Goal: Task Accomplishment & Management: Manage account settings

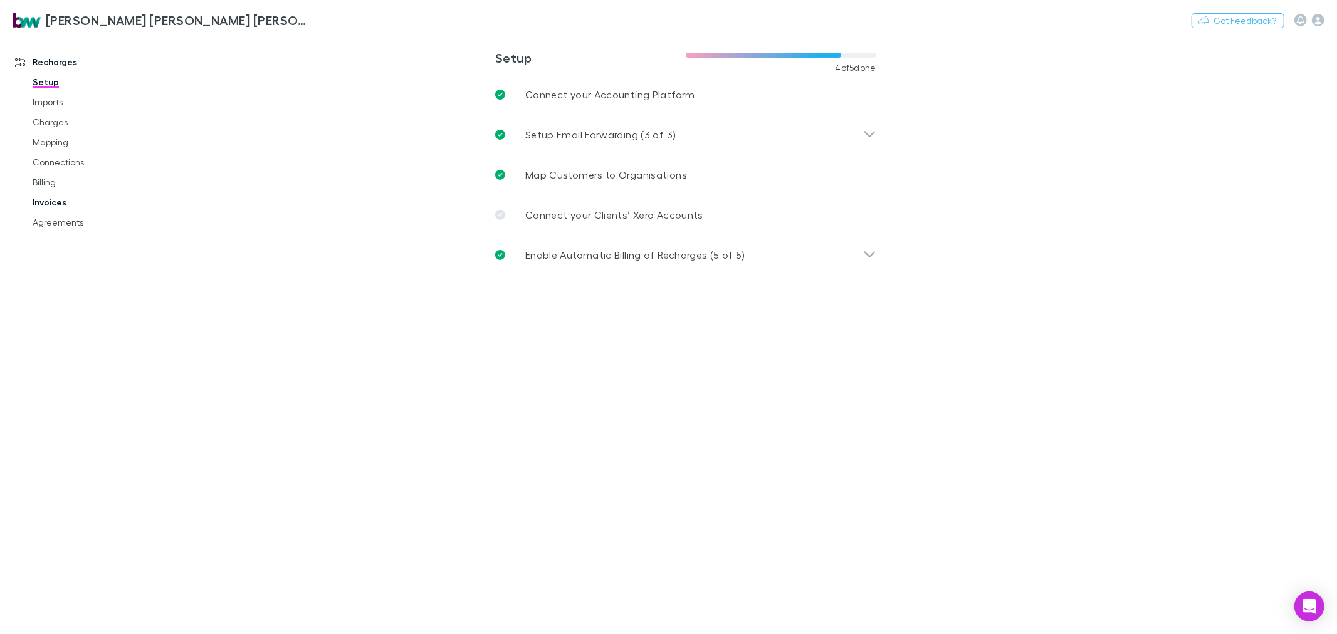
click at [66, 202] on link "Invoices" at bounding box center [96, 202] width 153 height 20
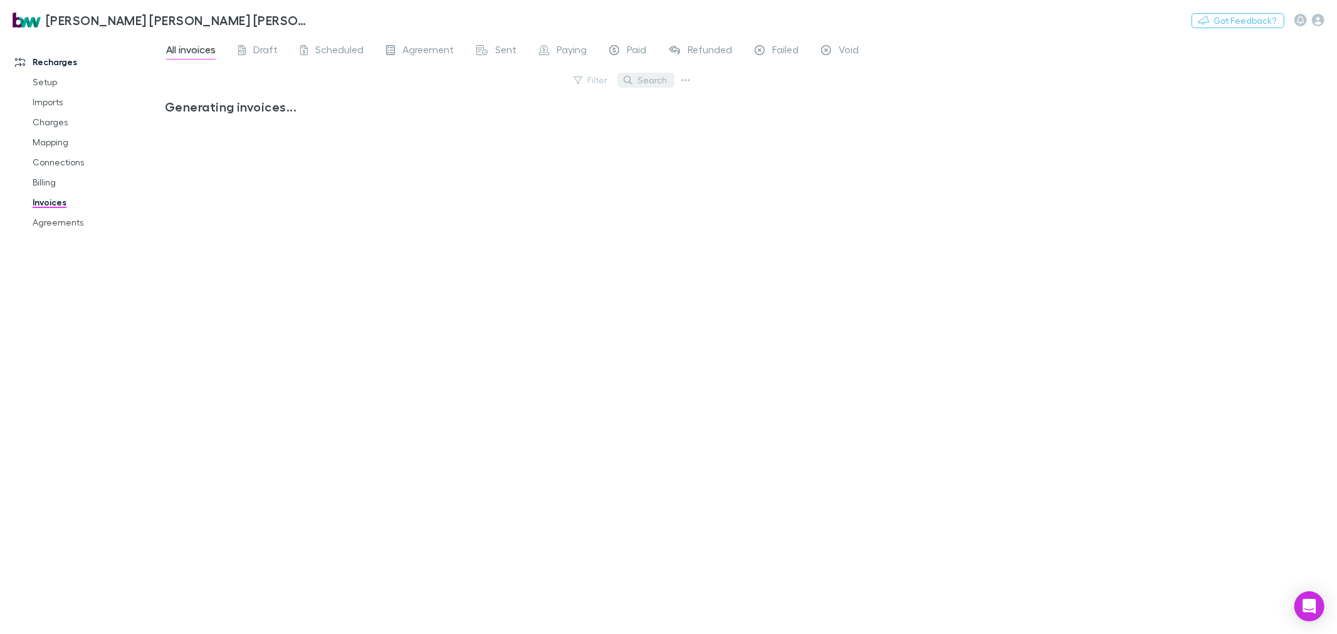
click at [646, 78] on button "Search" at bounding box center [645, 80] width 57 height 15
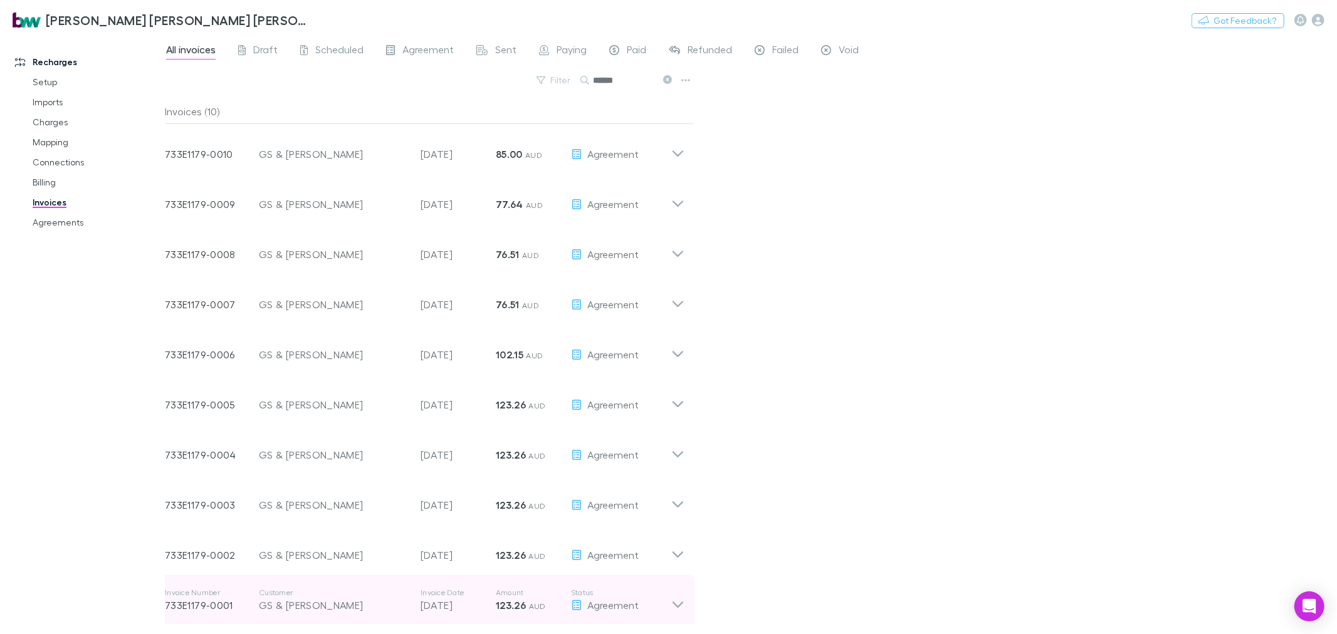
type input "******"
click at [678, 604] on icon at bounding box center [677, 600] width 13 height 25
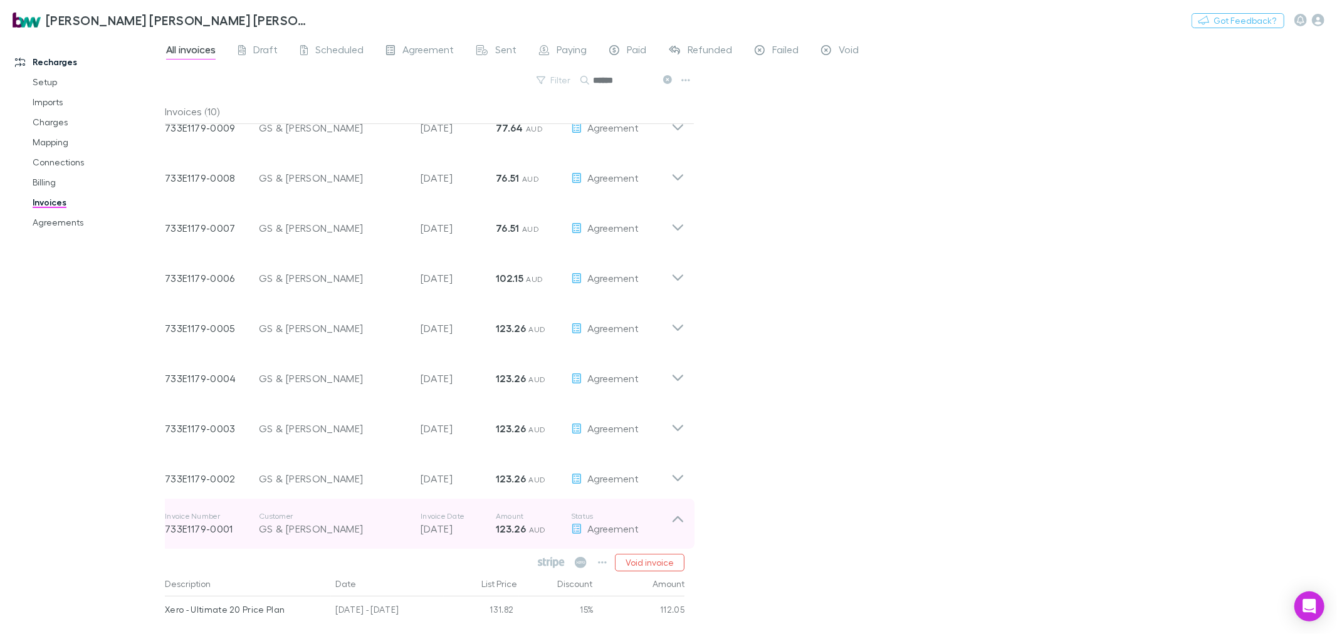
scroll to position [155, 0]
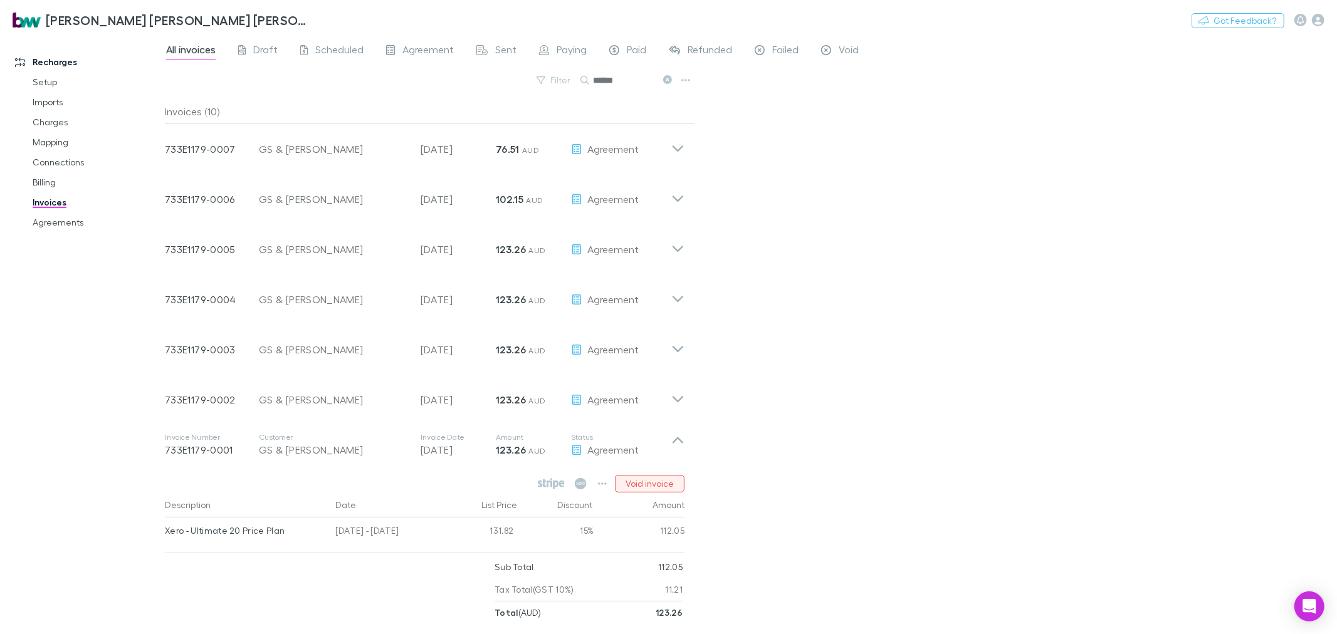
click at [656, 483] on button "Void invoice" at bounding box center [650, 484] width 70 height 18
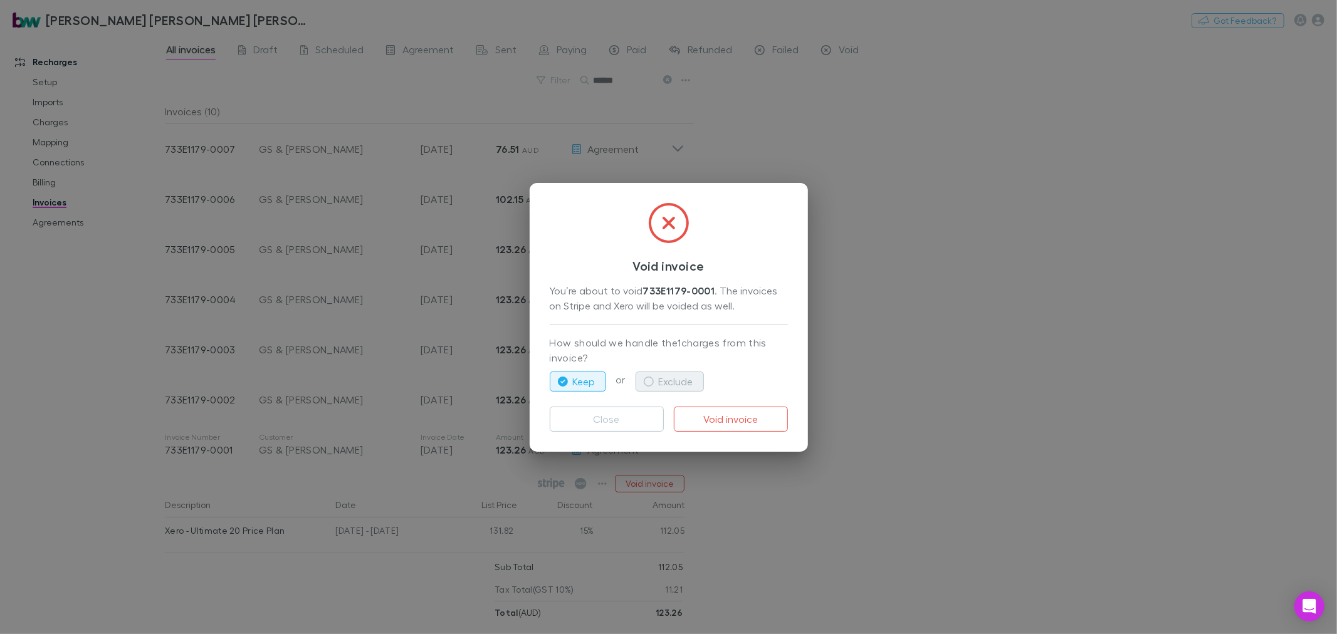
click at [672, 377] on button "Exclude" at bounding box center [670, 382] width 68 height 20
click at [748, 414] on button "Void invoice" at bounding box center [731, 419] width 114 height 25
click at [840, 537] on div "Void invoice You’re about to void 733E1179-0001 . The invoices on Stripe and Xe…" at bounding box center [668, 317] width 1337 height 634
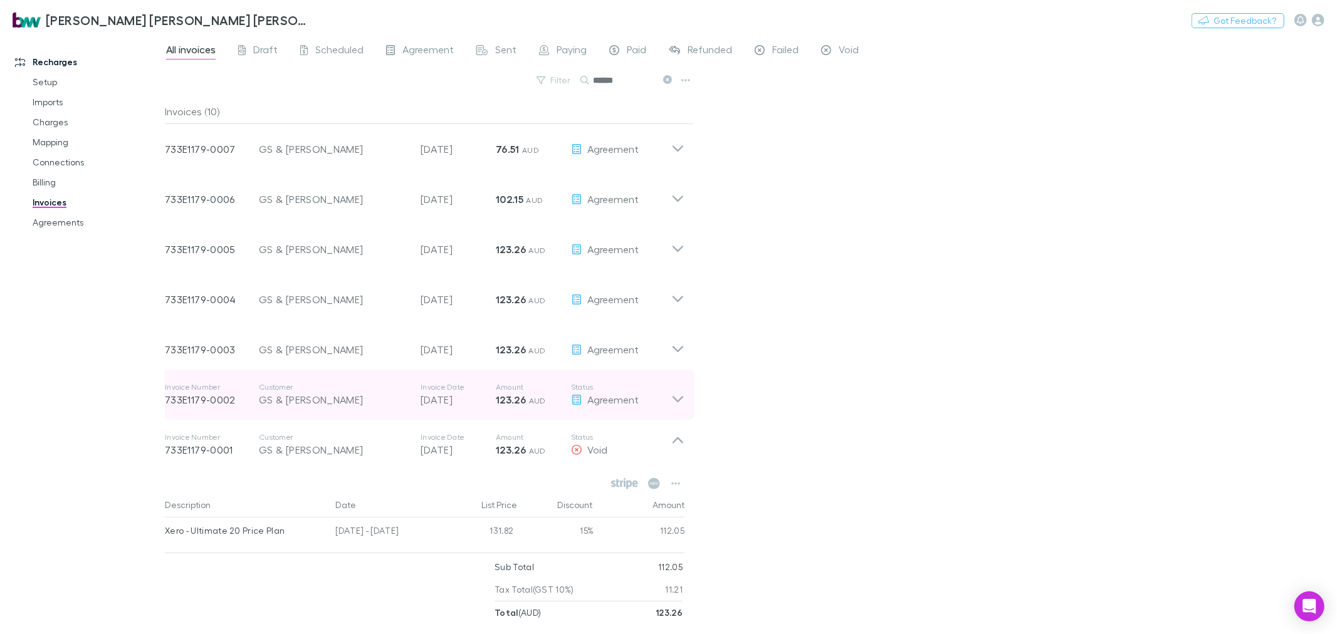
click at [679, 400] on icon at bounding box center [678, 399] width 11 height 6
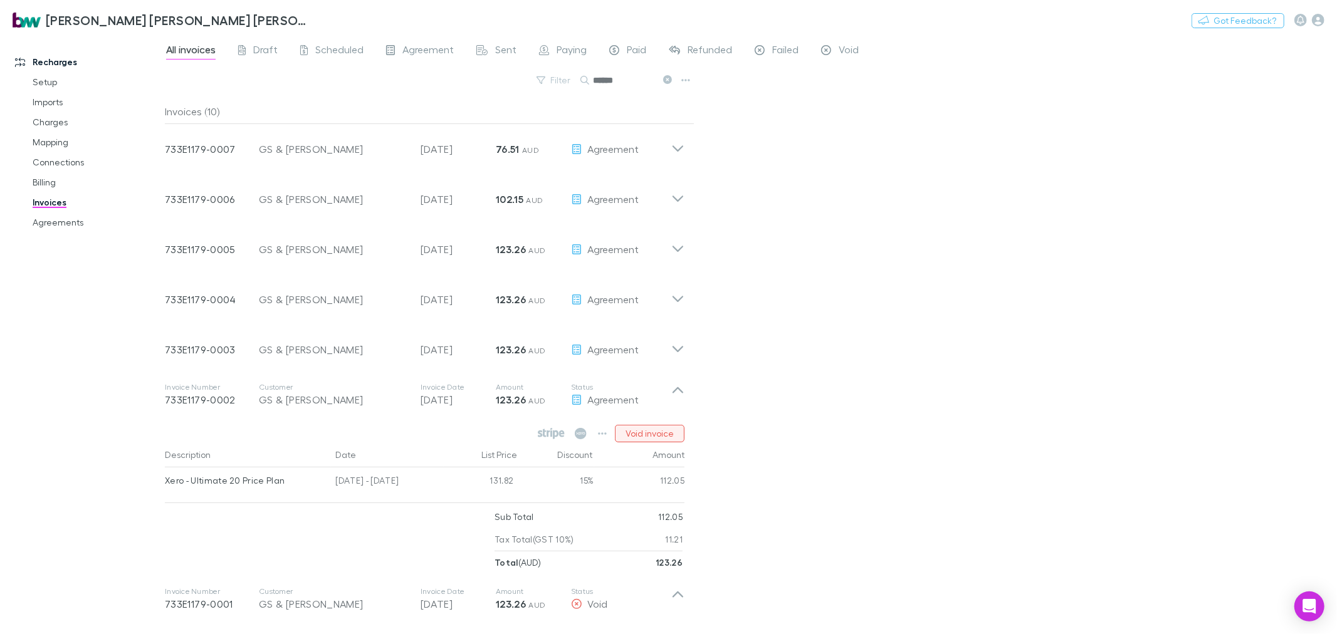
click at [646, 430] on button "Void invoice" at bounding box center [650, 434] width 70 height 18
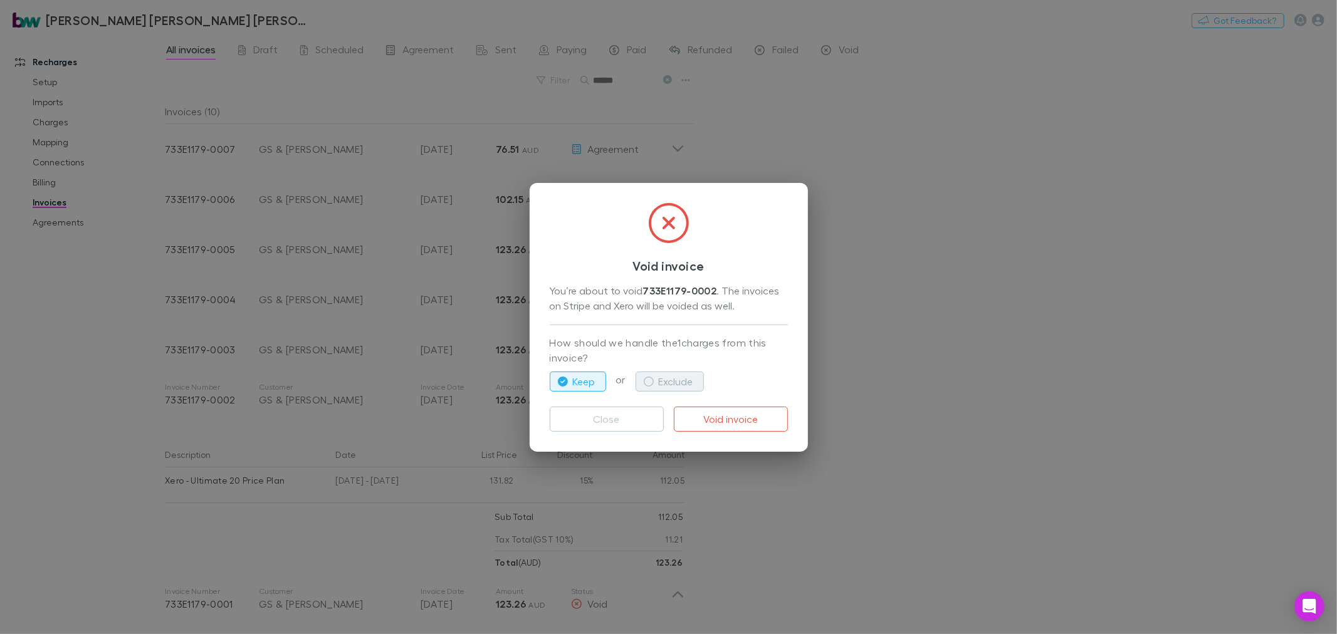
click at [670, 386] on button "Exclude" at bounding box center [670, 382] width 68 height 20
click at [730, 424] on button "Void invoice" at bounding box center [731, 419] width 114 height 25
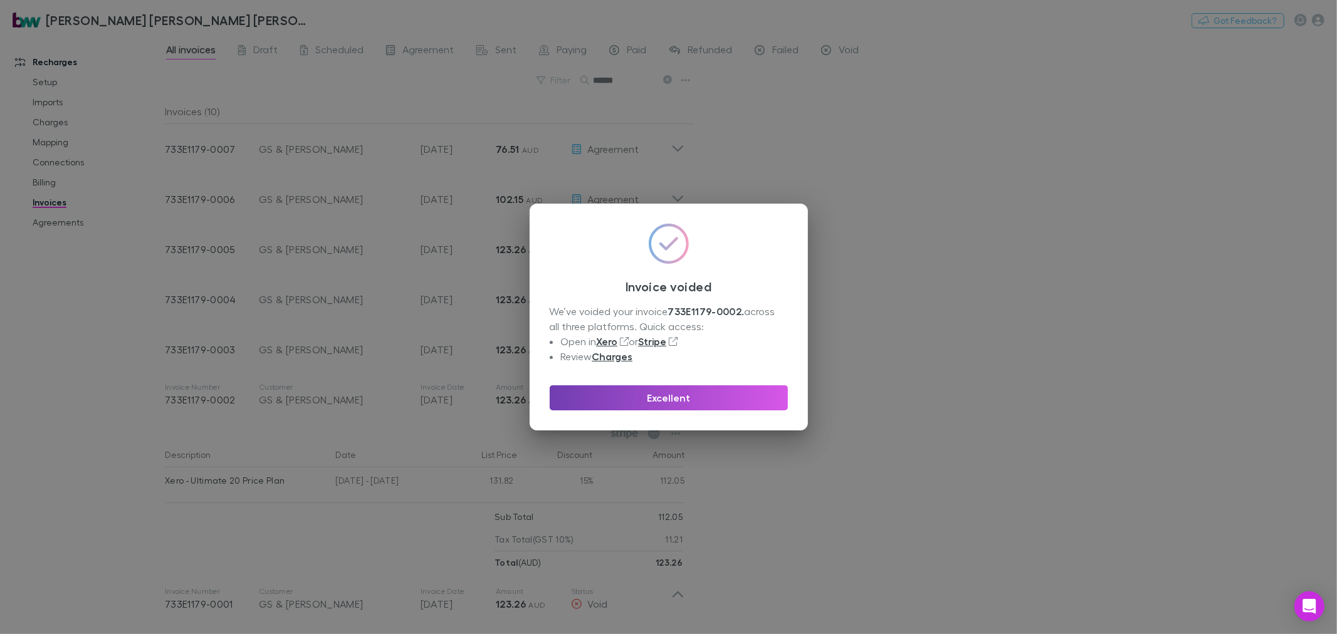
click at [719, 392] on button "Excellent" at bounding box center [669, 398] width 238 height 25
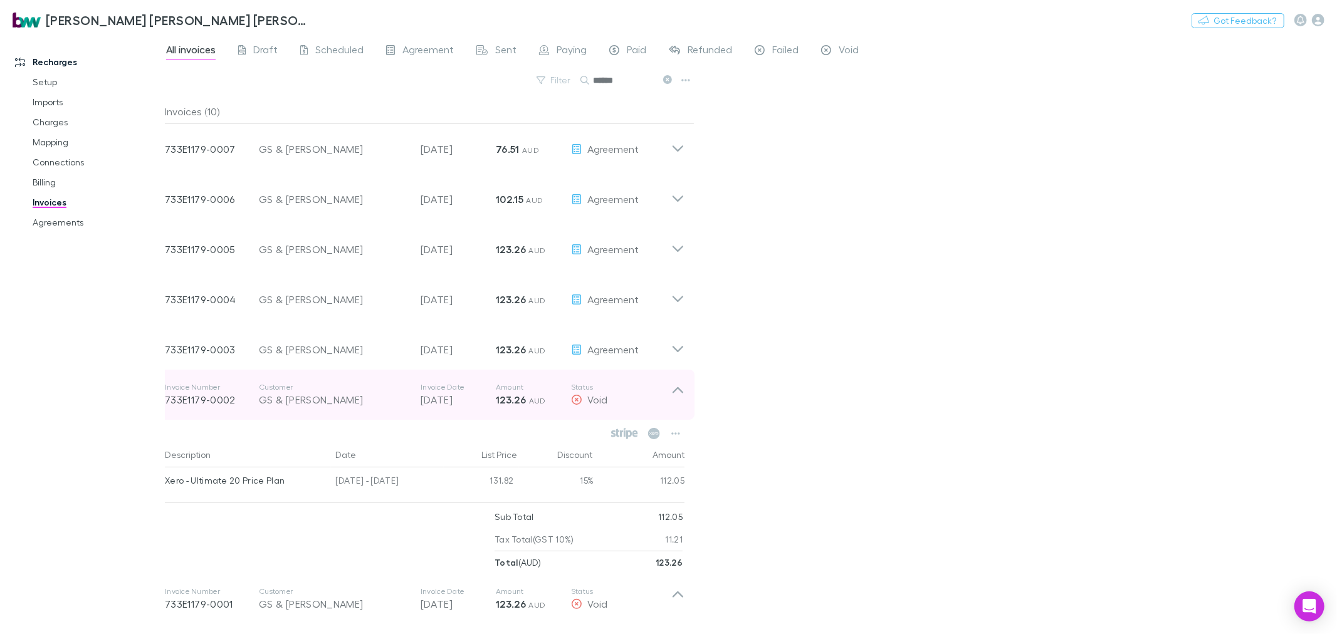
click at [675, 389] on icon at bounding box center [678, 390] width 11 height 6
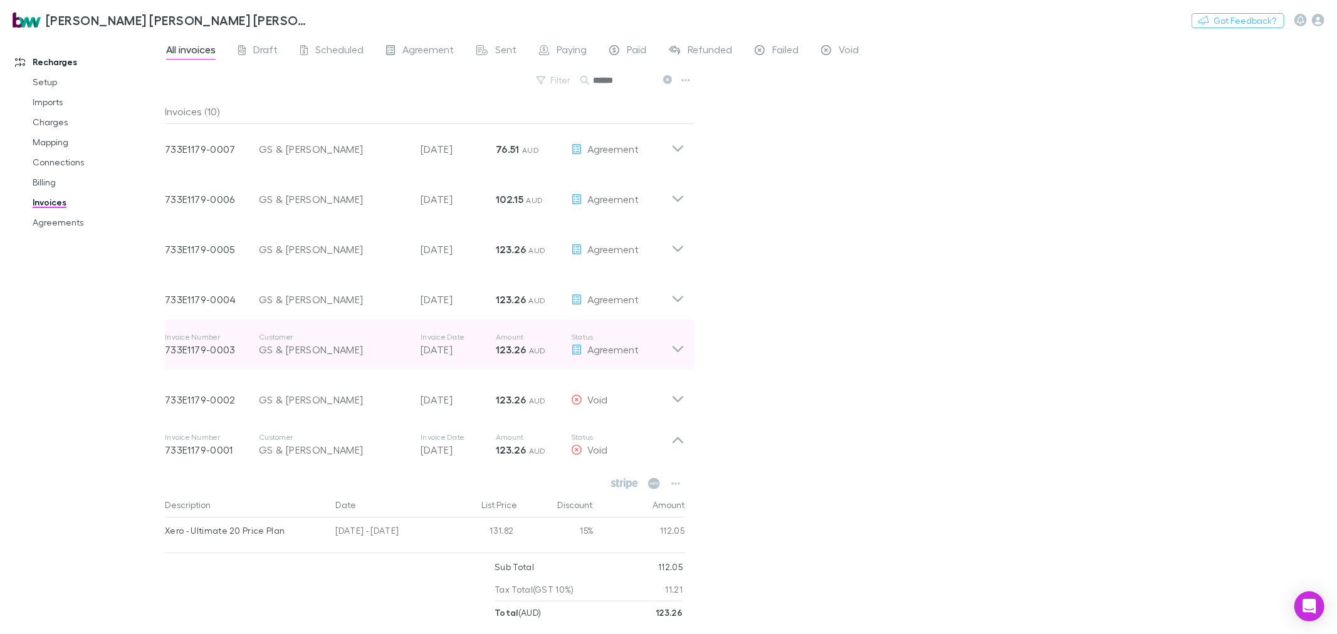
click at [677, 343] on icon at bounding box center [677, 344] width 13 height 25
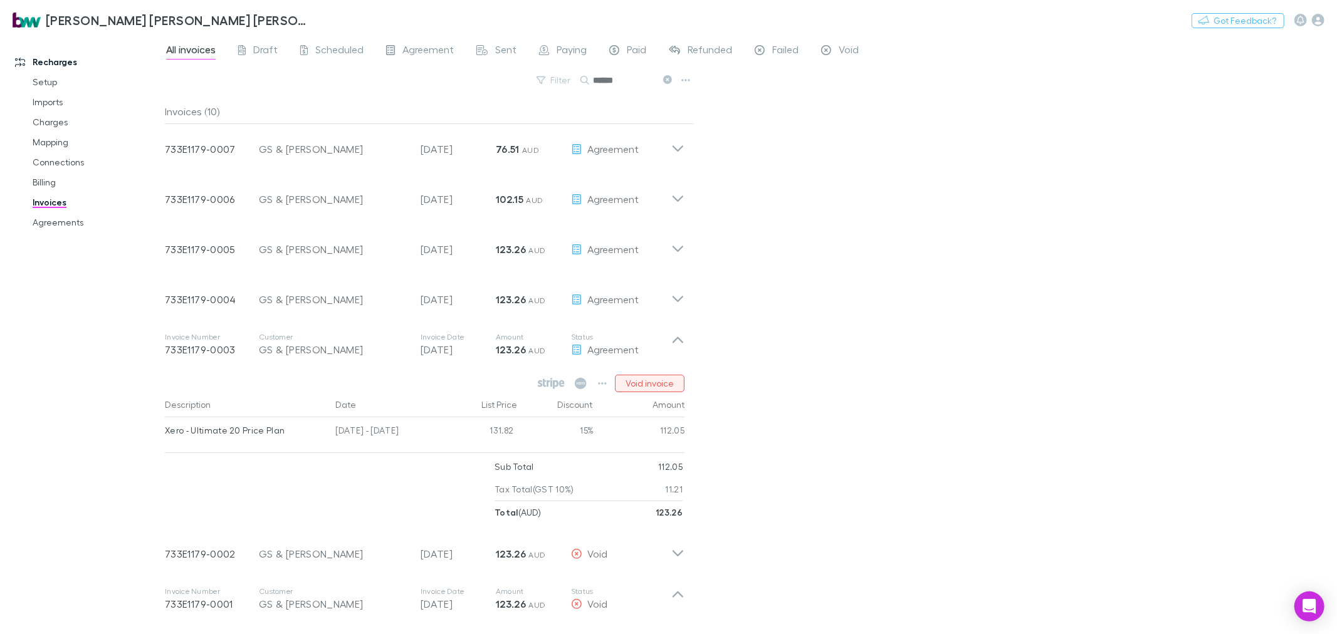
click at [643, 379] on button "Void invoice" at bounding box center [650, 384] width 70 height 18
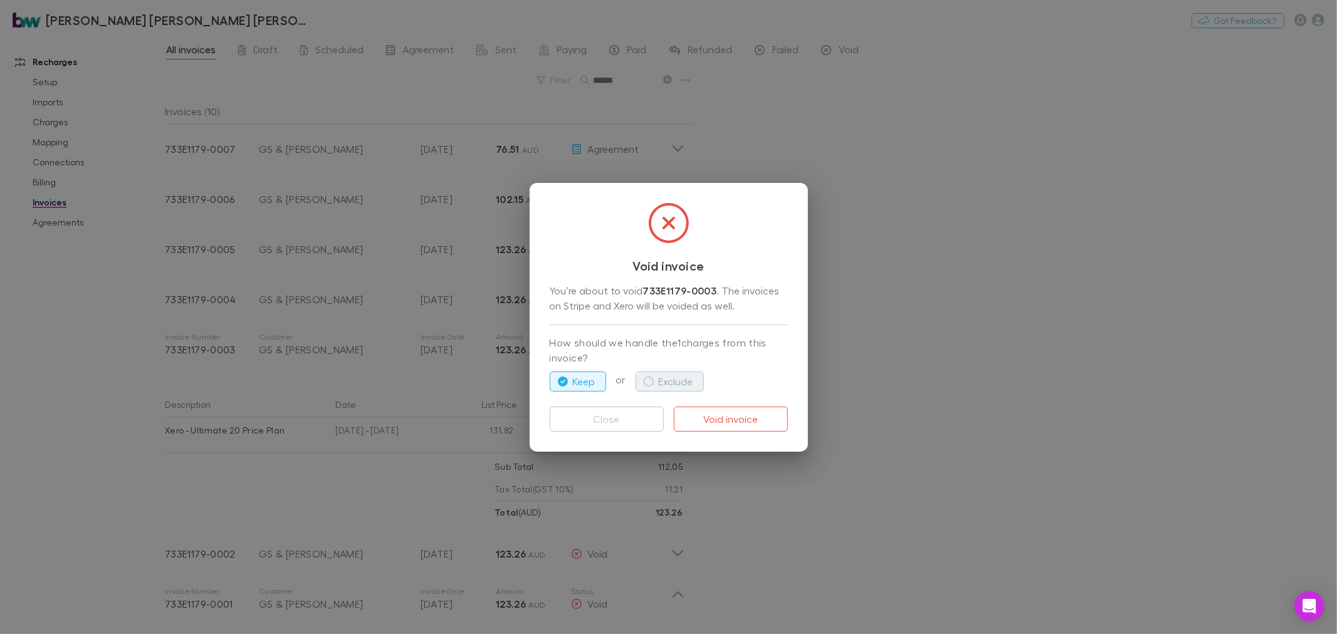
click at [684, 380] on button "Exclude" at bounding box center [670, 382] width 68 height 20
click at [738, 411] on button "Void invoice" at bounding box center [731, 419] width 114 height 25
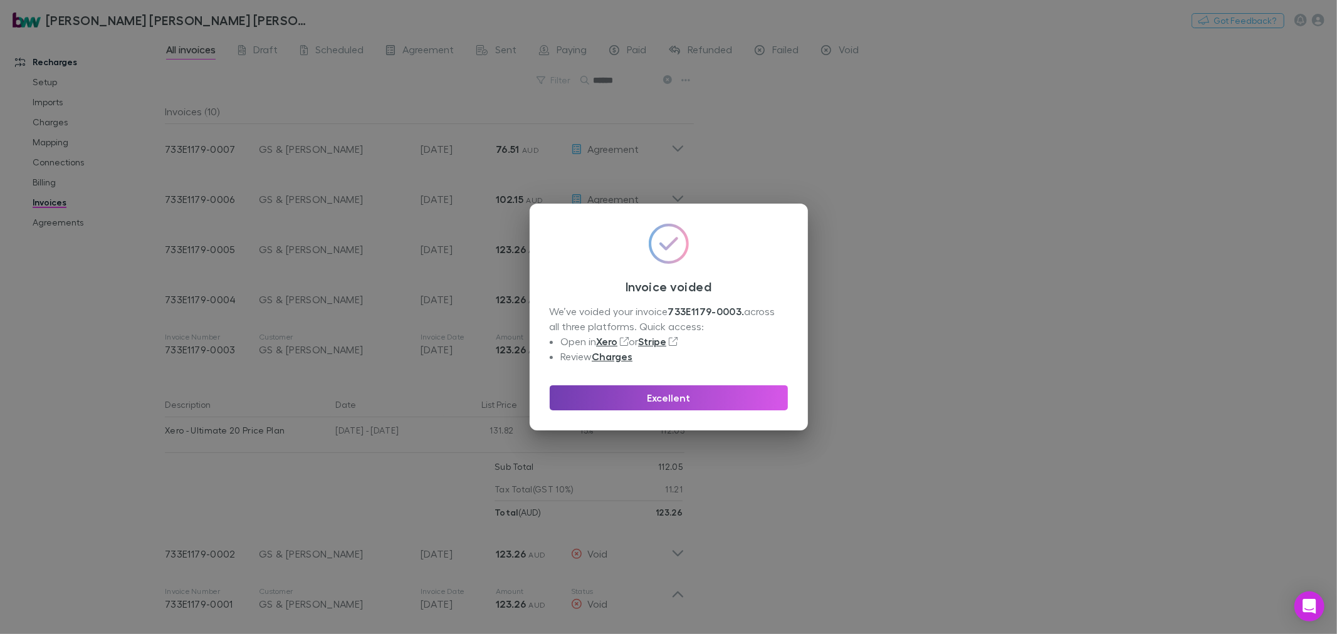
click at [728, 394] on button "Excellent" at bounding box center [669, 398] width 238 height 25
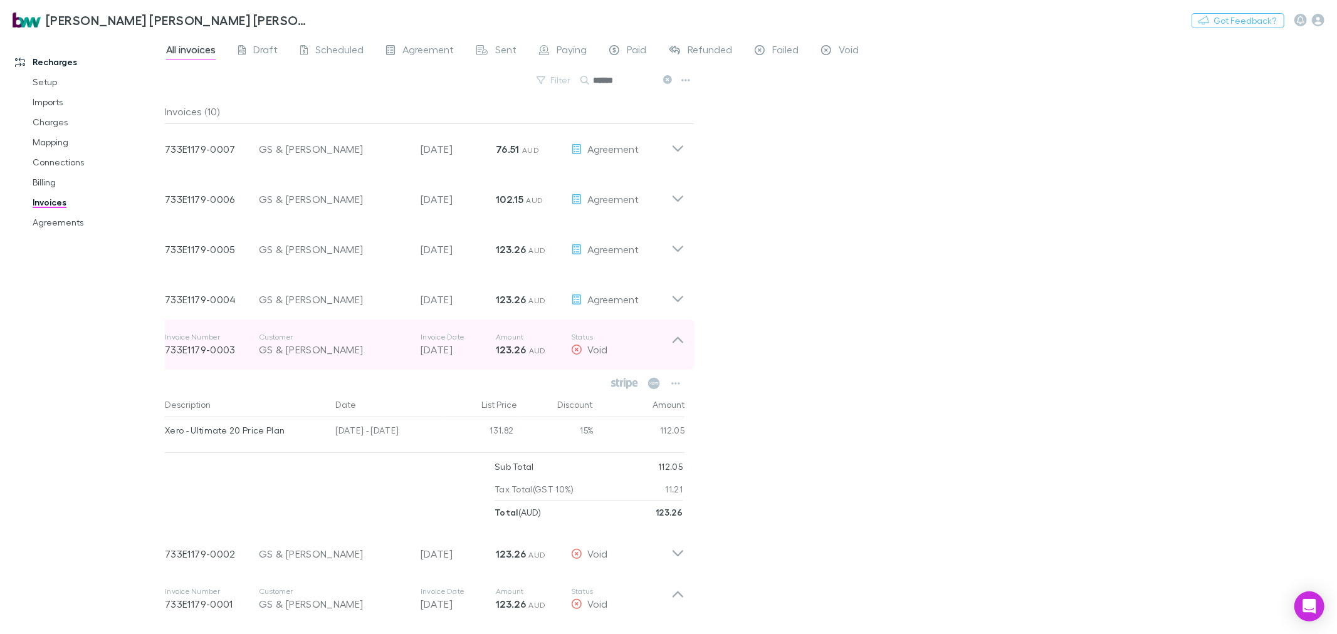
click at [681, 339] on icon at bounding box center [677, 344] width 13 height 25
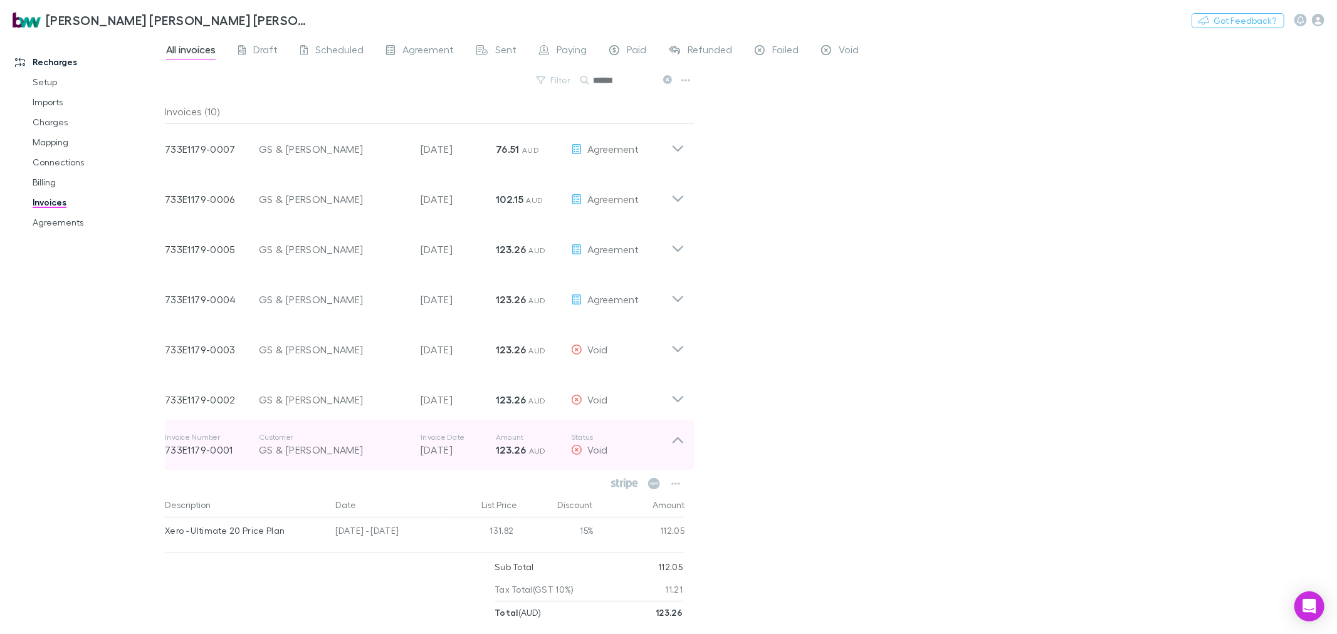
click at [680, 440] on icon at bounding box center [678, 441] width 11 height 6
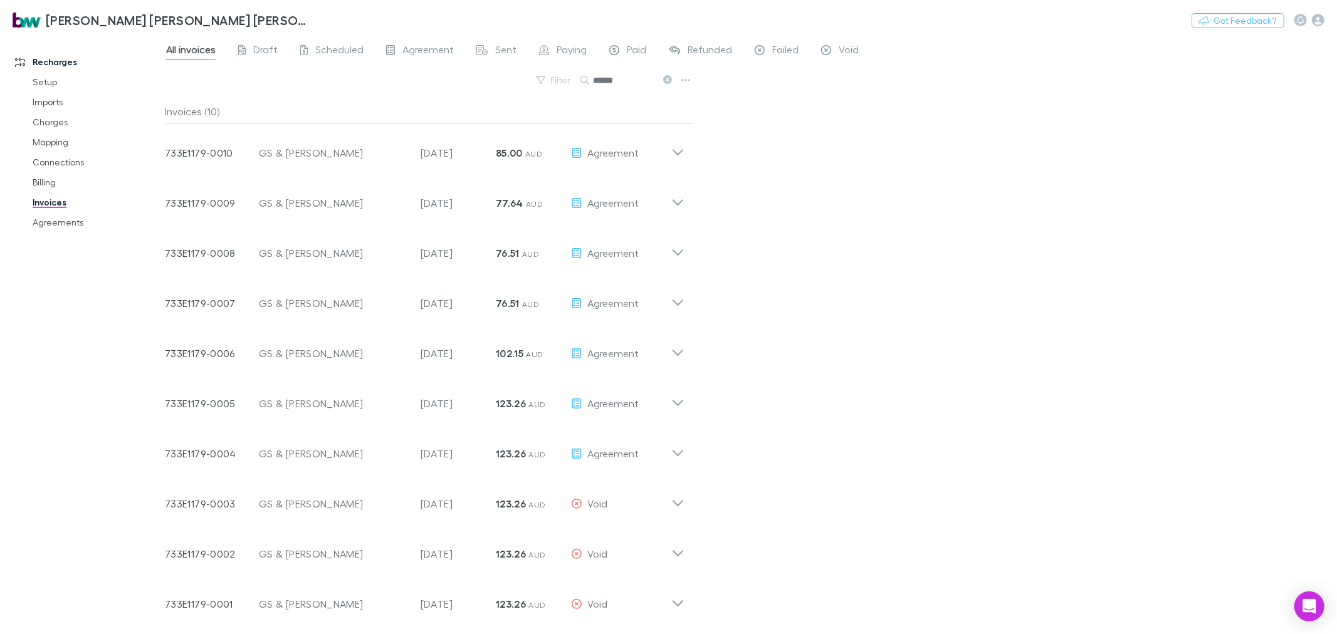
scroll to position [1, 0]
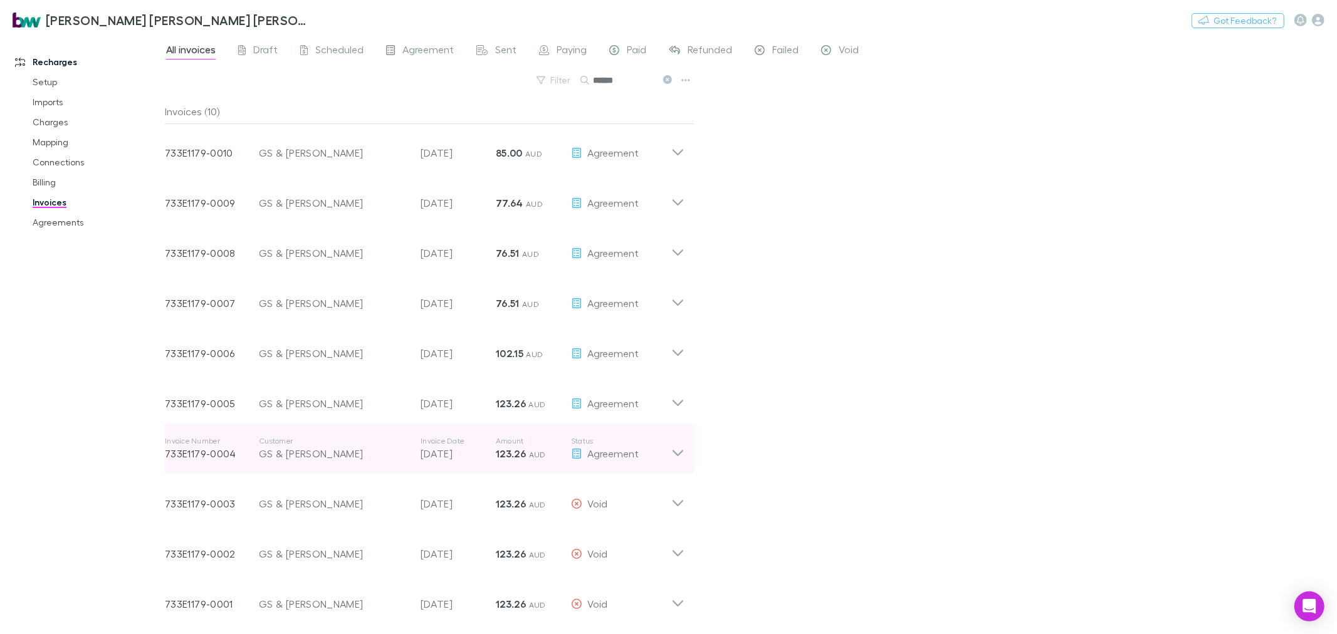
click at [680, 449] on icon at bounding box center [677, 448] width 13 height 25
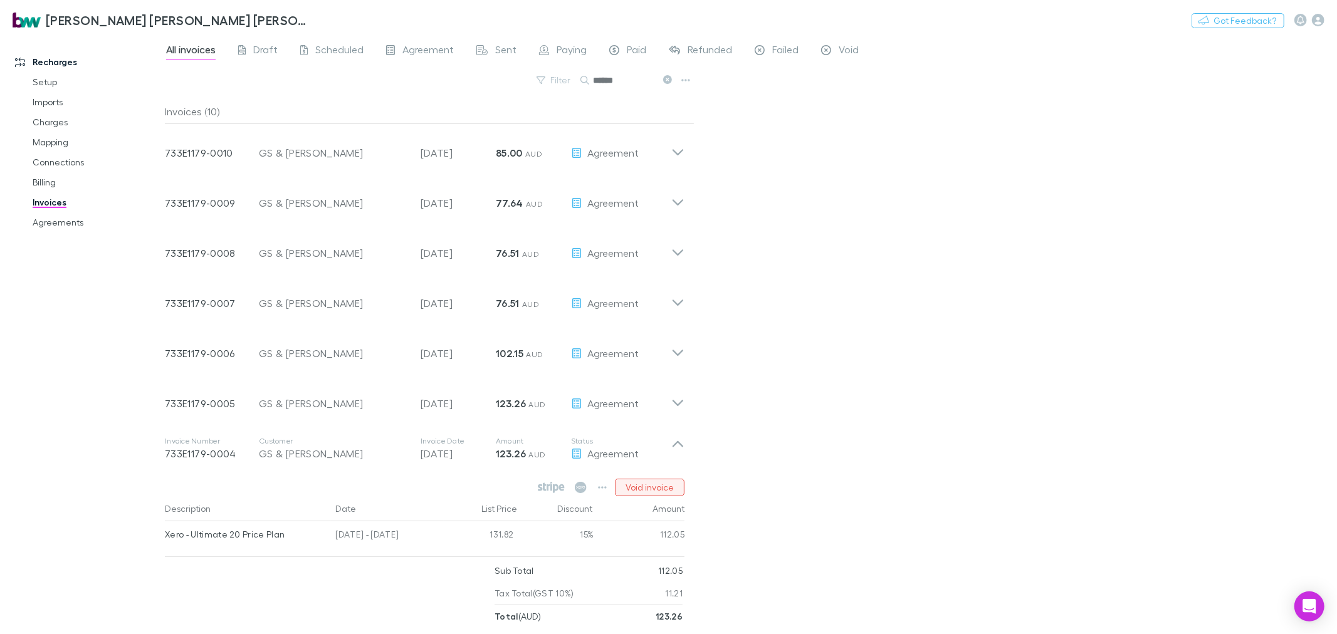
click at [649, 480] on button "Void invoice" at bounding box center [650, 488] width 70 height 18
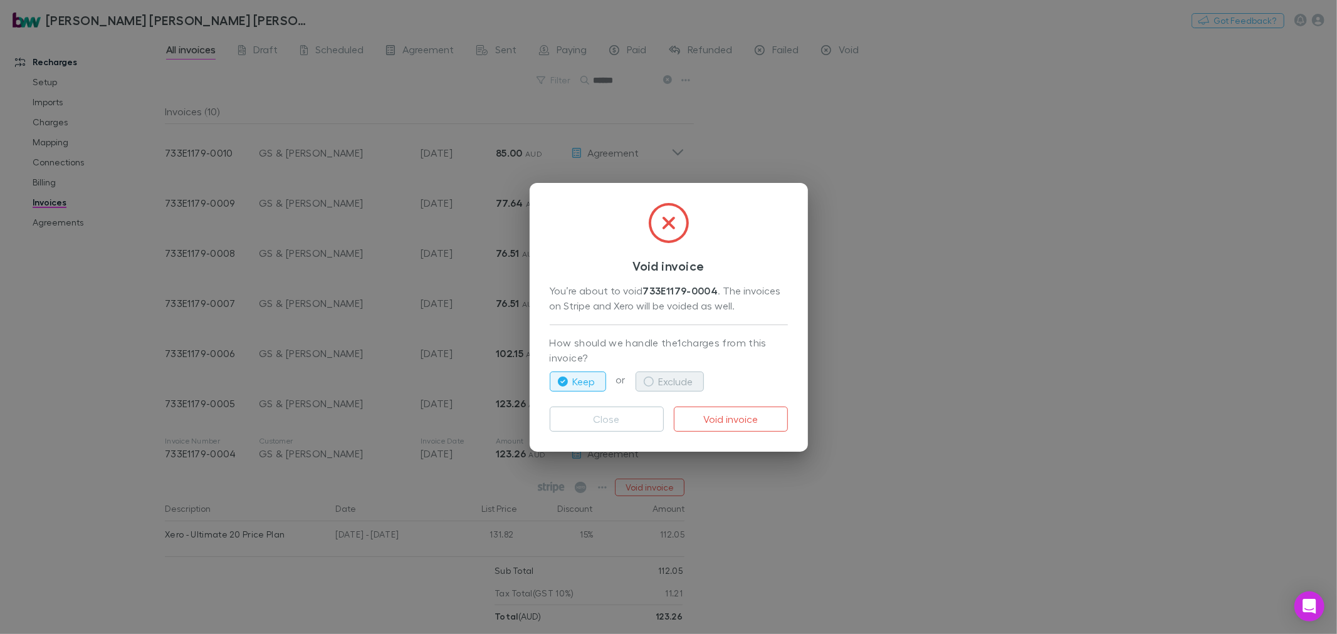
click at [688, 381] on button "Exclude" at bounding box center [670, 382] width 68 height 20
click at [744, 411] on button "Void invoice" at bounding box center [731, 419] width 114 height 25
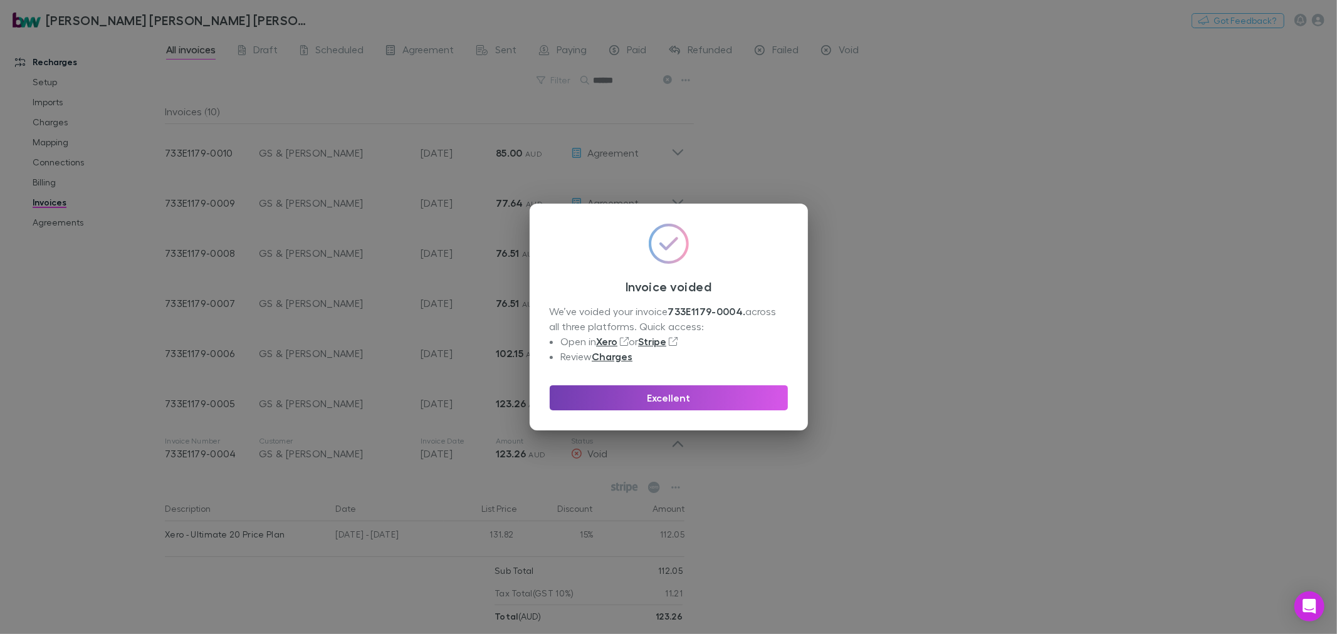
click at [732, 397] on button "Excellent" at bounding box center [669, 398] width 238 height 25
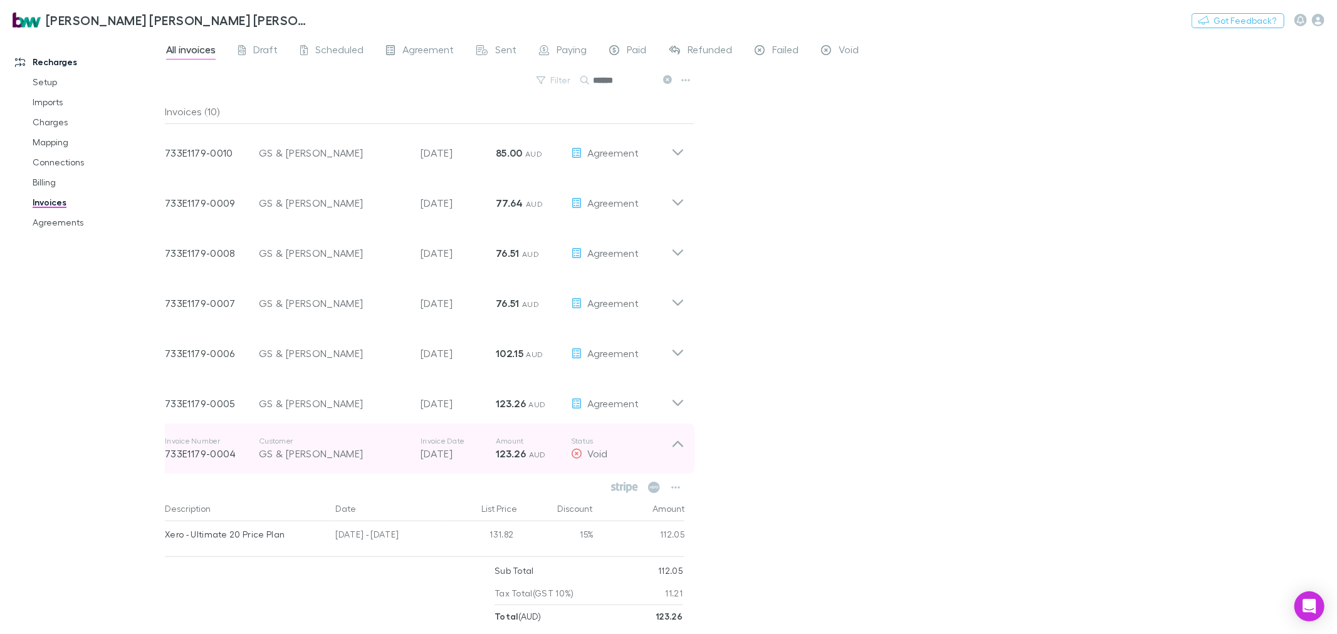
click at [679, 441] on icon at bounding box center [677, 448] width 13 height 25
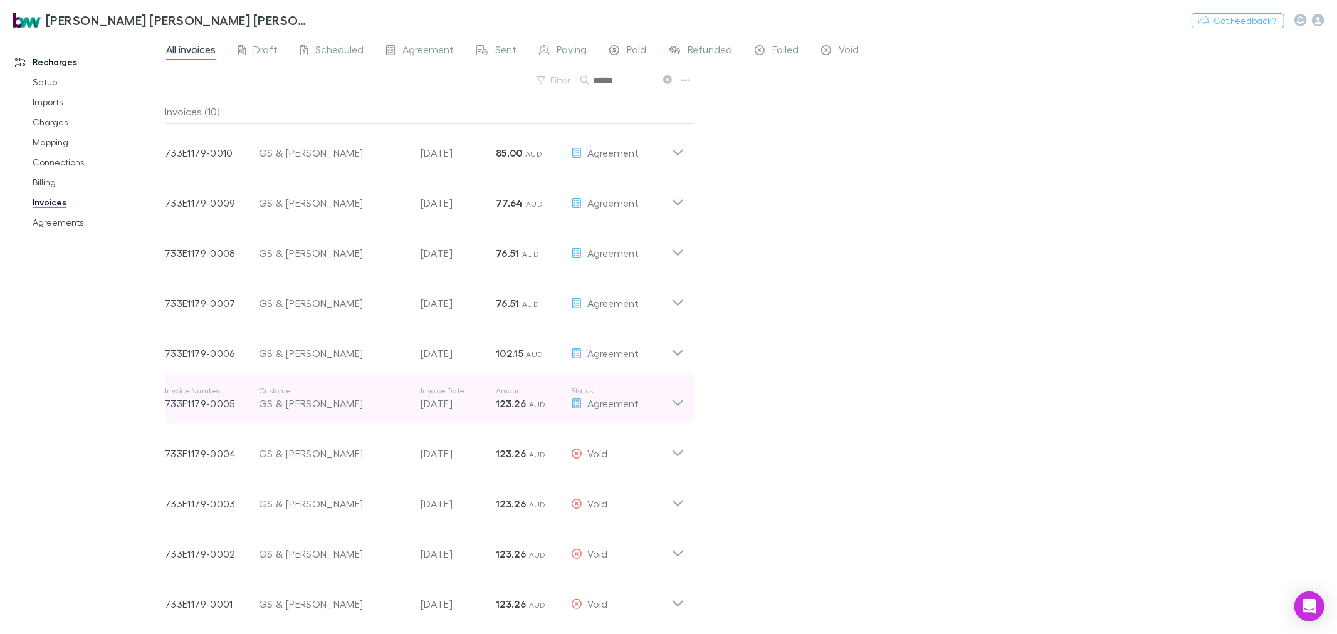
click at [680, 401] on icon at bounding box center [677, 398] width 13 height 25
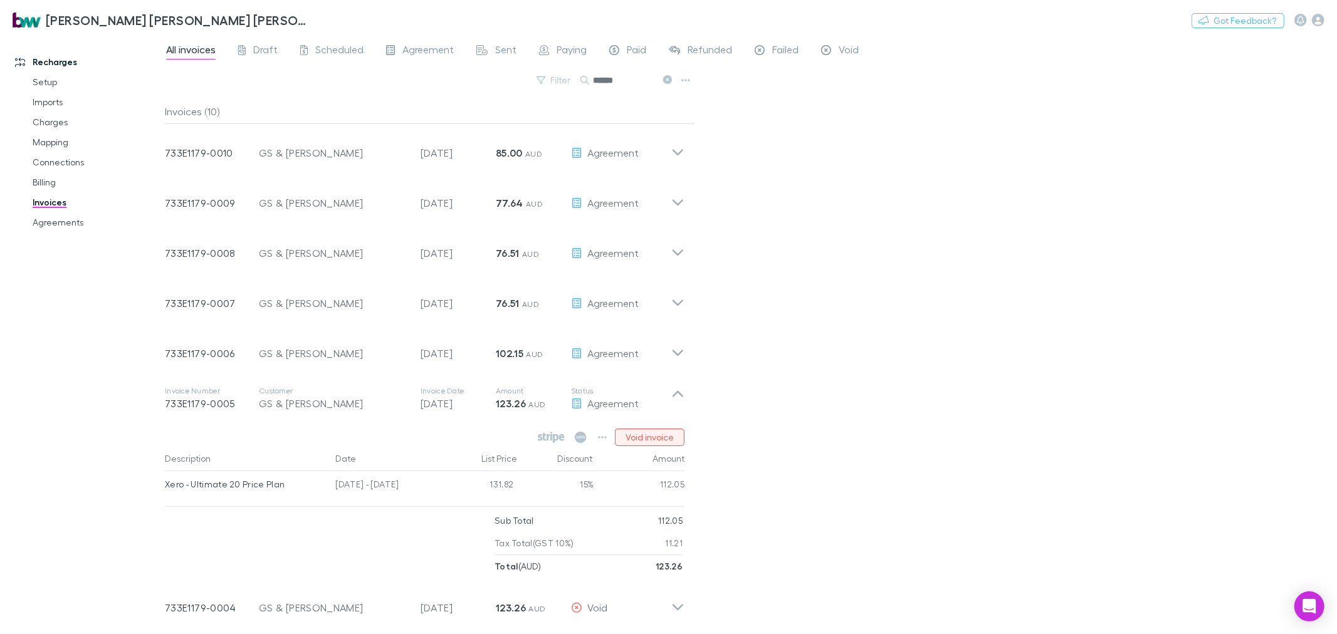
click at [671, 437] on button "Void invoice" at bounding box center [650, 438] width 70 height 18
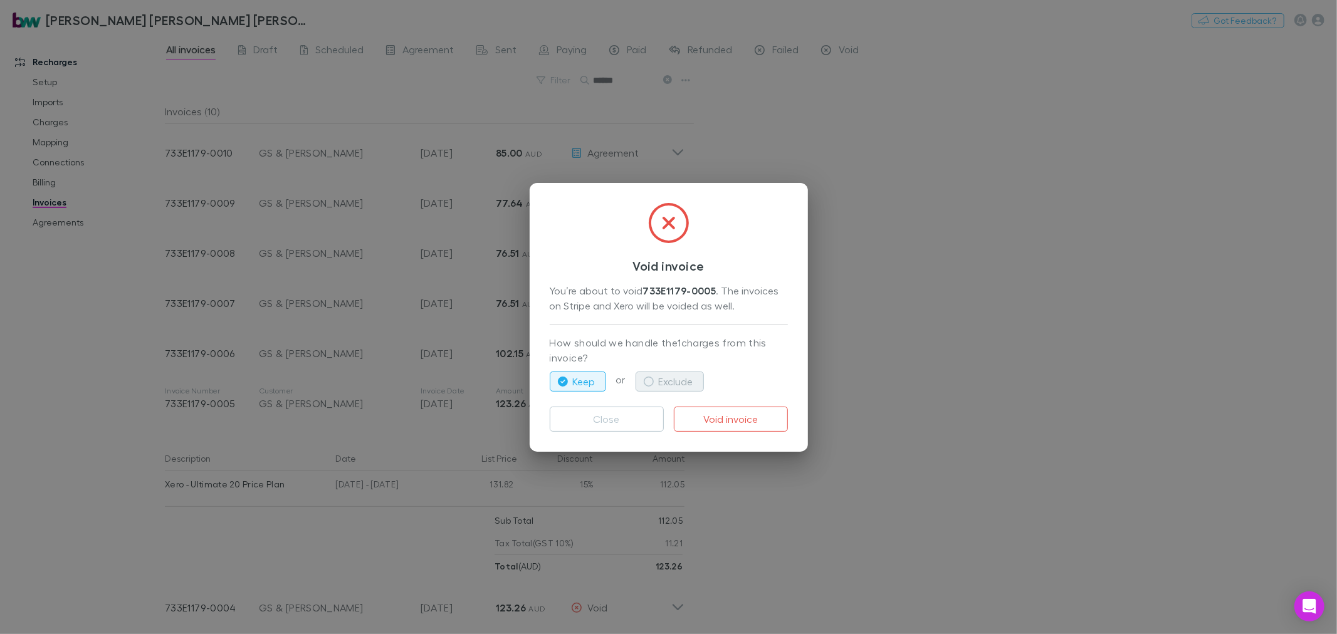
click at [666, 391] on button "Exclude" at bounding box center [670, 382] width 68 height 20
click at [726, 415] on button "Void invoice" at bounding box center [731, 419] width 114 height 25
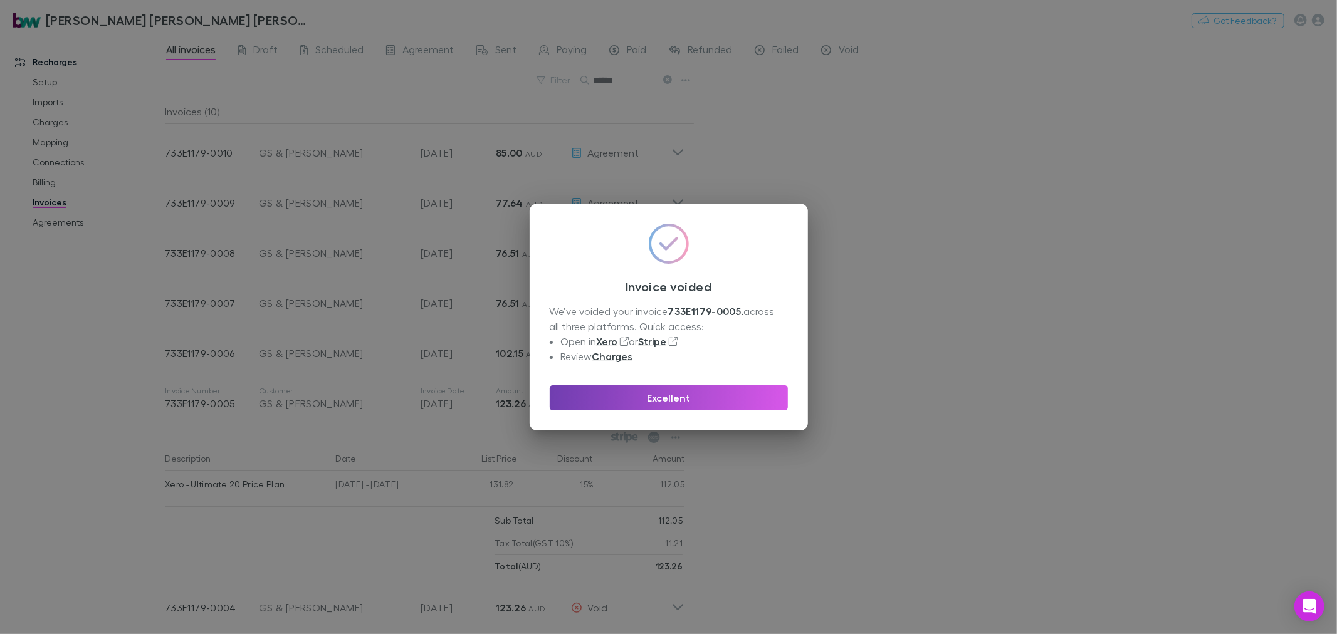
click at [723, 396] on button "Excellent" at bounding box center [669, 398] width 238 height 25
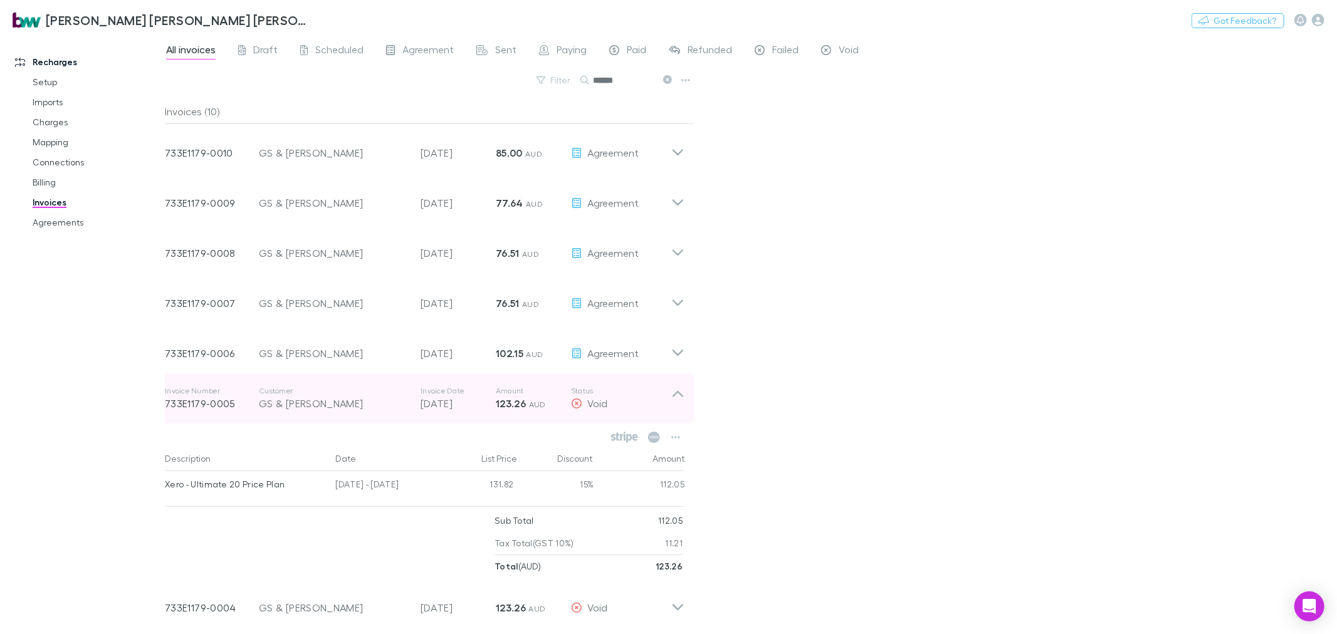
drag, startPoint x: 678, startPoint y: 392, endPoint x: 685, endPoint y: 390, distance: 7.8
click at [678, 392] on icon at bounding box center [677, 398] width 13 height 25
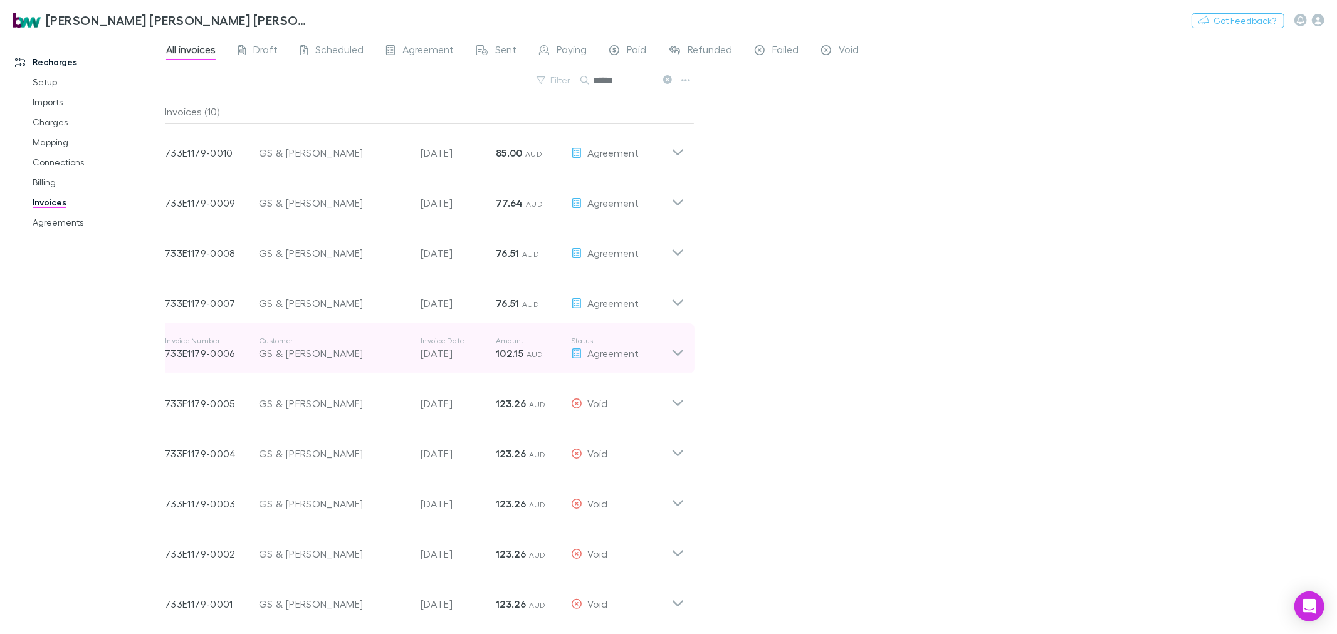
click at [675, 351] on icon at bounding box center [677, 348] width 13 height 25
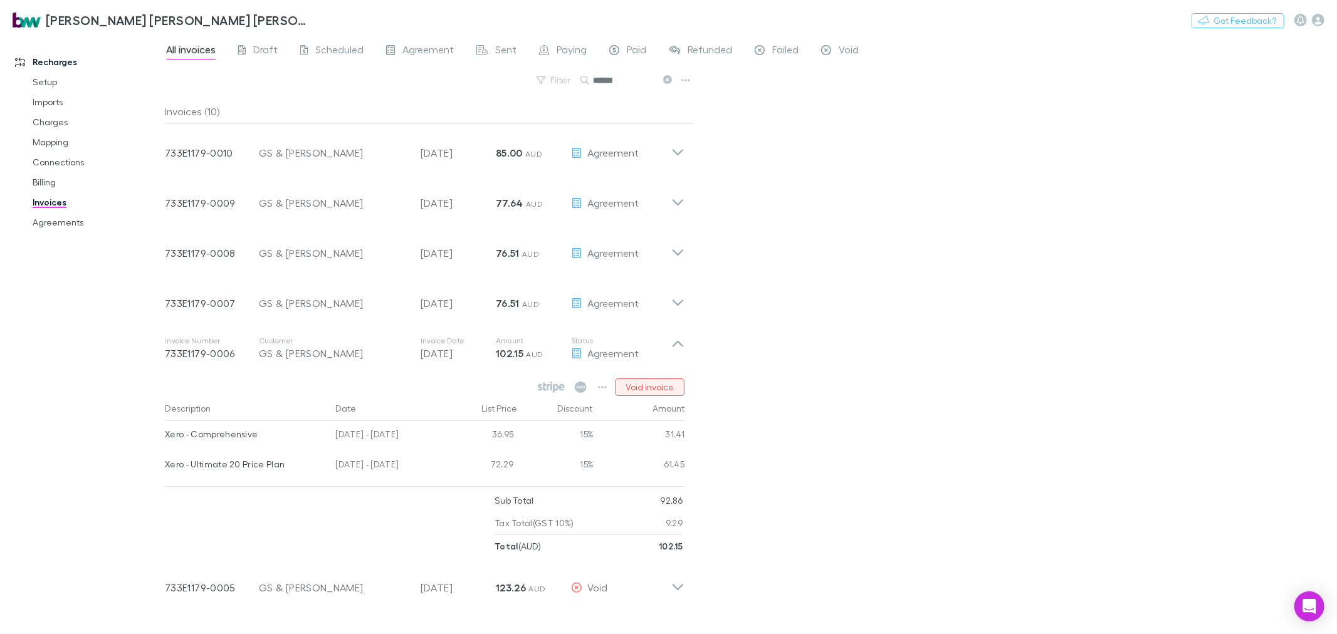
click at [673, 387] on button "Void invoice" at bounding box center [650, 388] width 70 height 18
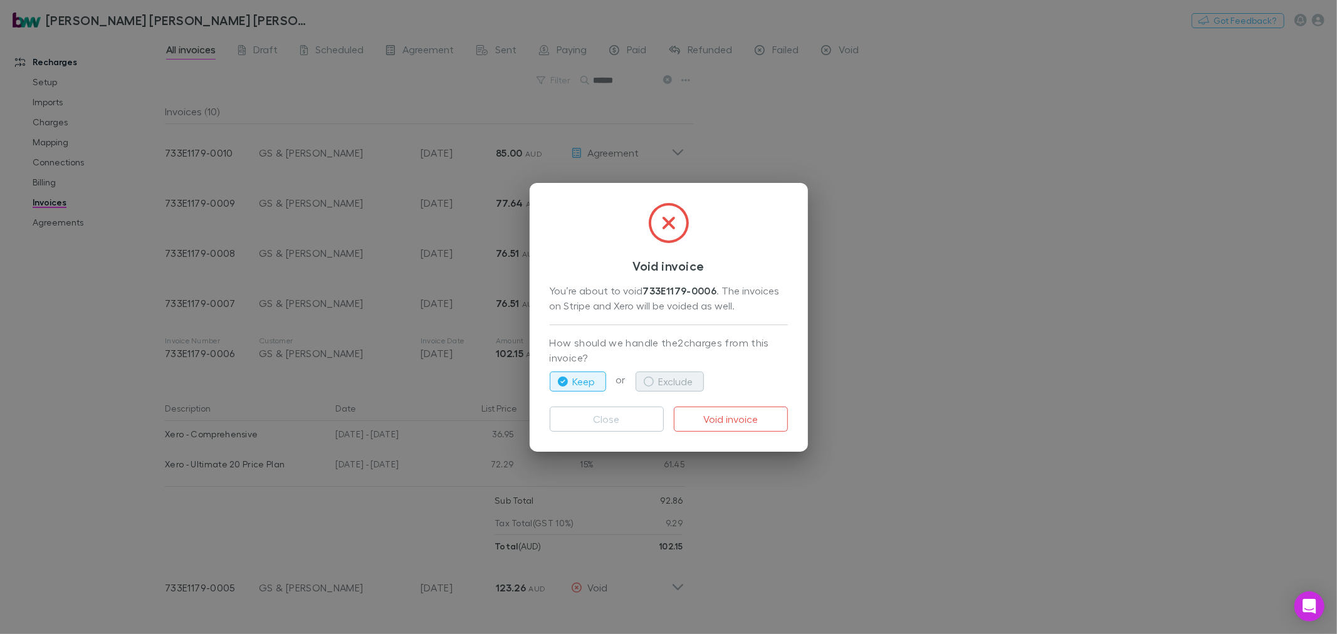
click at [686, 377] on button "Exclude" at bounding box center [670, 382] width 68 height 20
click at [728, 418] on button "Void invoice" at bounding box center [731, 419] width 114 height 25
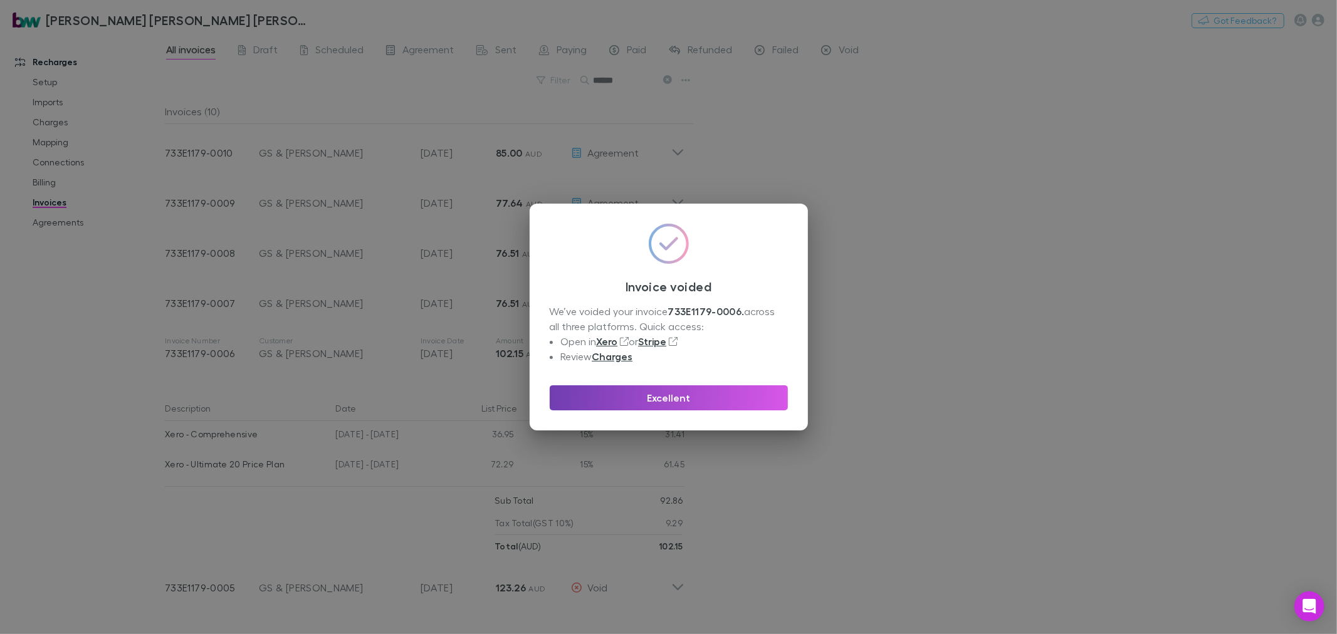
drag, startPoint x: 742, startPoint y: 393, endPoint x: 767, endPoint y: 392, distance: 25.7
click at [743, 393] on button "Excellent" at bounding box center [669, 398] width 238 height 25
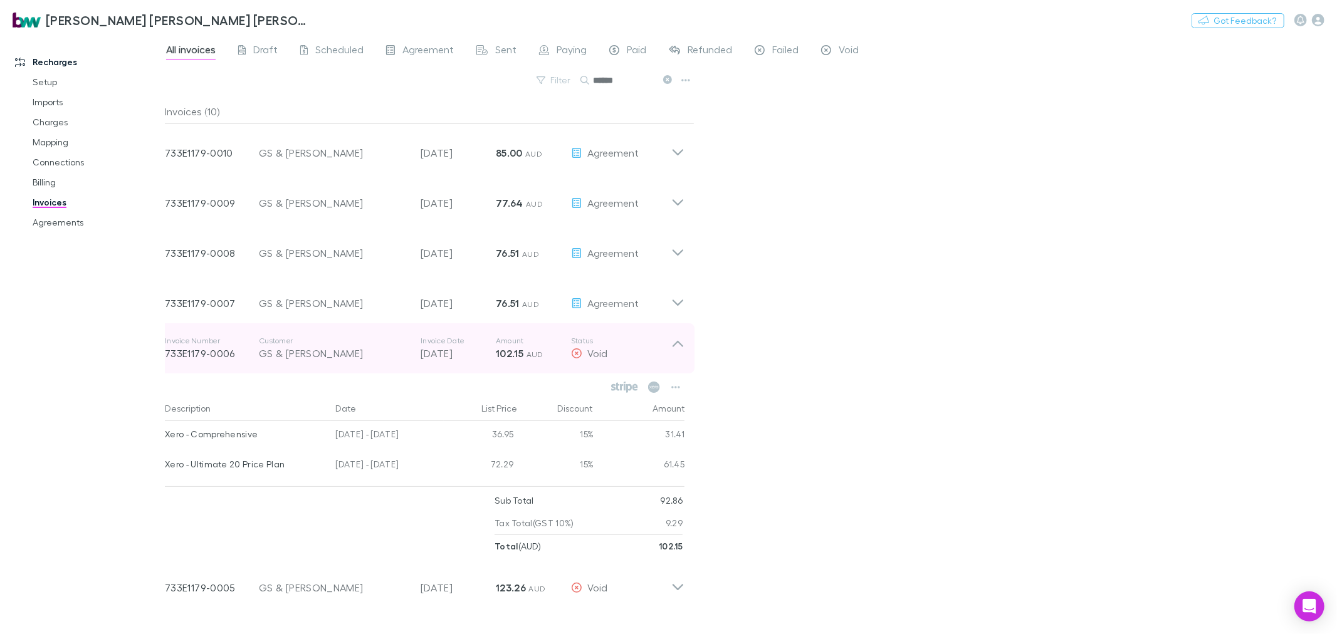
click at [677, 349] on icon at bounding box center [677, 348] width 13 height 25
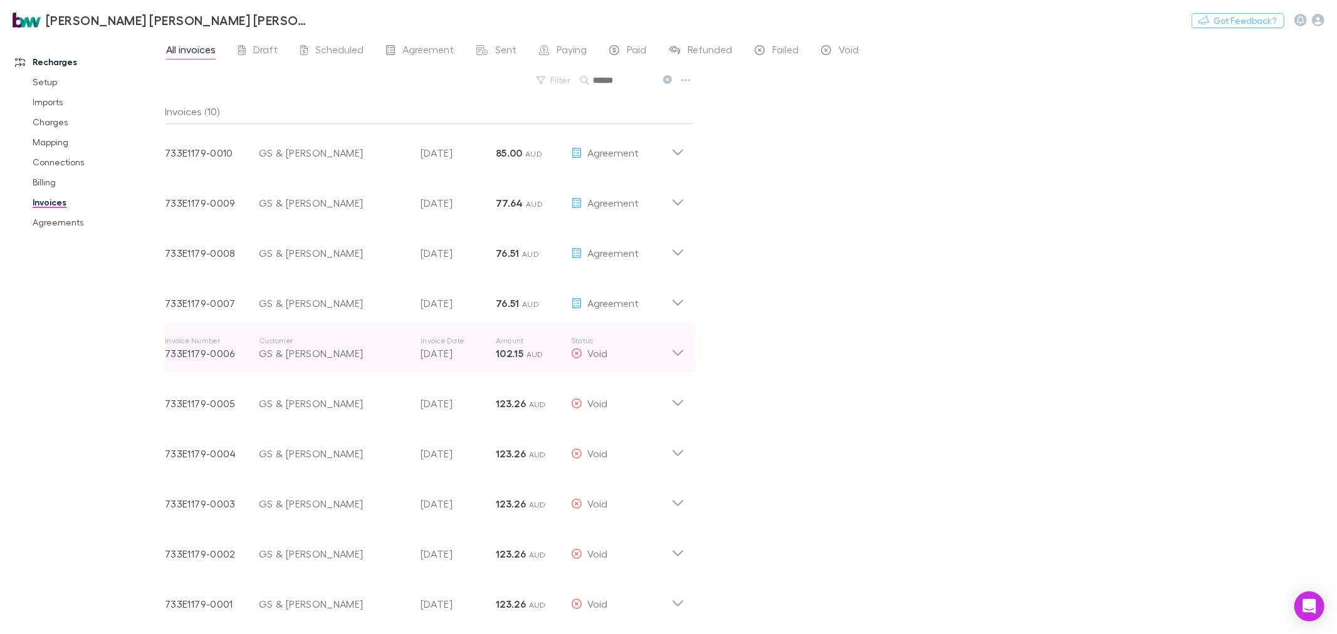
click at [681, 354] on icon at bounding box center [677, 348] width 13 height 25
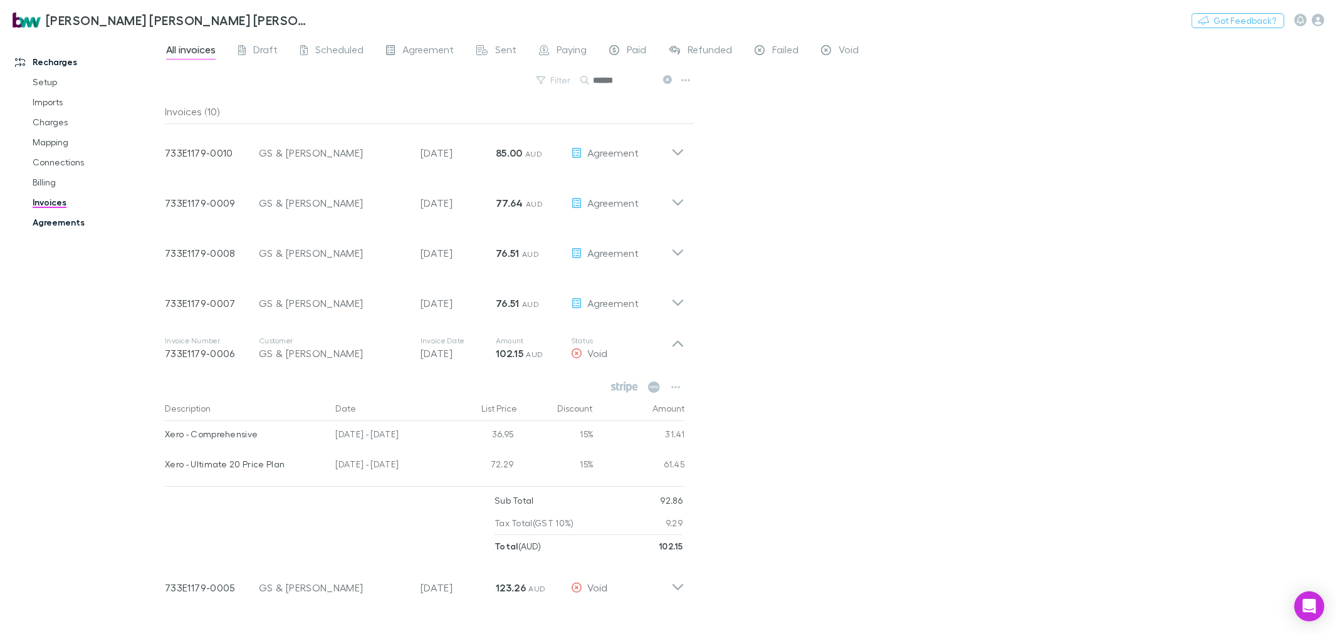
click at [70, 226] on link "Agreements" at bounding box center [96, 223] width 153 height 20
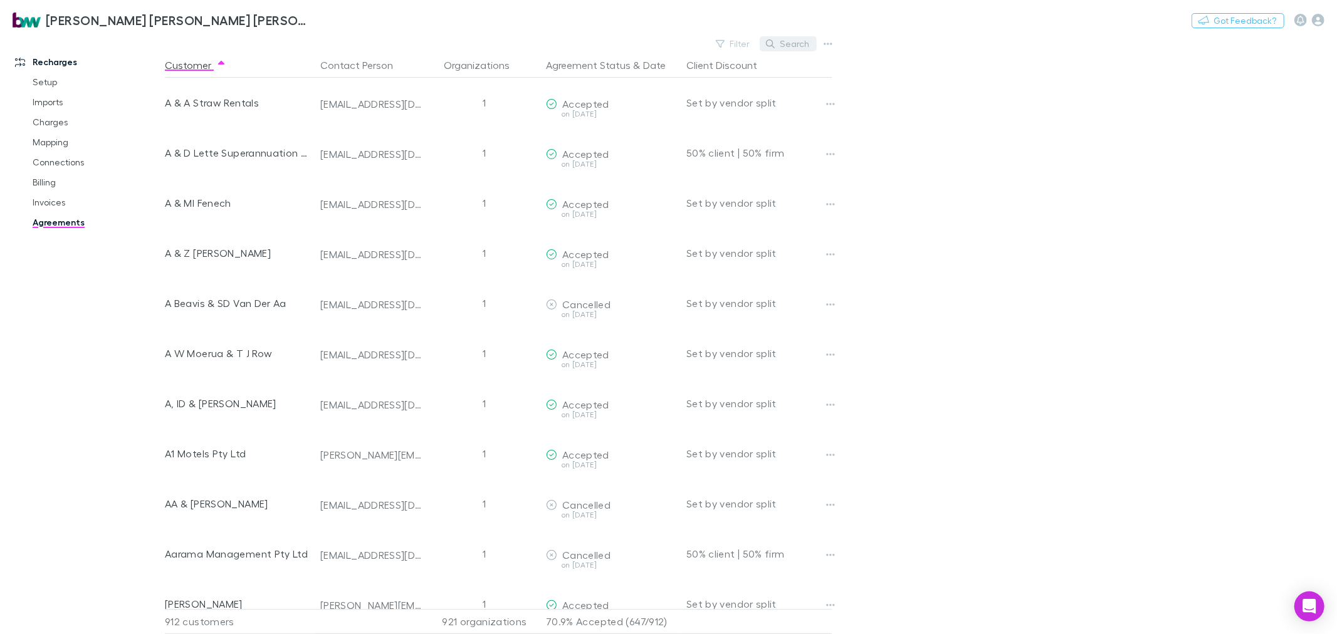
click at [791, 45] on button "Search" at bounding box center [788, 43] width 57 height 15
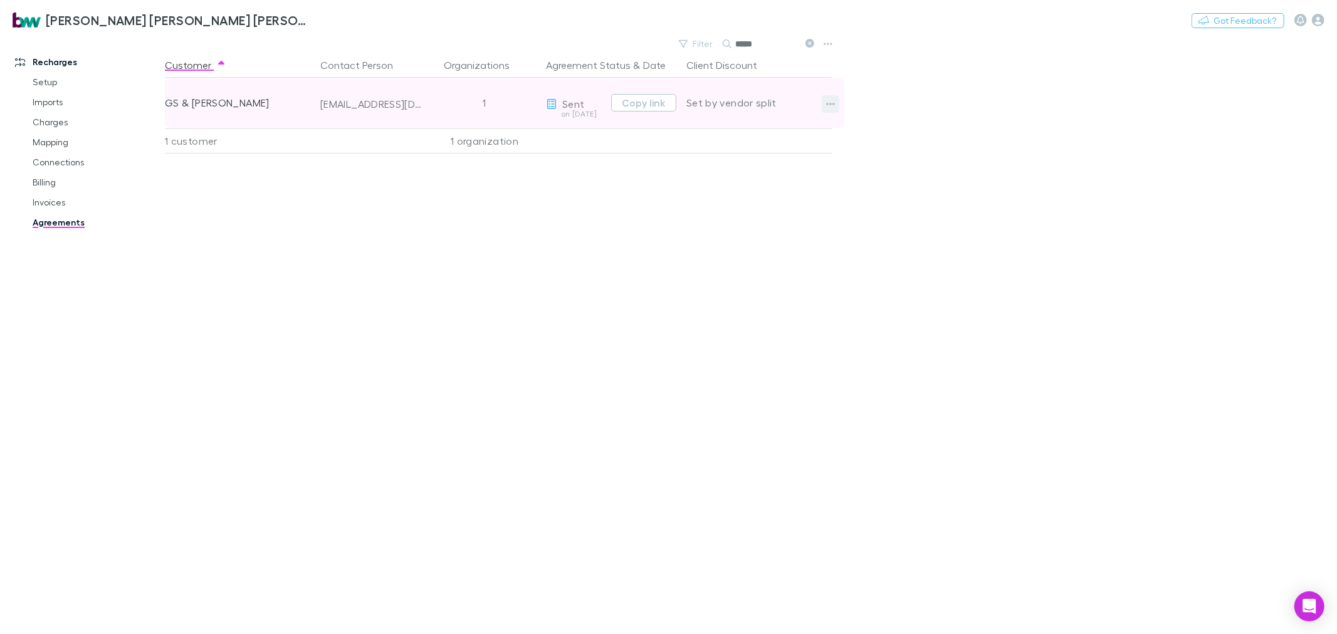
type input "*****"
click at [830, 103] on icon "button" at bounding box center [830, 104] width 9 height 3
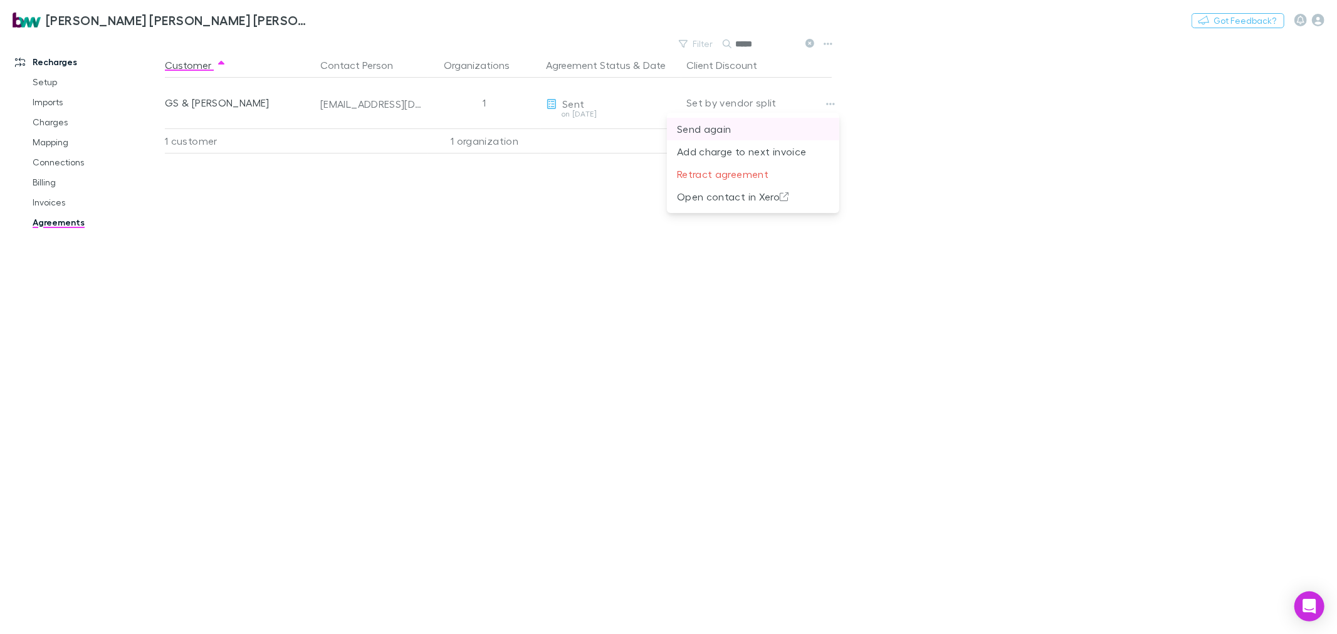
click at [721, 129] on p "Send again" at bounding box center [753, 129] width 152 height 15
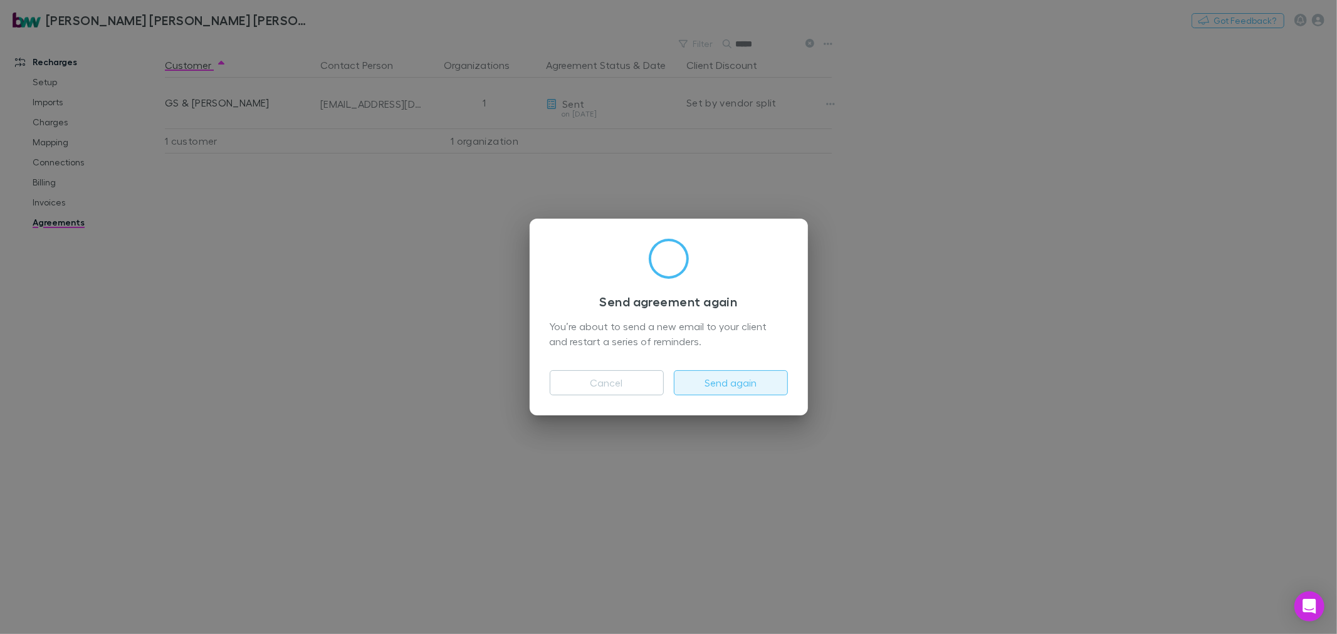
click at [742, 383] on button "Send again" at bounding box center [731, 382] width 114 height 25
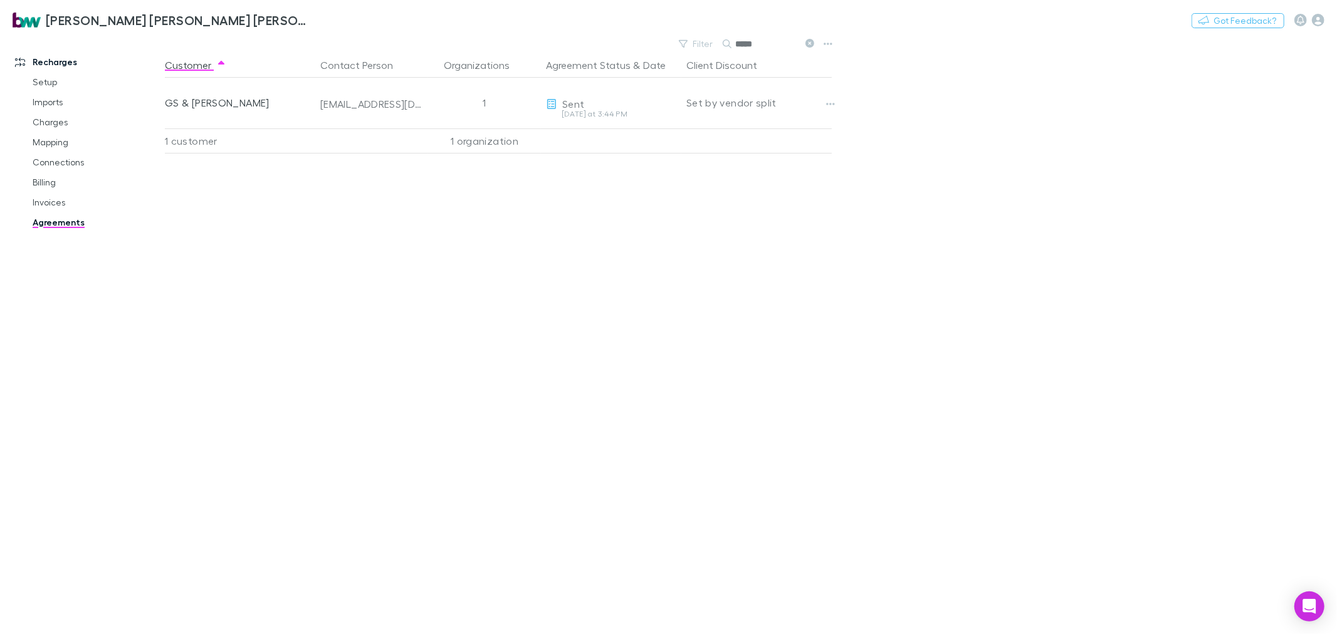
drag, startPoint x: 763, startPoint y: 42, endPoint x: 722, endPoint y: 48, distance: 41.2
click at [723, 48] on div "*****" at bounding box center [770, 43] width 94 height 15
click at [50, 198] on link "Invoices" at bounding box center [96, 202] width 153 height 20
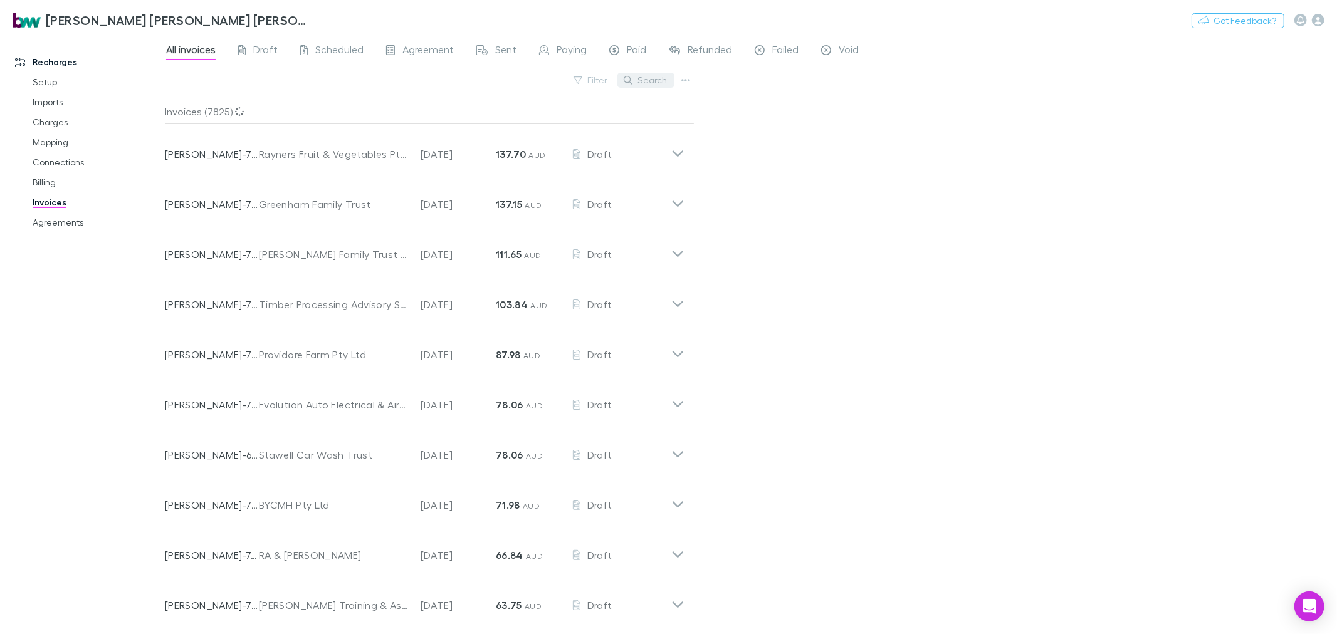
click at [656, 73] on button "Search" at bounding box center [645, 80] width 57 height 15
click at [658, 78] on button "Search" at bounding box center [645, 80] width 57 height 15
click at [631, 80] on input "text" at bounding box center [624, 80] width 63 height 18
click at [641, 75] on button "Search" at bounding box center [645, 80] width 57 height 15
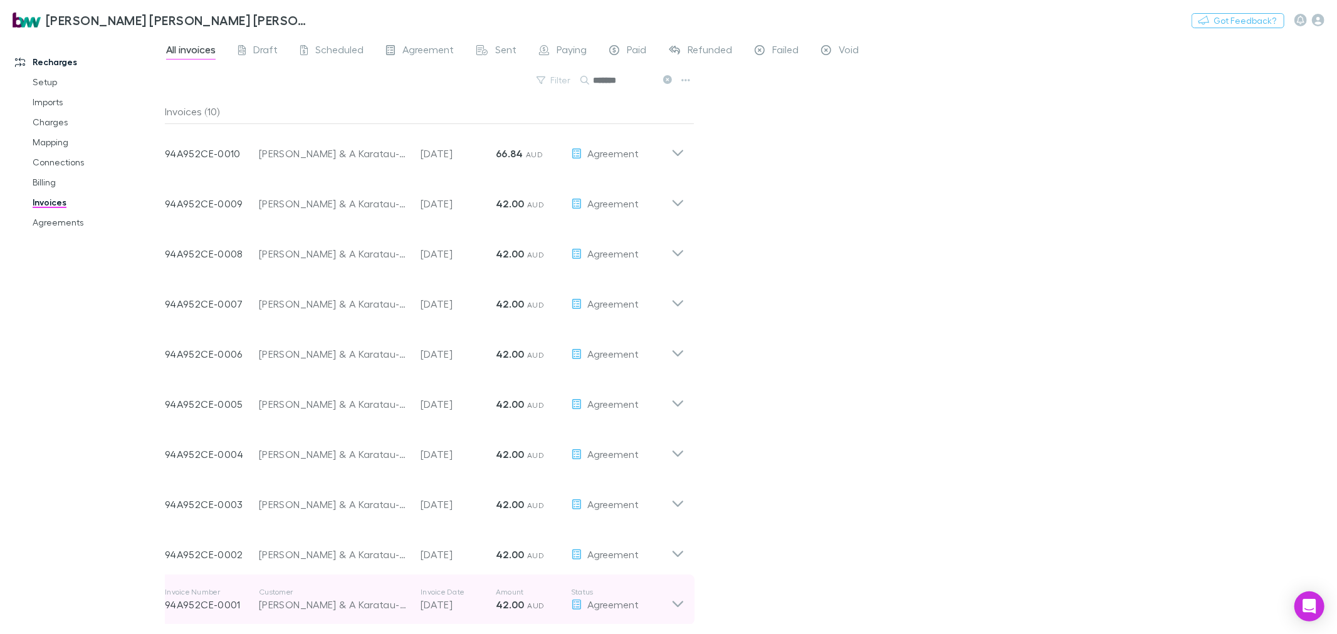
type input "*******"
click at [675, 607] on icon at bounding box center [677, 599] width 13 height 25
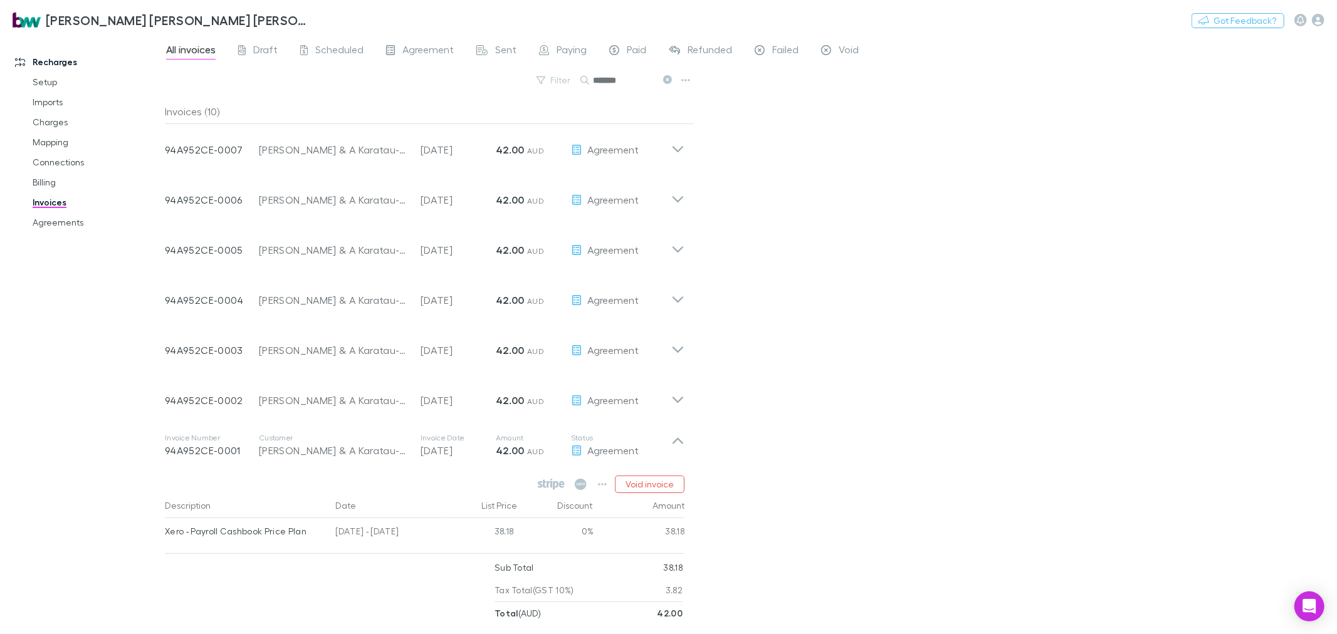
scroll to position [155, 0]
click at [647, 483] on button "Void invoice" at bounding box center [650, 484] width 70 height 18
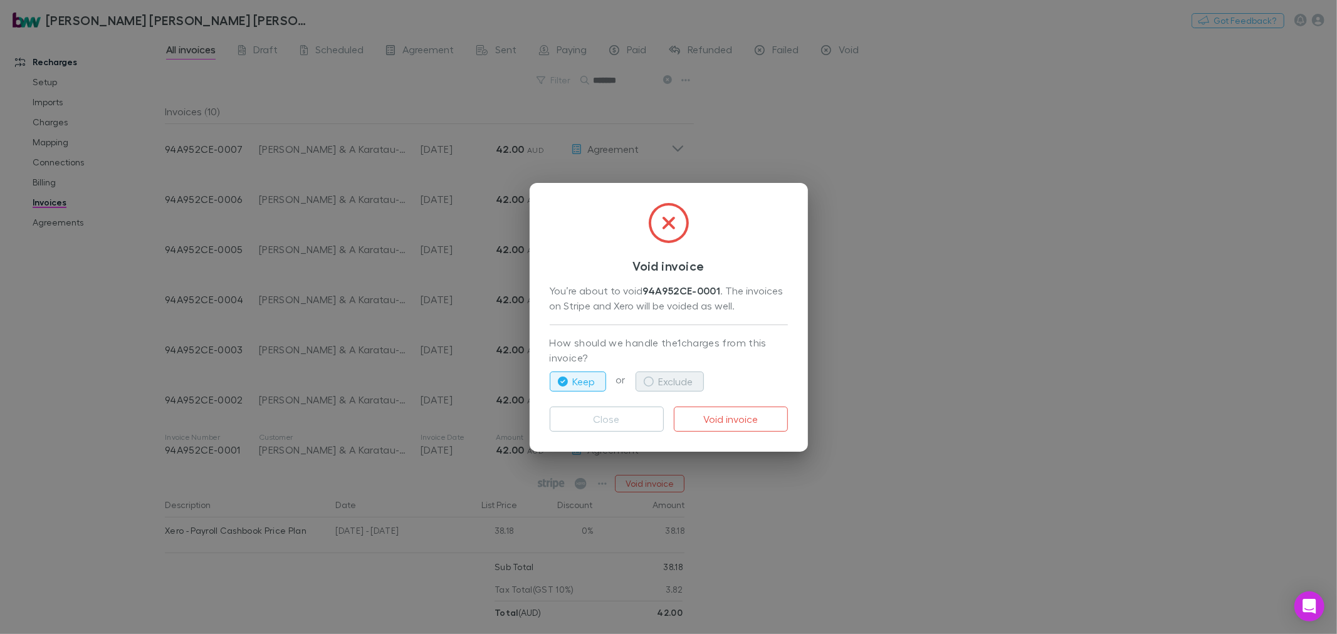
click at [651, 382] on icon "button" at bounding box center [649, 382] width 10 height 10
click at [735, 419] on button "Void invoice" at bounding box center [731, 419] width 114 height 25
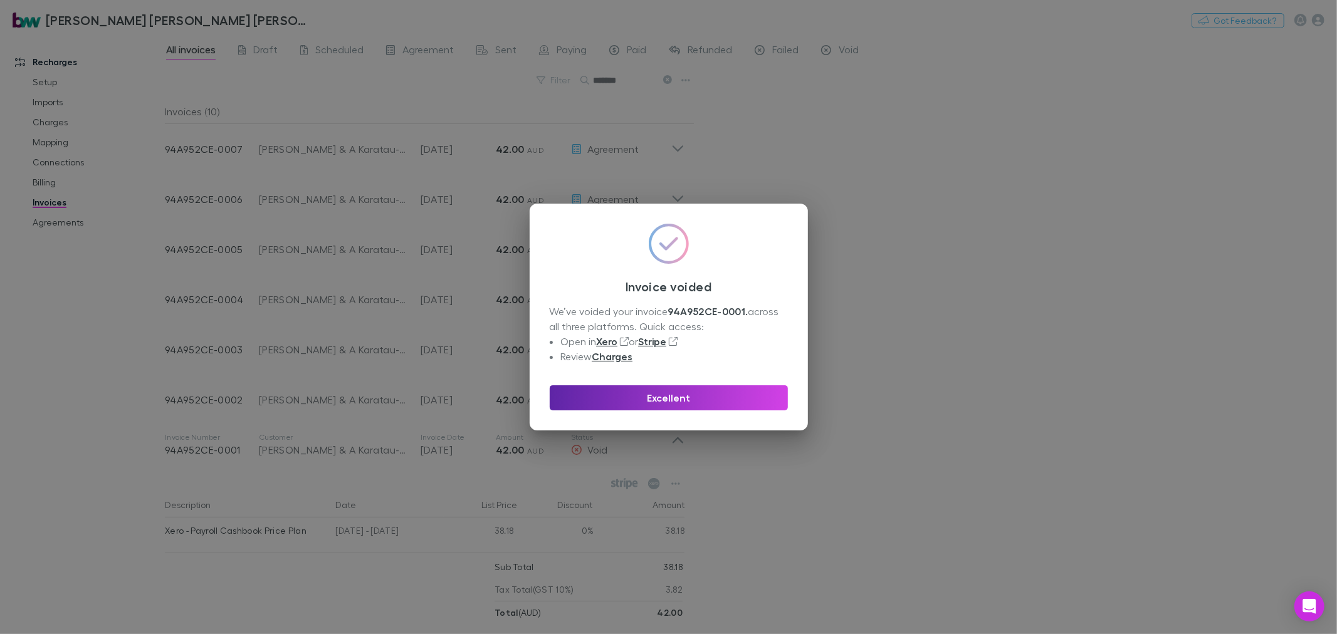
click at [706, 392] on button "Excellent" at bounding box center [669, 398] width 238 height 25
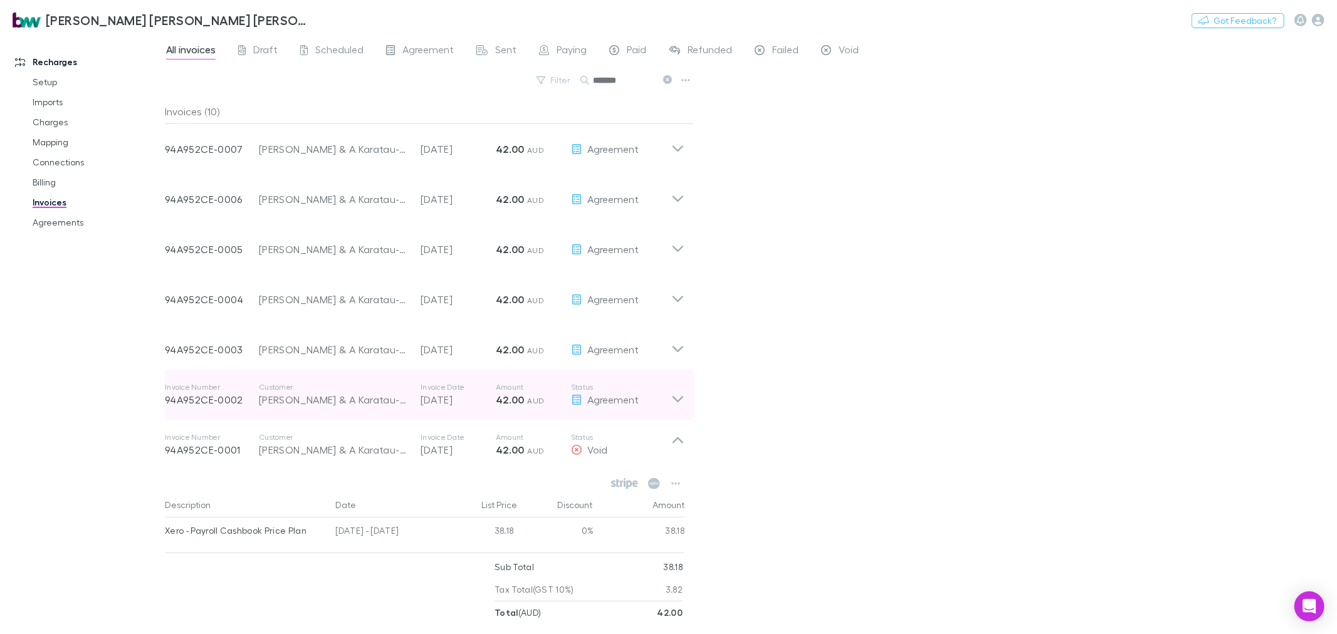
click at [667, 399] on div "Agreement" at bounding box center [621, 399] width 100 height 15
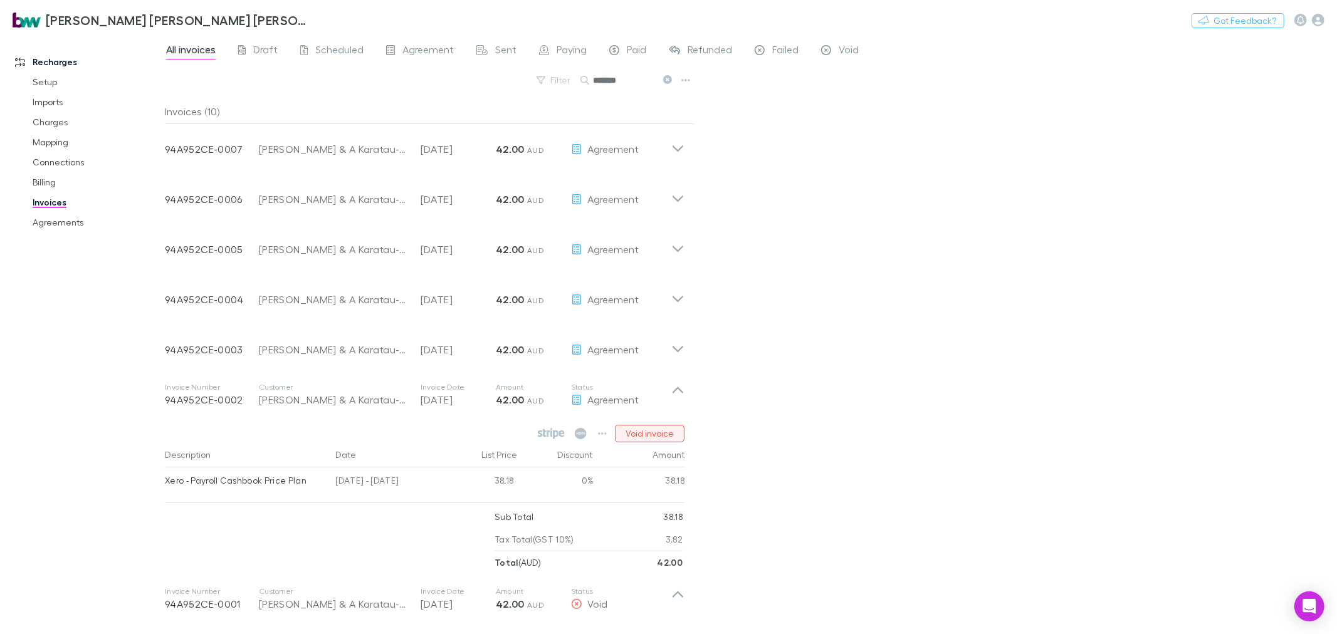
click at [661, 434] on button "Void invoice" at bounding box center [650, 434] width 70 height 18
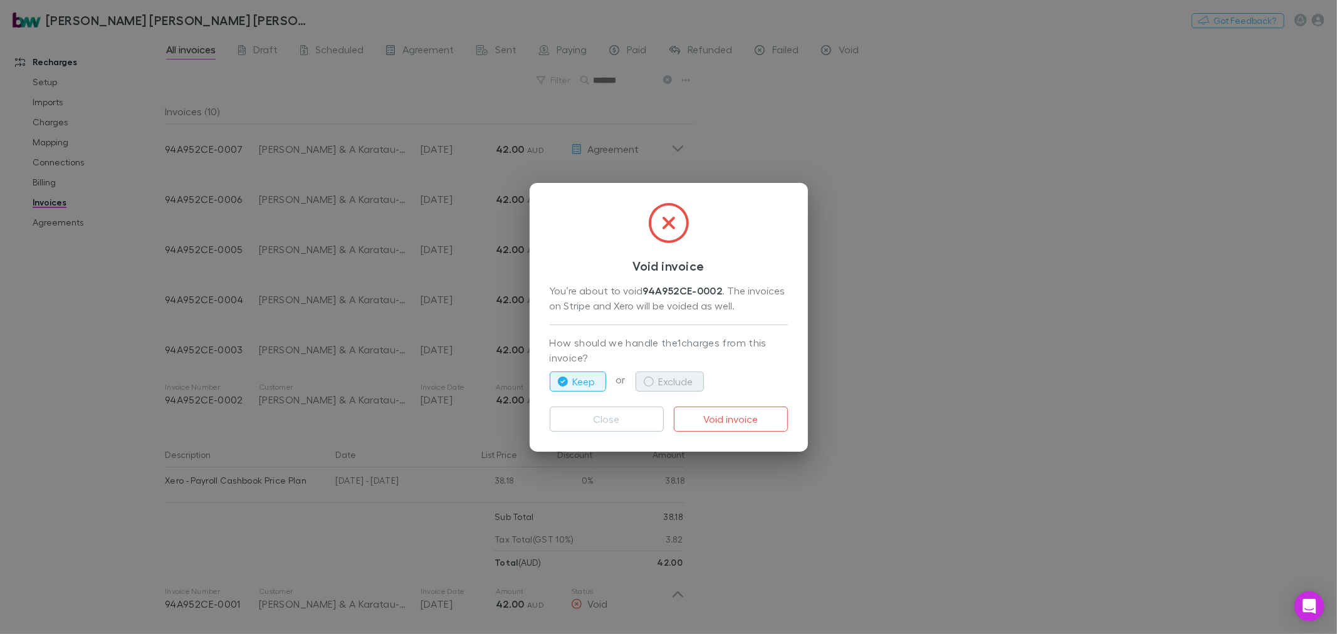
click at [681, 381] on button "Exclude" at bounding box center [670, 382] width 68 height 20
drag, startPoint x: 755, startPoint y: 416, endPoint x: 831, endPoint y: 417, distance: 75.2
click at [757, 417] on button "Void invoice" at bounding box center [731, 419] width 114 height 25
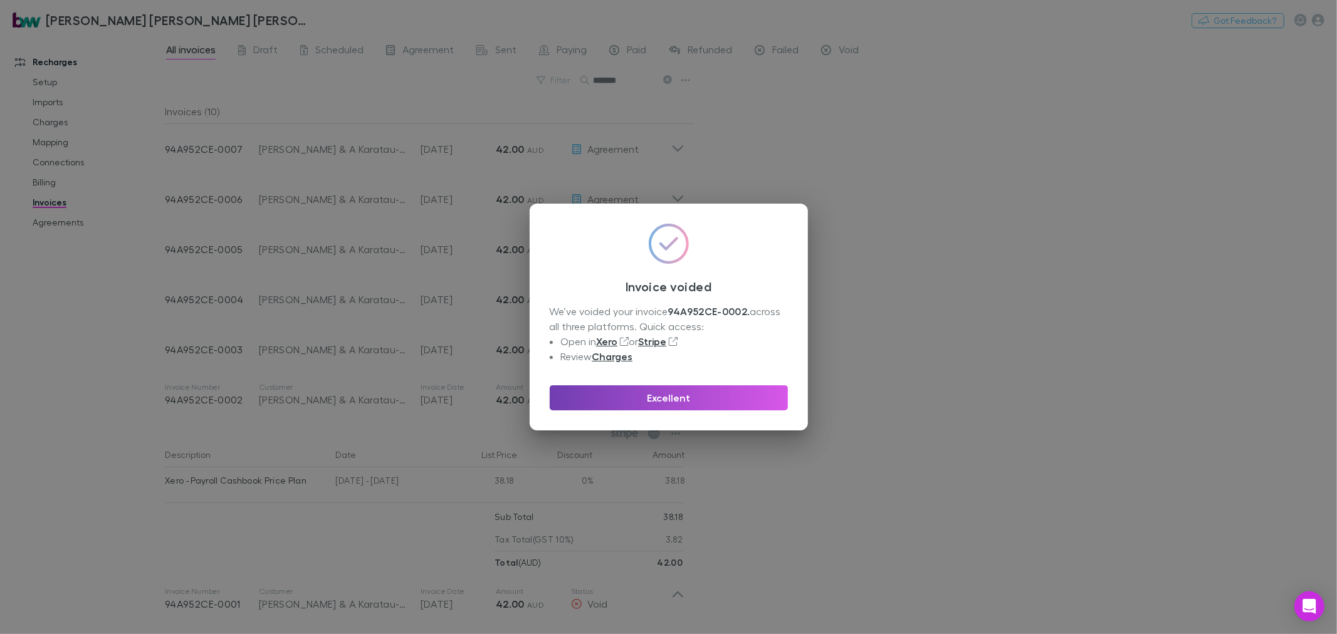
click at [727, 390] on button "Excellent" at bounding box center [669, 398] width 238 height 25
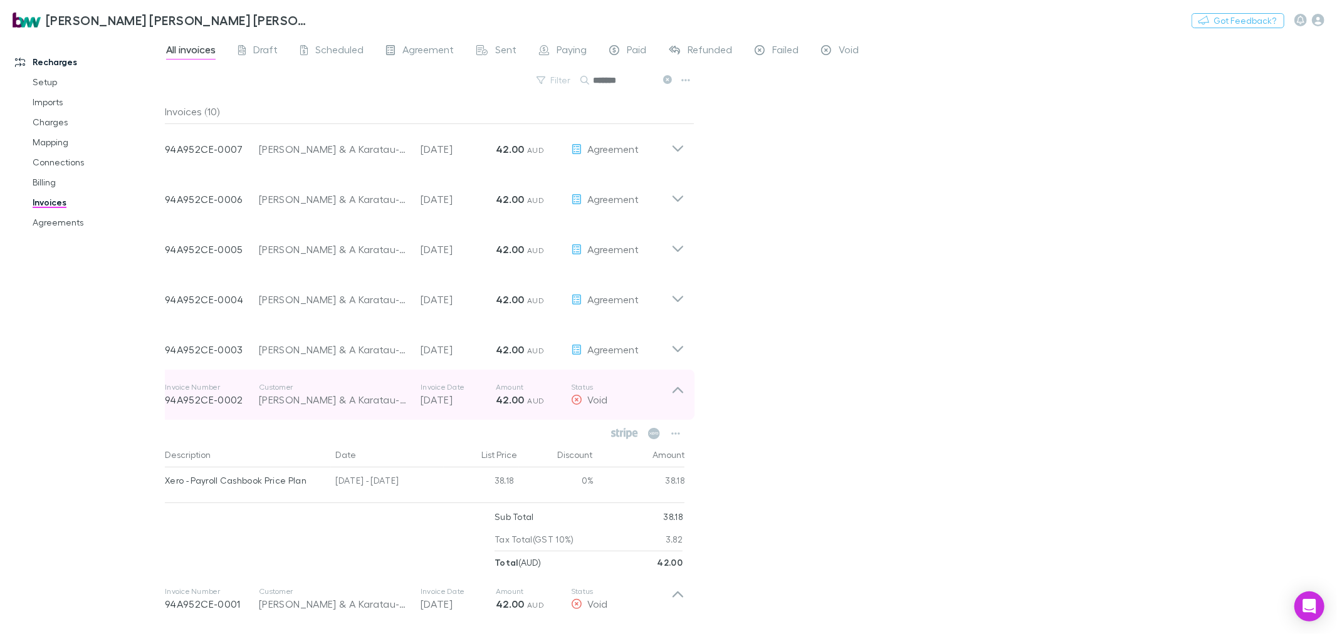
click at [673, 389] on icon at bounding box center [677, 394] width 13 height 25
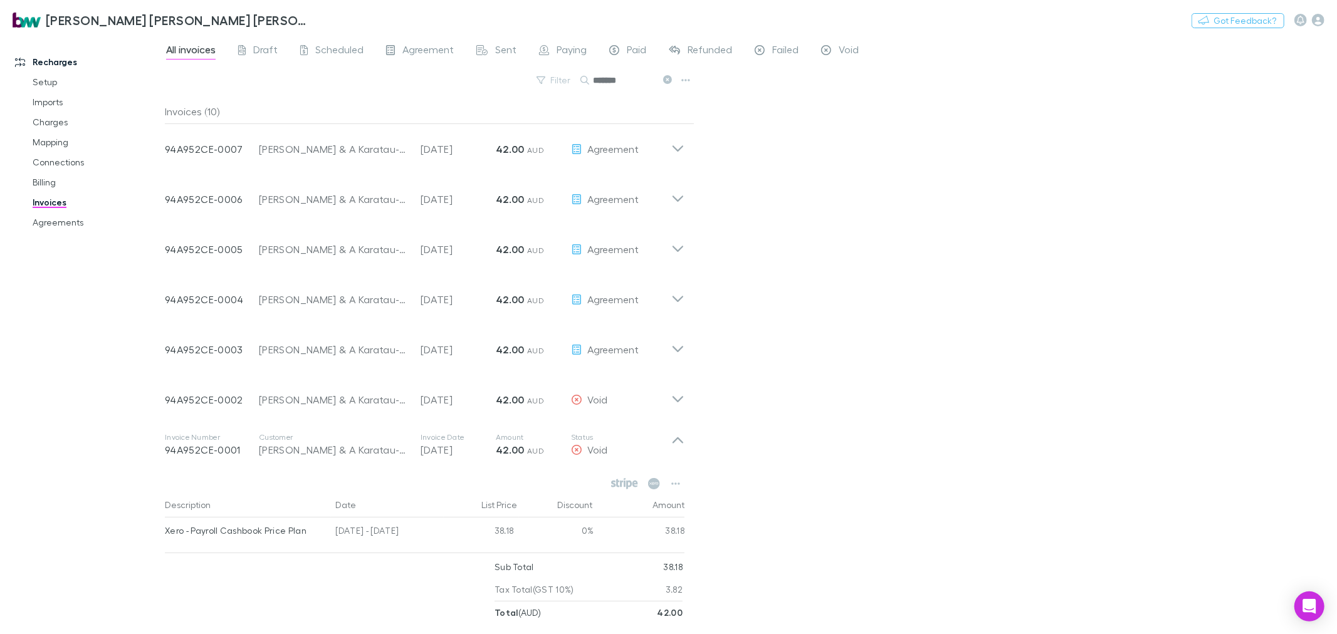
drag, startPoint x: 681, startPoint y: 448, endPoint x: 695, endPoint y: 442, distance: 14.3
click at [681, 447] on icon at bounding box center [677, 445] width 13 height 25
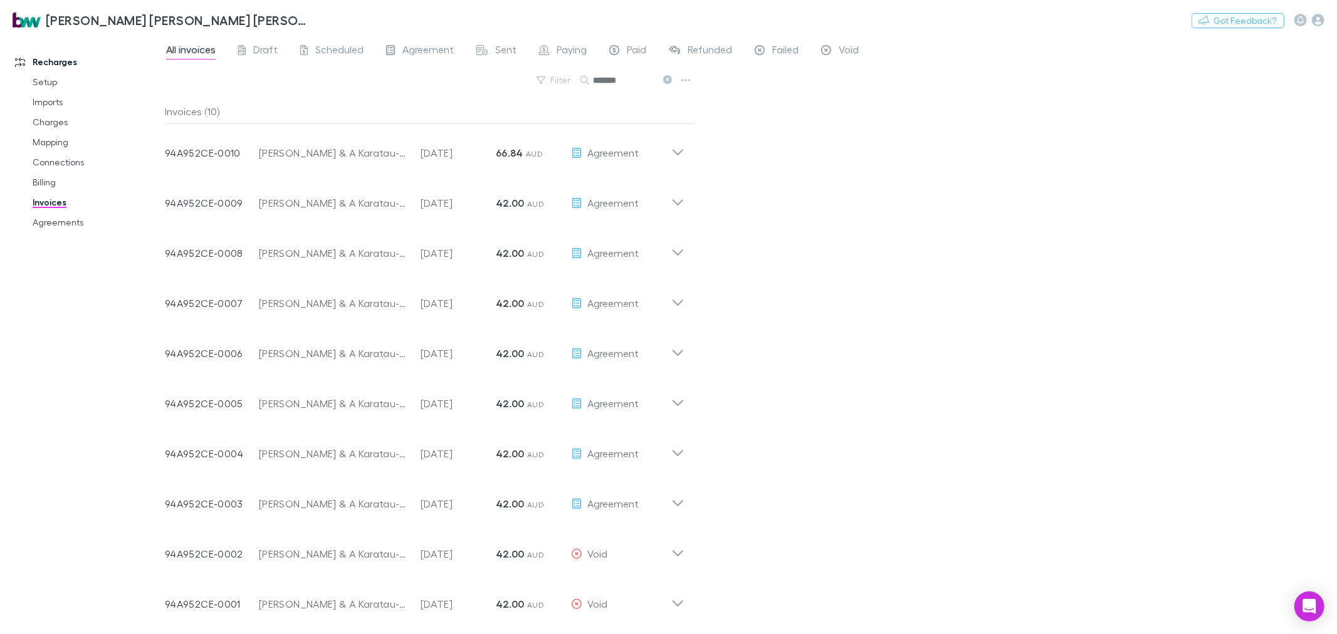
scroll to position [1, 0]
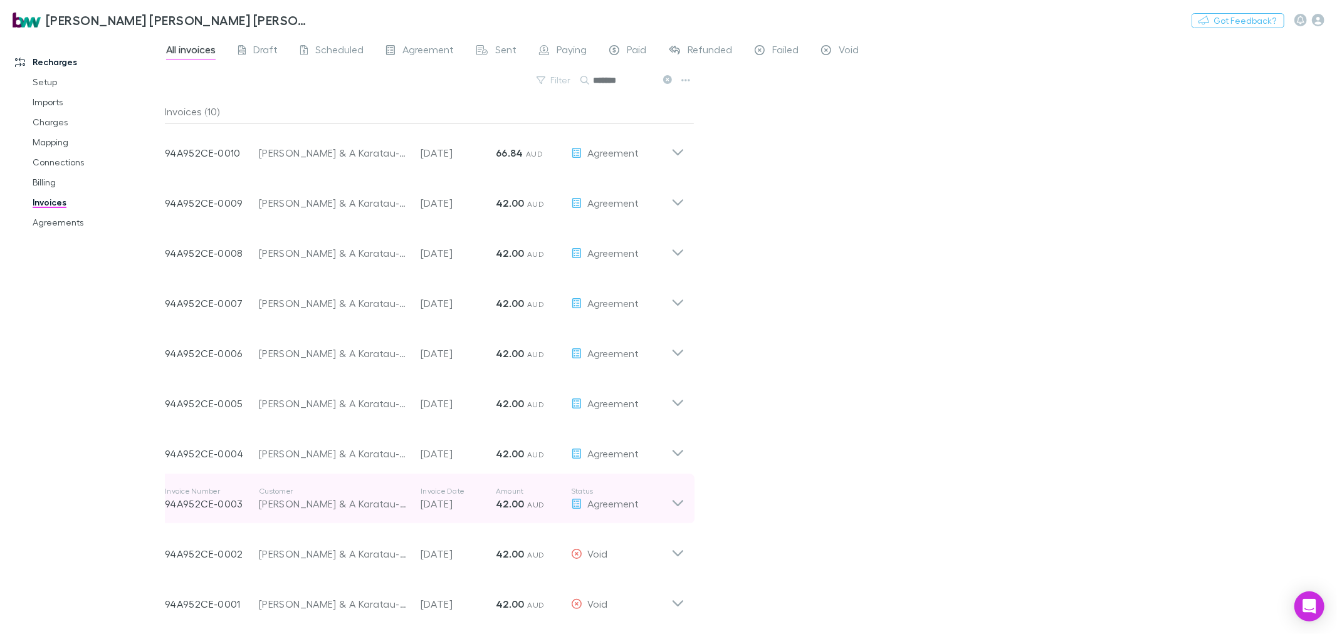
click at [680, 502] on icon at bounding box center [677, 498] width 13 height 25
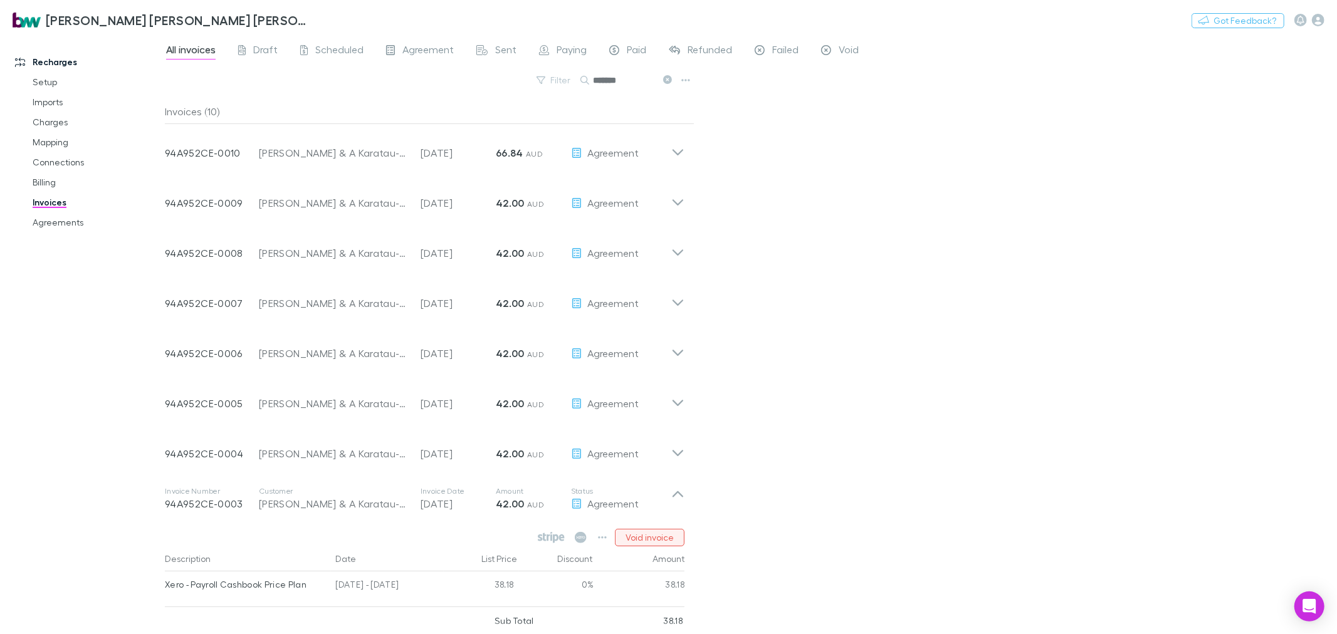
click at [668, 537] on button "Void invoice" at bounding box center [650, 538] width 70 height 18
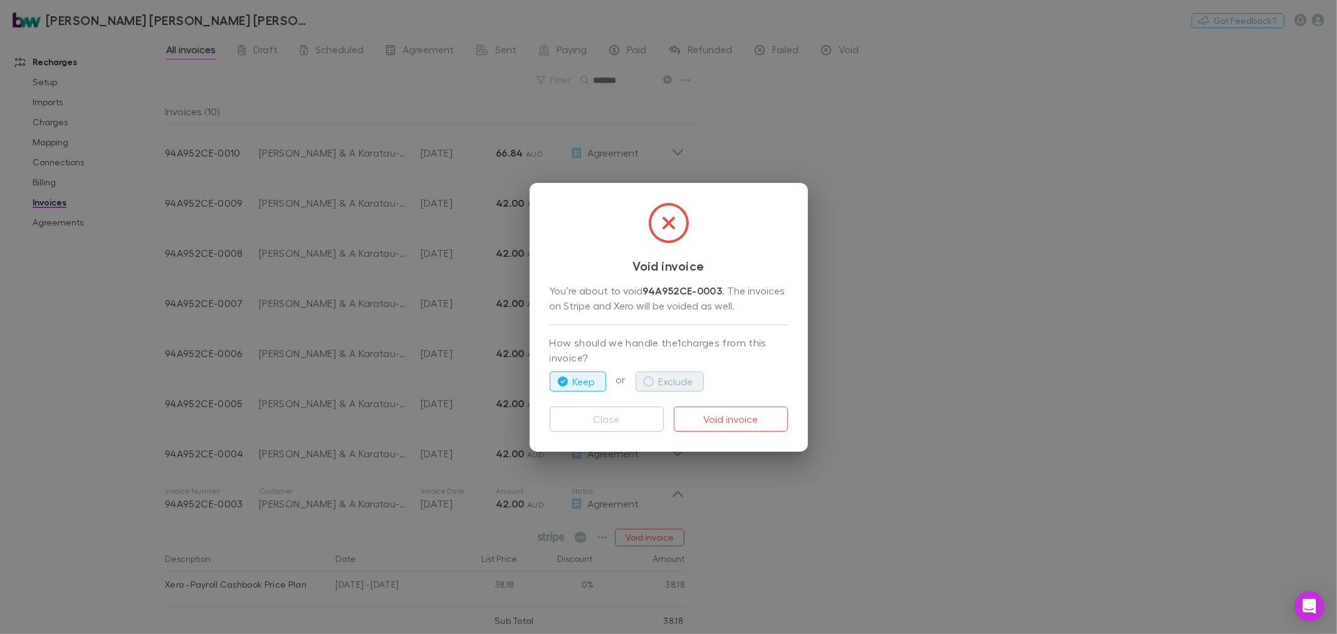
click at [687, 381] on button "Exclude" at bounding box center [670, 382] width 68 height 20
click at [738, 418] on button "Void invoice" at bounding box center [731, 419] width 114 height 25
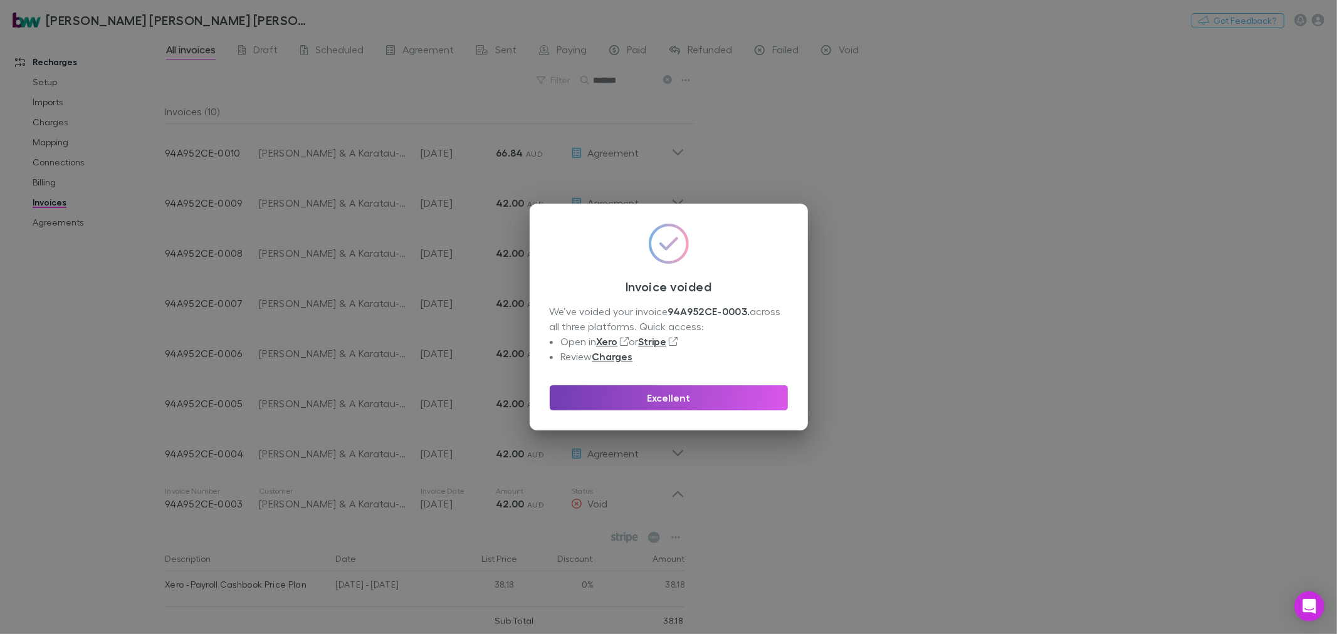
click at [696, 402] on button "Excellent" at bounding box center [669, 398] width 238 height 25
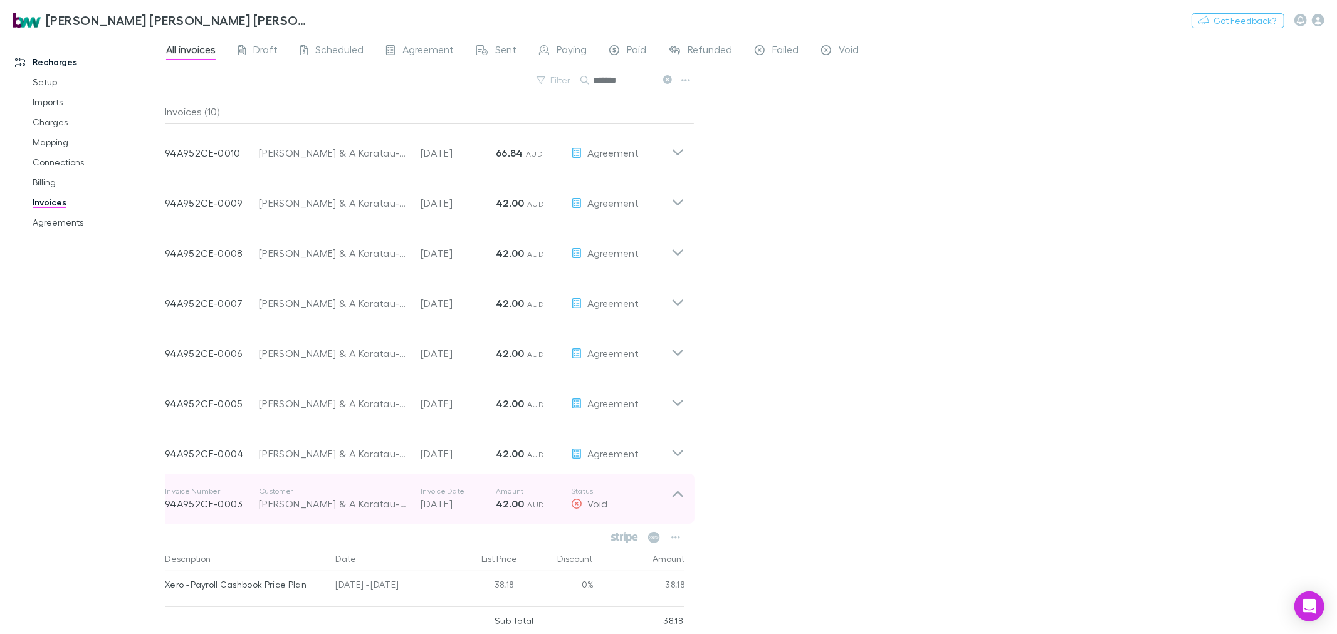
click at [679, 490] on icon at bounding box center [677, 498] width 13 height 25
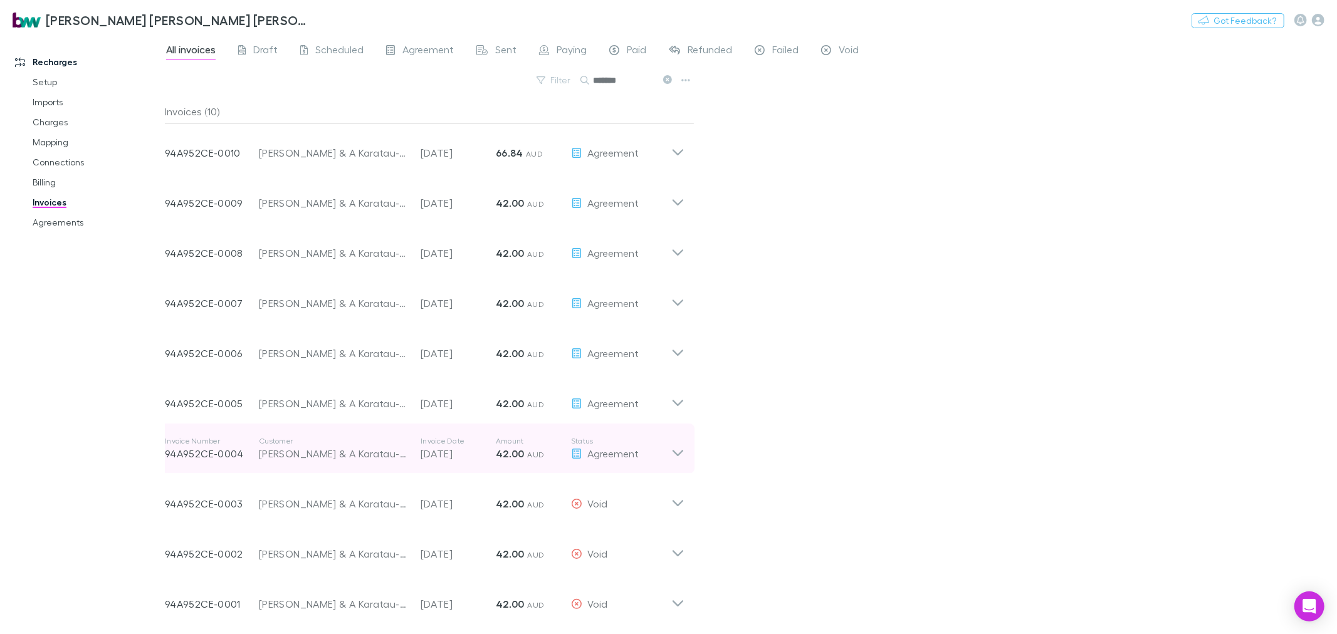
click at [681, 453] on icon at bounding box center [677, 448] width 13 height 25
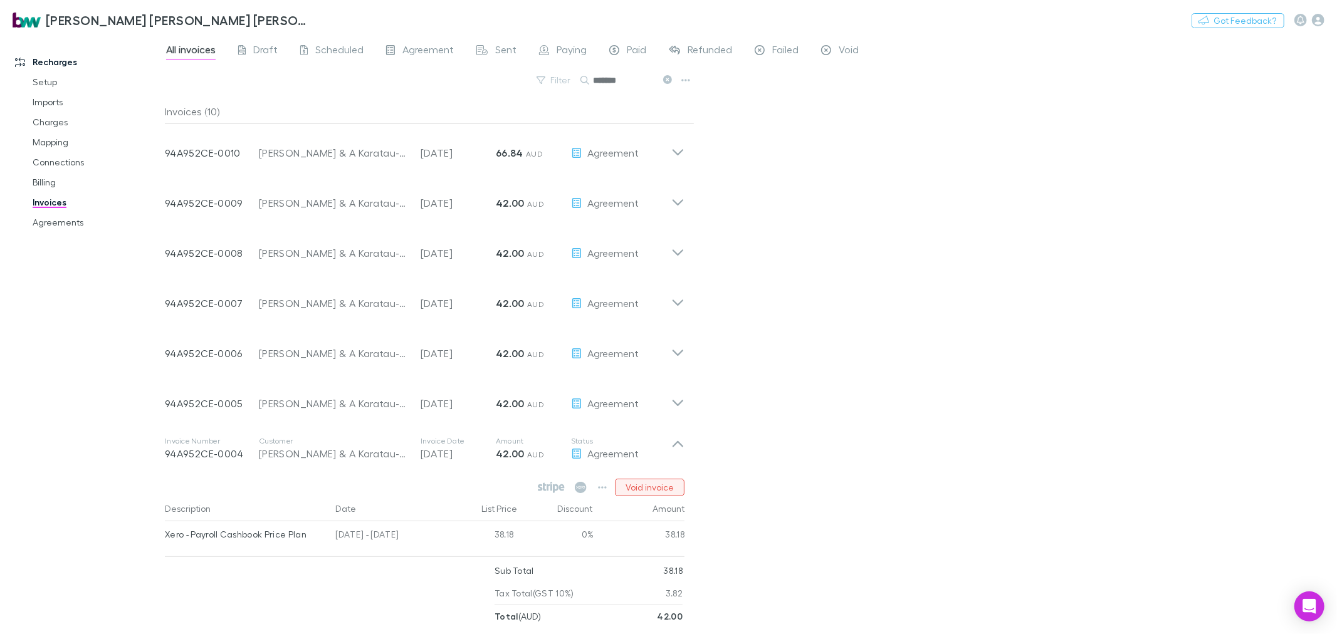
click at [668, 489] on button "Void invoice" at bounding box center [650, 488] width 70 height 18
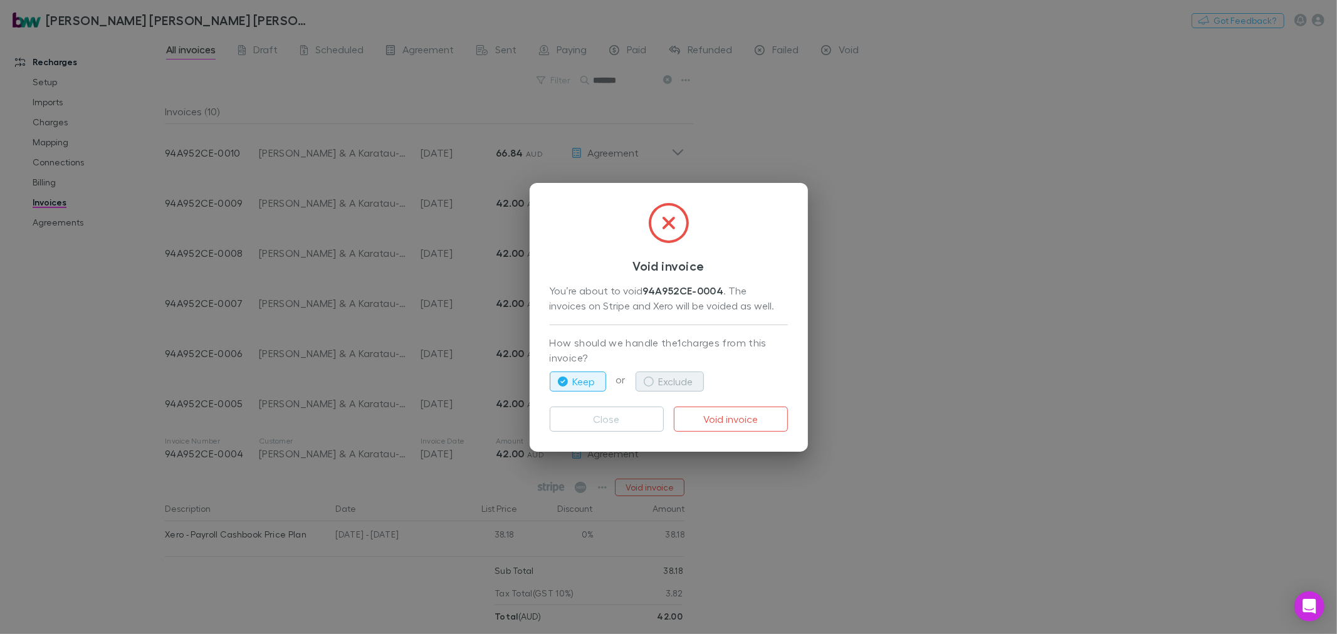
click at [670, 379] on button "Exclude" at bounding box center [670, 382] width 68 height 20
click at [725, 418] on button "Void invoice" at bounding box center [731, 419] width 114 height 25
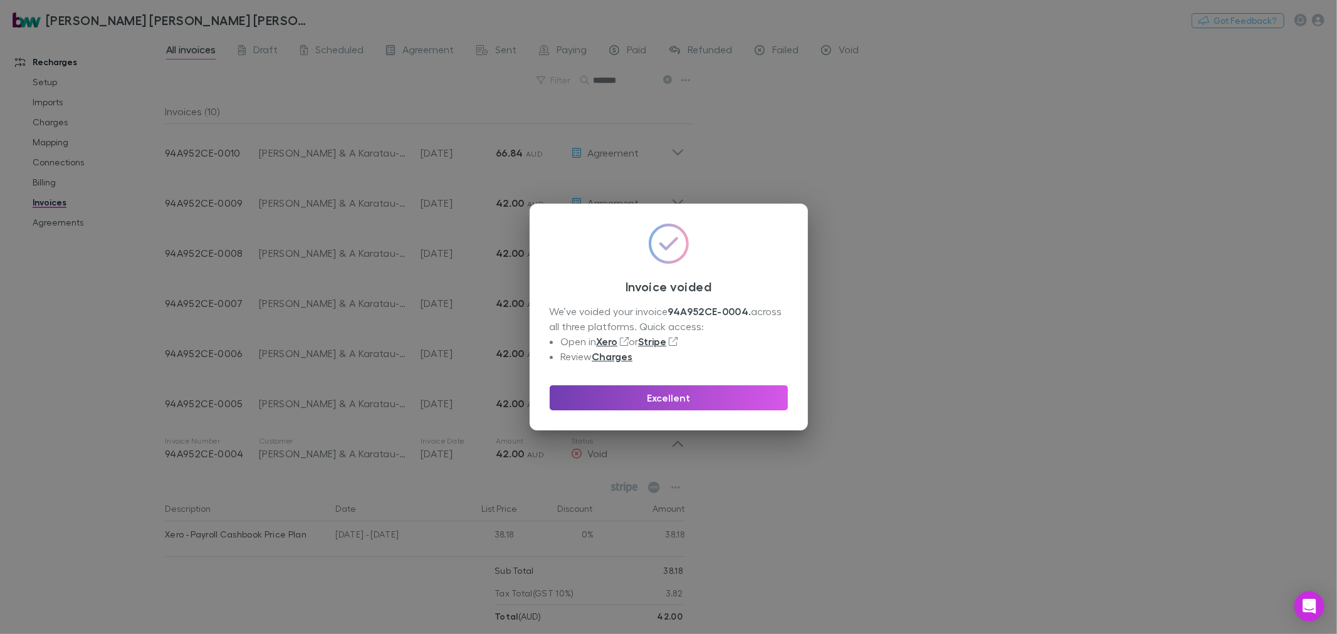
click at [712, 396] on button "Excellent" at bounding box center [669, 398] width 238 height 25
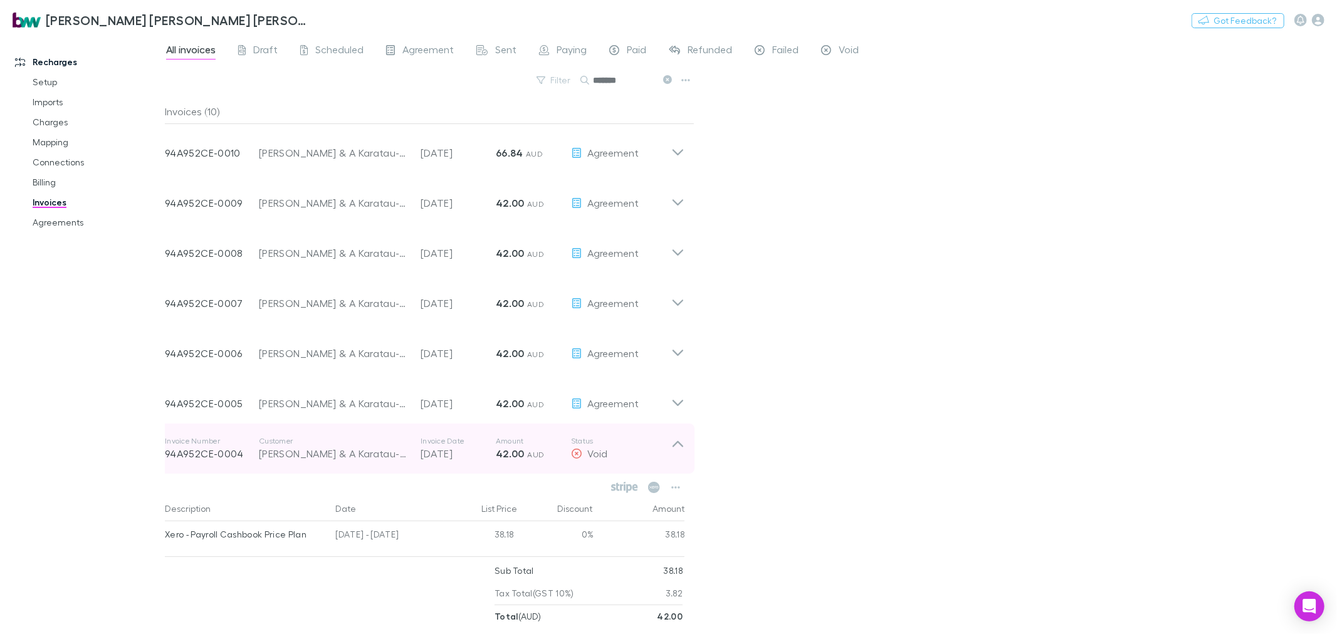
click at [680, 441] on icon at bounding box center [677, 448] width 13 height 25
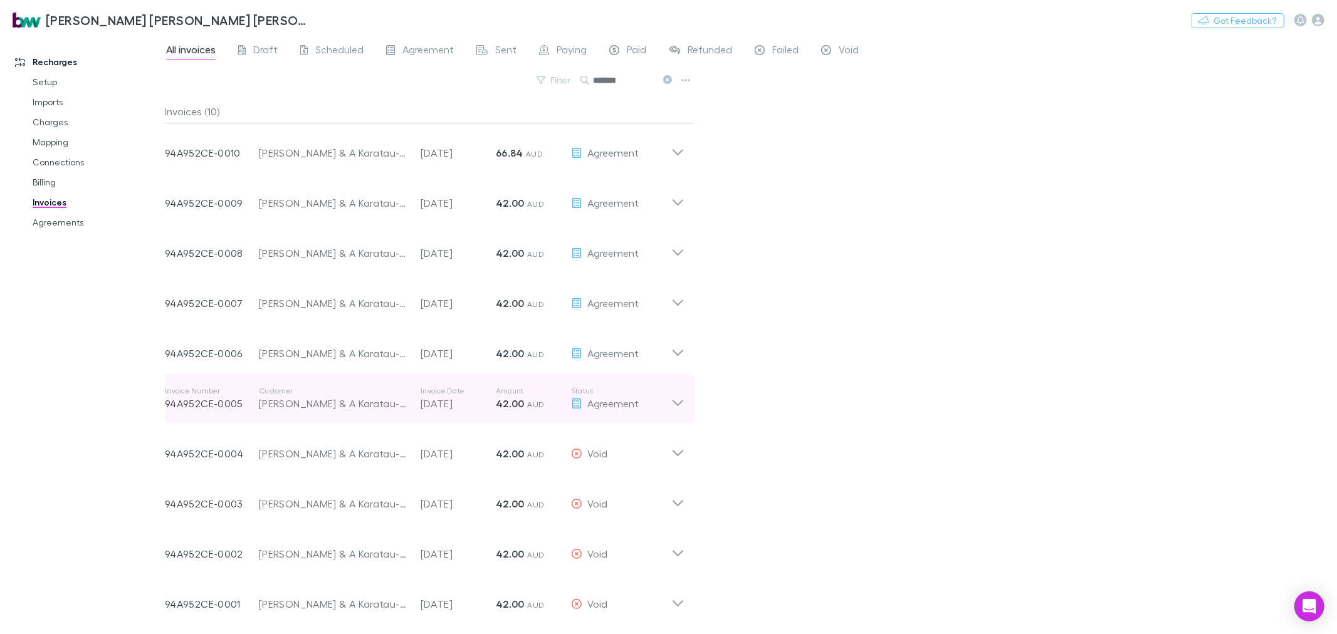
click at [676, 400] on icon at bounding box center [677, 398] width 13 height 25
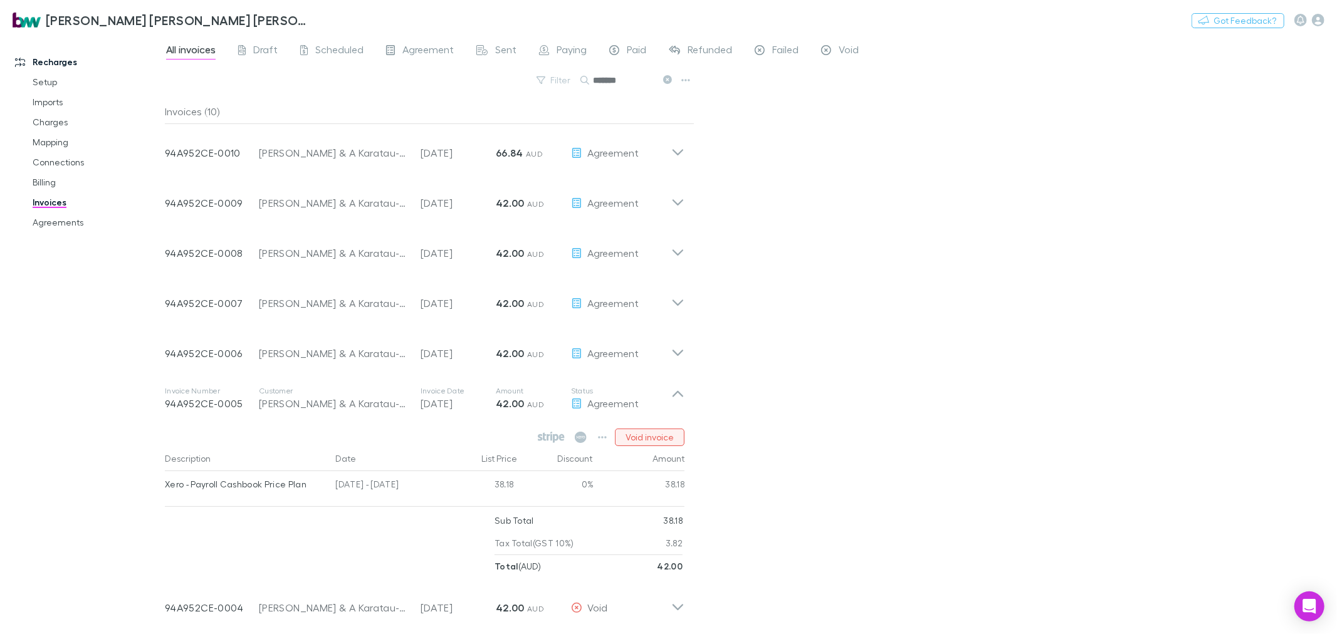
click at [670, 433] on button "Void invoice" at bounding box center [650, 438] width 70 height 18
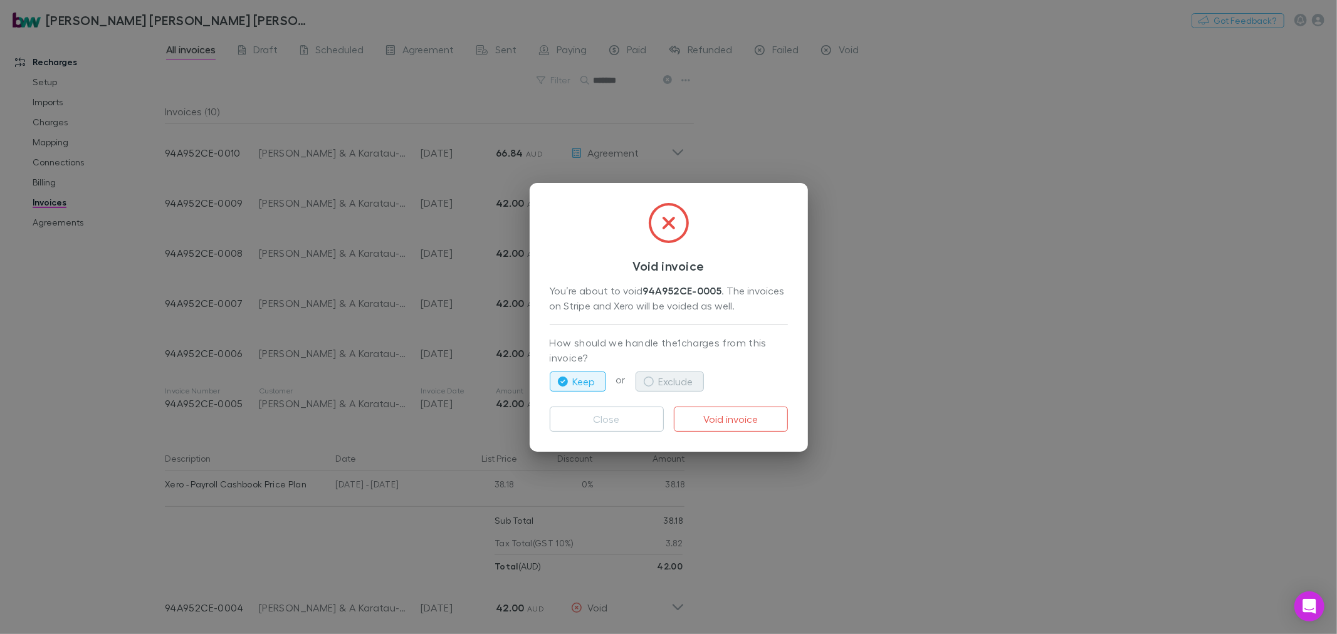
click at [685, 380] on button "Exclude" at bounding box center [670, 382] width 68 height 20
click at [752, 418] on button "Void invoice" at bounding box center [731, 419] width 114 height 25
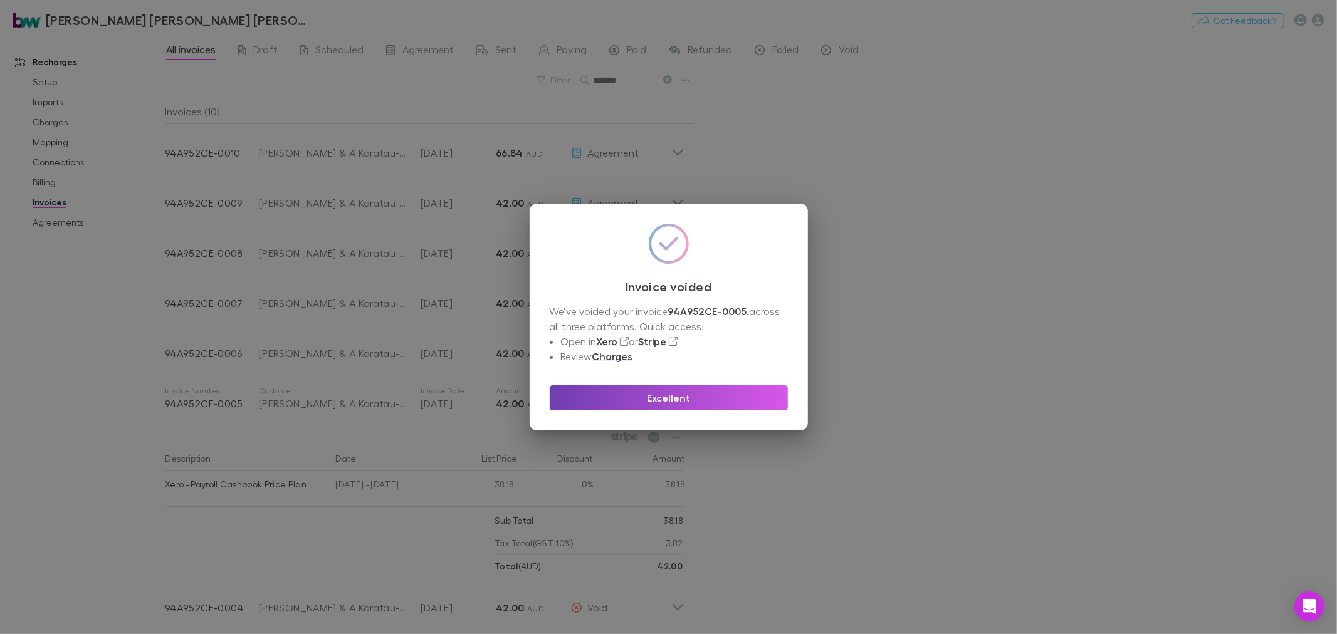
click at [745, 396] on button "Excellent" at bounding box center [669, 398] width 238 height 25
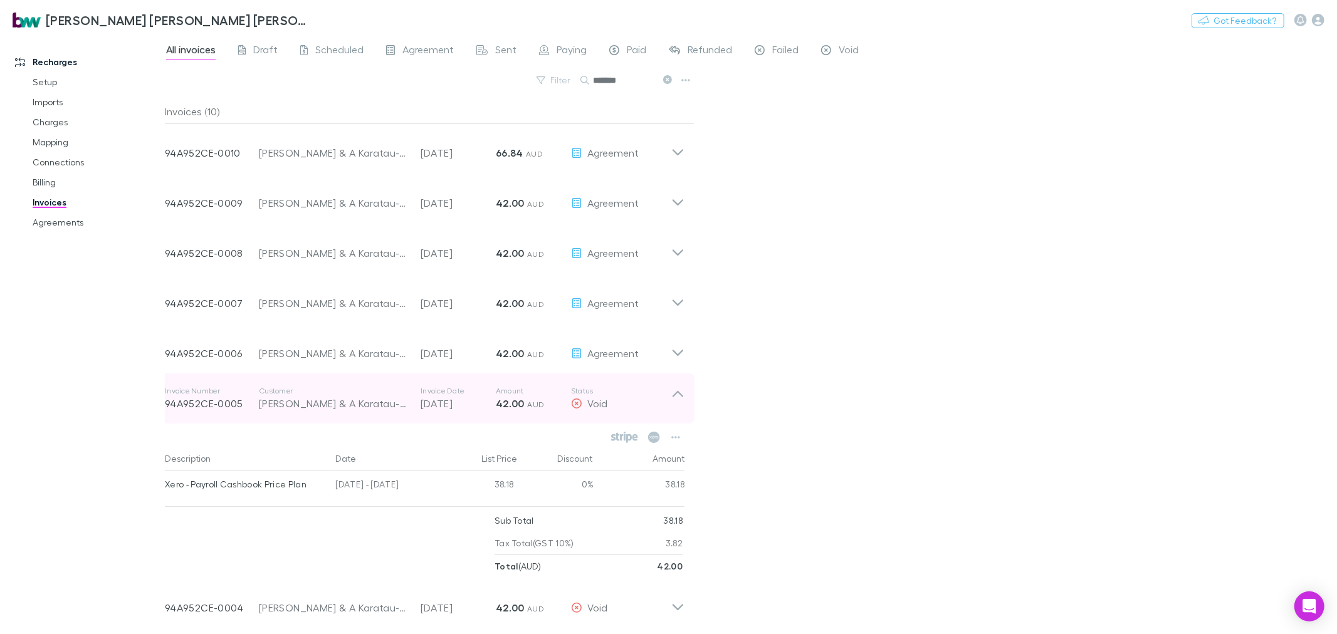
click at [683, 397] on icon at bounding box center [677, 398] width 13 height 25
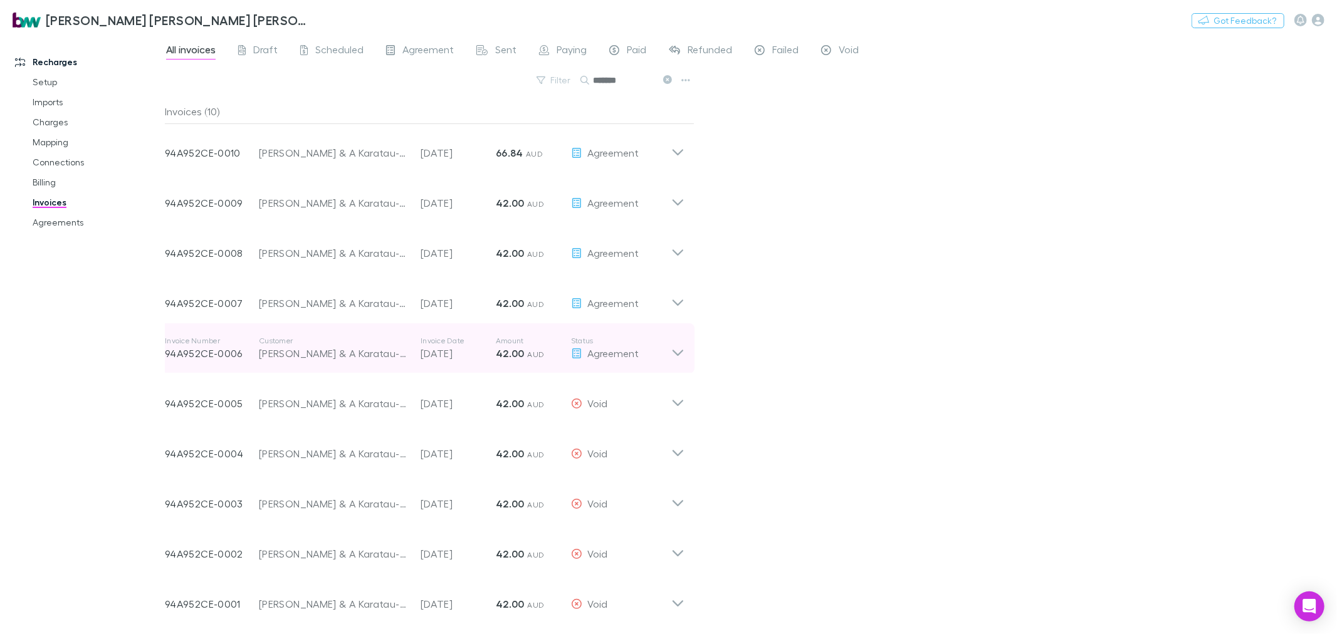
click at [684, 352] on icon at bounding box center [677, 348] width 13 height 25
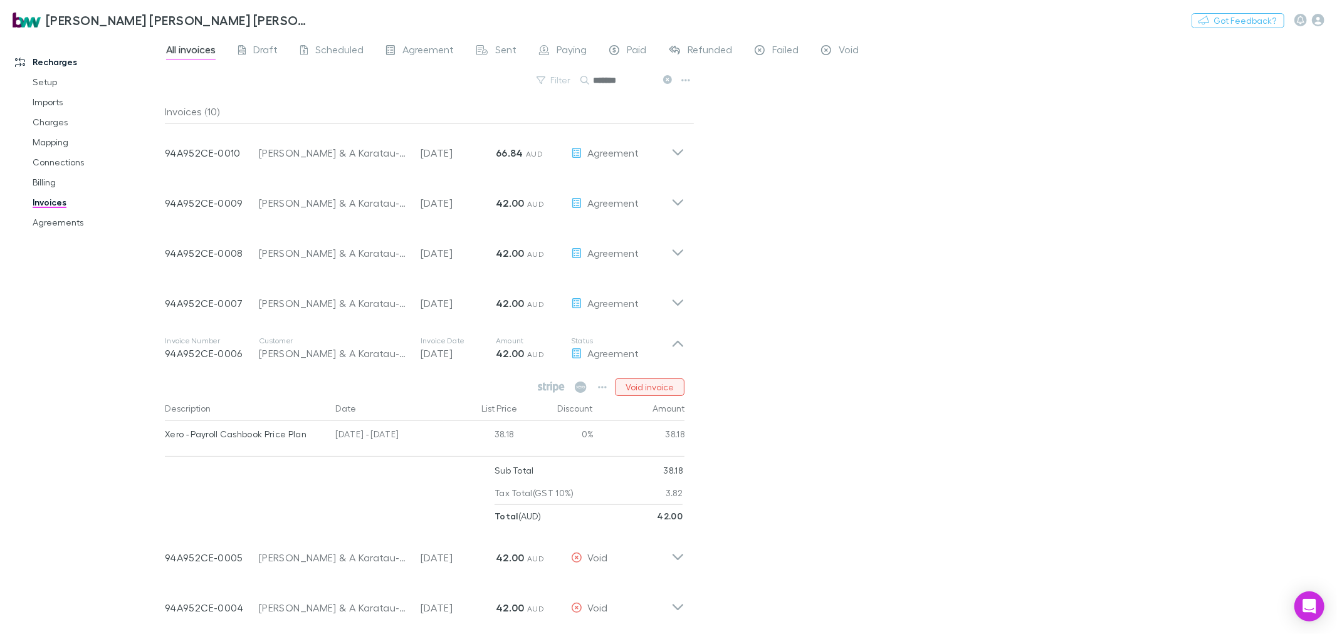
click at [656, 385] on button "Void invoice" at bounding box center [650, 388] width 70 height 18
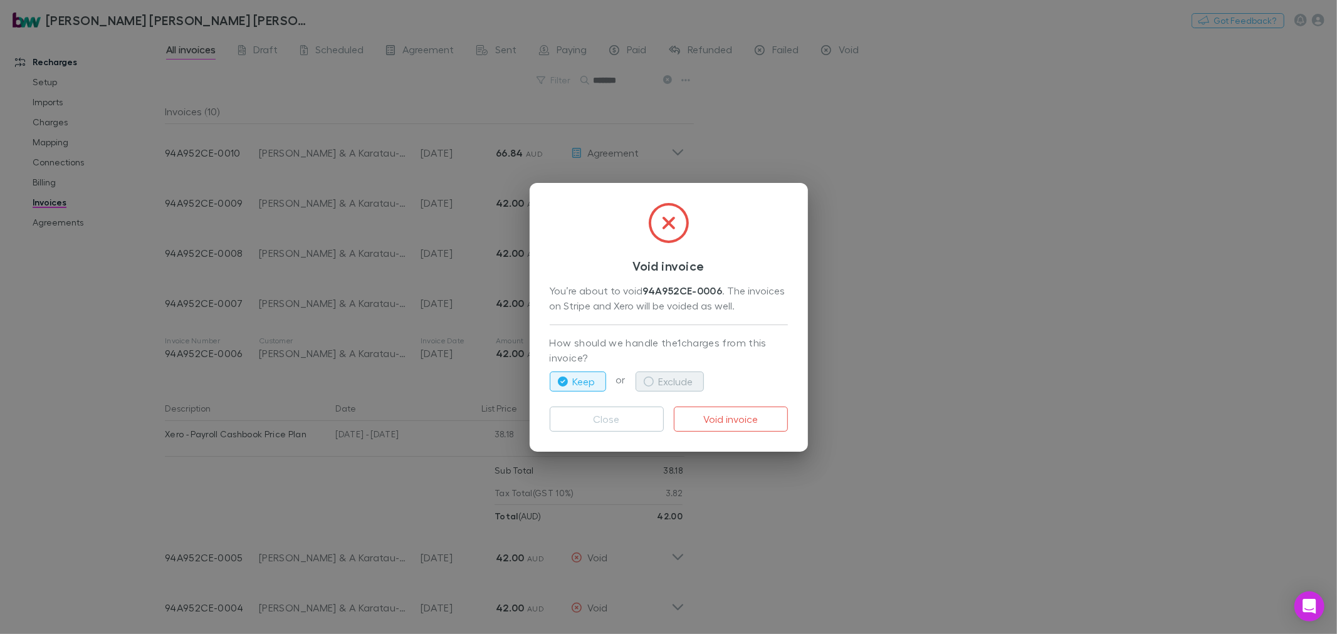
click at [659, 378] on button "Exclude" at bounding box center [670, 382] width 68 height 20
click at [745, 423] on button "Void invoice" at bounding box center [731, 419] width 114 height 25
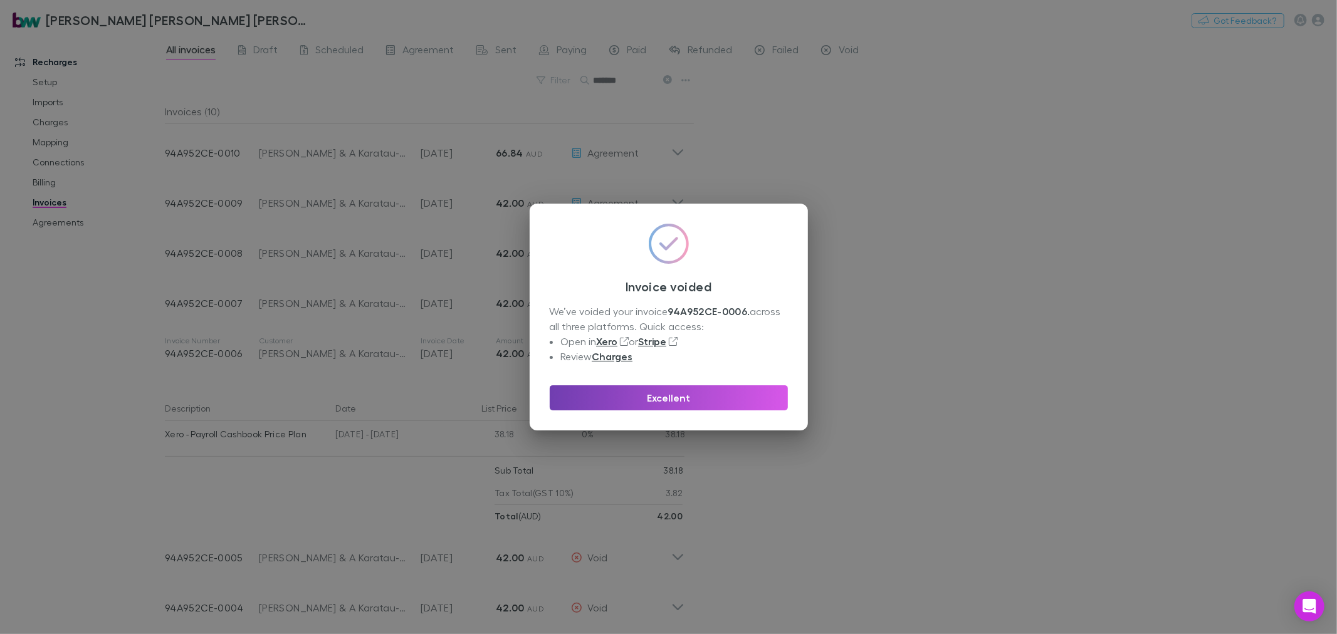
click at [730, 397] on button "Excellent" at bounding box center [669, 398] width 238 height 25
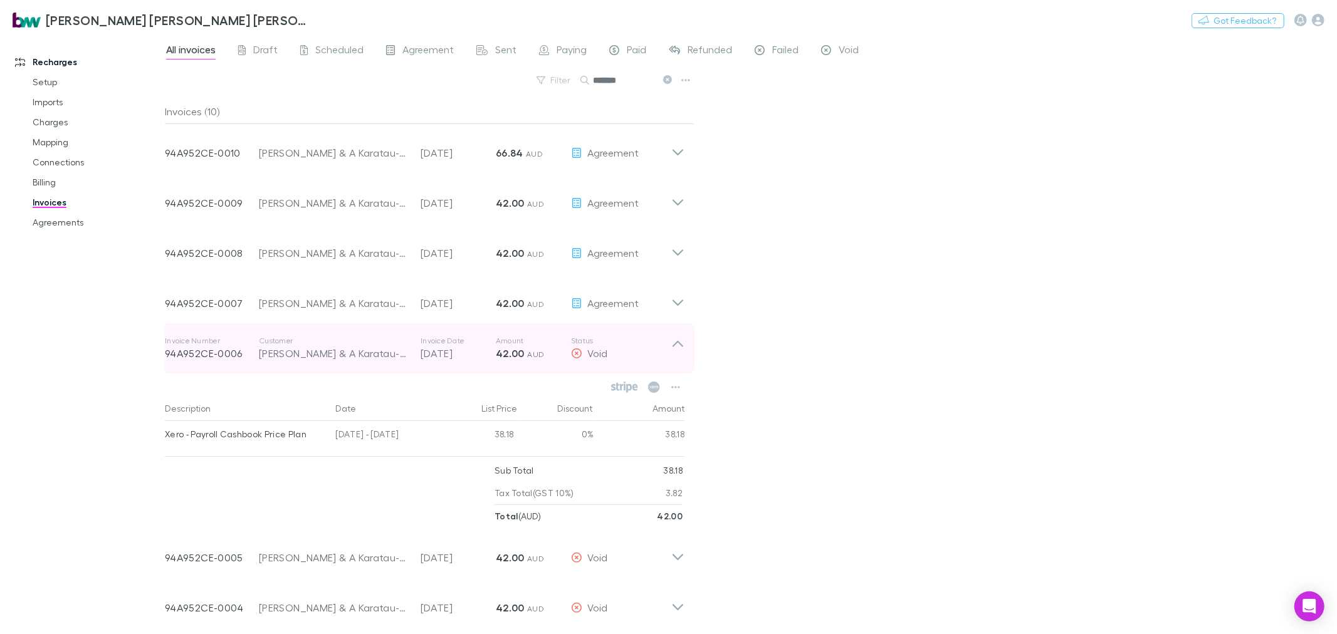
click at [683, 337] on icon at bounding box center [677, 348] width 13 height 25
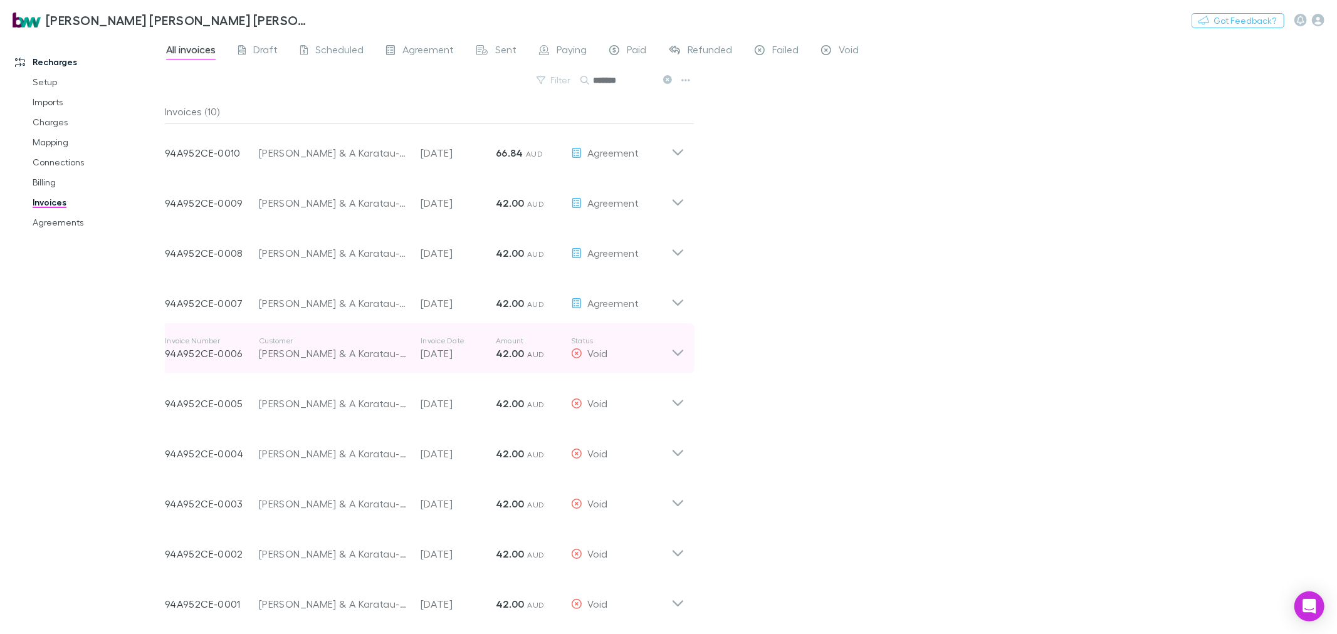
click at [678, 354] on icon at bounding box center [678, 353] width 11 height 6
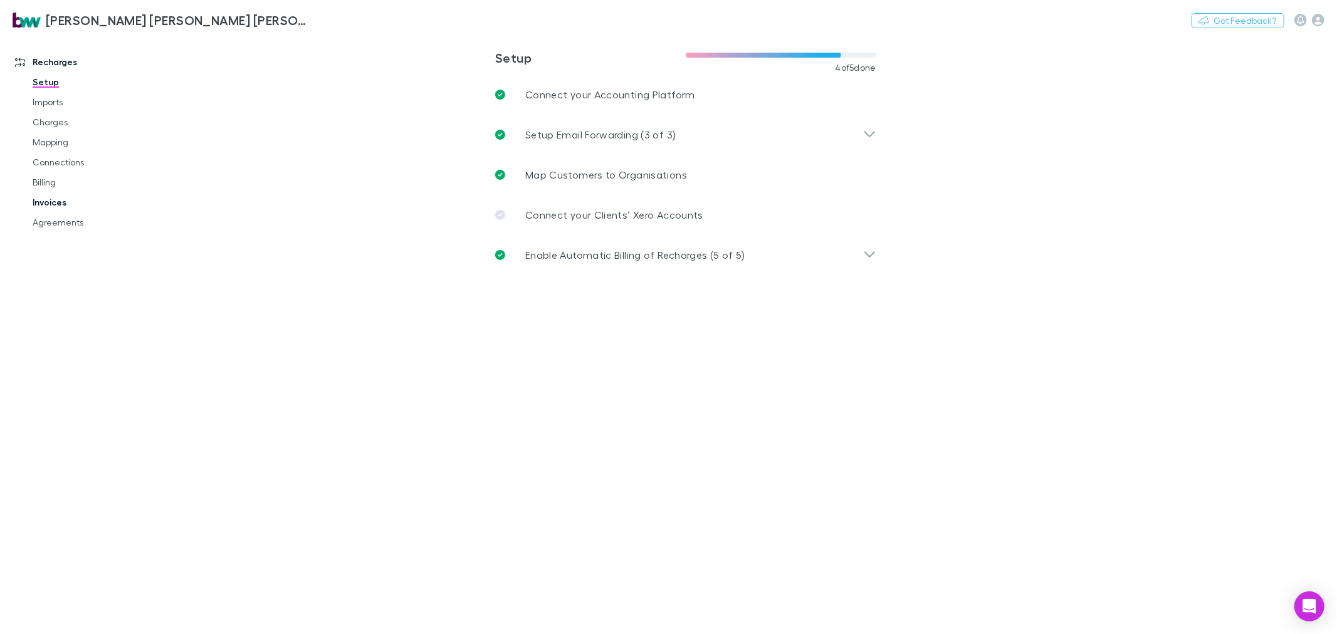
click at [55, 204] on link "Invoices" at bounding box center [96, 202] width 153 height 20
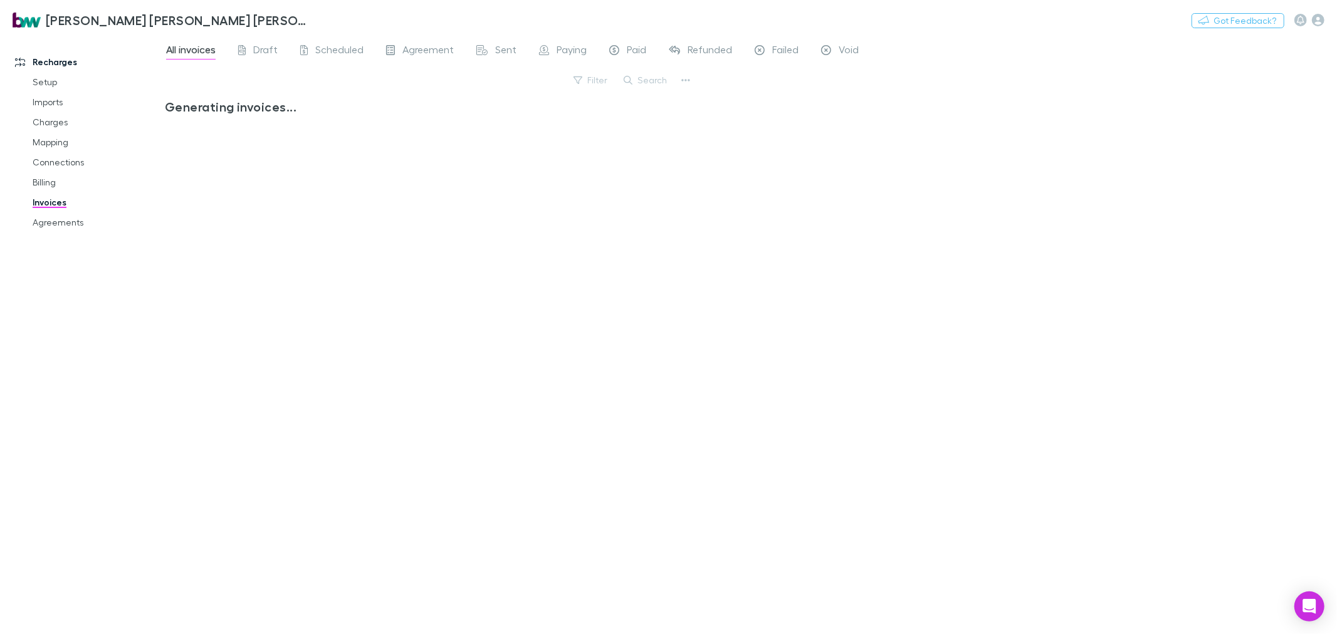
drag, startPoint x: 627, startPoint y: 69, endPoint x: 634, endPoint y: 74, distance: 8.5
click at [628, 70] on div "All invoices Draft Scheduled Agreement Sent Paying Paid Refunded Failed Void Fi…" at bounding box center [751, 334] width 1172 height 599
click at [640, 80] on button "Search" at bounding box center [645, 80] width 57 height 15
click at [641, 80] on input "text" at bounding box center [624, 80] width 63 height 18
type input "*****"
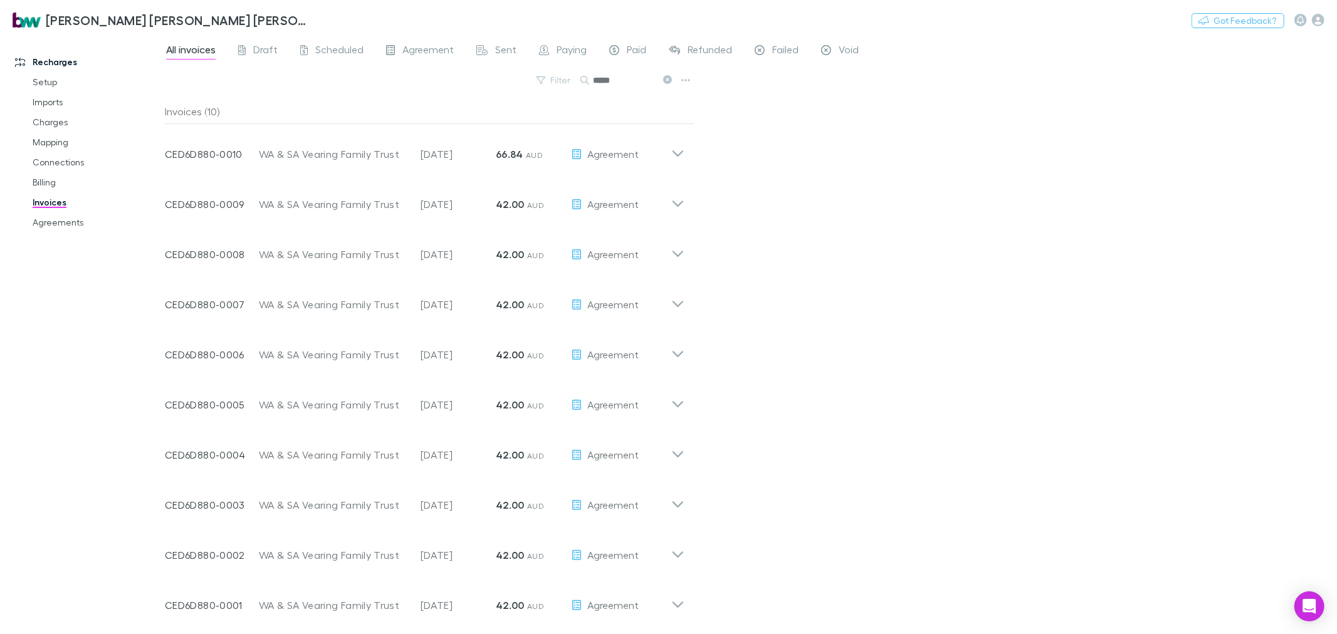
scroll to position [1, 0]
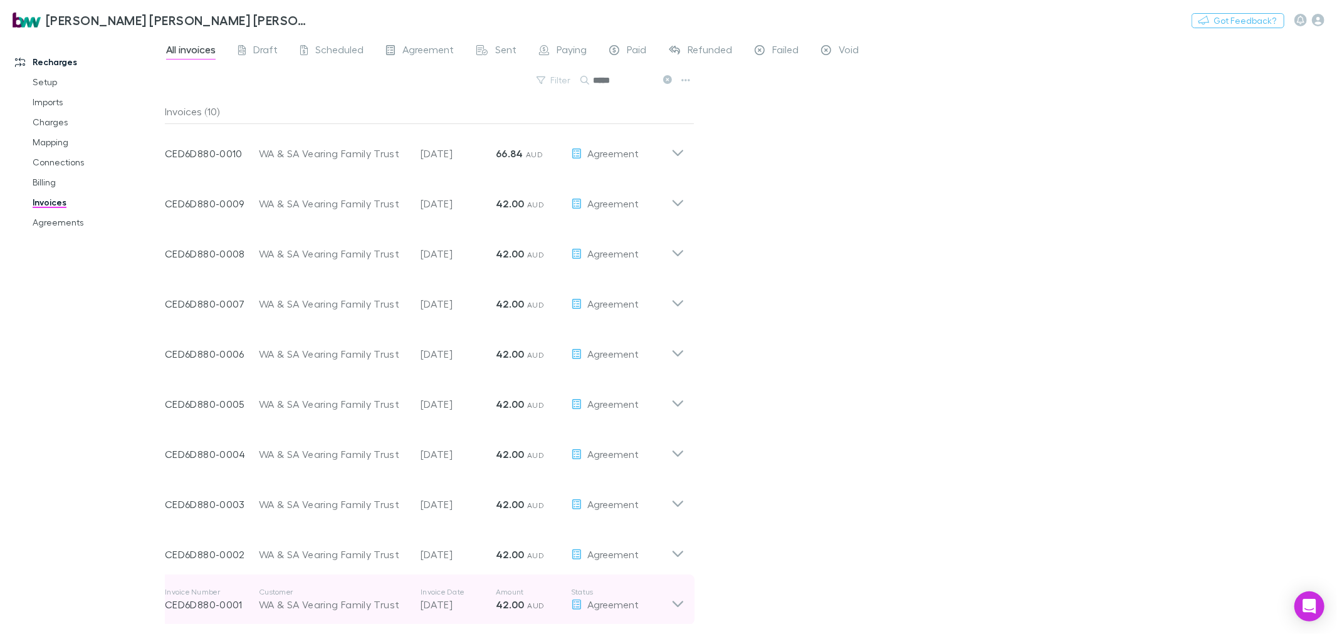
click at [681, 609] on icon at bounding box center [677, 599] width 13 height 25
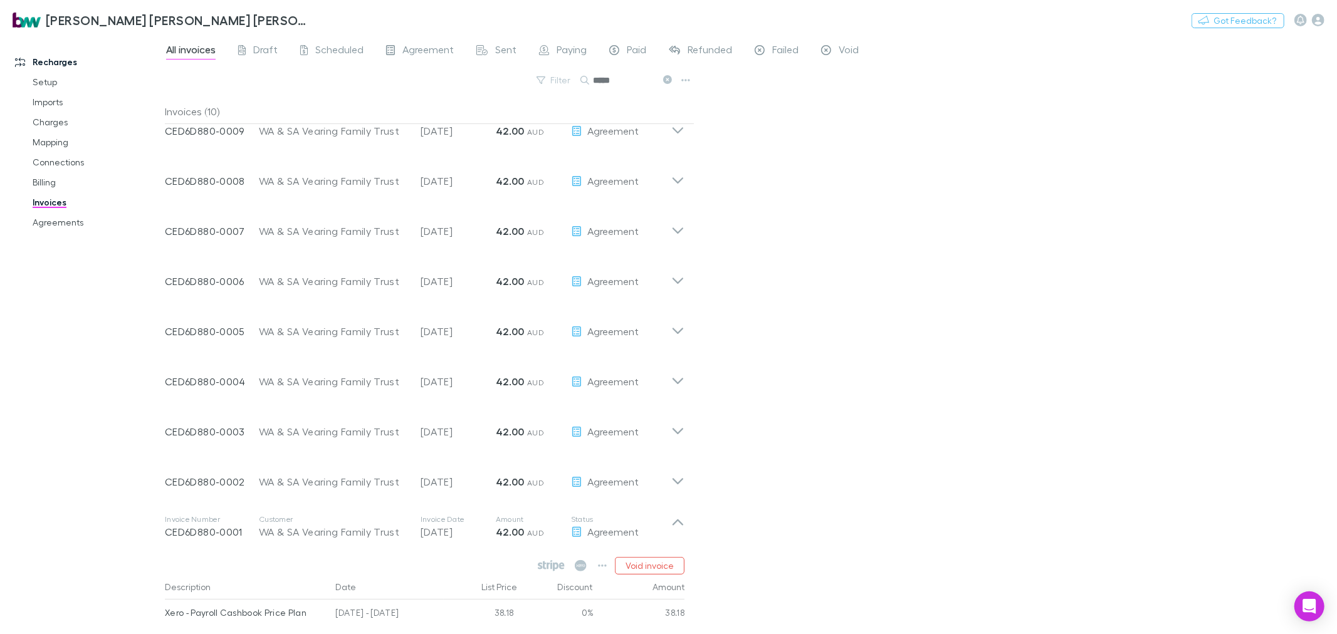
scroll to position [155, 0]
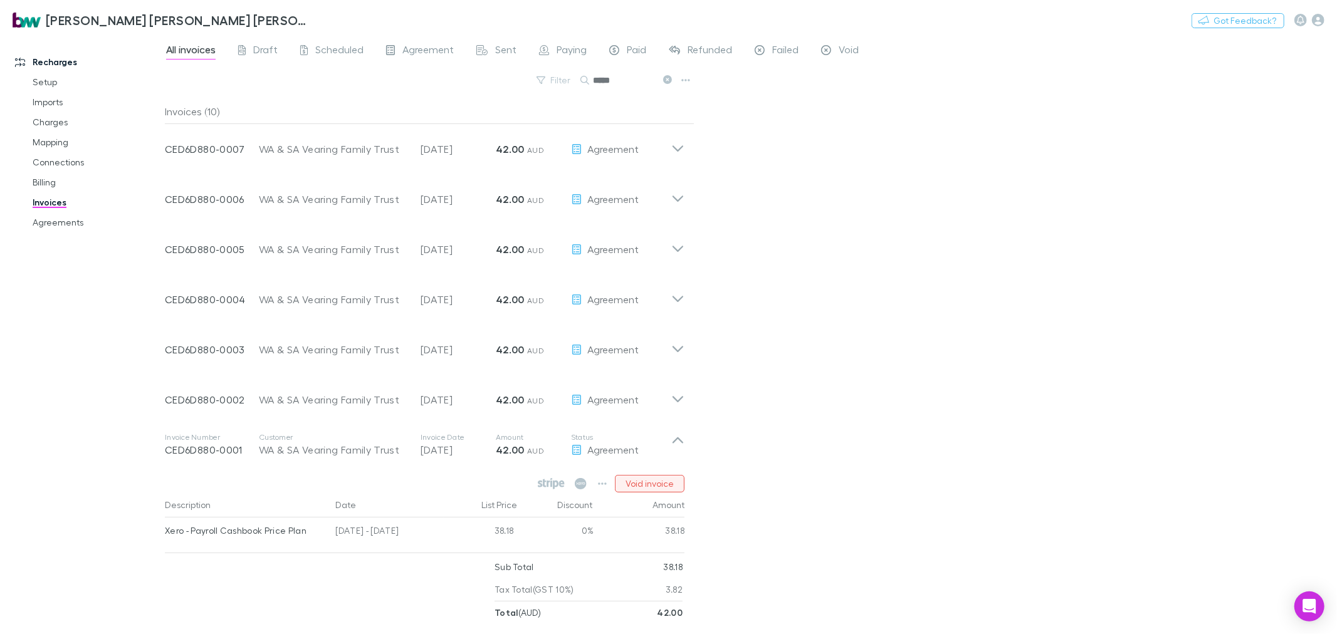
click at [633, 480] on button "Void invoice" at bounding box center [650, 484] width 70 height 18
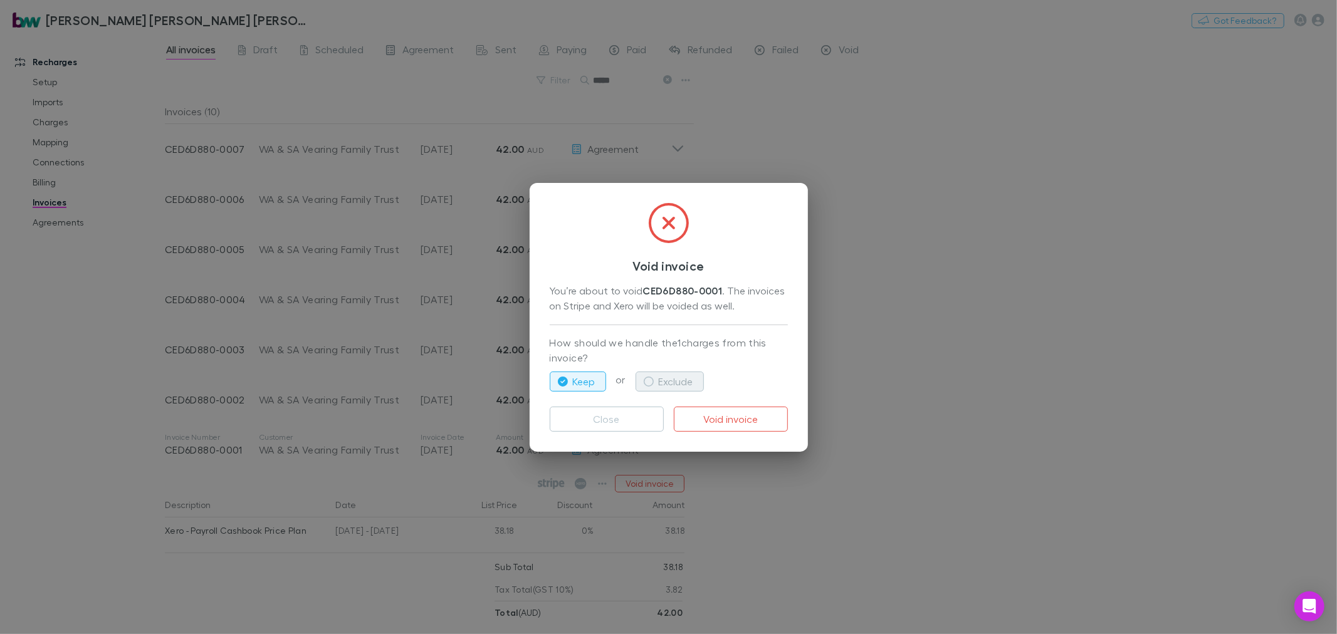
click at [682, 378] on button "Exclude" at bounding box center [670, 382] width 68 height 20
click at [738, 414] on button "Void invoice" at bounding box center [731, 419] width 114 height 25
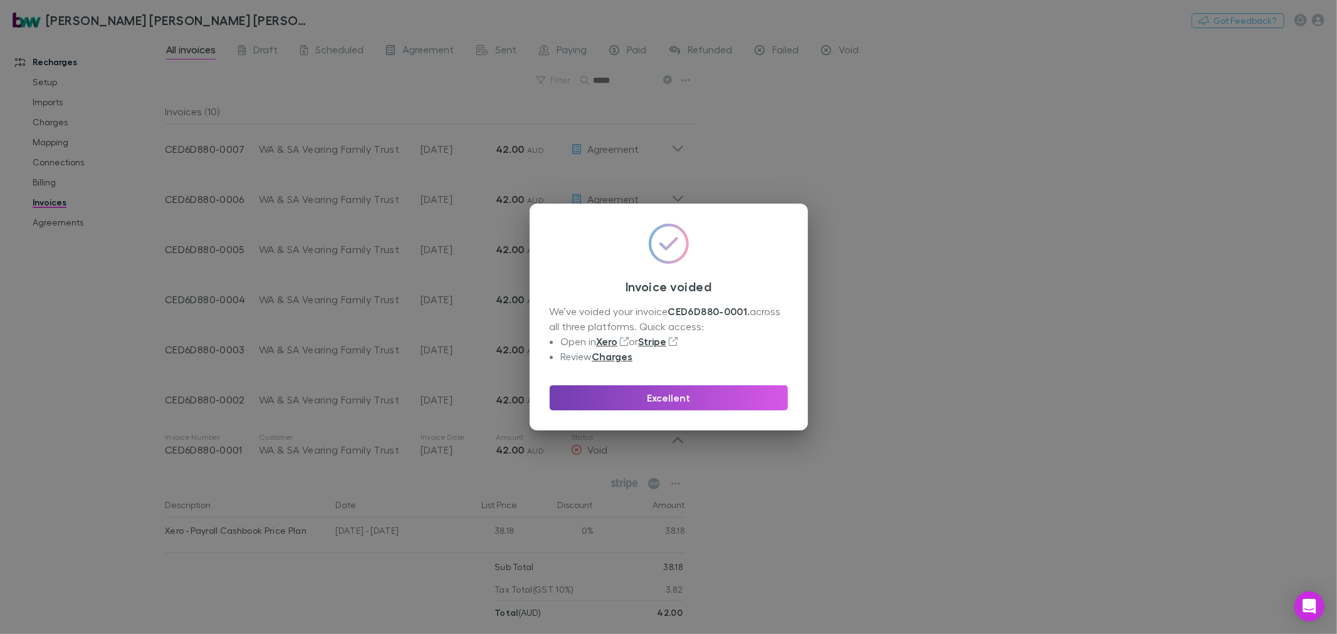
click at [722, 397] on button "Excellent" at bounding box center [669, 398] width 238 height 25
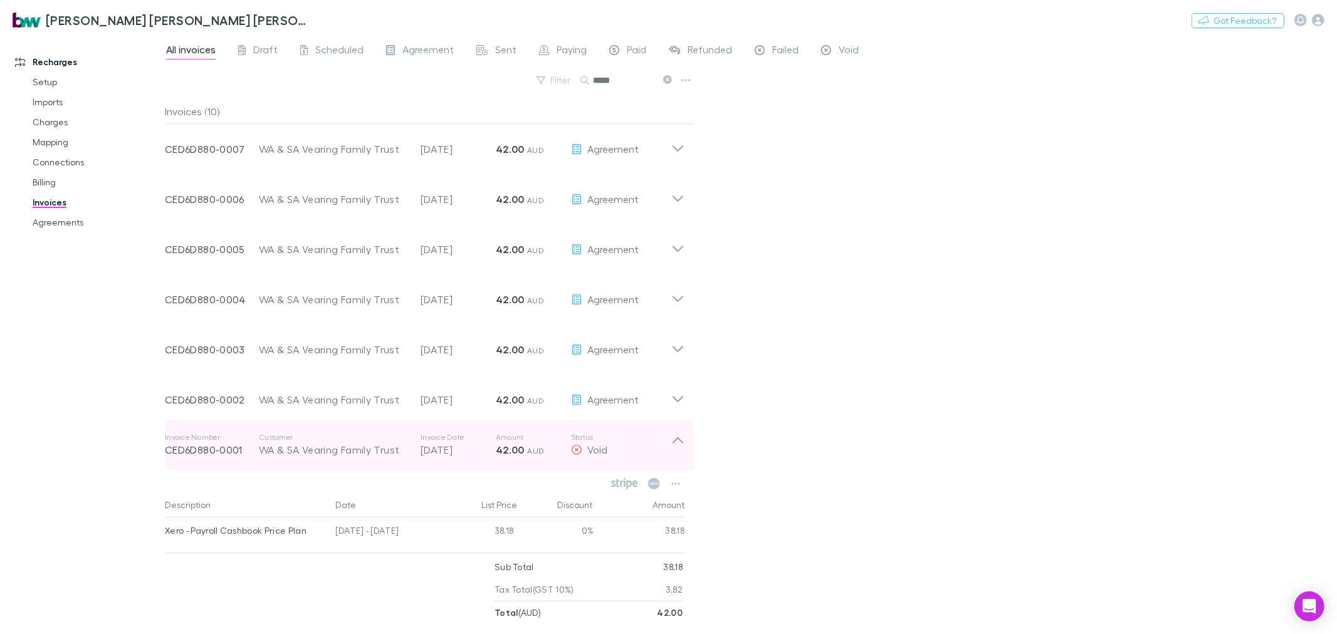
click at [673, 438] on icon at bounding box center [677, 445] width 13 height 25
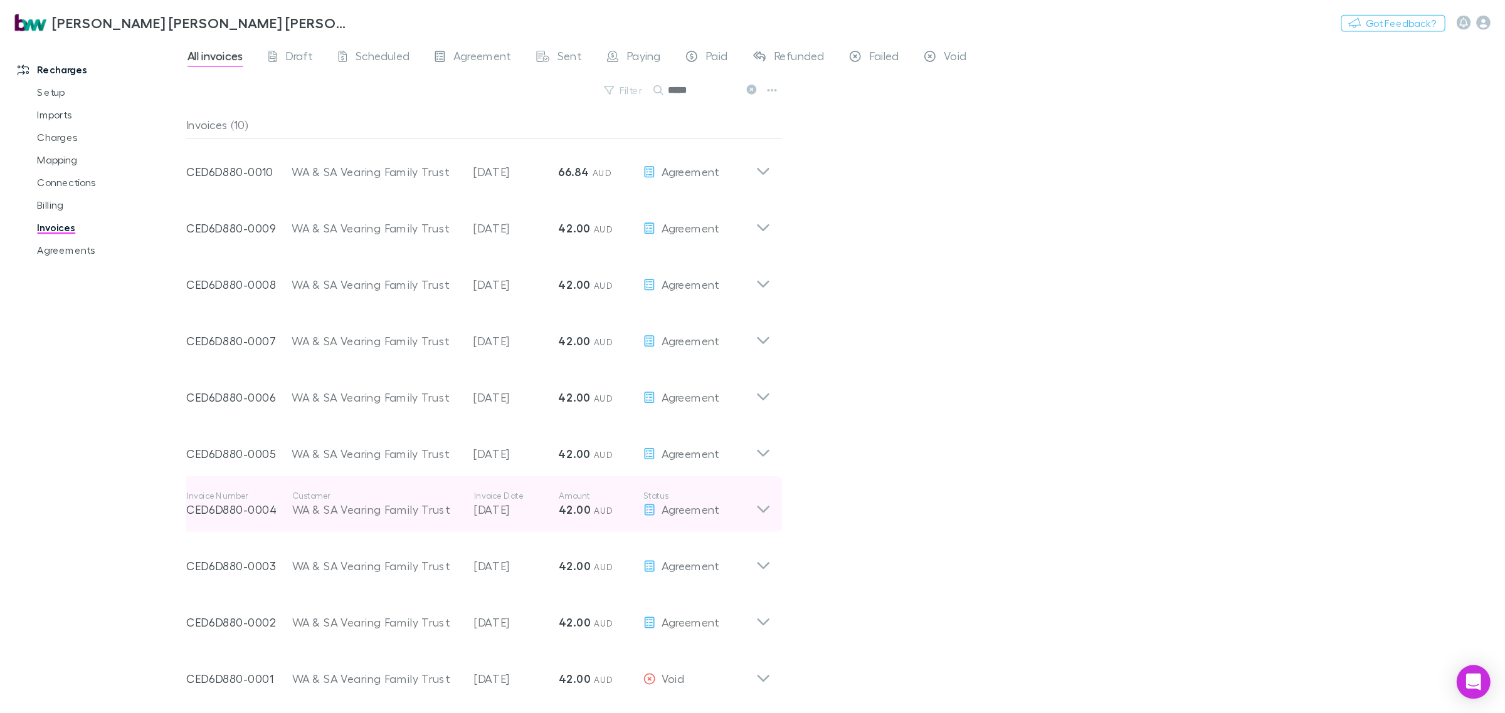
scroll to position [1, 0]
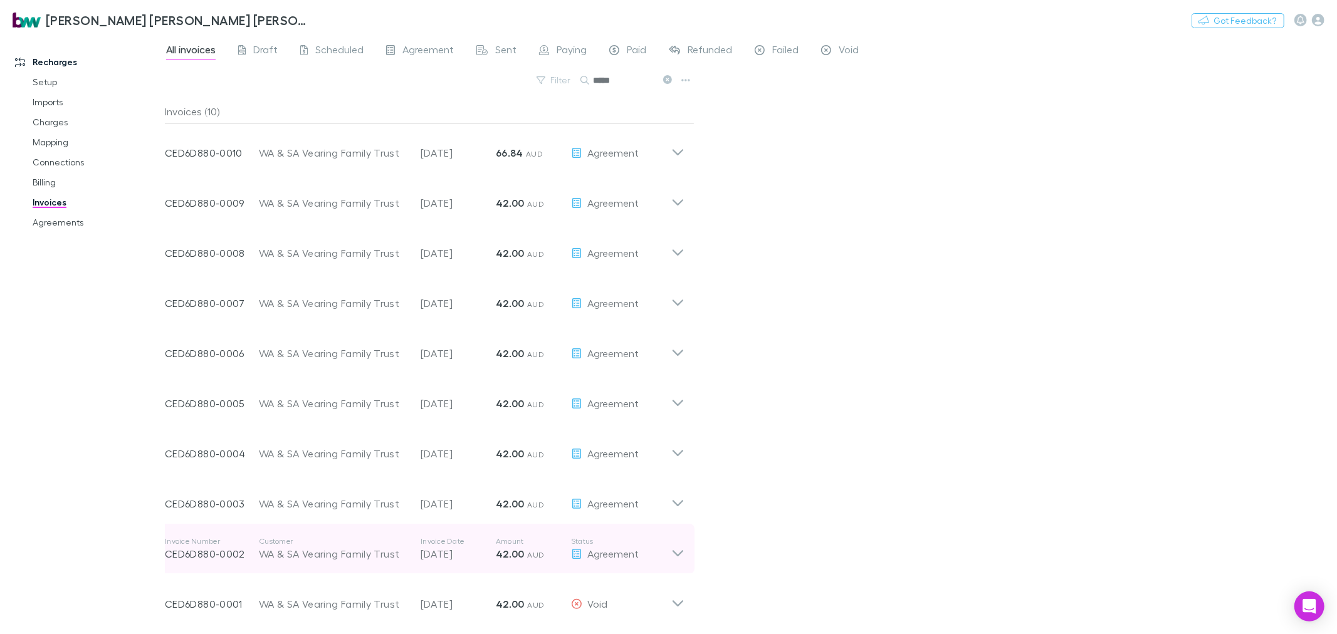
click at [673, 552] on icon at bounding box center [677, 549] width 13 height 25
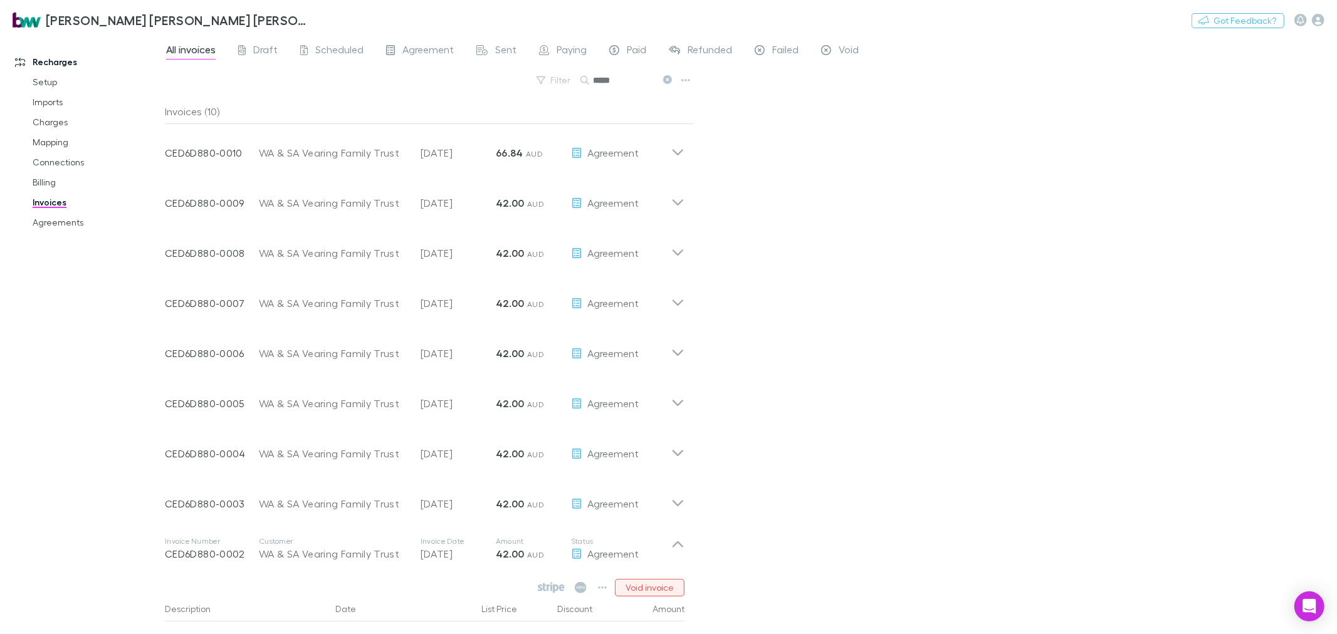
click at [656, 587] on button "Void invoice" at bounding box center [650, 588] width 70 height 18
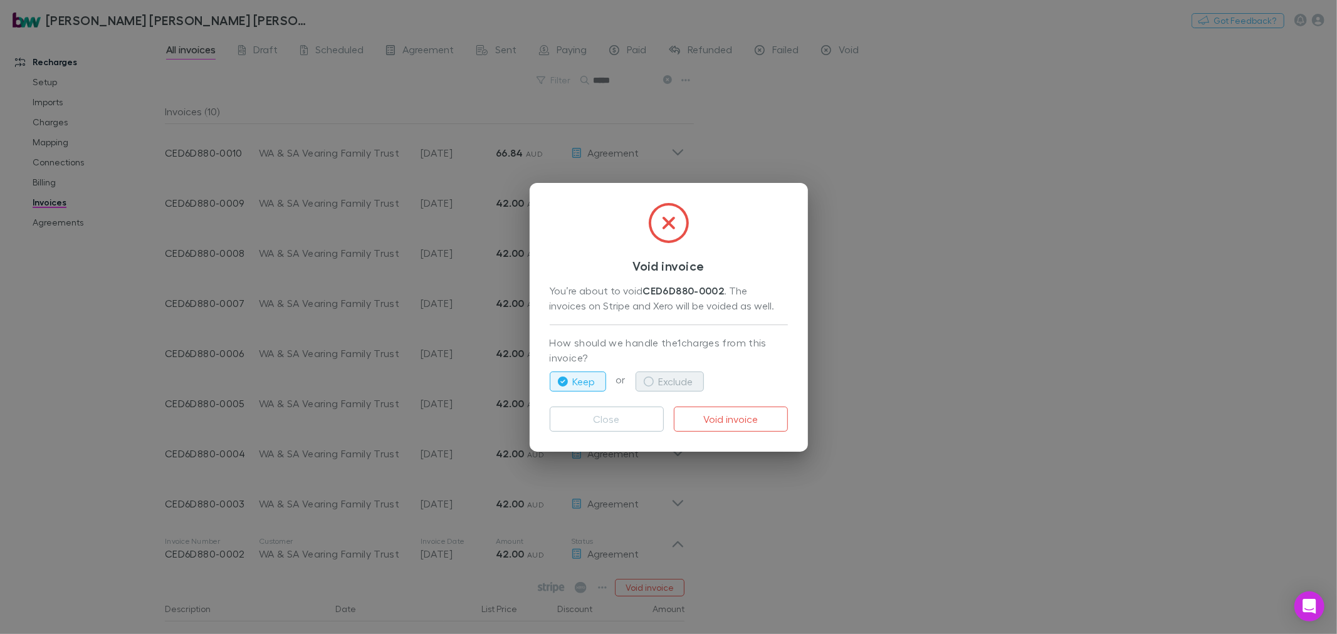
click at [667, 380] on button "Exclude" at bounding box center [670, 382] width 68 height 20
click at [726, 416] on button "Void invoice" at bounding box center [731, 419] width 114 height 25
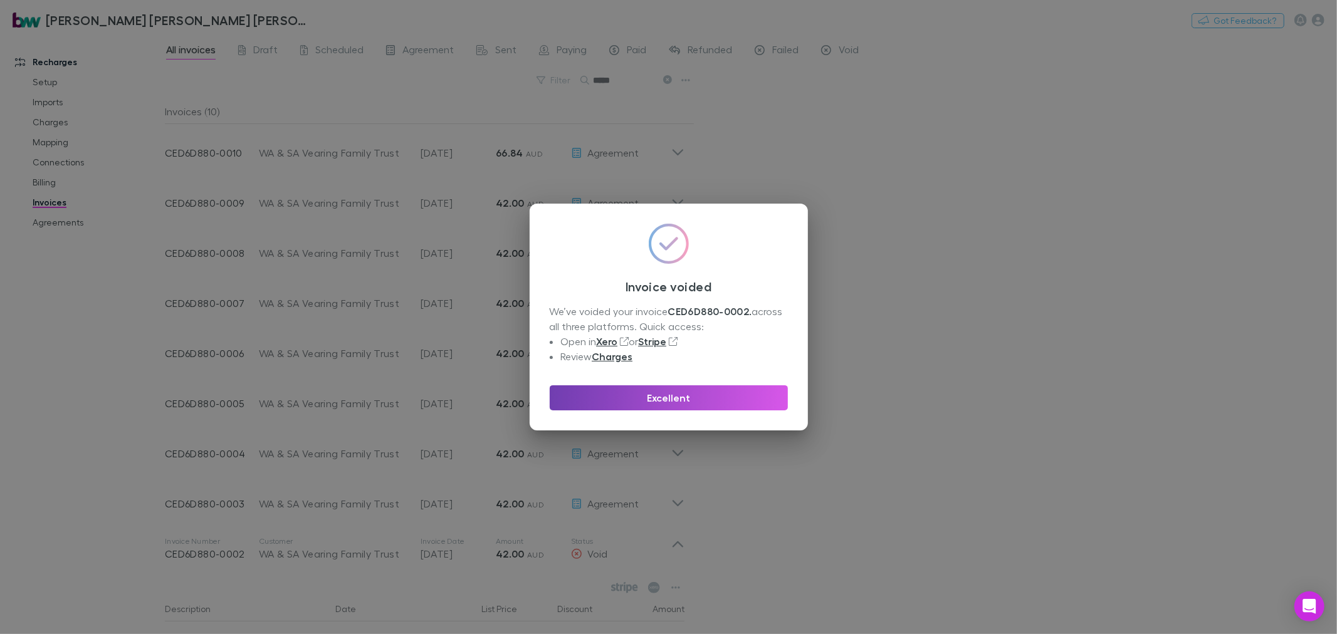
click at [747, 399] on button "Excellent" at bounding box center [669, 398] width 238 height 25
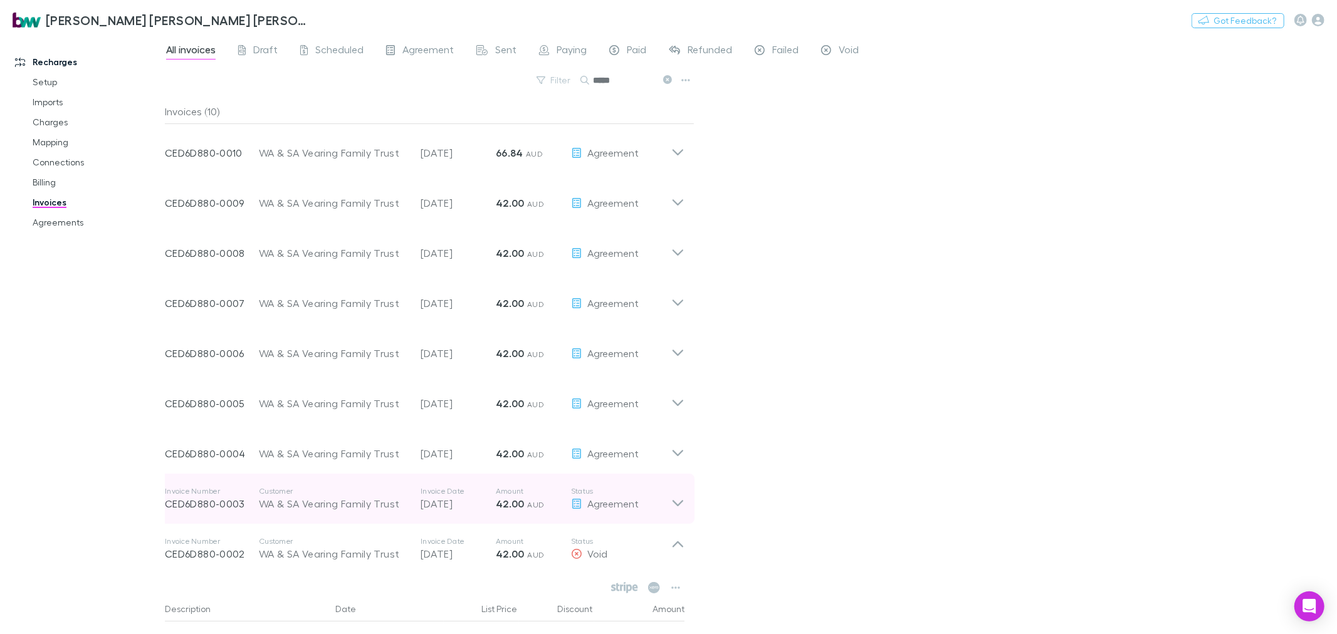
click at [678, 498] on icon at bounding box center [677, 498] width 13 height 25
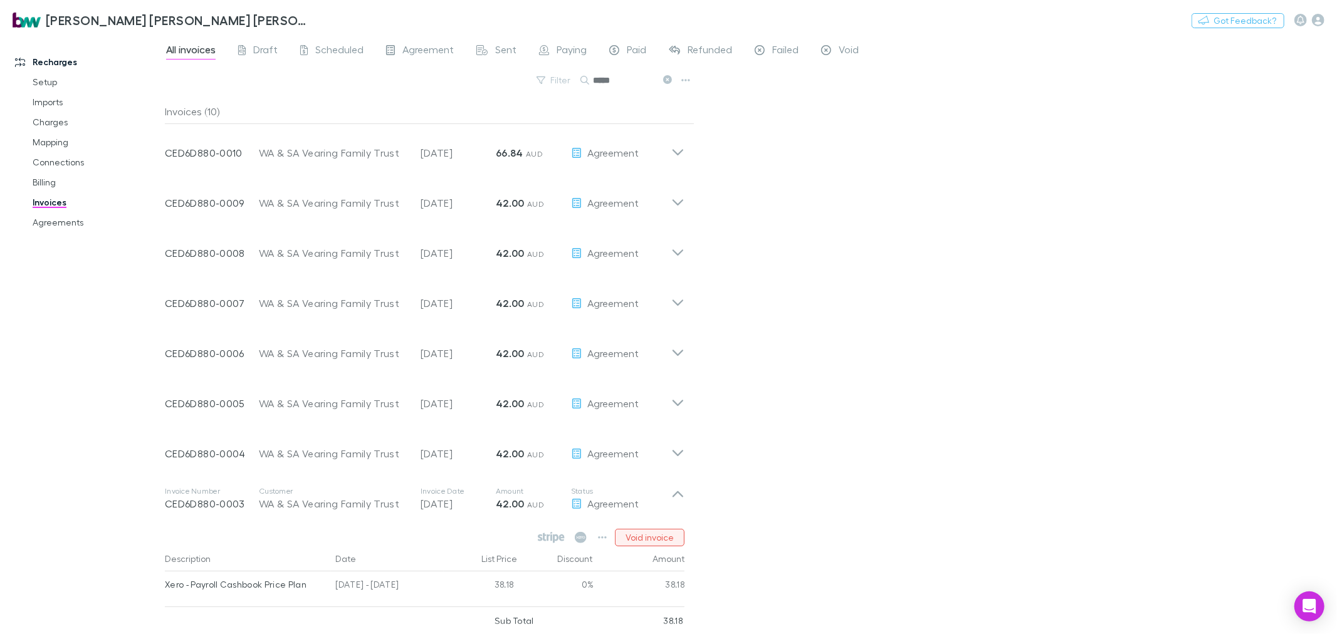
click at [668, 540] on button "Void invoice" at bounding box center [650, 538] width 70 height 18
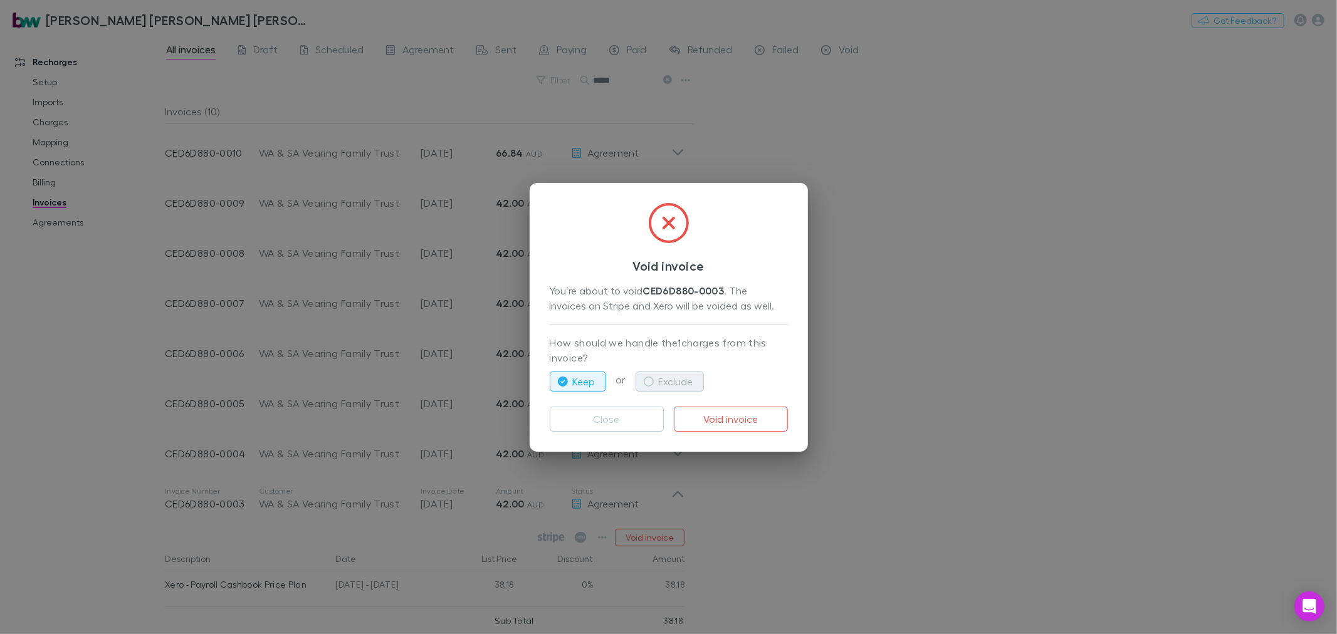
click at [677, 378] on button "Exclude" at bounding box center [670, 382] width 68 height 20
click at [723, 409] on button "Void invoice" at bounding box center [731, 419] width 114 height 25
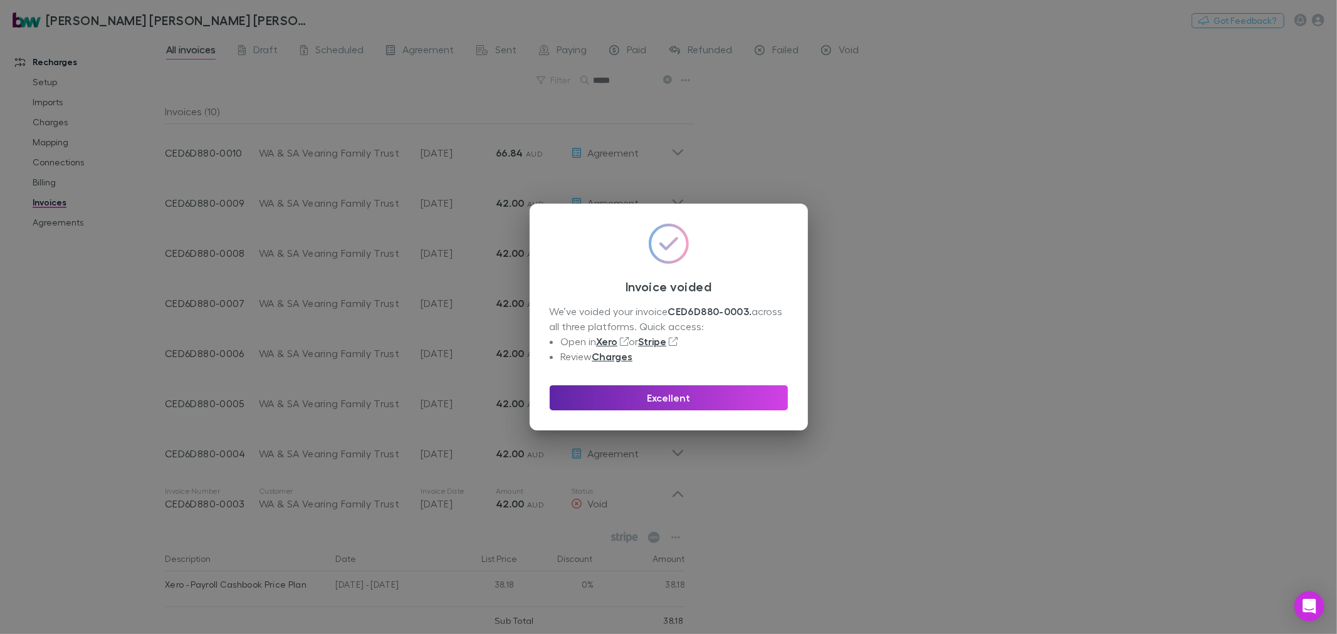
click at [702, 406] on button "Excellent" at bounding box center [669, 398] width 238 height 25
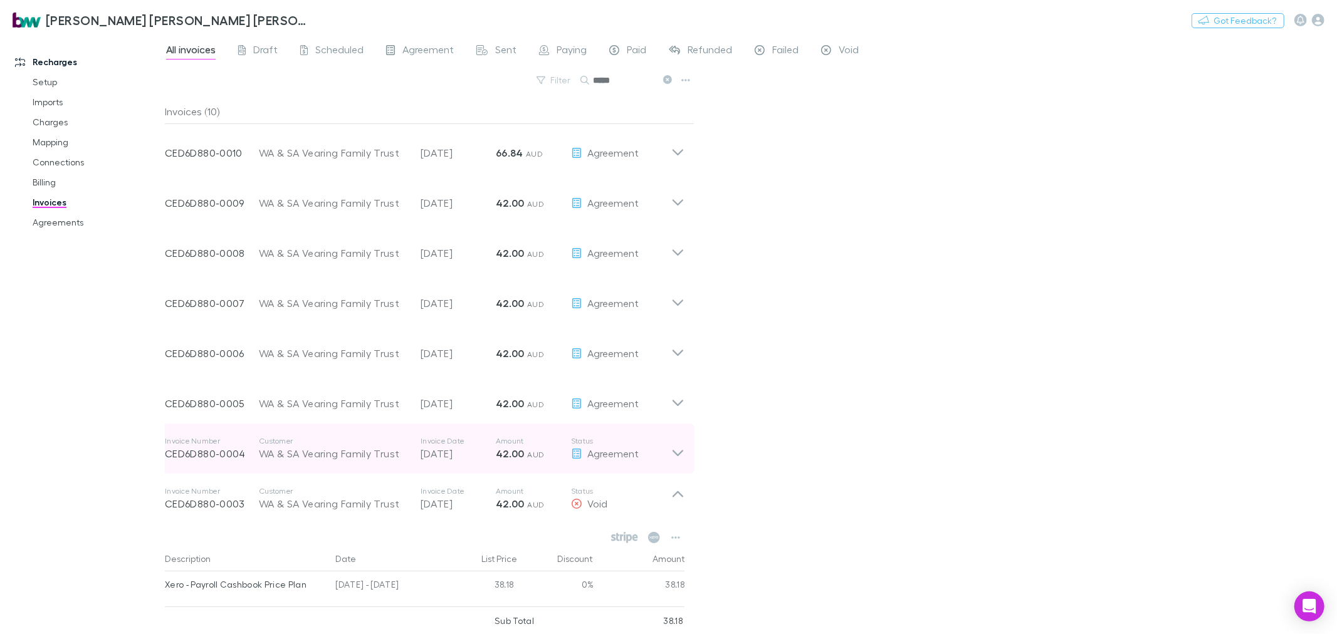
click at [682, 456] on icon at bounding box center [677, 448] width 13 height 25
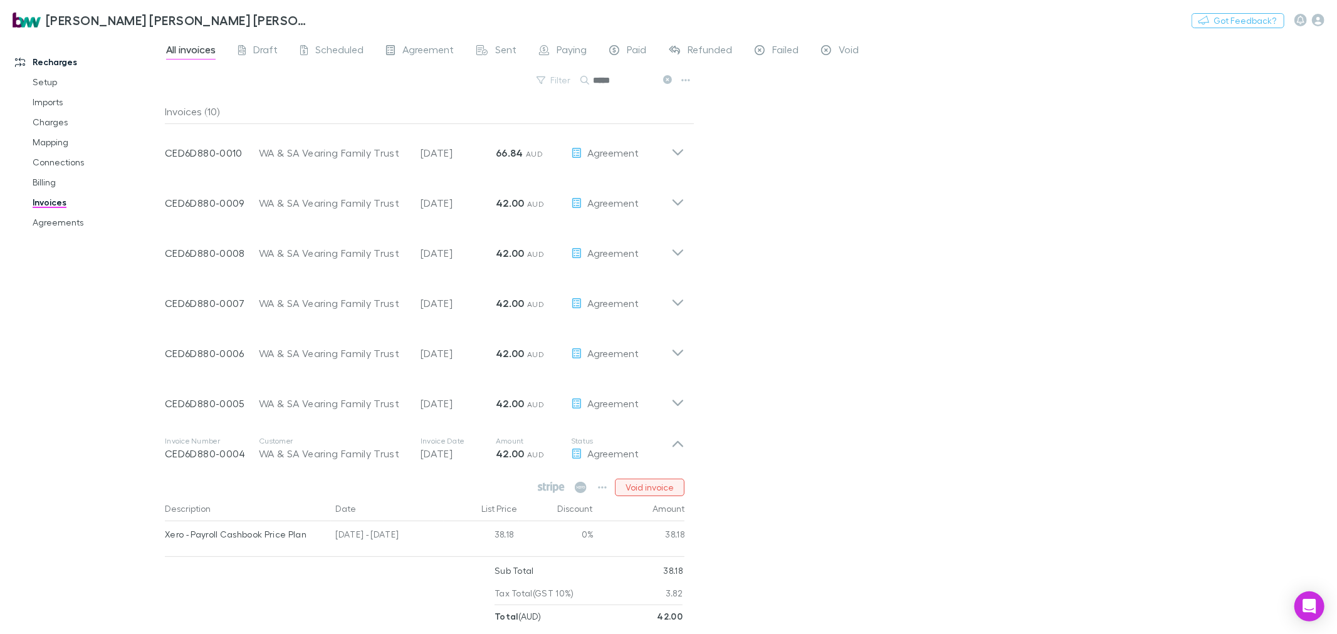
click at [666, 485] on button "Void invoice" at bounding box center [650, 488] width 70 height 18
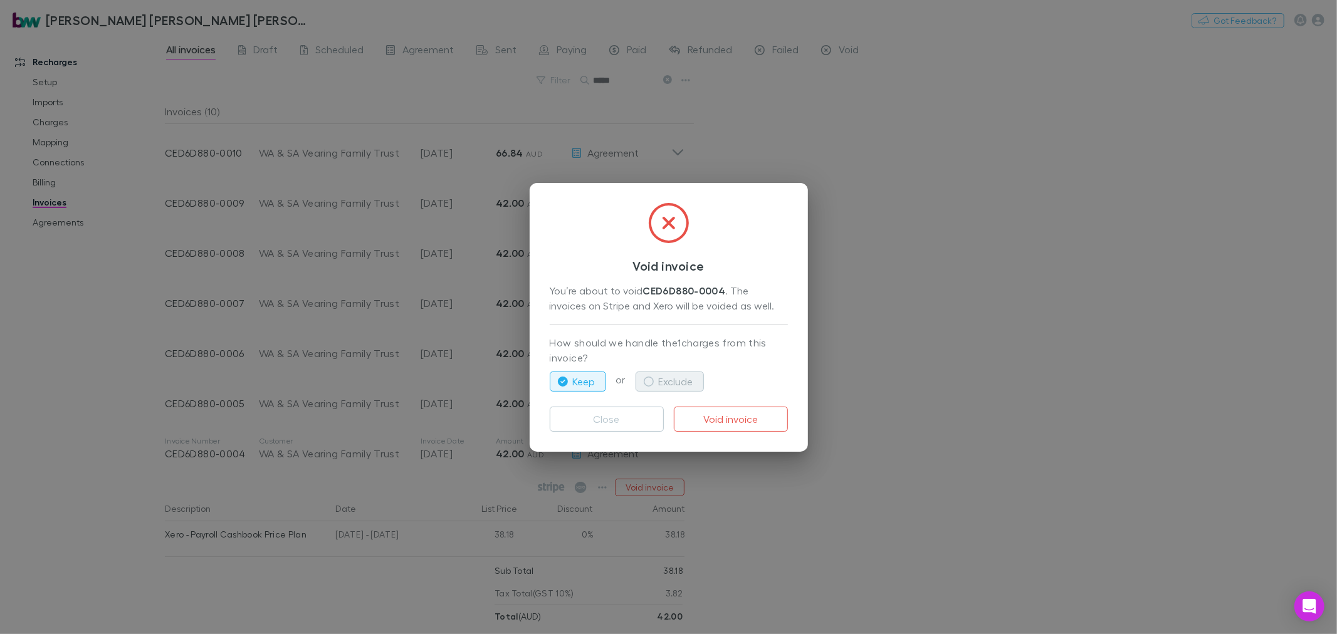
click at [672, 372] on button "Exclude" at bounding box center [670, 382] width 68 height 20
drag, startPoint x: 721, startPoint y: 414, endPoint x: 809, endPoint y: 425, distance: 89.1
click at [722, 414] on button "Void invoice" at bounding box center [731, 419] width 114 height 25
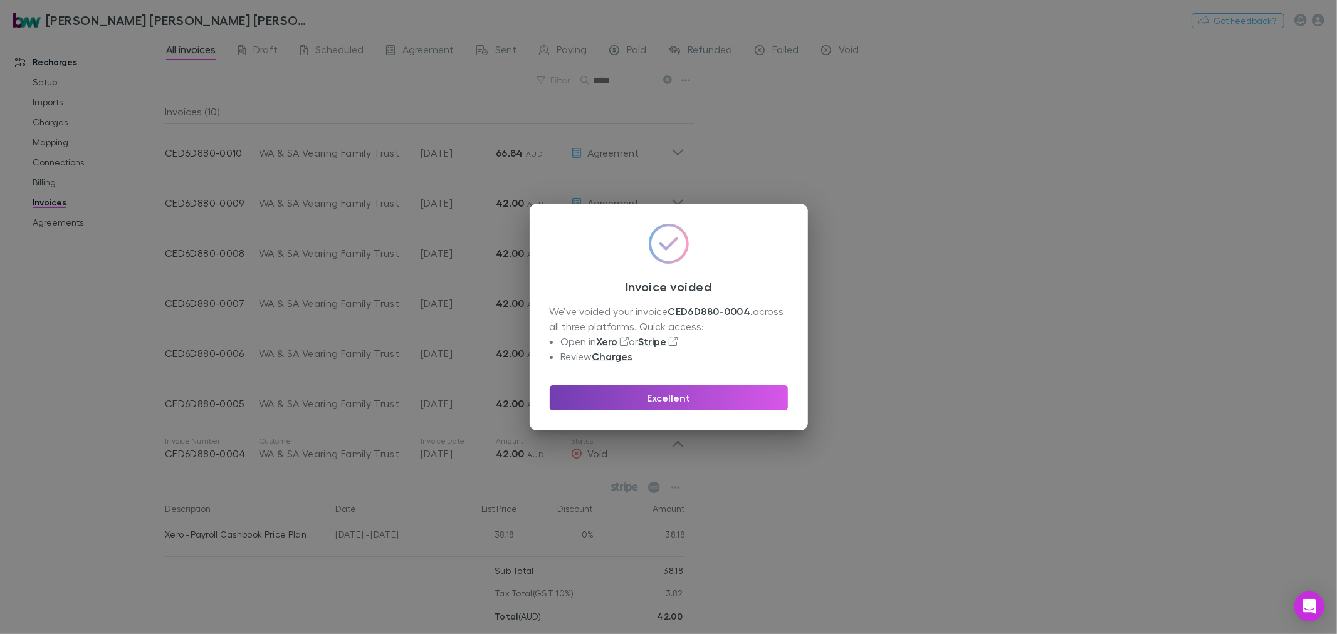
click at [719, 398] on button "Excellent" at bounding box center [669, 398] width 238 height 25
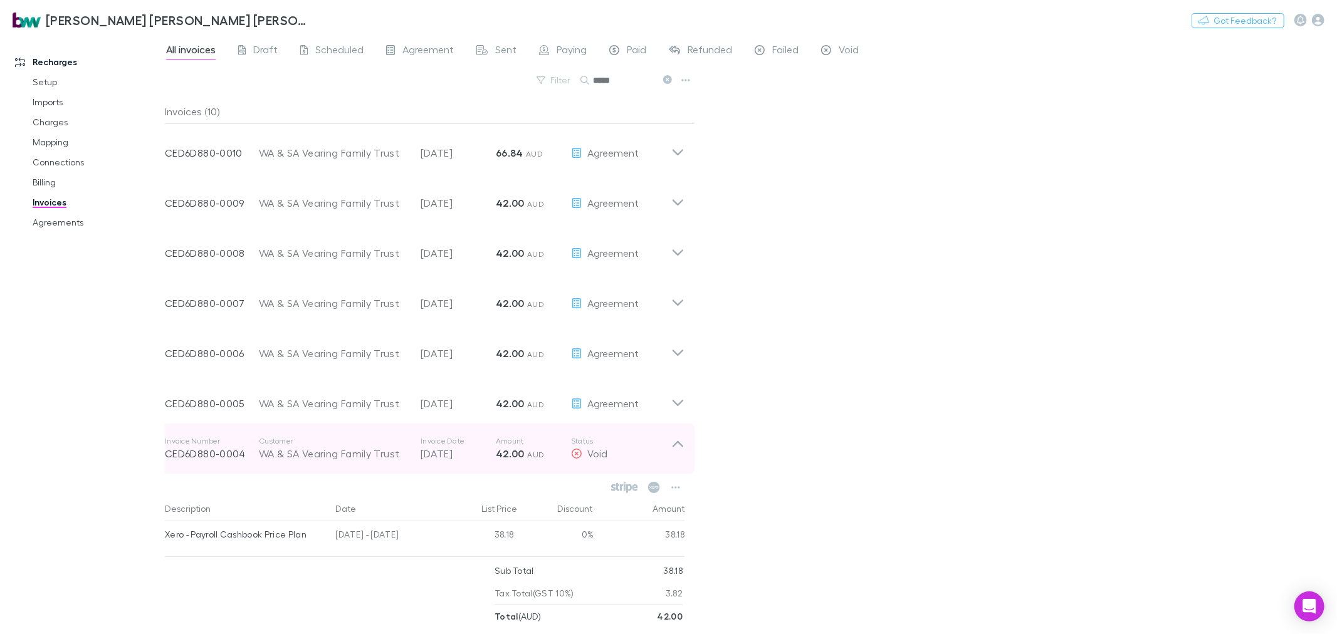
click at [683, 448] on icon at bounding box center [677, 448] width 13 height 25
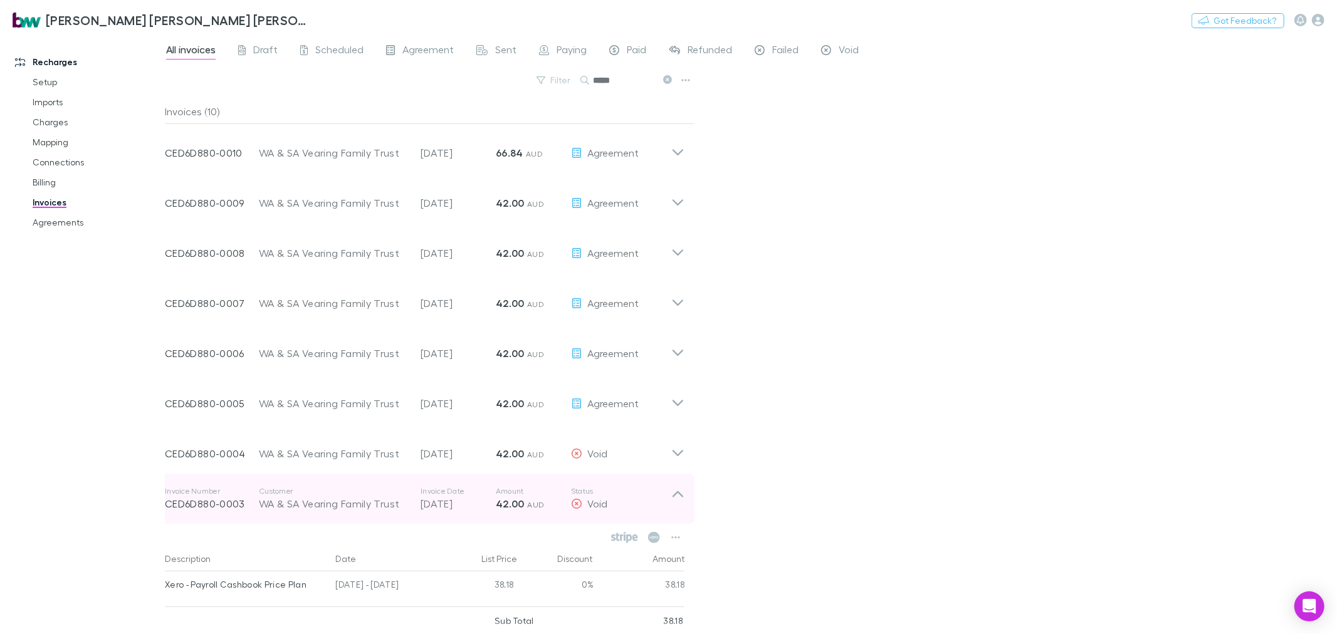
click at [680, 497] on icon at bounding box center [677, 498] width 13 height 25
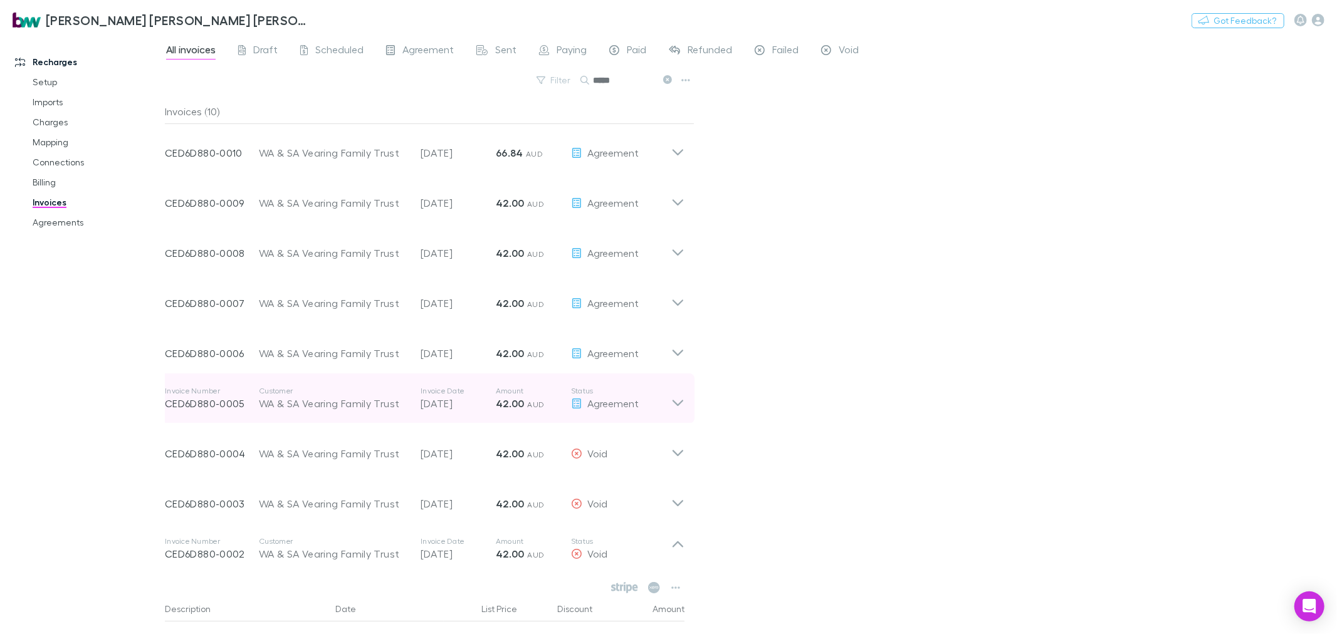
click at [678, 401] on icon at bounding box center [677, 398] width 13 height 25
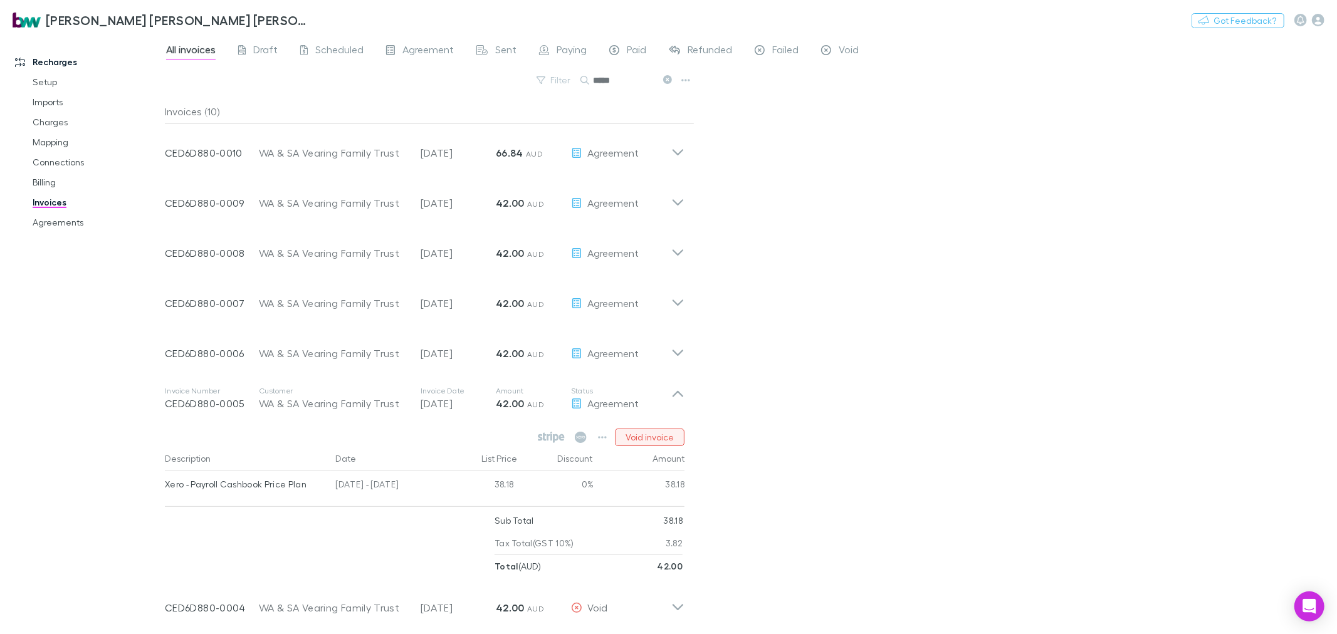
click at [646, 438] on button "Void invoice" at bounding box center [650, 438] width 70 height 18
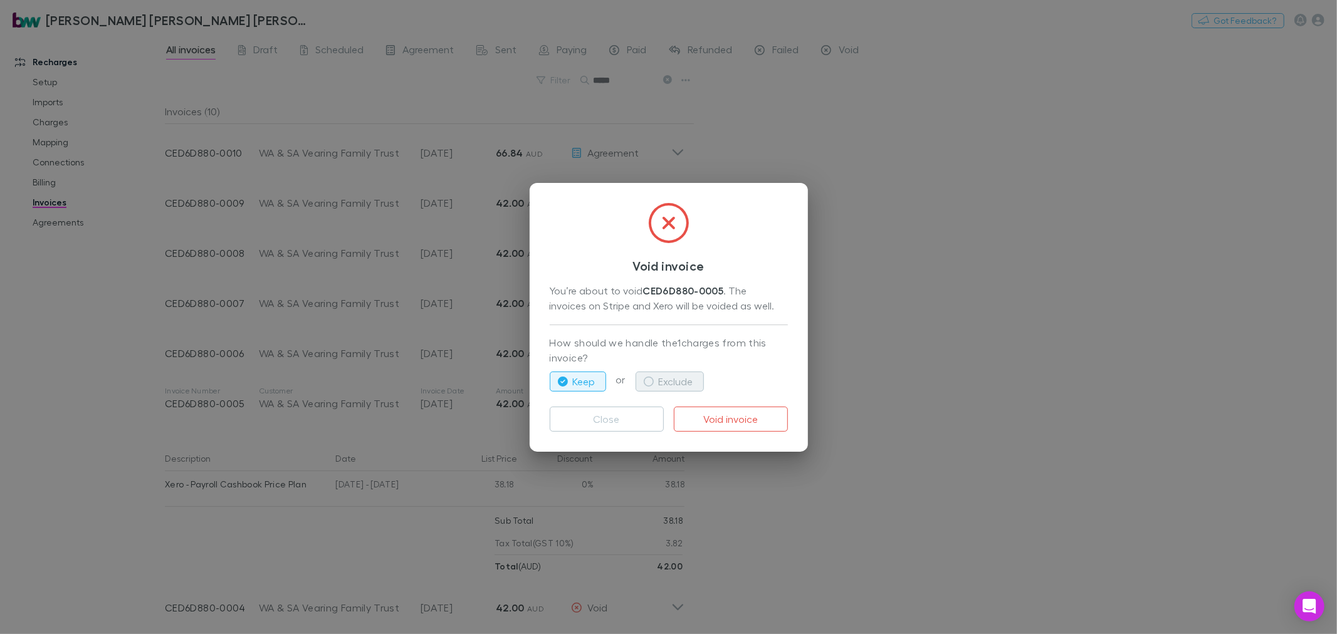
click at [672, 379] on button "Exclude" at bounding box center [670, 382] width 68 height 20
click at [719, 407] on button "Void invoice" at bounding box center [731, 419] width 114 height 25
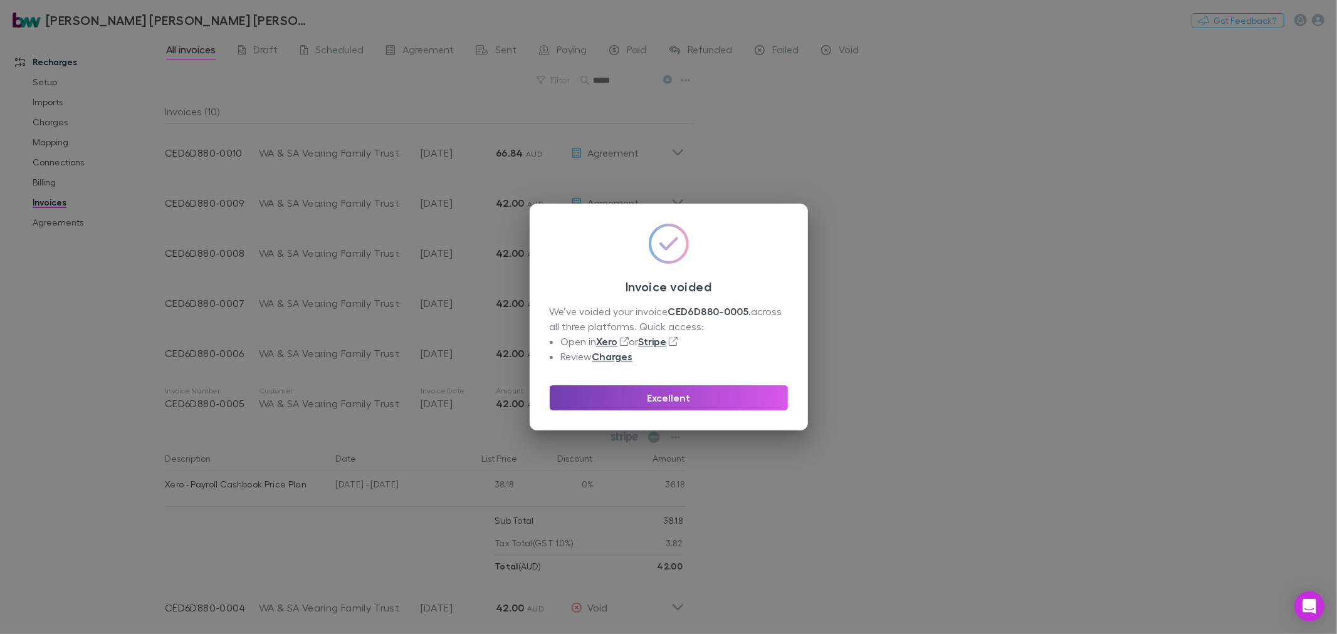
click at [731, 401] on button "Excellent" at bounding box center [669, 398] width 238 height 25
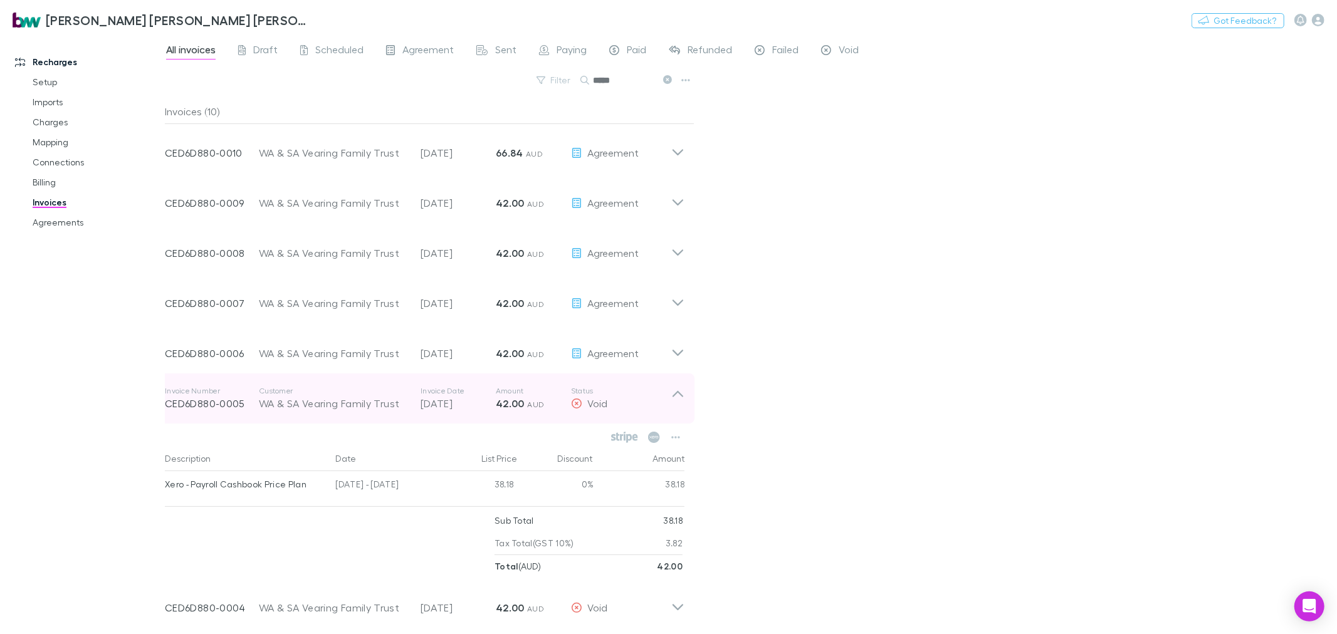
click at [680, 396] on icon at bounding box center [677, 398] width 13 height 25
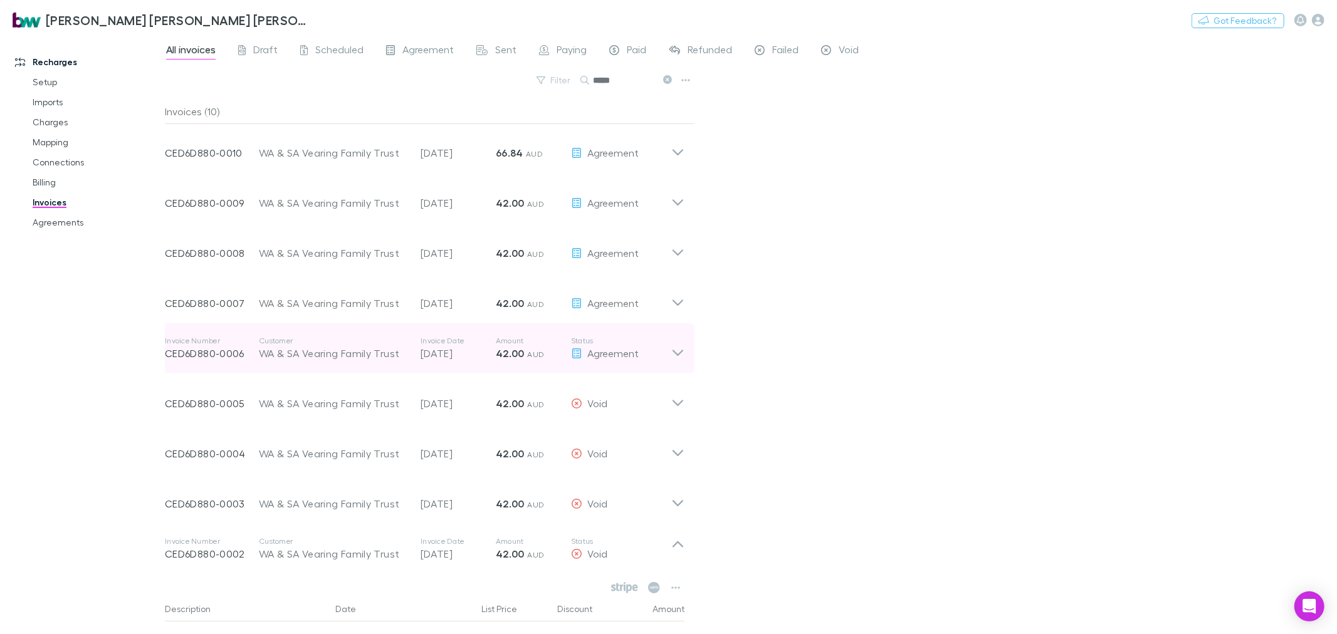
click at [677, 353] on icon at bounding box center [677, 348] width 13 height 25
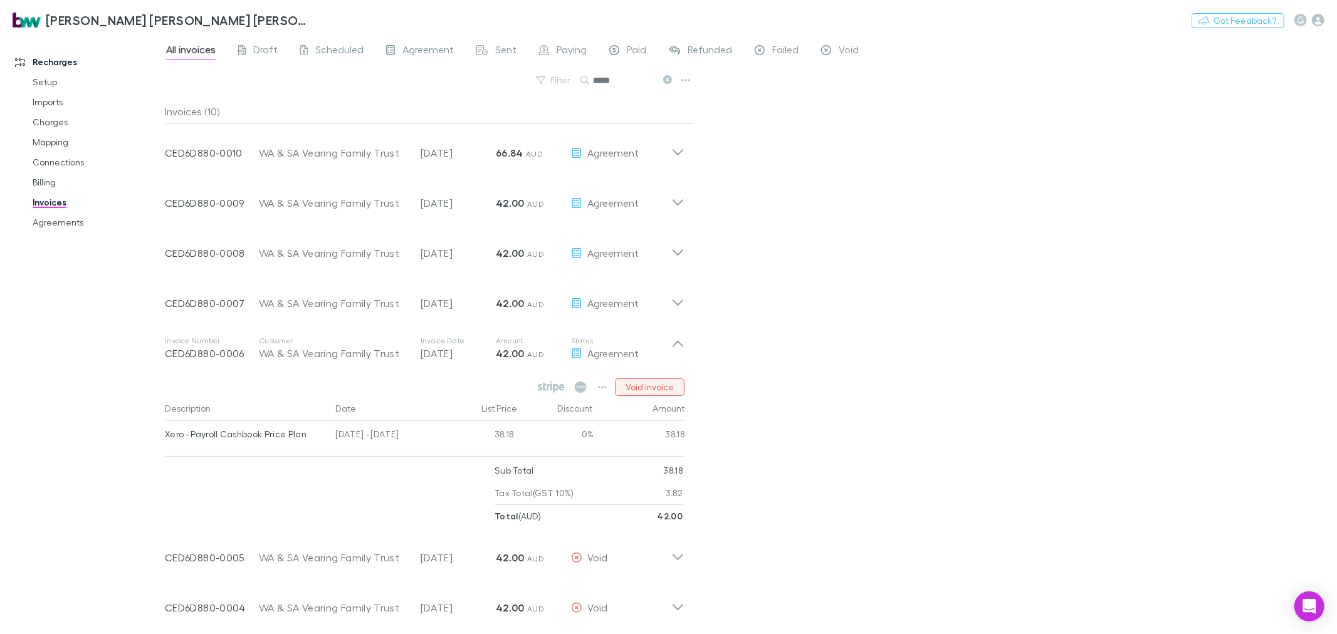
click at [670, 391] on button "Void invoice" at bounding box center [650, 388] width 70 height 18
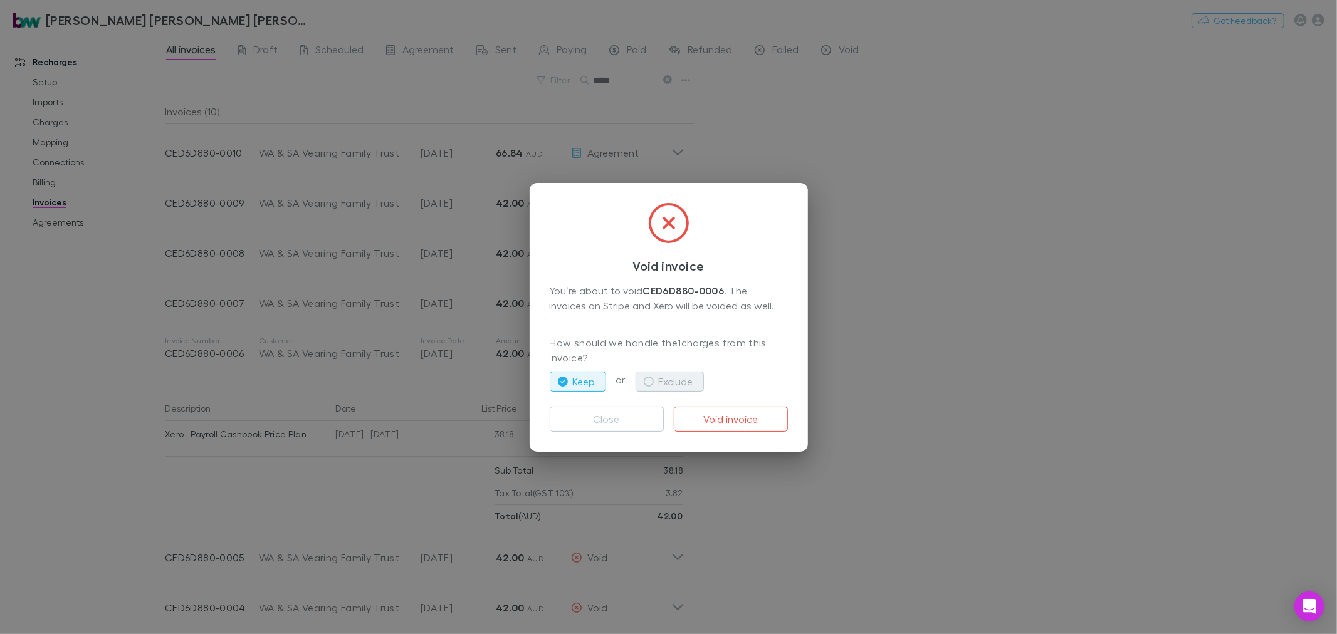
click at [670, 381] on button "Exclude" at bounding box center [670, 382] width 68 height 20
click at [737, 418] on button "Void invoice" at bounding box center [731, 419] width 114 height 25
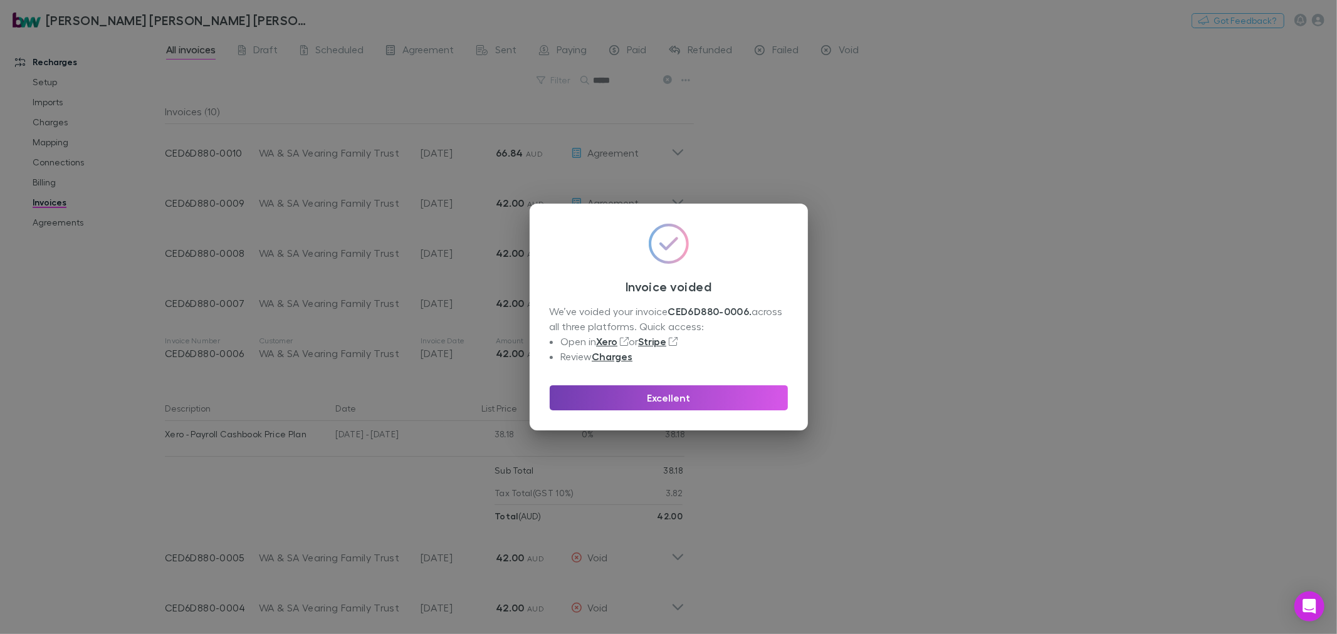
click at [723, 397] on button "Excellent" at bounding box center [669, 398] width 238 height 25
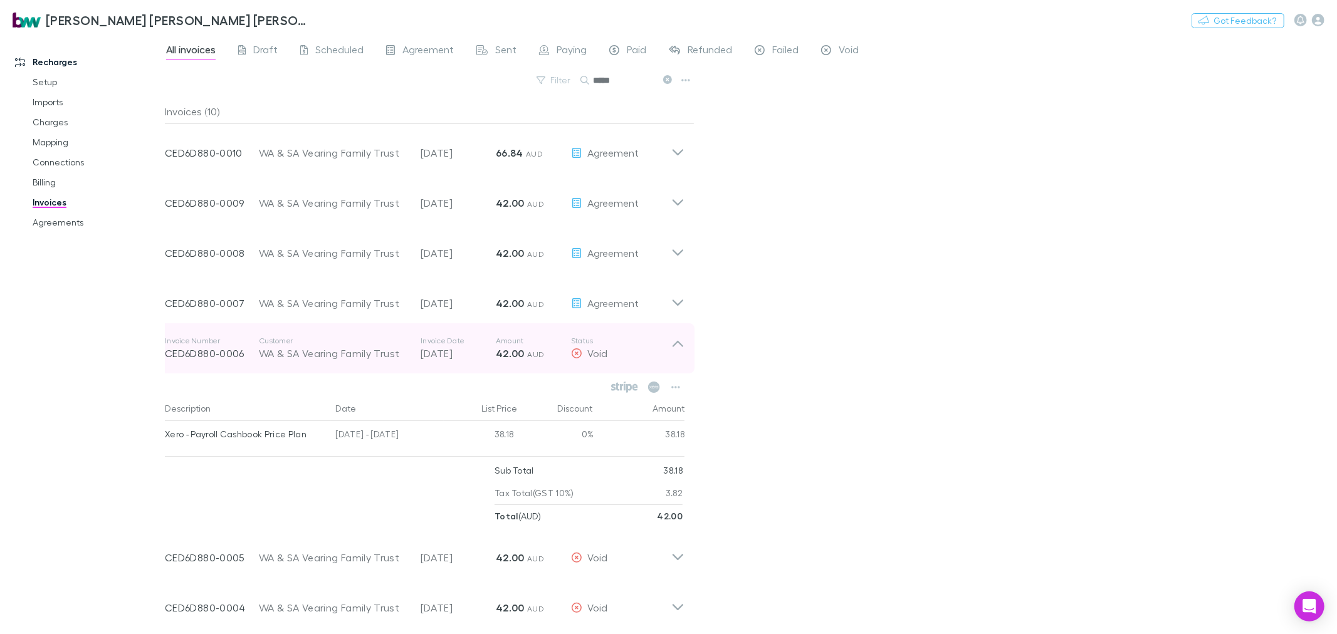
click at [677, 345] on icon at bounding box center [677, 348] width 13 height 25
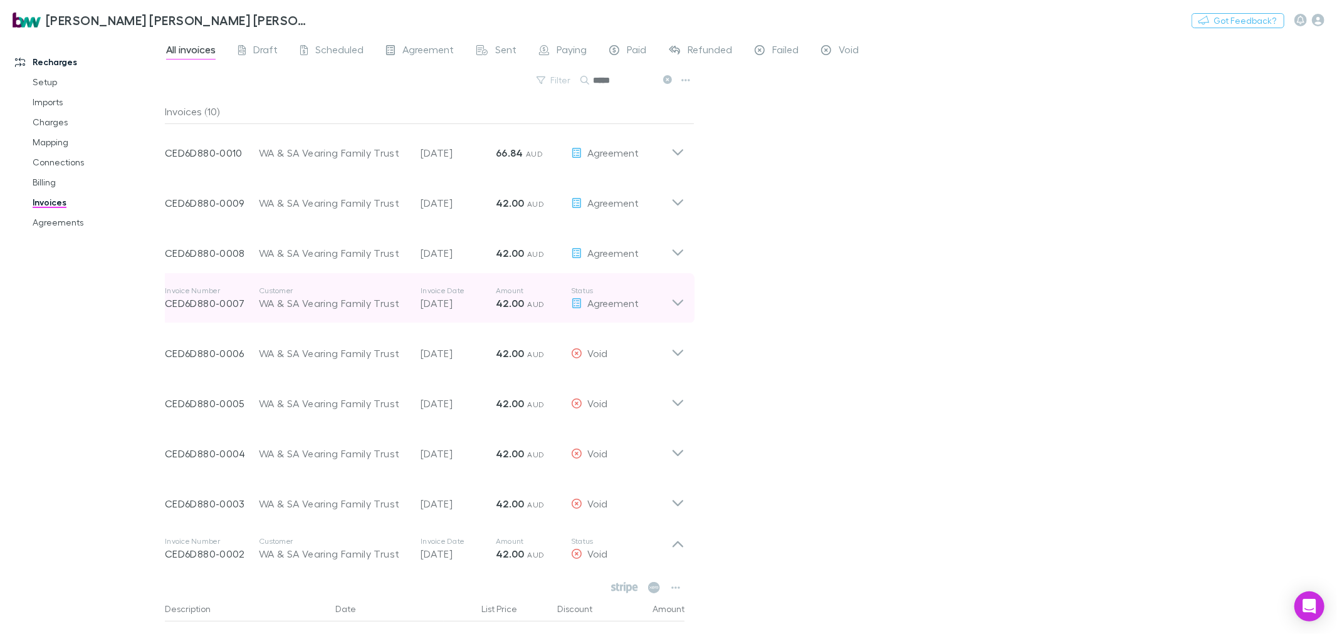
click at [674, 301] on icon at bounding box center [678, 303] width 11 height 6
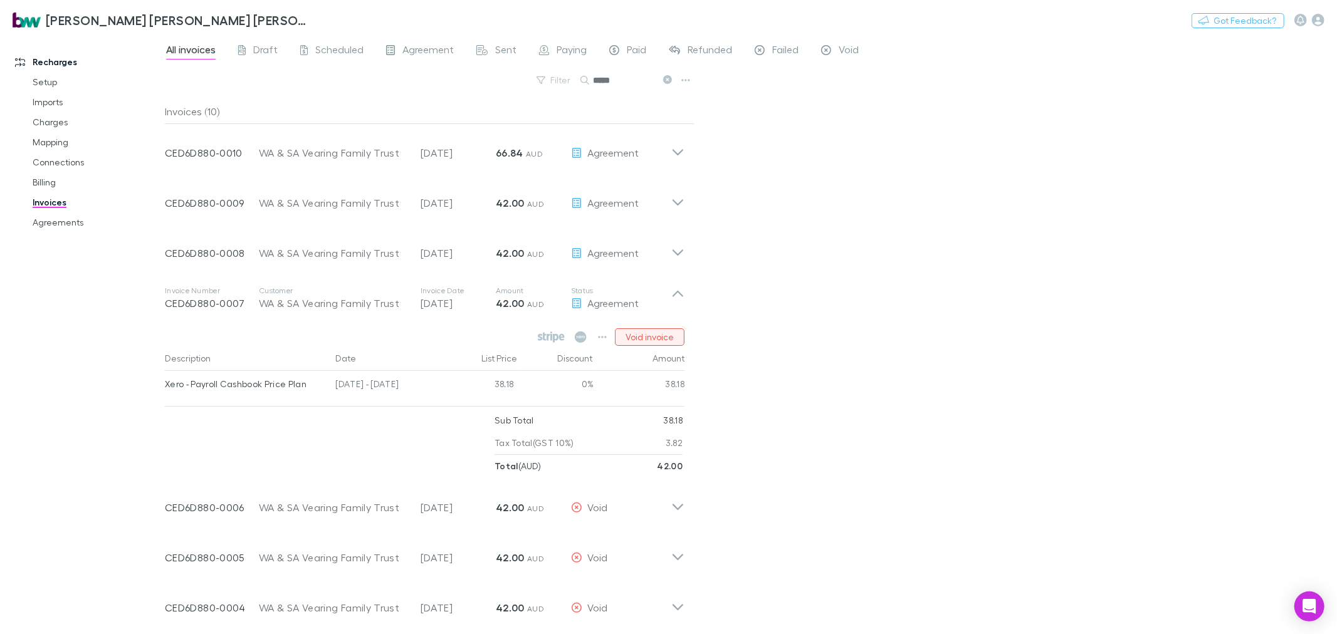
click at [653, 330] on button "Void invoice" at bounding box center [650, 337] width 70 height 18
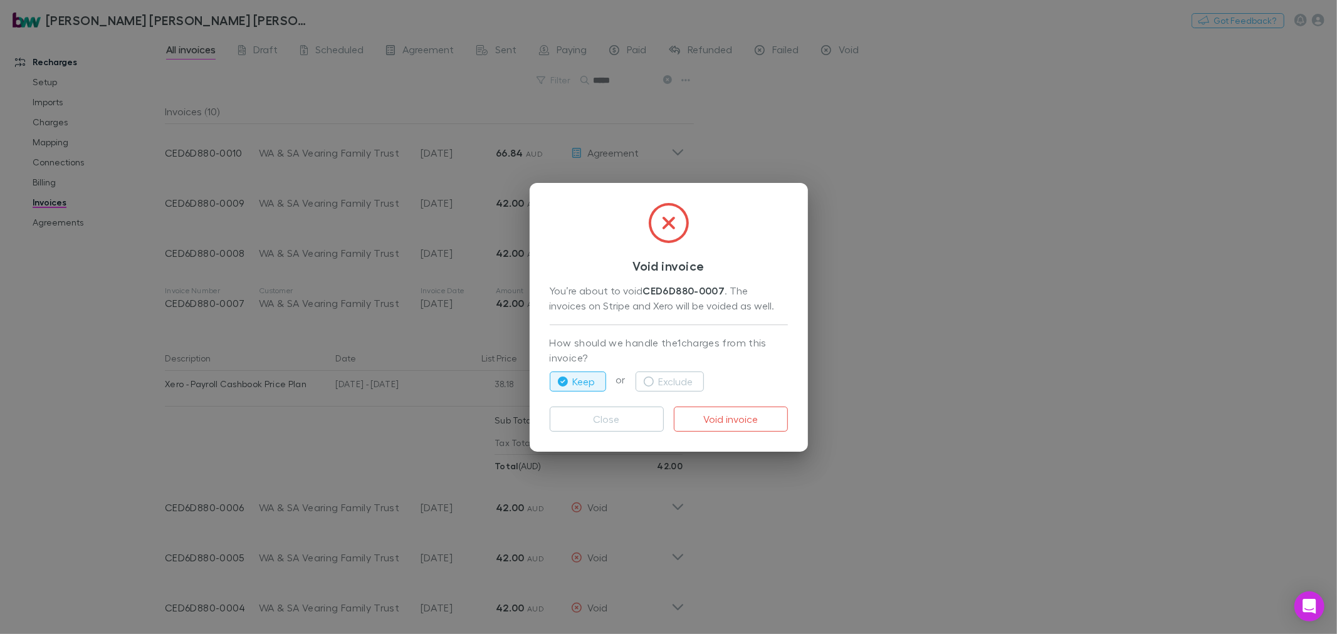
click at [686, 392] on div "Keep or Exclude" at bounding box center [669, 382] width 238 height 30
click at [680, 385] on button "Exclude" at bounding box center [670, 382] width 68 height 20
click at [727, 418] on button "Void invoice" at bounding box center [731, 419] width 114 height 25
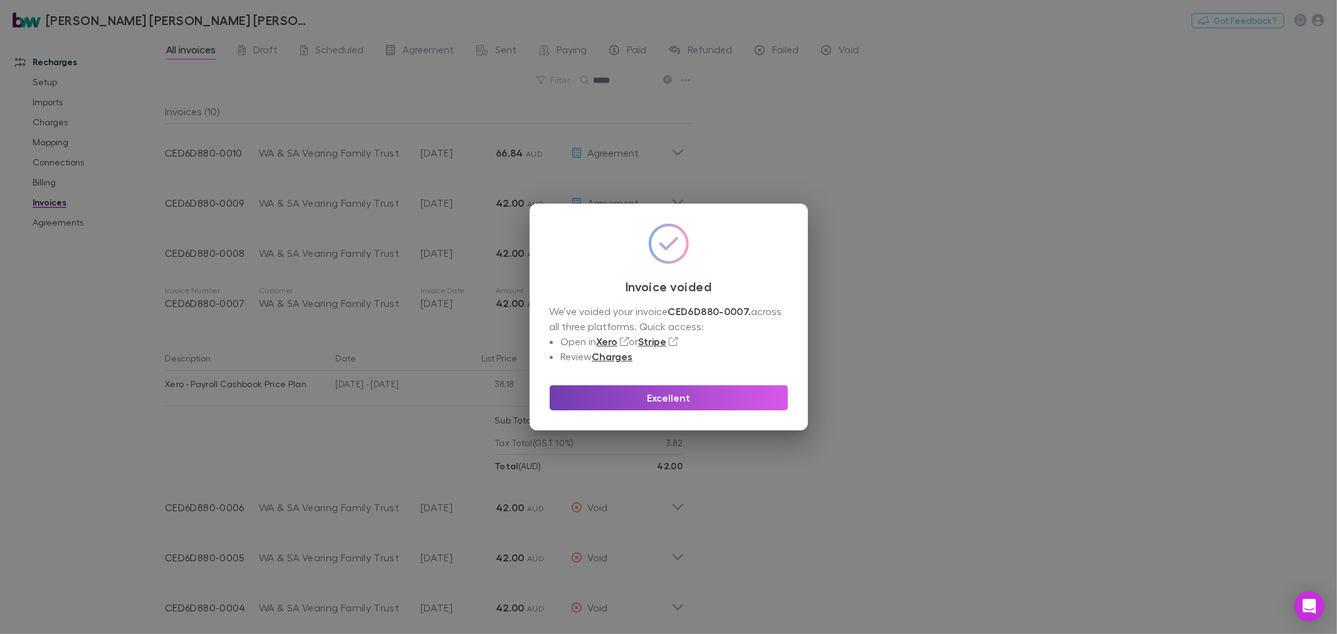
click at [738, 399] on button "Excellent" at bounding box center [669, 398] width 238 height 25
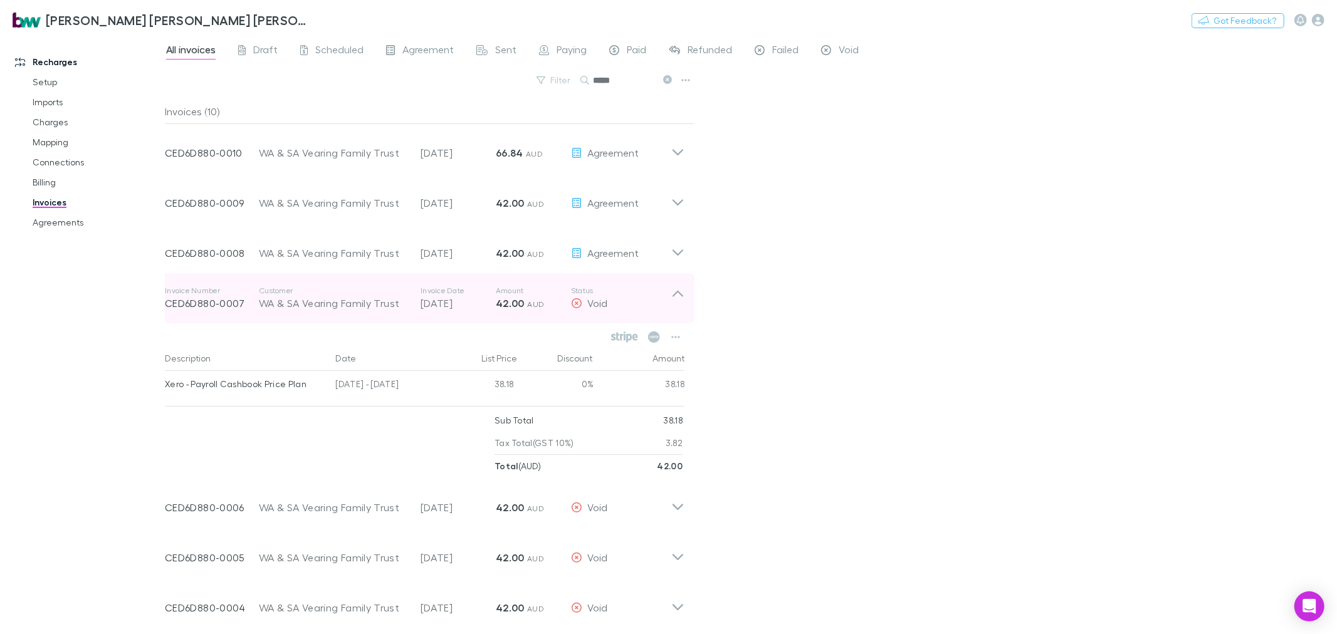
click at [678, 297] on icon at bounding box center [677, 298] width 13 height 25
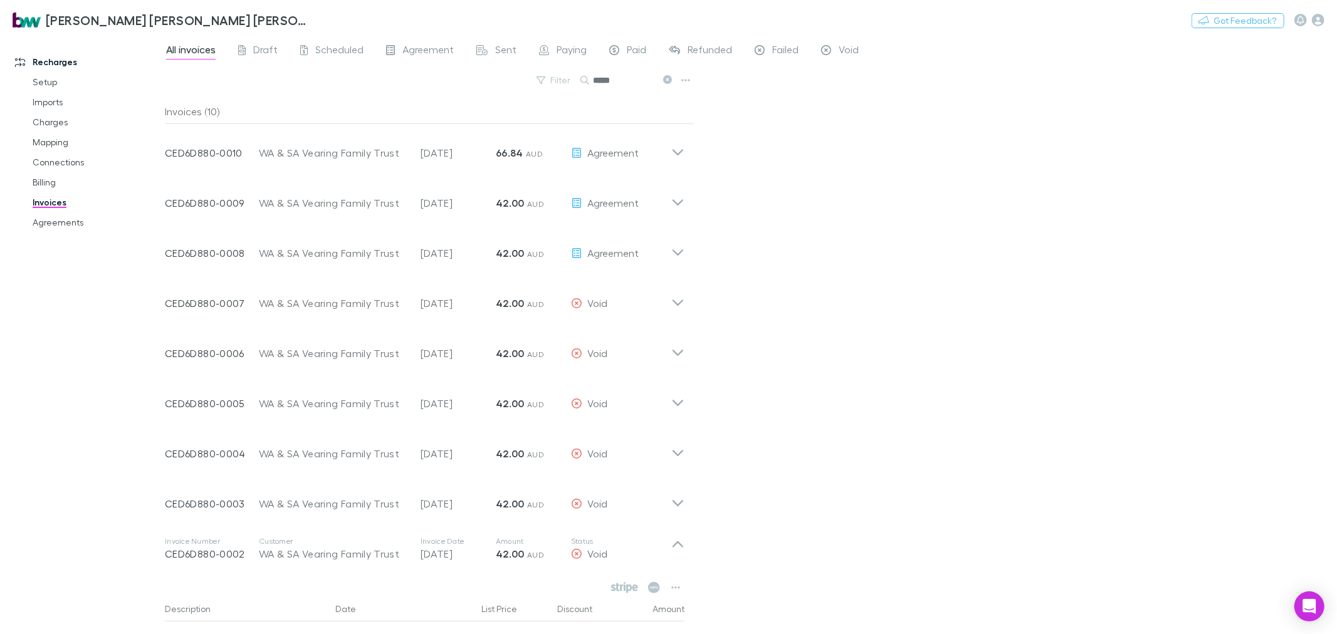
click at [55, 199] on link "Invoices" at bounding box center [96, 202] width 153 height 20
click at [653, 83] on button "Search" at bounding box center [645, 80] width 57 height 15
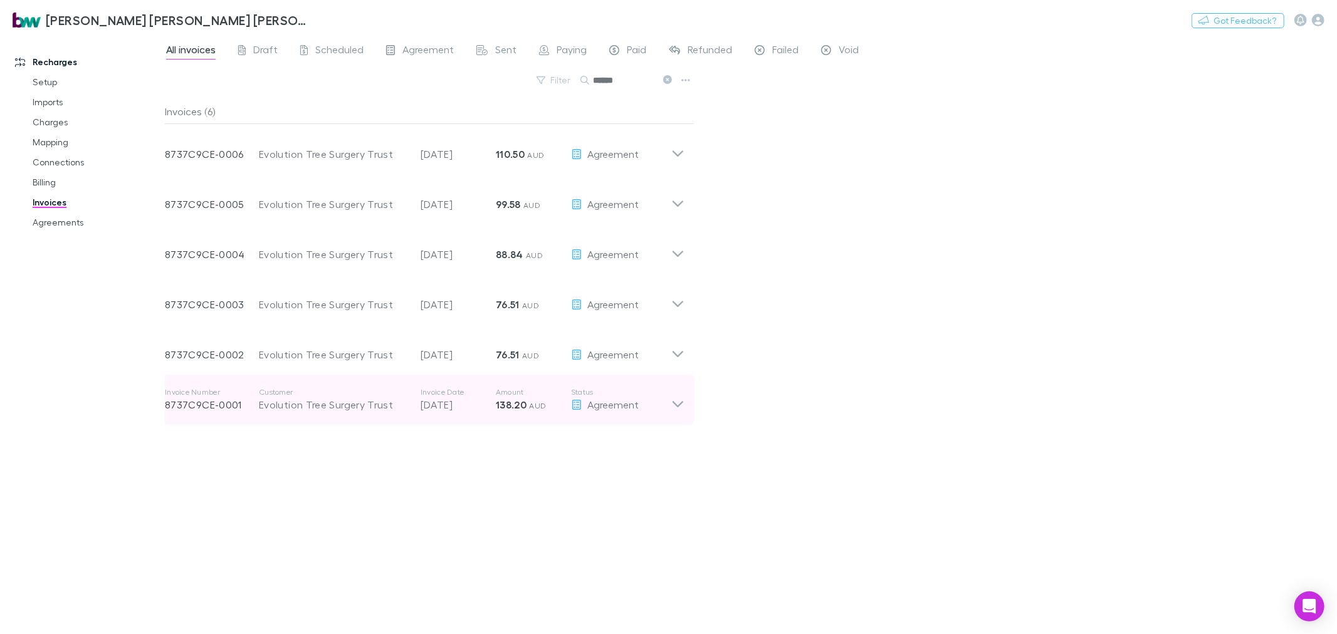
click at [680, 399] on icon at bounding box center [677, 399] width 13 height 25
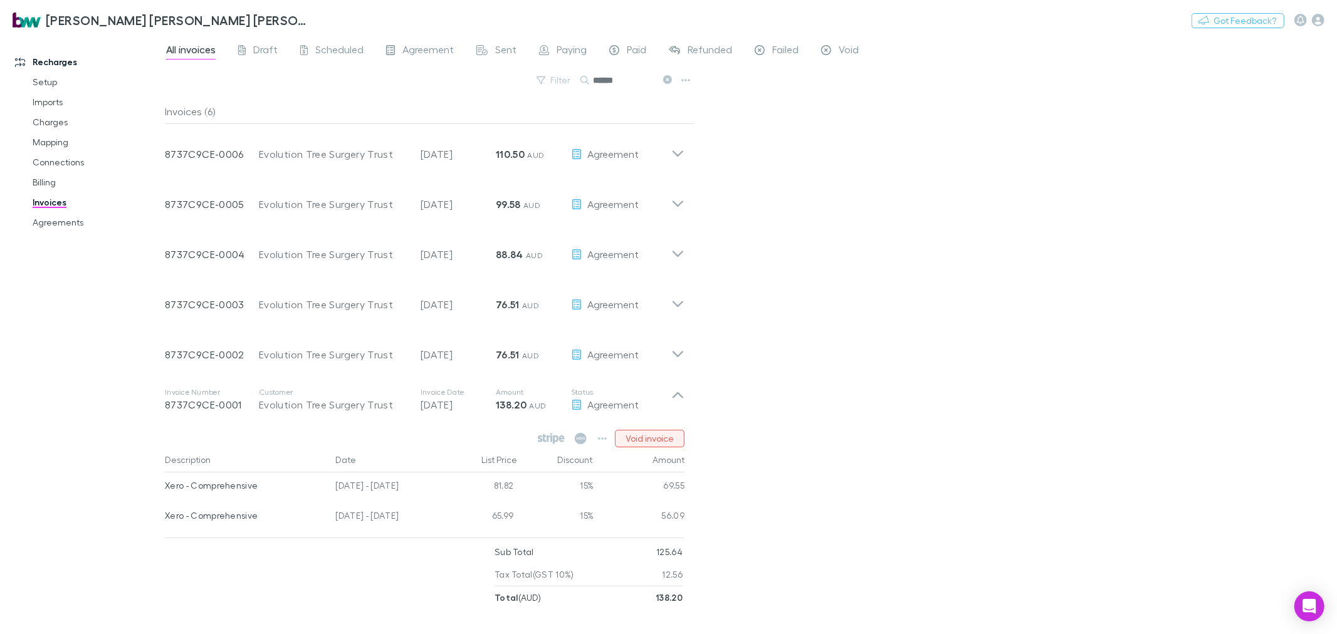
click at [656, 439] on button "Void invoice" at bounding box center [650, 439] width 70 height 18
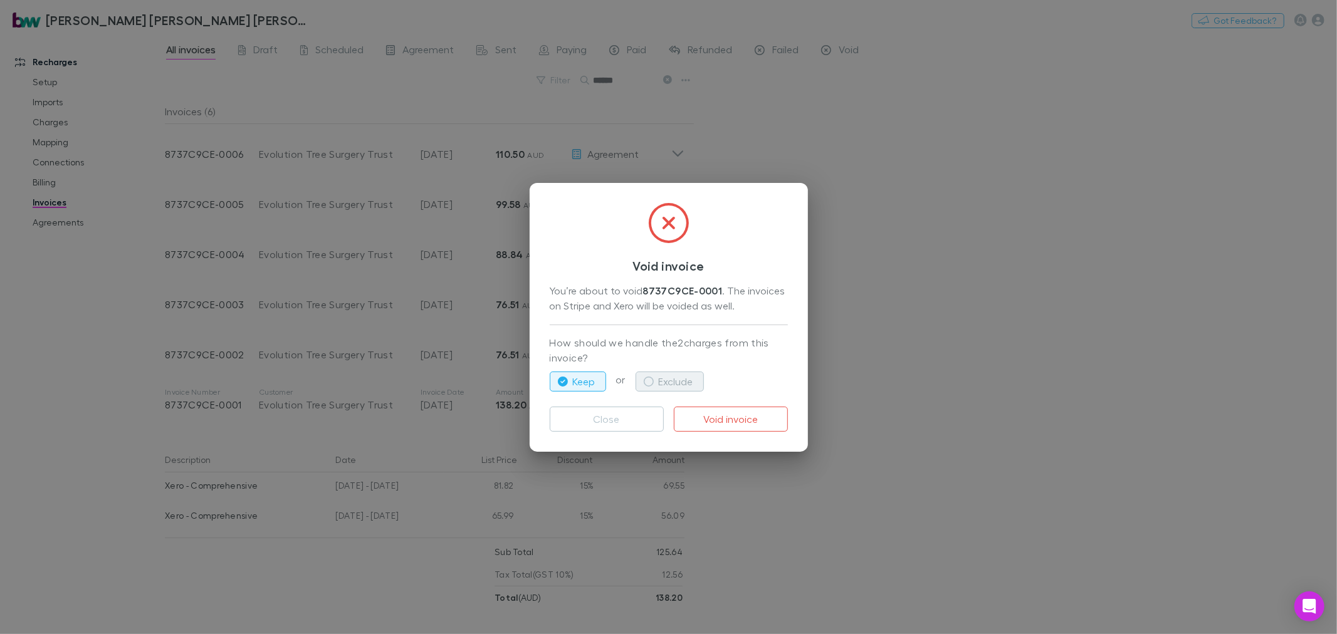
click at [678, 381] on button "Exclude" at bounding box center [670, 382] width 68 height 20
click at [730, 417] on button "Void invoice" at bounding box center [731, 419] width 114 height 25
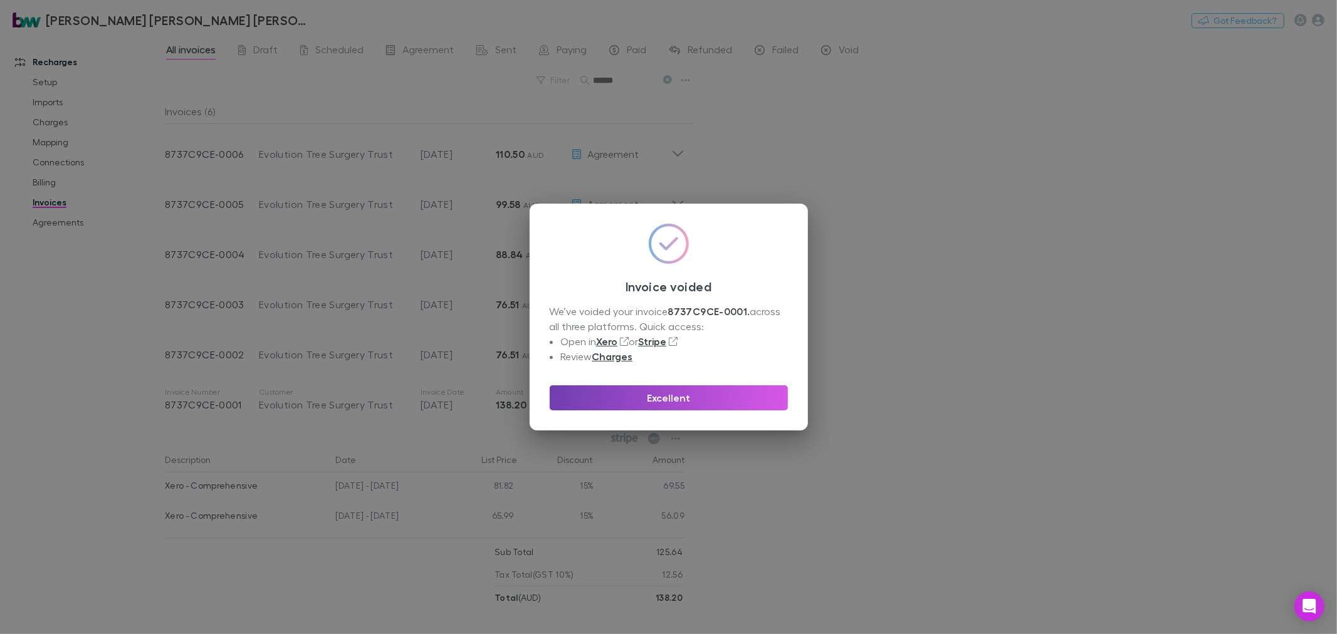
click at [732, 402] on button "Excellent" at bounding box center [669, 398] width 238 height 25
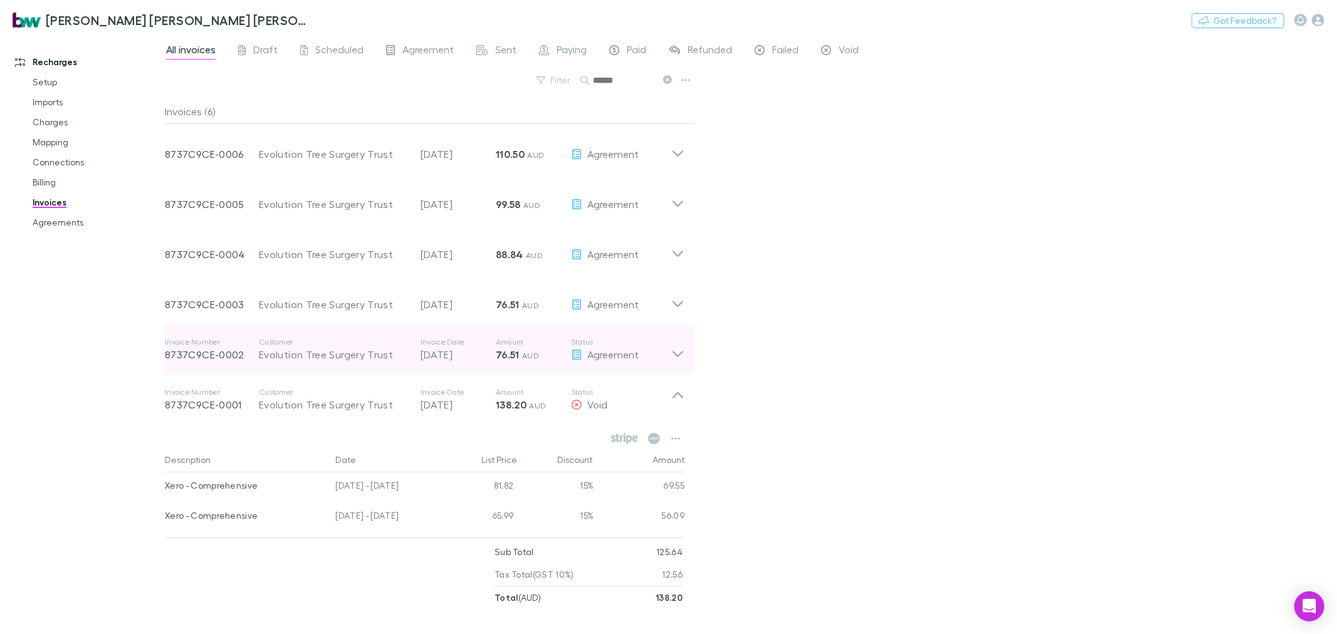
click at [685, 357] on div "Invoice Number 8737C9CE-0002 Customer Evolution Tree Surgery Trust Invoice Date…" at bounding box center [425, 350] width 540 height 50
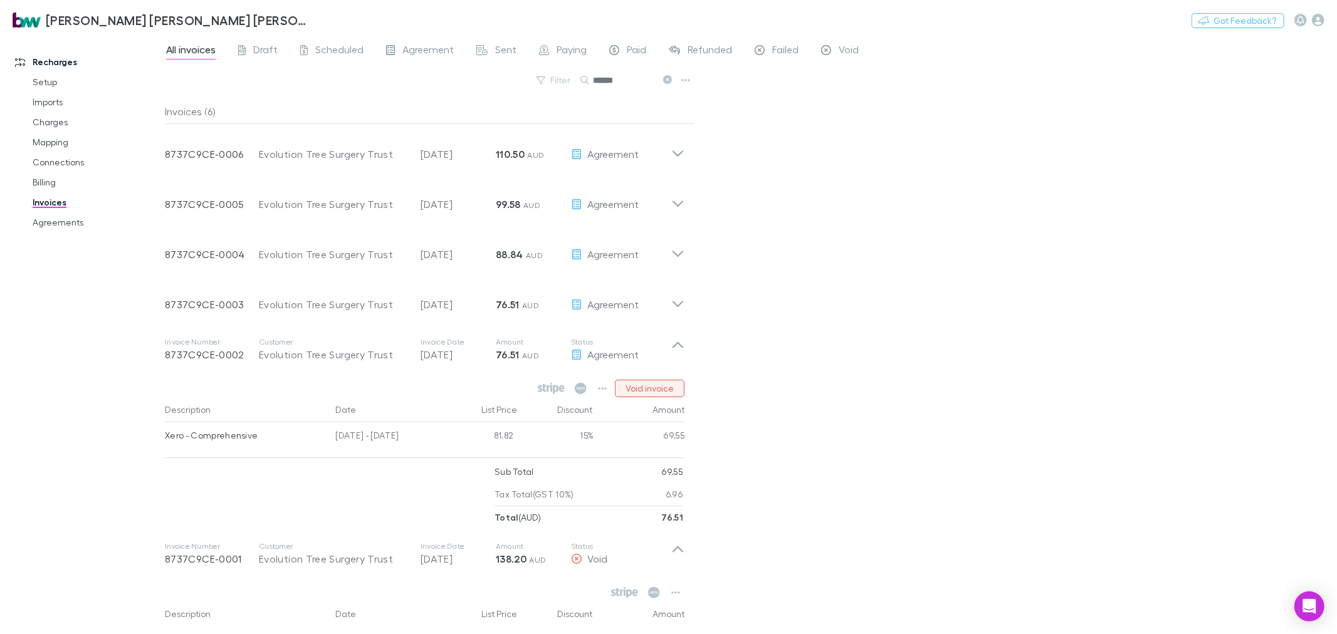
click at [666, 382] on button "Void invoice" at bounding box center [650, 389] width 70 height 18
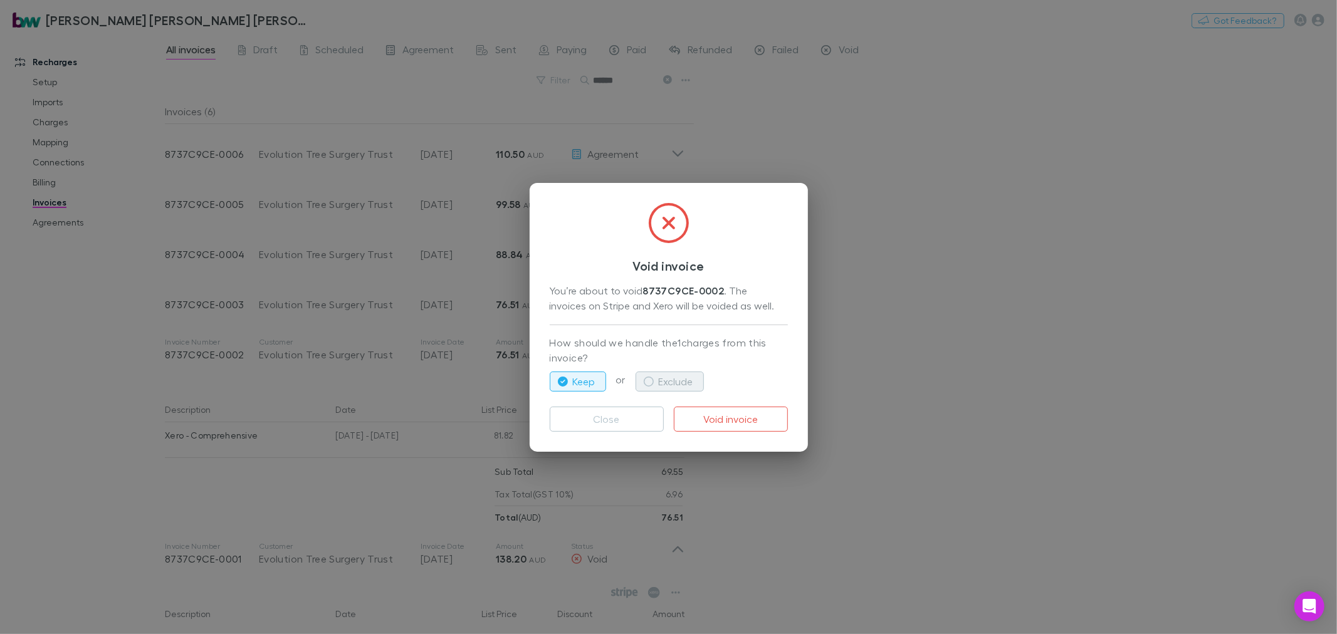
click at [666, 381] on button "Exclude" at bounding box center [670, 382] width 68 height 20
click at [721, 412] on button "Void invoice" at bounding box center [731, 419] width 114 height 25
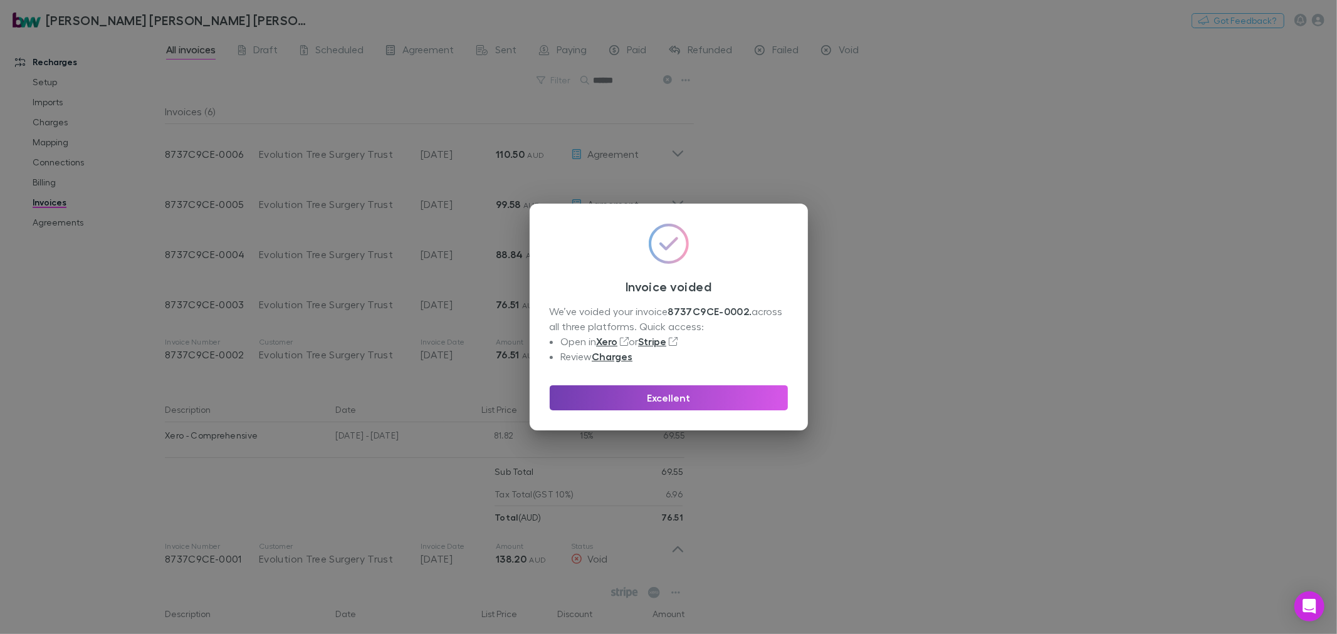
click at [693, 398] on button "Excellent" at bounding box center [669, 398] width 238 height 25
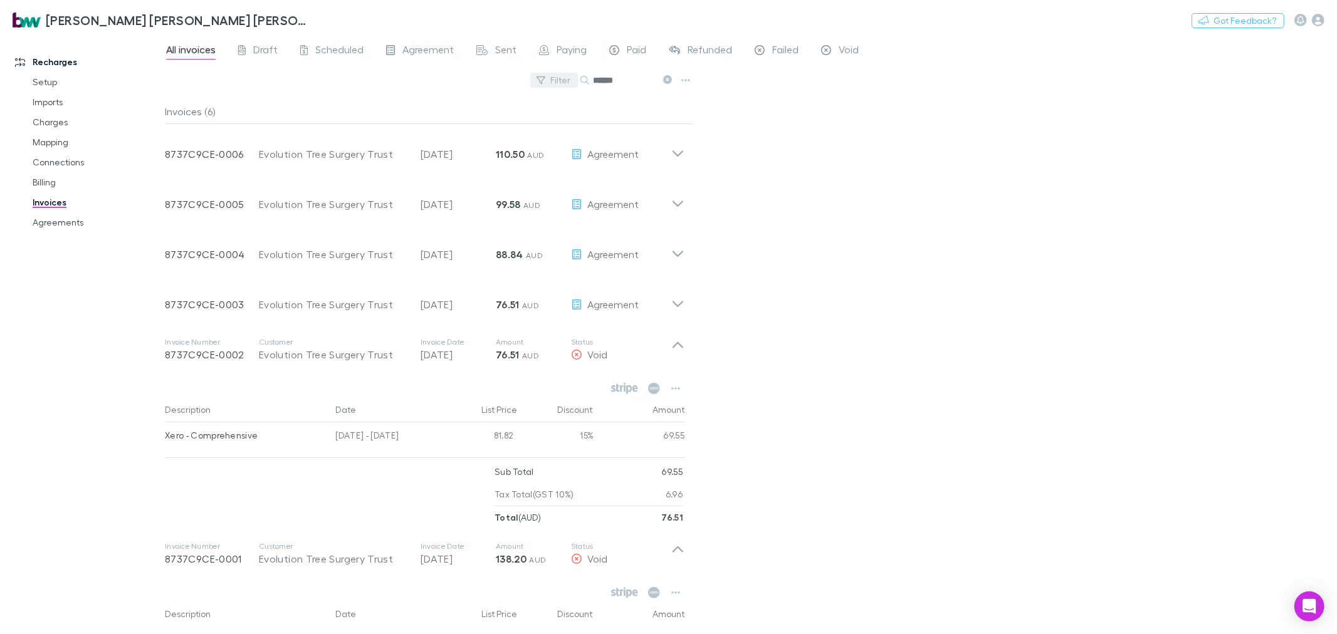
drag, startPoint x: 641, startPoint y: 80, endPoint x: 577, endPoint y: 83, distance: 64.0
click at [577, 83] on div "Filter Search ******" at bounding box center [430, 85] width 530 height 28
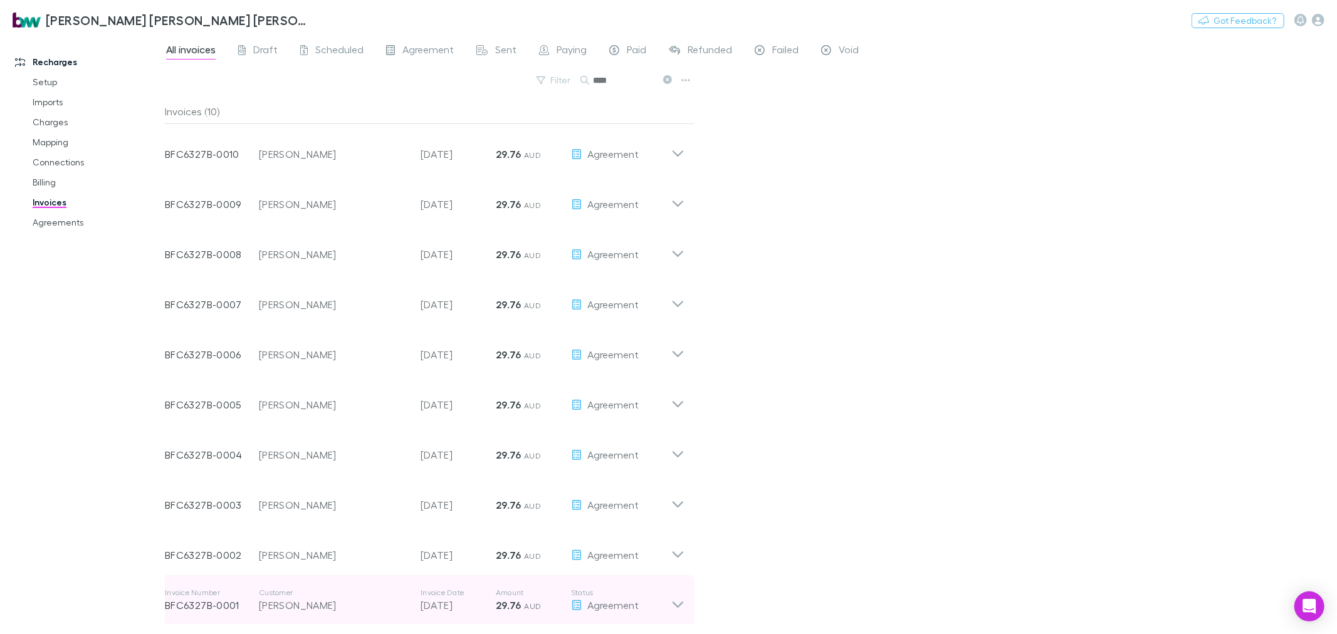
click at [680, 608] on icon at bounding box center [677, 600] width 13 height 25
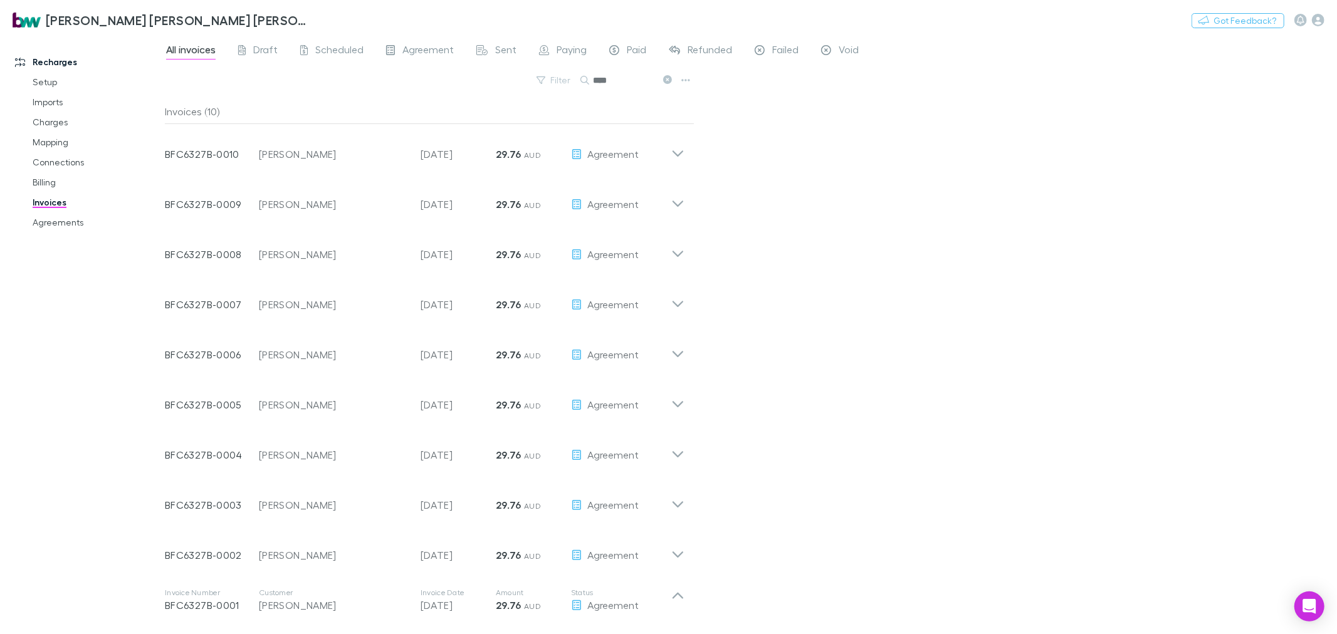
click at [765, 552] on div "All invoices Draft Scheduled Agreement Sent Paying Paid Refunded Failed Void Fi…" at bounding box center [751, 334] width 1172 height 599
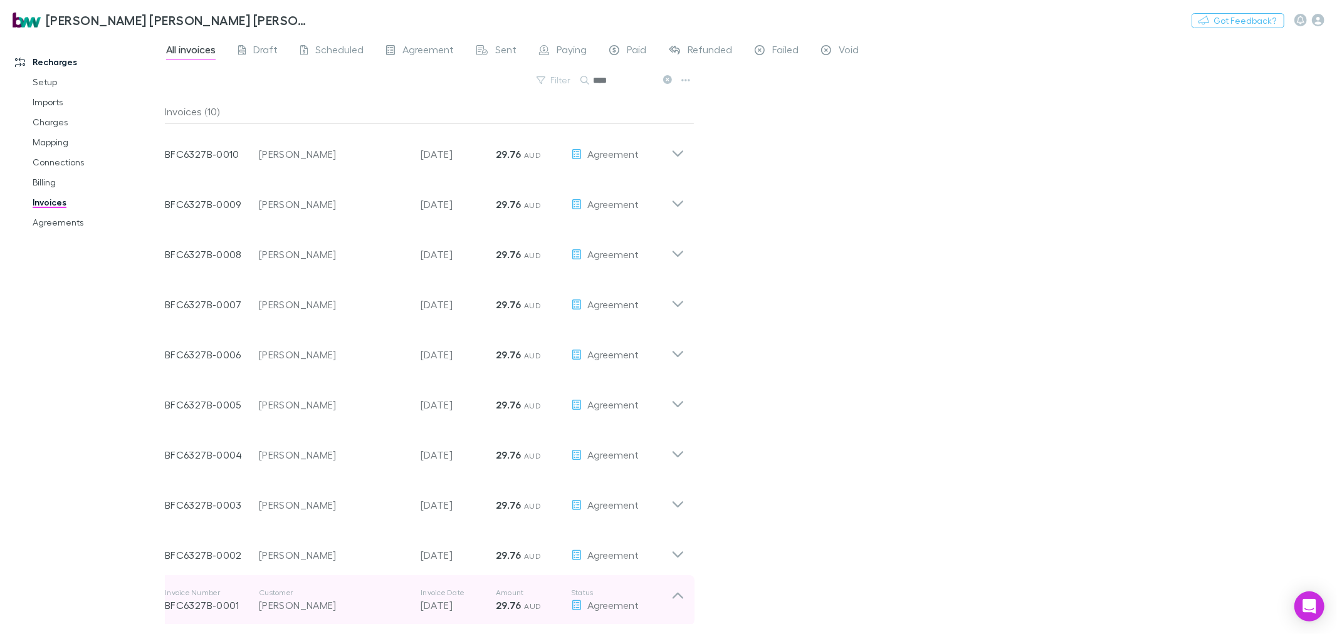
click at [679, 603] on icon at bounding box center [677, 600] width 13 height 25
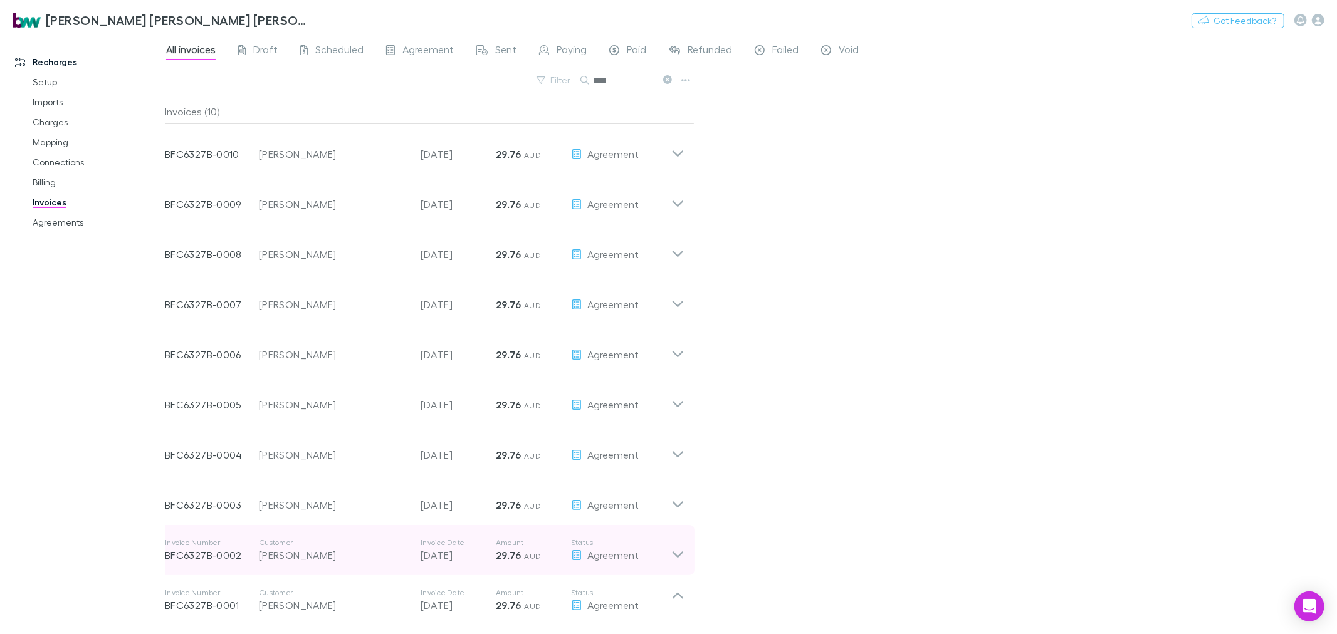
click at [686, 552] on div "Invoice Number BFC6327B-0002 Customer [PERSON_NAME] Invoice Date [DATE] Amount …" at bounding box center [425, 550] width 540 height 50
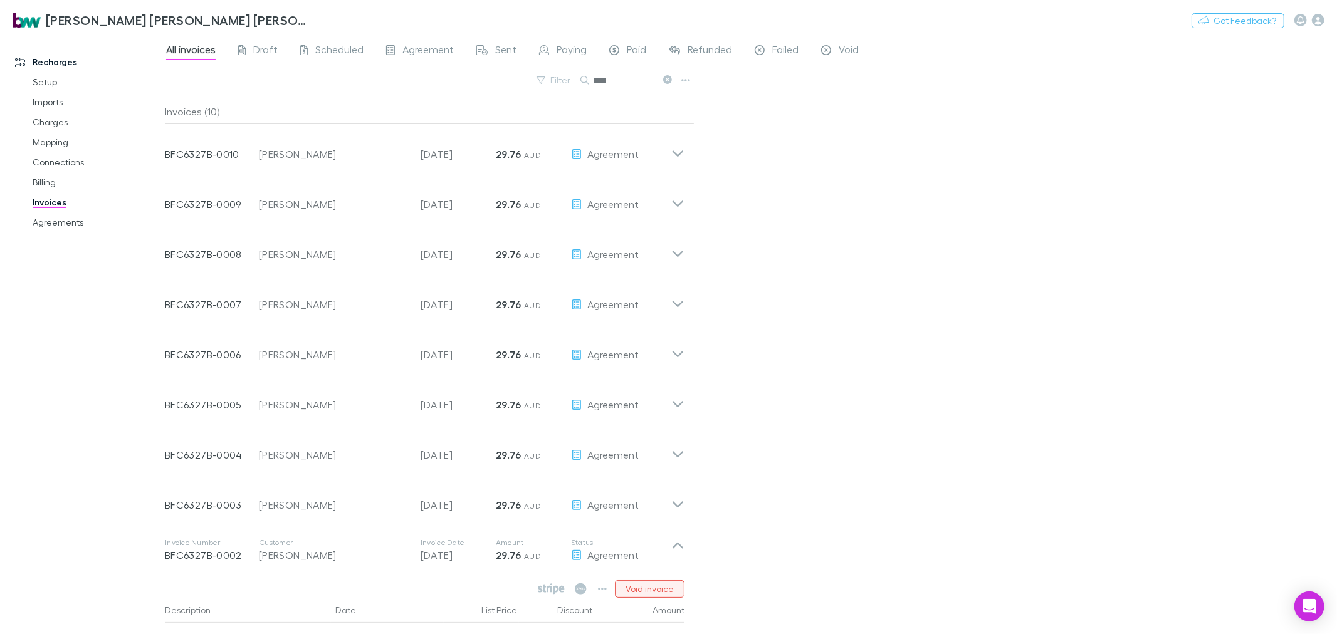
click at [656, 588] on button "Void invoice" at bounding box center [650, 589] width 70 height 18
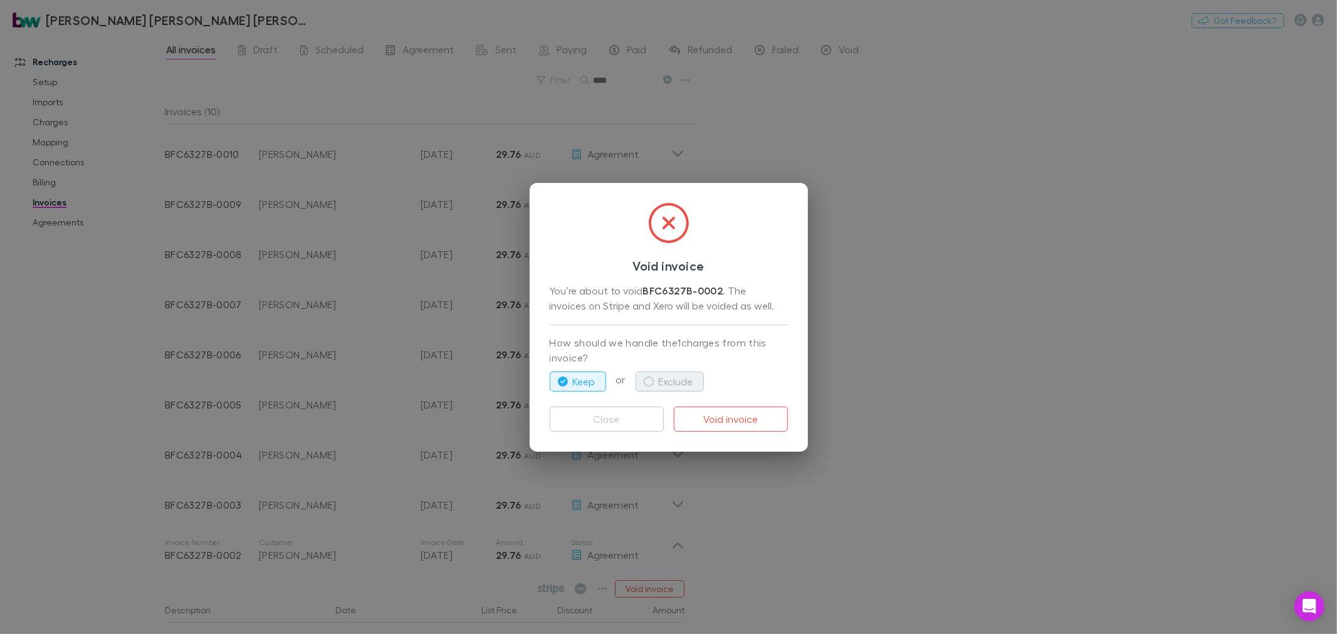
click at [672, 382] on button "Exclude" at bounding box center [670, 382] width 68 height 20
click at [712, 416] on button "Void invoice" at bounding box center [731, 419] width 114 height 25
click at [829, 492] on div "Void invoice You’re about to void BFC6327B-0002 . The invoices on Stripe and Xe…" at bounding box center [668, 317] width 1337 height 634
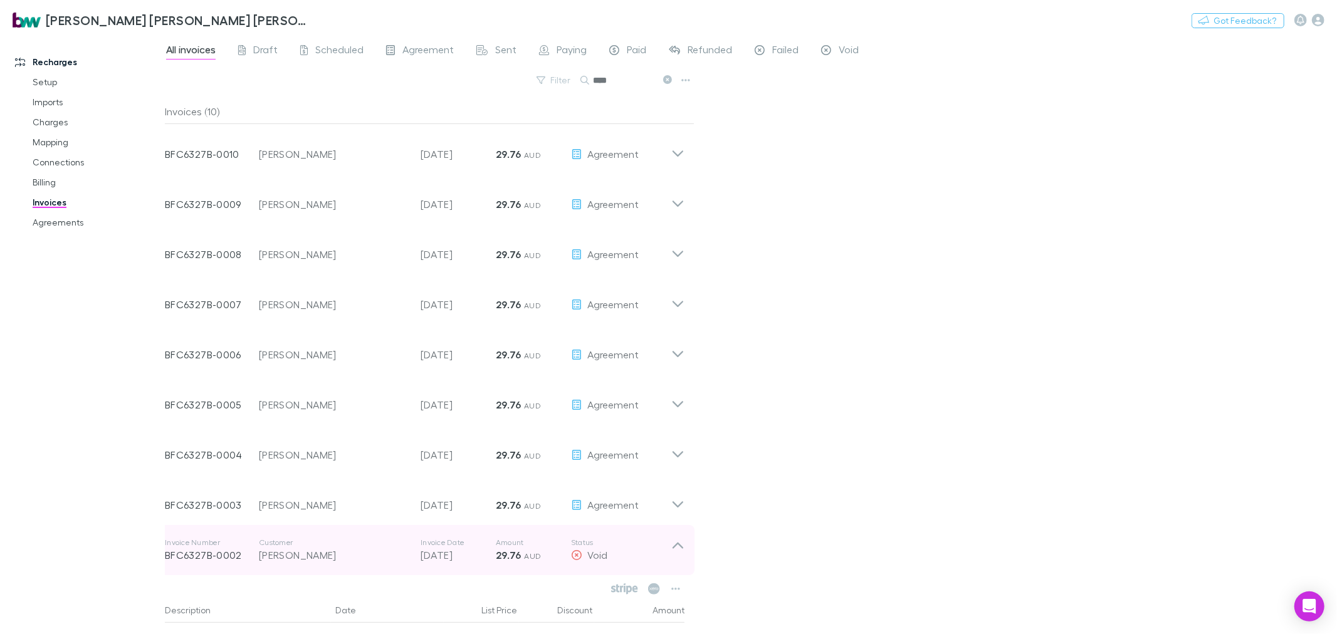
click at [685, 543] on div "Invoice Number BFC6327B-0002 Customer [PERSON_NAME] Invoice Date [DATE] Amount …" at bounding box center [425, 550] width 540 height 50
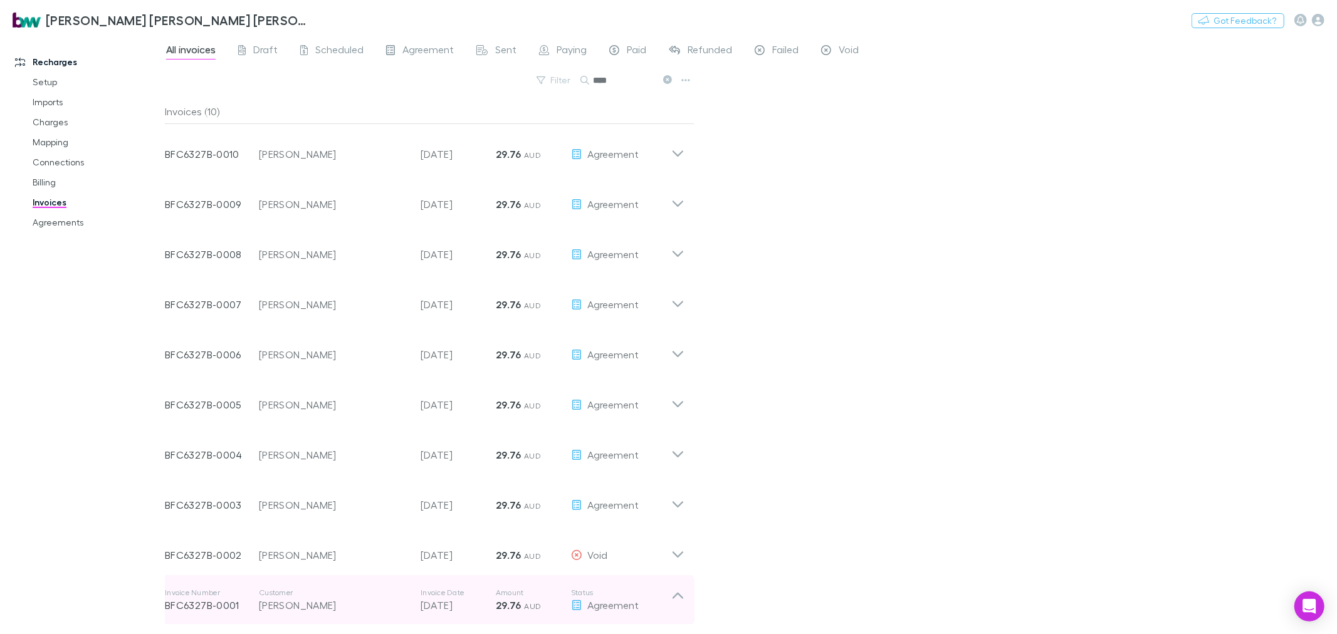
click at [678, 593] on icon at bounding box center [678, 596] width 11 height 6
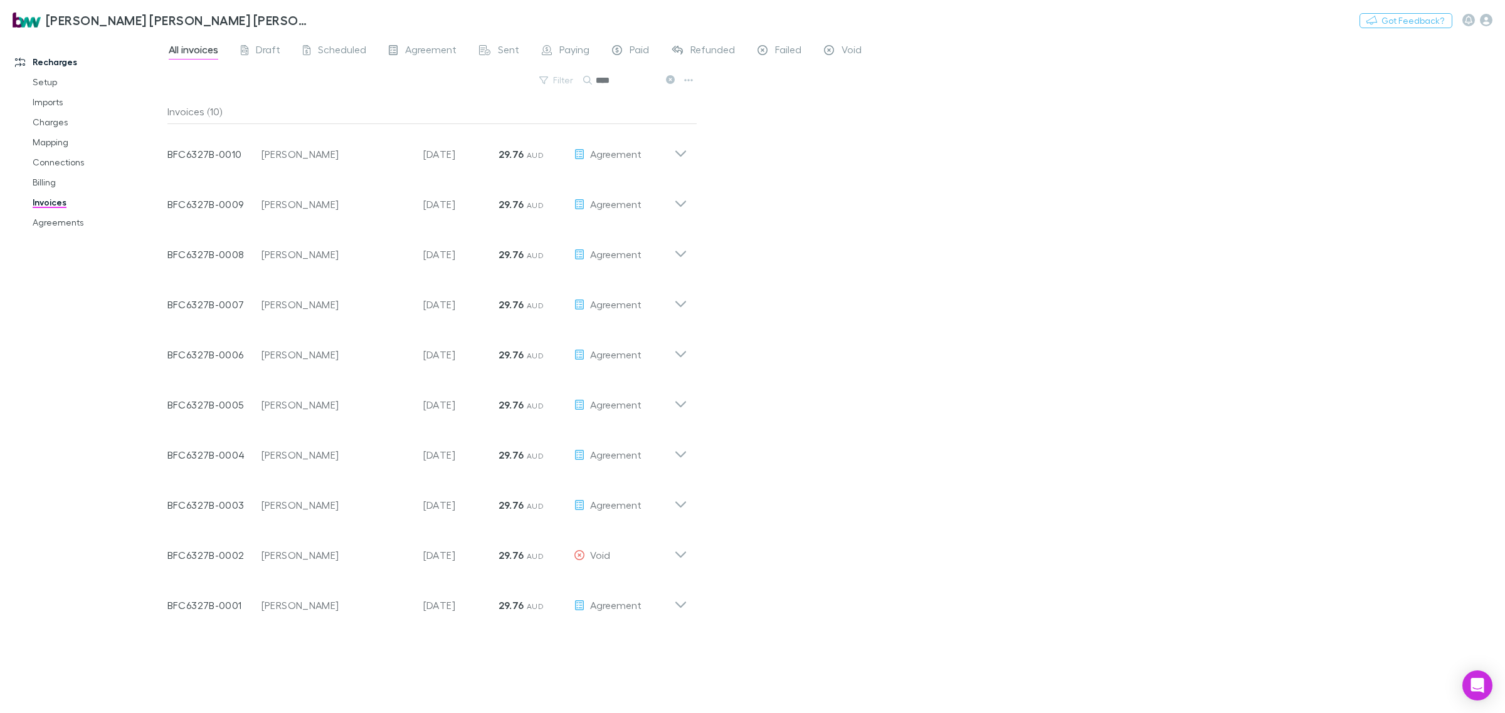
drag, startPoint x: 1292, startPoint y: 2, endPoint x: 982, endPoint y: 449, distance: 544.3
click at [982, 449] on div "All invoices Draft Scheduled Agreement Sent Paying Paid Refunded Failed Void Fi…" at bounding box center [835, 374] width 1337 height 678
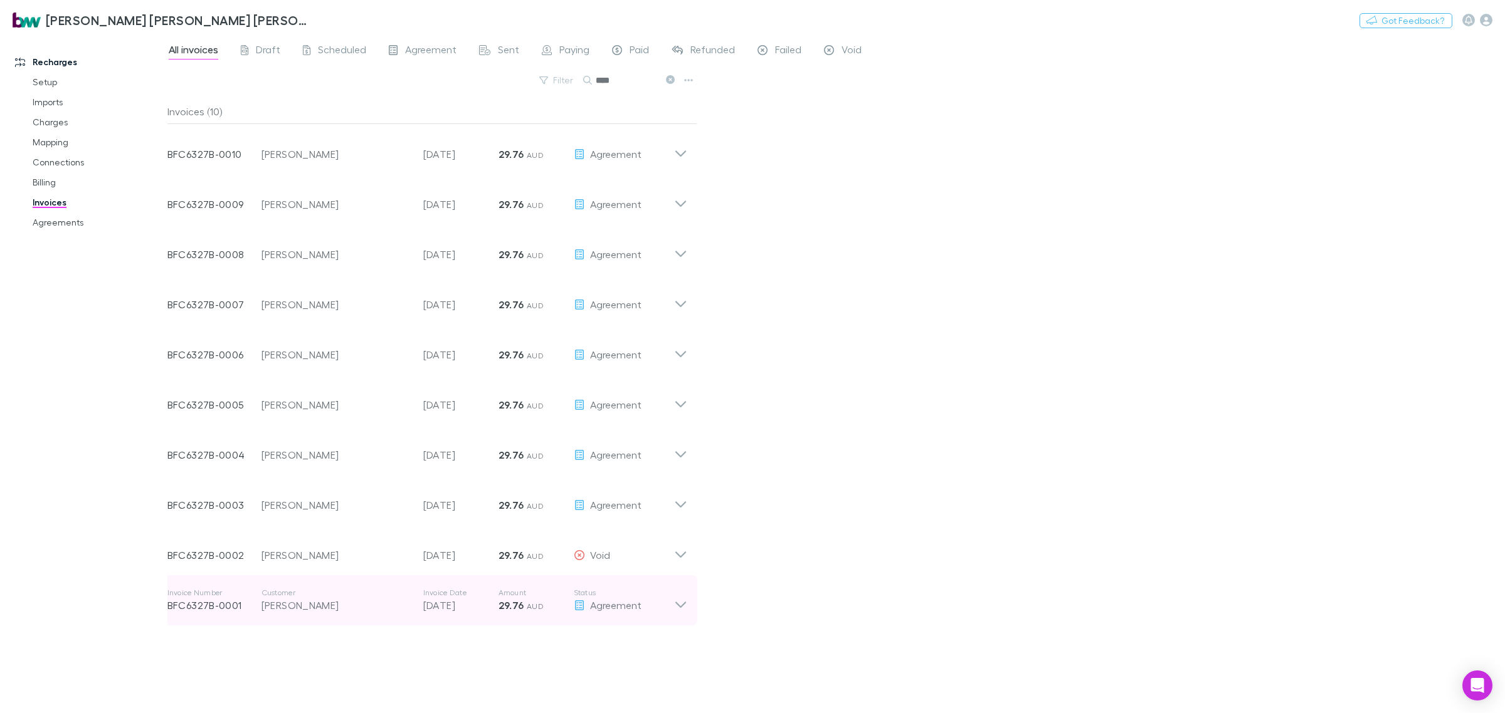
click at [685, 605] on icon at bounding box center [680, 600] width 13 height 25
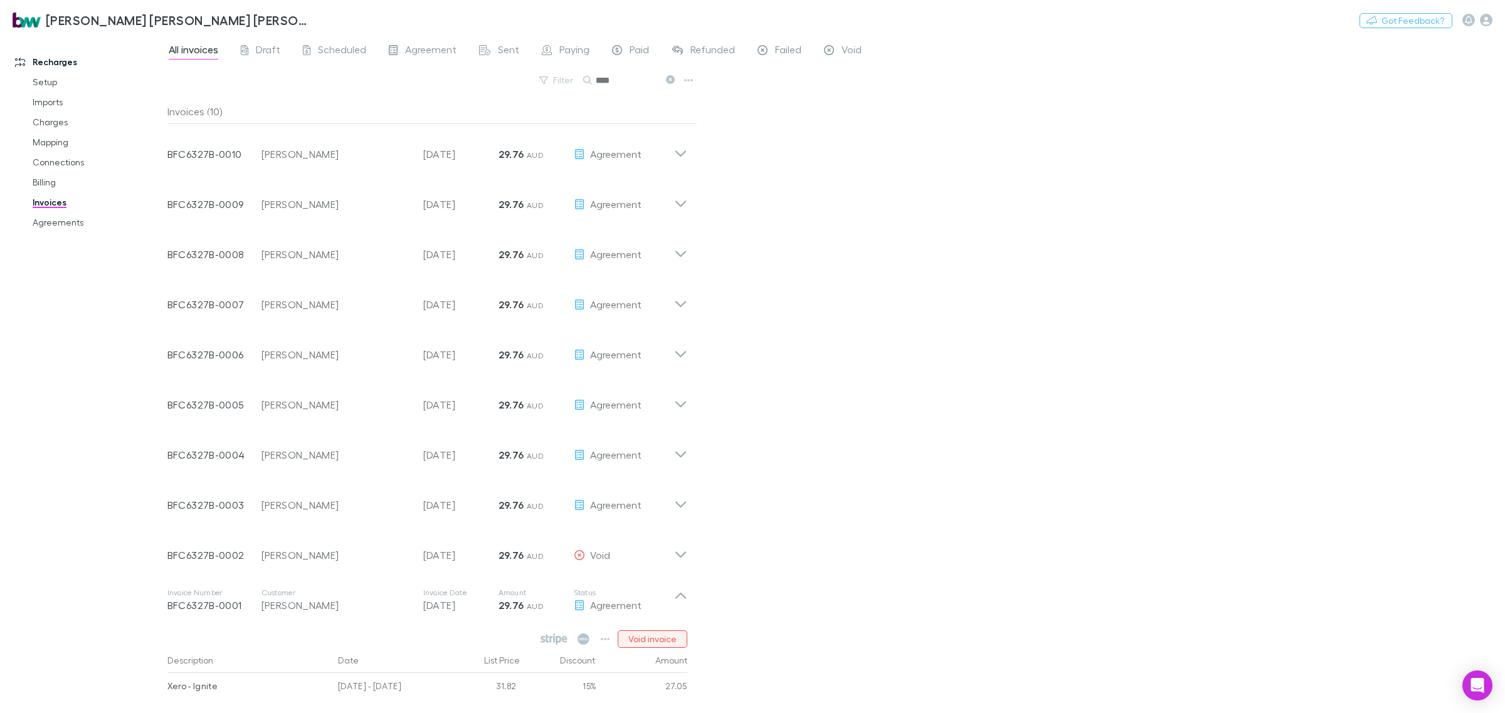
click at [653, 634] on button "Void invoice" at bounding box center [652, 640] width 70 height 18
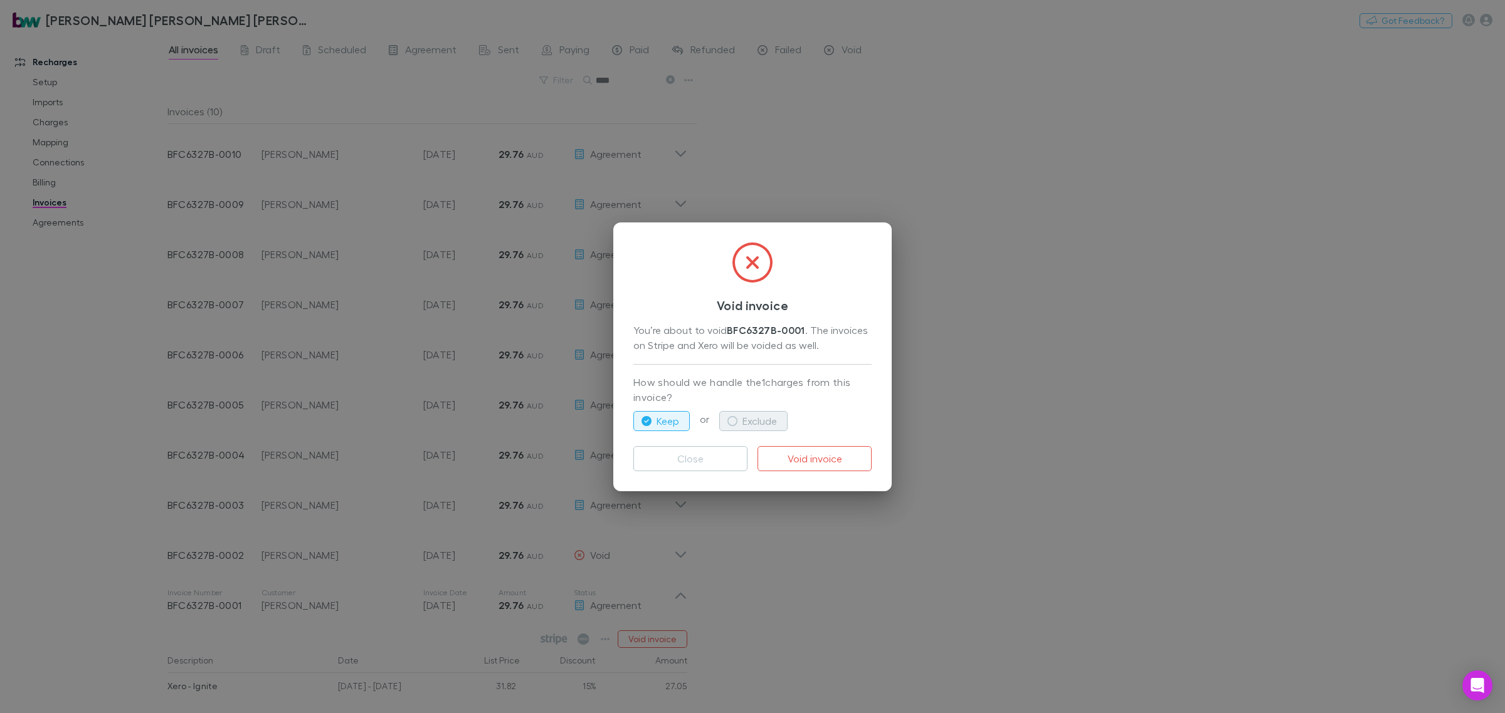
click at [757, 422] on button "Exclude" at bounding box center [753, 421] width 68 height 20
click at [791, 453] on button "Void invoice" at bounding box center [814, 458] width 114 height 25
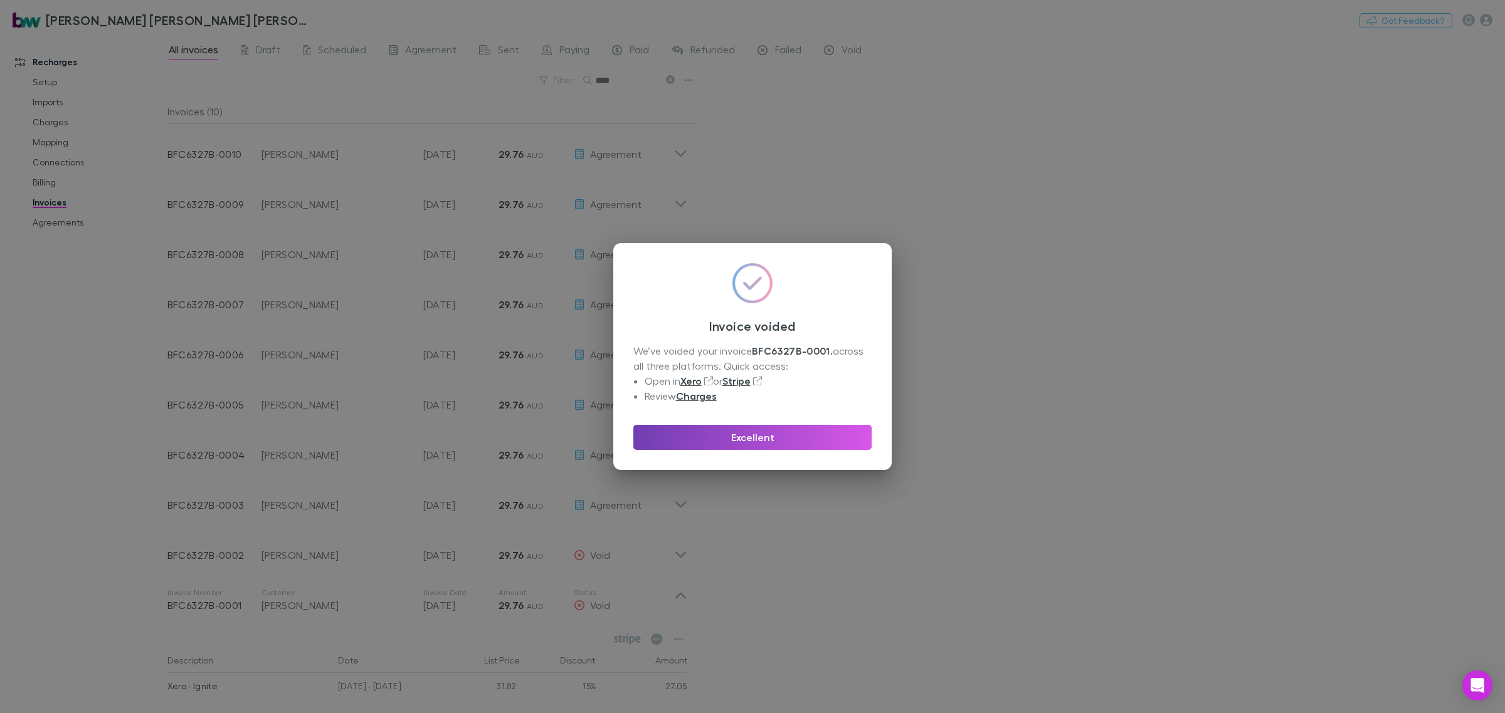
click at [789, 437] on button "Excellent" at bounding box center [752, 437] width 238 height 25
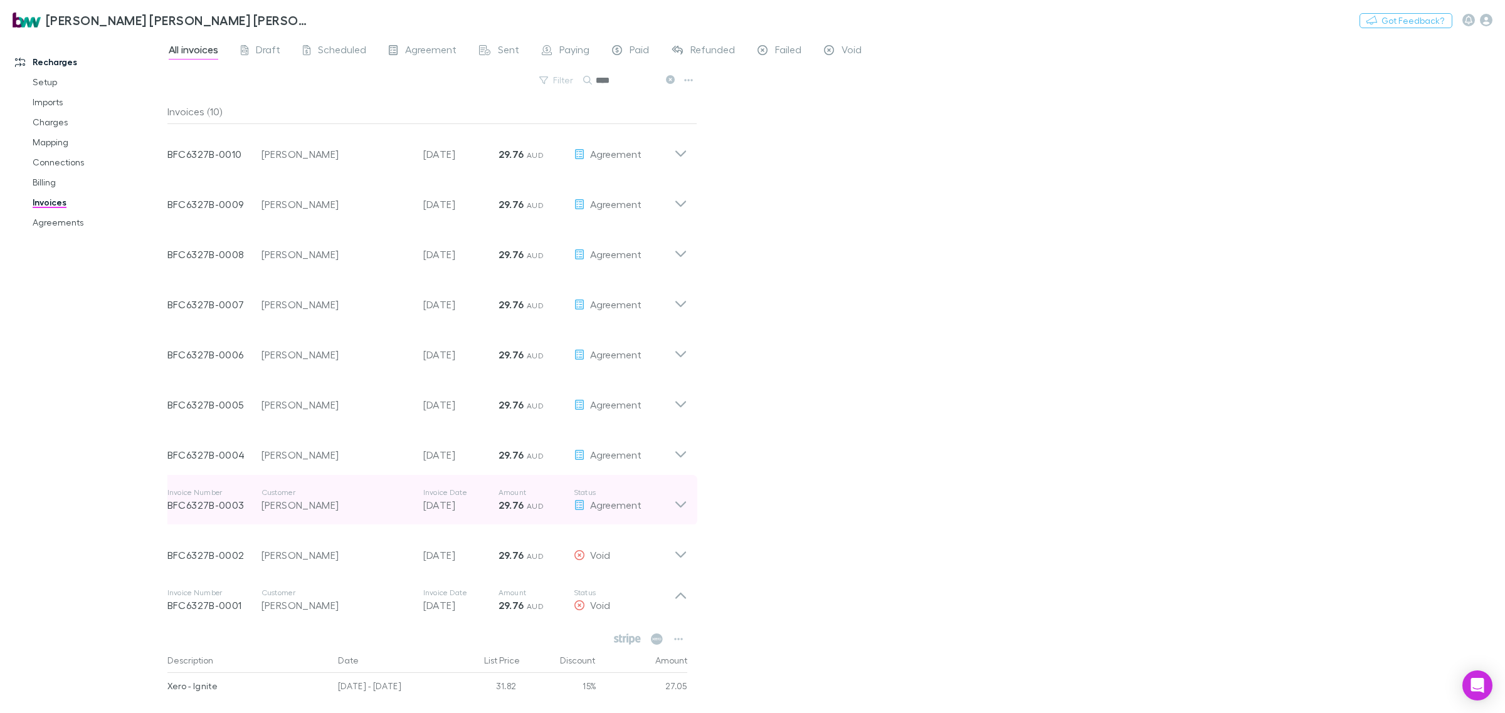
click at [682, 496] on icon at bounding box center [680, 500] width 13 height 25
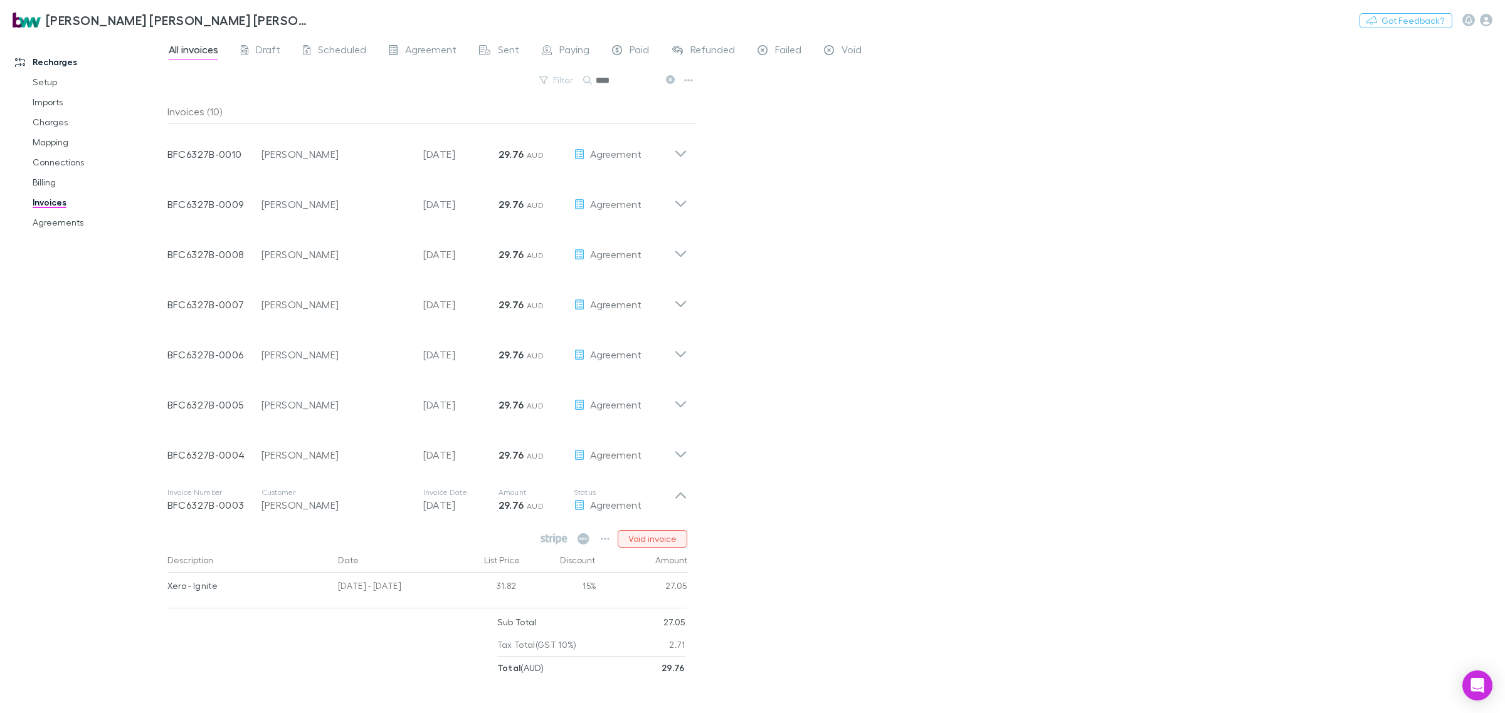
click at [656, 537] on button "Void invoice" at bounding box center [652, 539] width 70 height 18
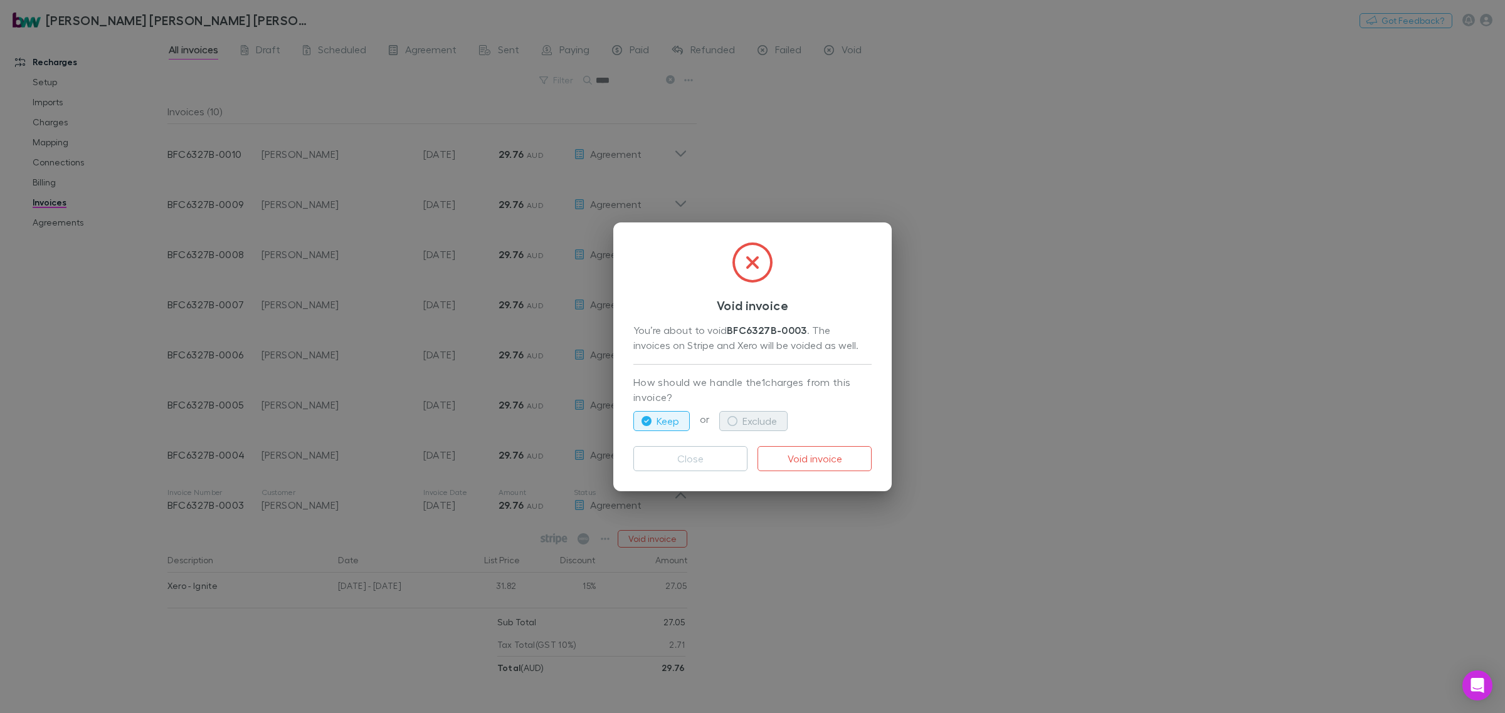
click at [760, 418] on button "Exclude" at bounding box center [753, 421] width 68 height 20
click at [816, 456] on button "Void invoice" at bounding box center [814, 458] width 114 height 25
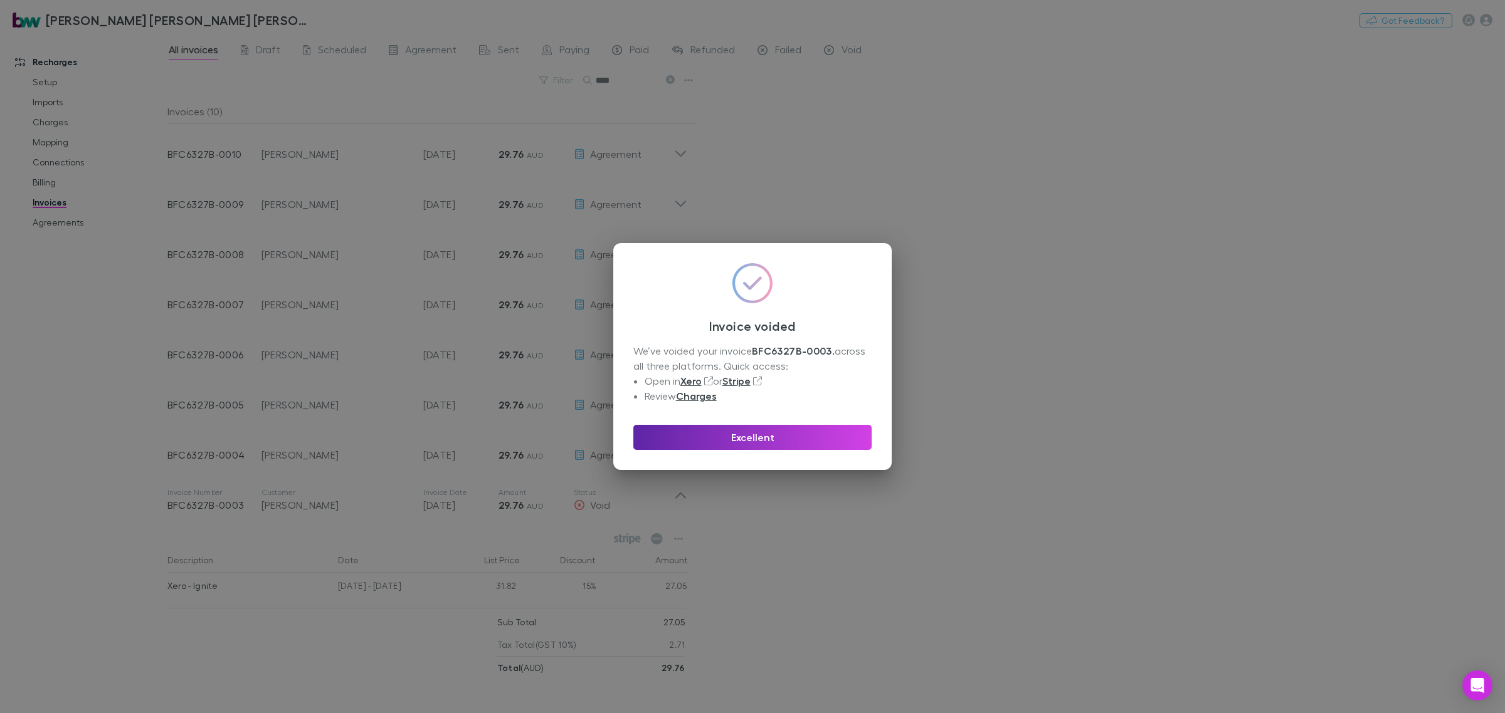
click at [750, 415] on div "Excellent" at bounding box center [752, 432] width 238 height 35
drag, startPoint x: 750, startPoint y: 427, endPoint x: 771, endPoint y: 421, distance: 22.2
click at [750, 428] on button "Excellent" at bounding box center [752, 437] width 238 height 25
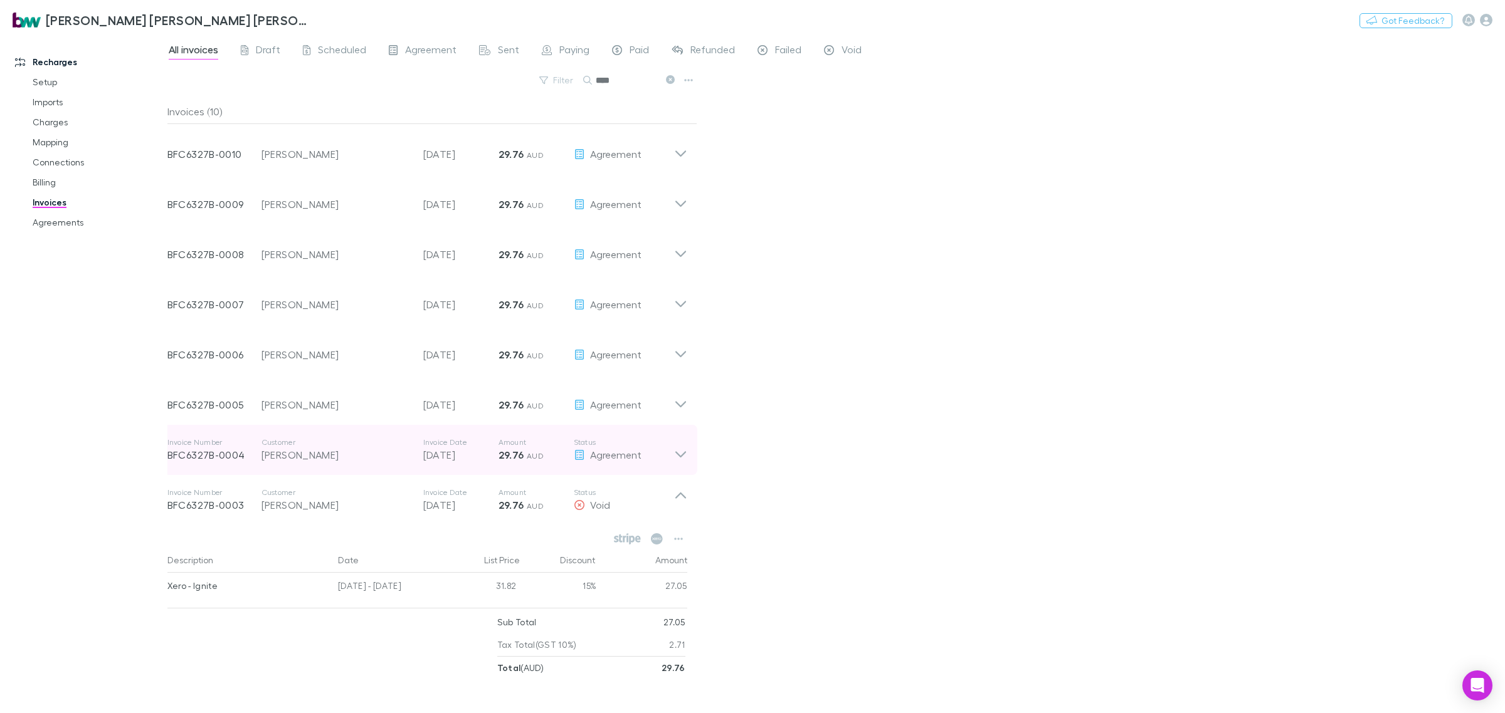
click at [687, 447] on div "Invoice Number BFC6327B-0004 Customer [PERSON_NAME] Invoice Date [DATE] Amount …" at bounding box center [427, 450] width 540 height 50
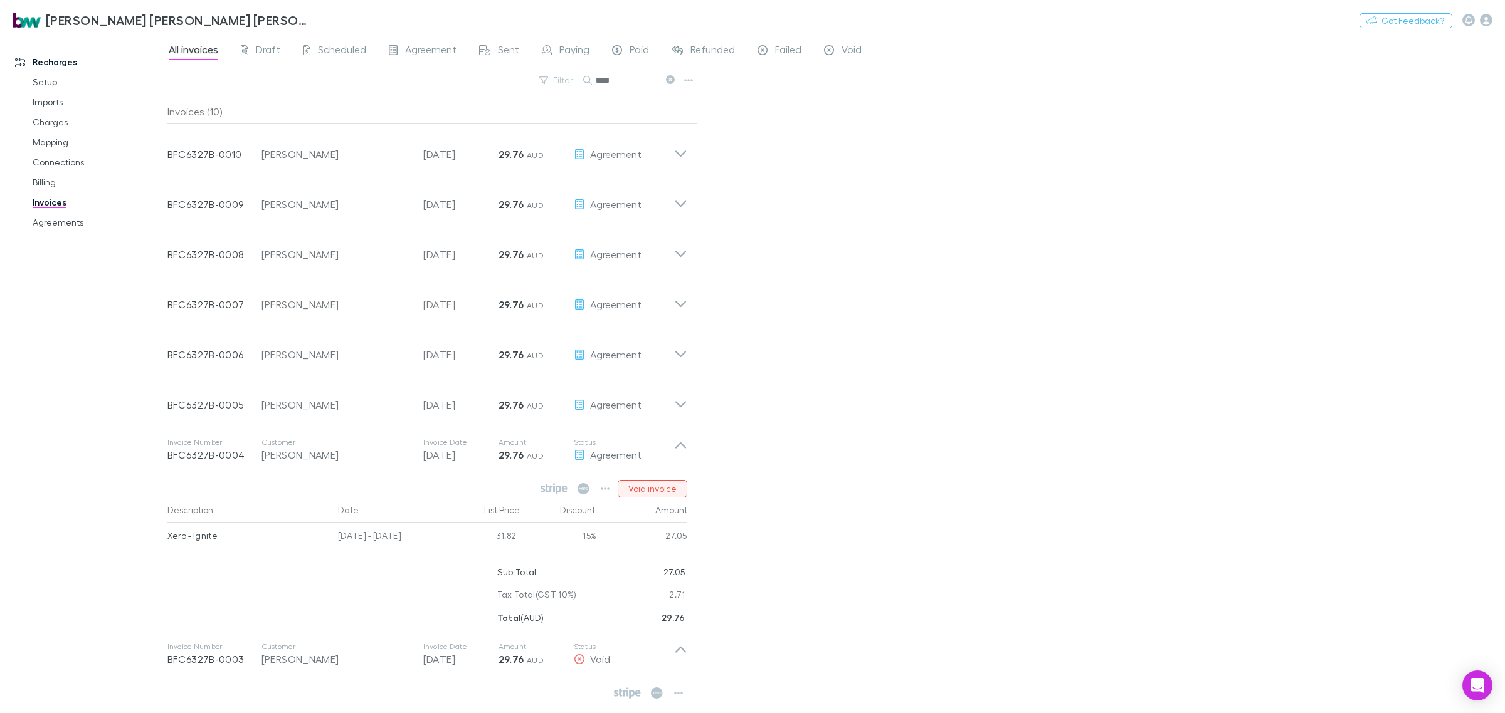
click at [681, 486] on button "Void invoice" at bounding box center [652, 489] width 70 height 18
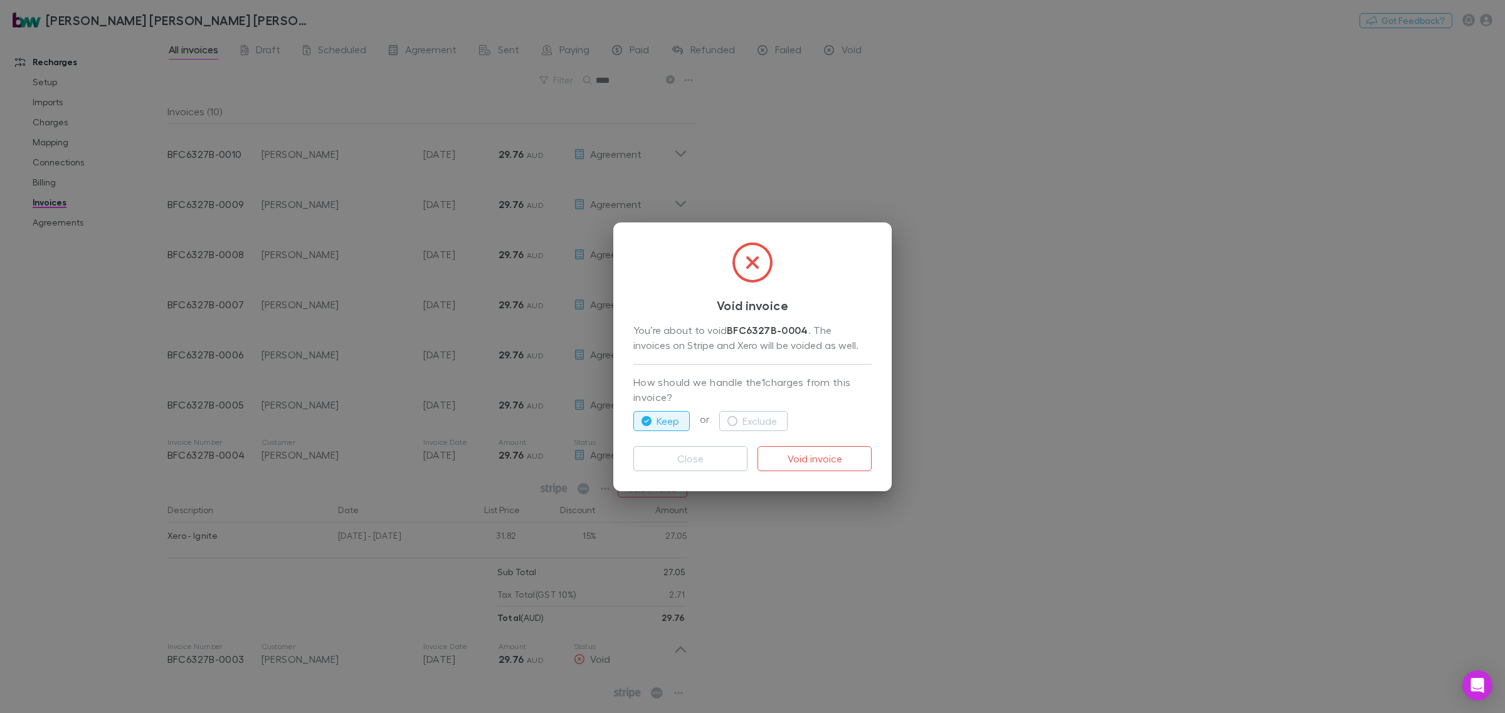
click at [759, 402] on p "How should we handle the 1 charges from this invoice?" at bounding box center [752, 390] width 238 height 31
click at [767, 418] on button "Exclude" at bounding box center [753, 421] width 68 height 20
click at [829, 451] on button "Void invoice" at bounding box center [814, 458] width 114 height 25
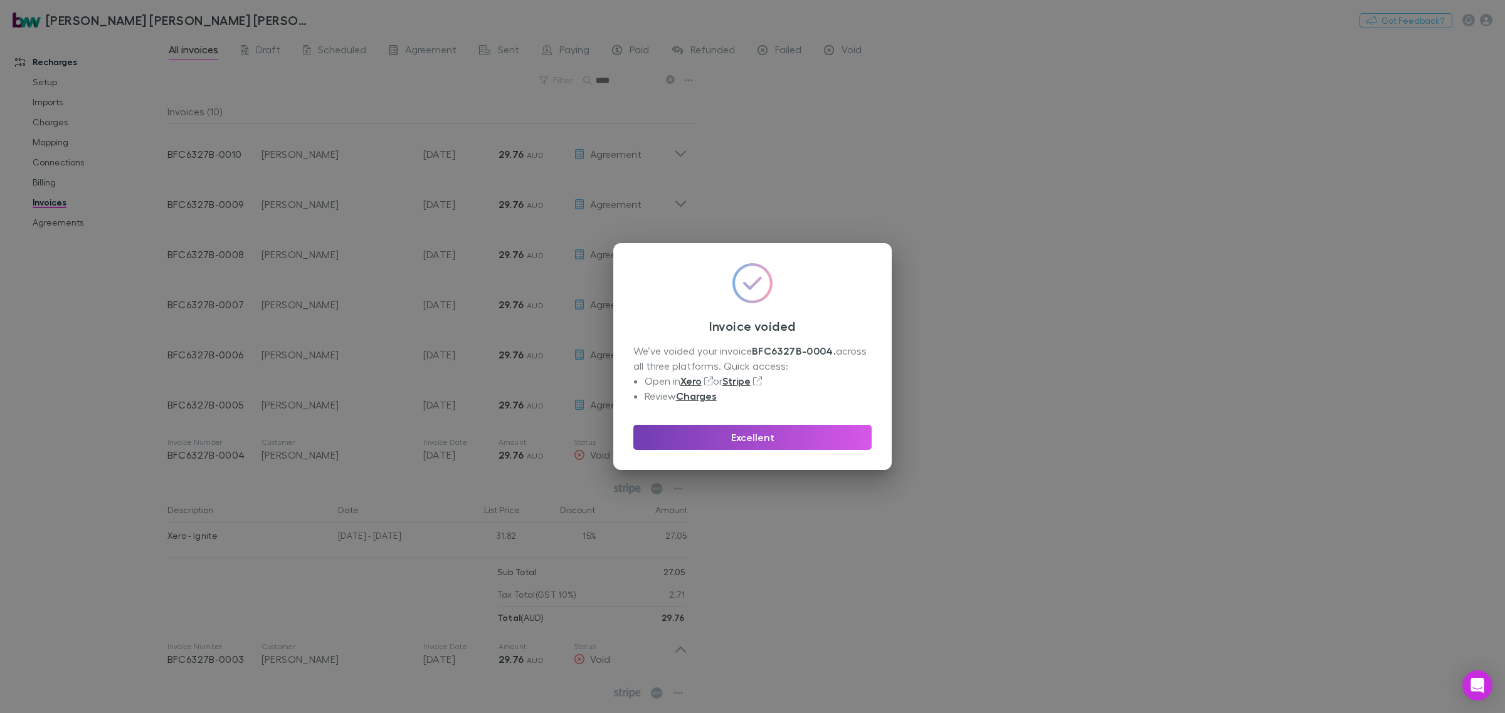
click at [765, 436] on button "Excellent" at bounding box center [752, 437] width 238 height 25
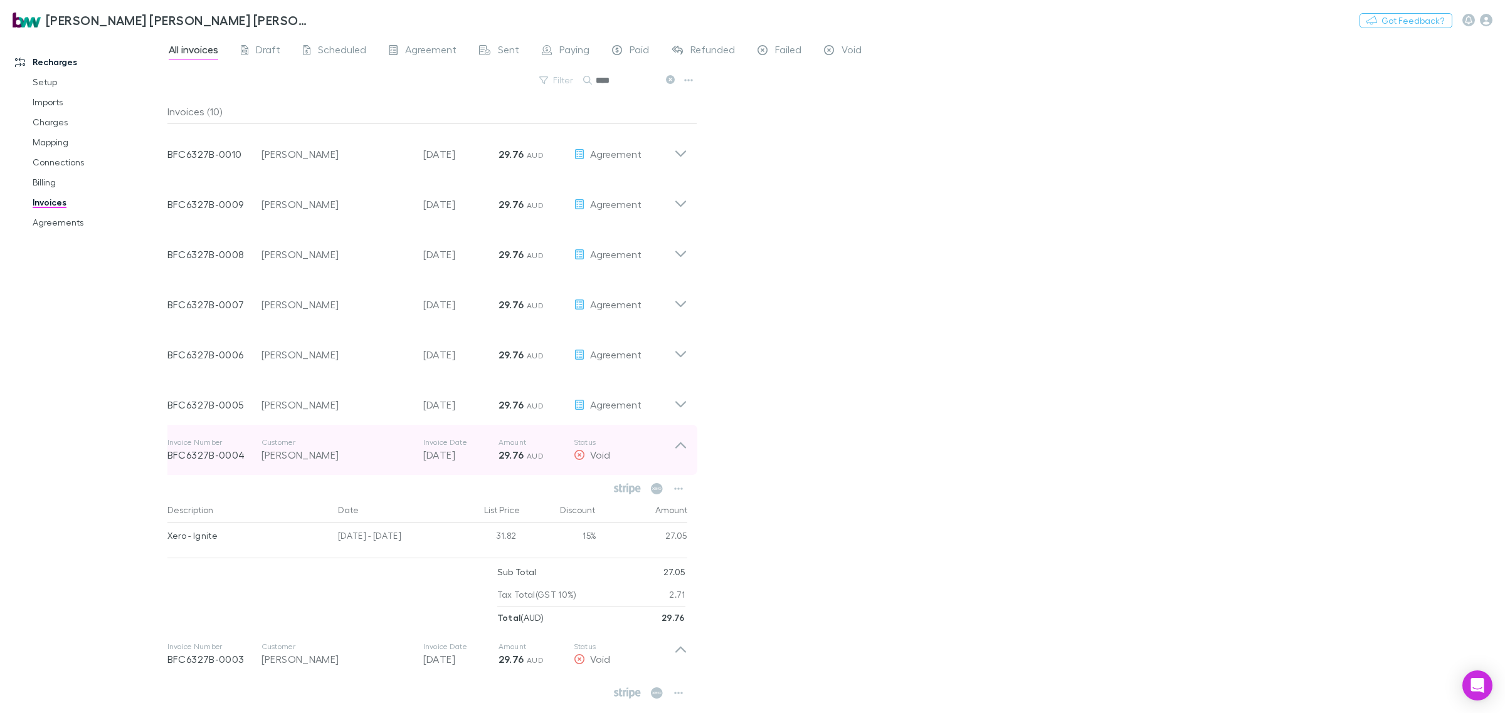
click at [674, 448] on icon at bounding box center [680, 450] width 13 height 25
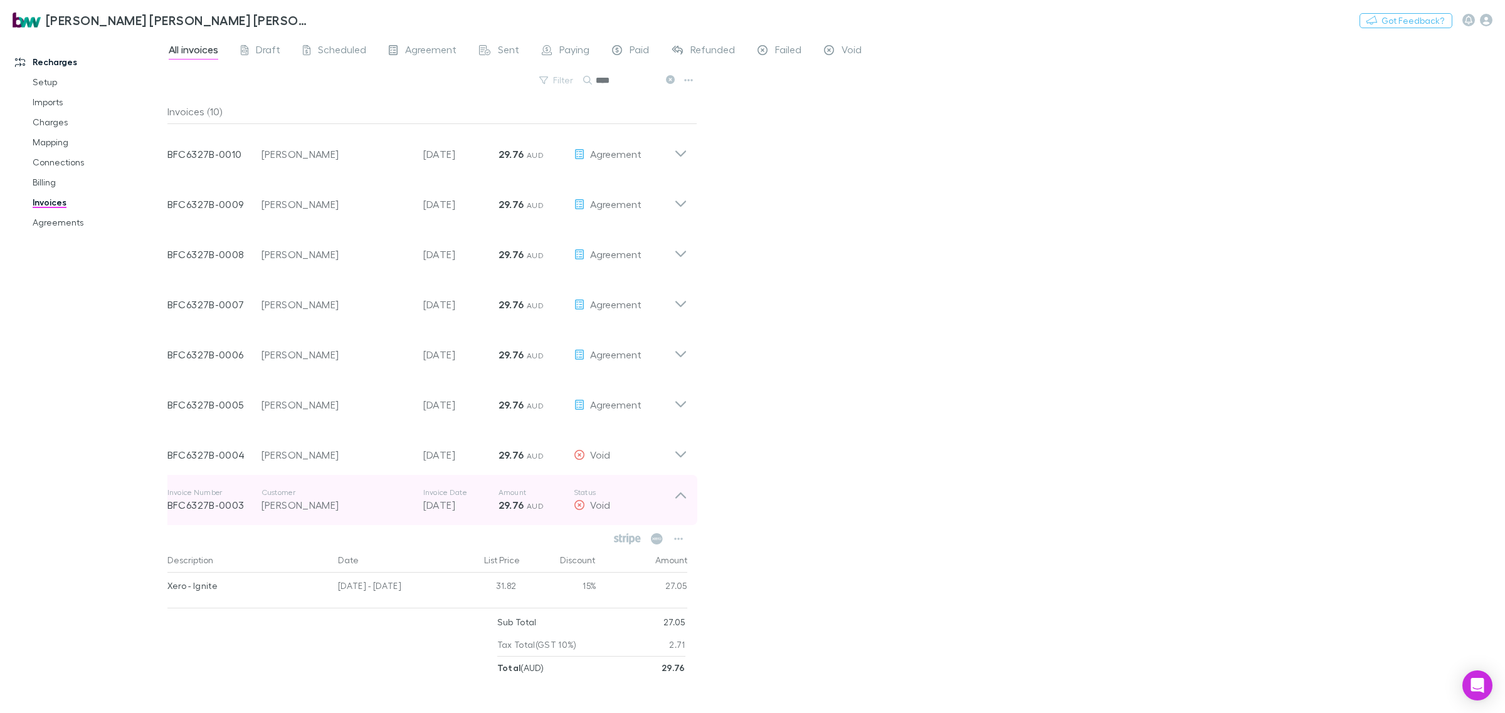
click at [678, 496] on icon at bounding box center [680, 500] width 13 height 25
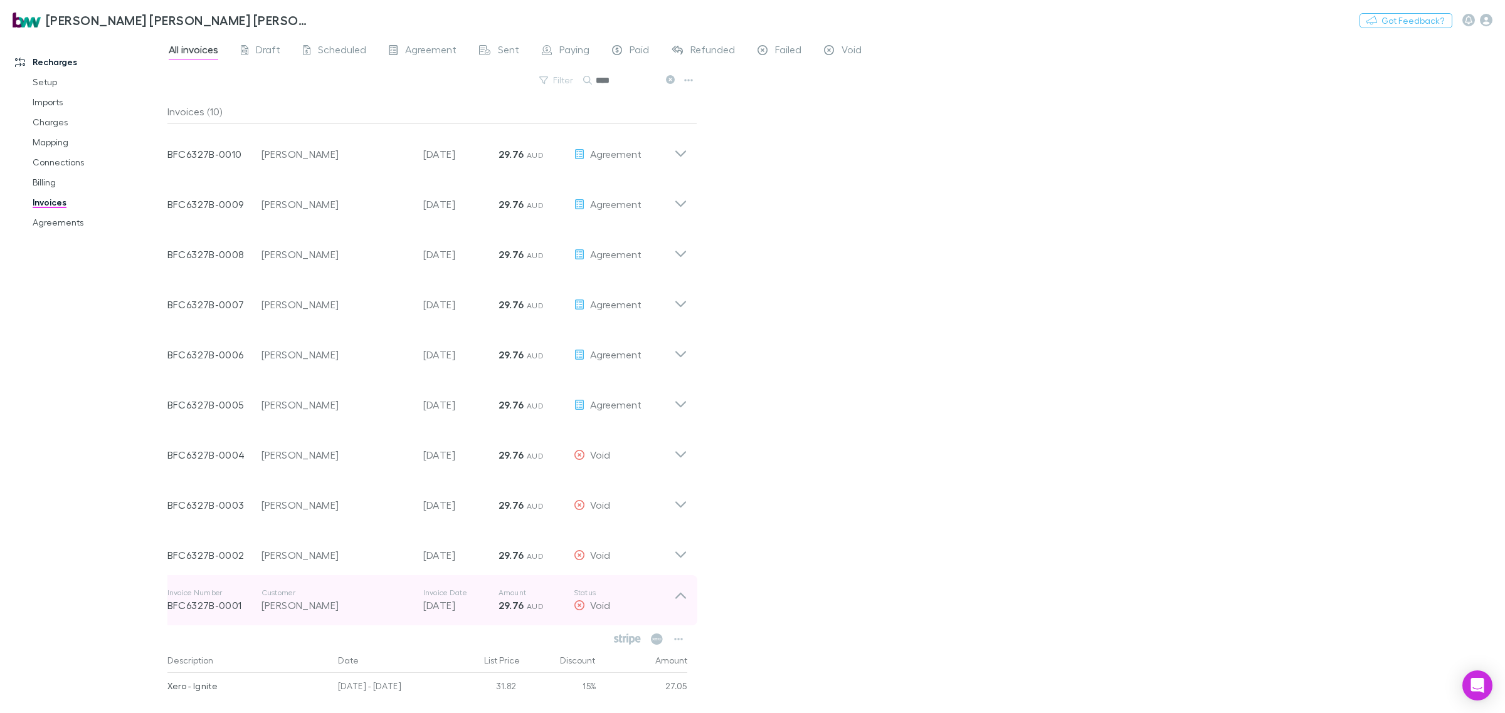
click at [682, 600] on icon at bounding box center [680, 600] width 13 height 25
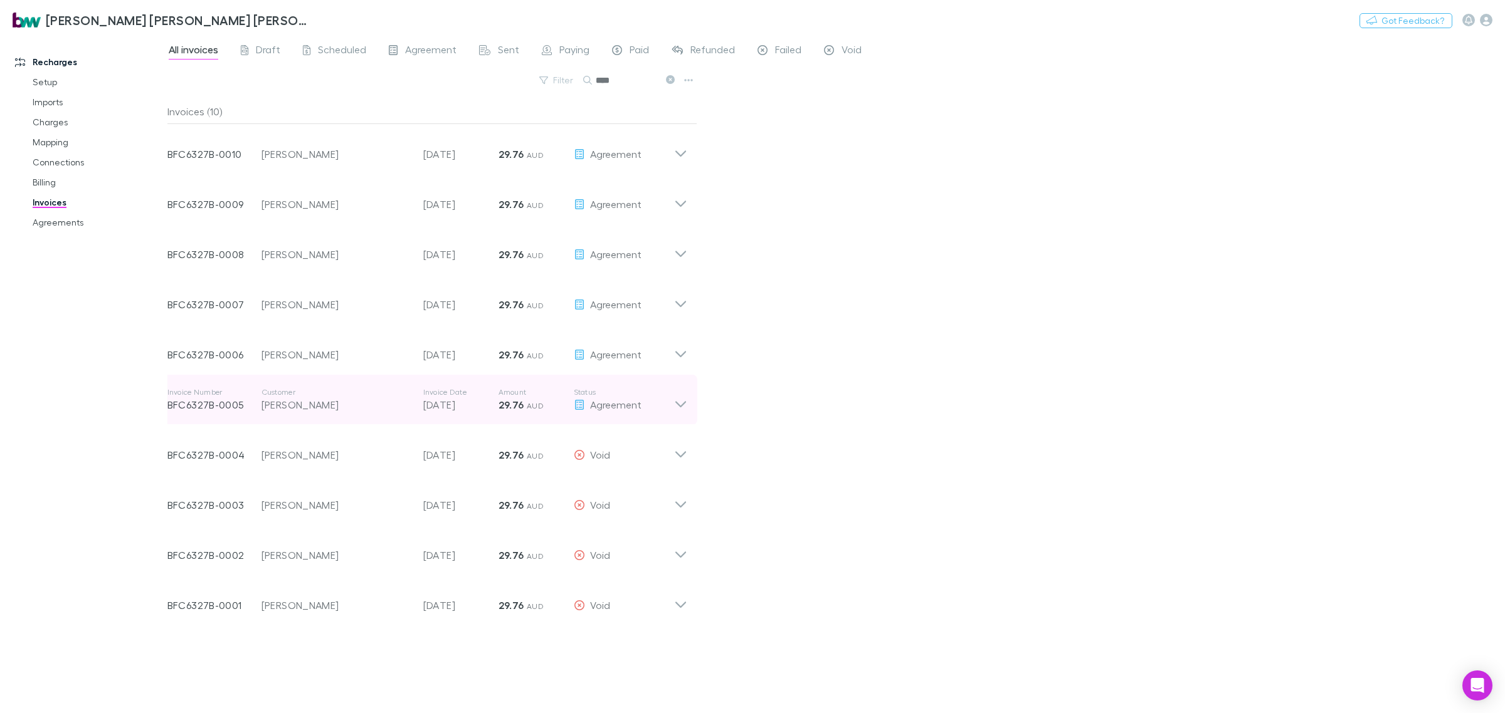
click at [683, 401] on icon at bounding box center [680, 399] width 13 height 25
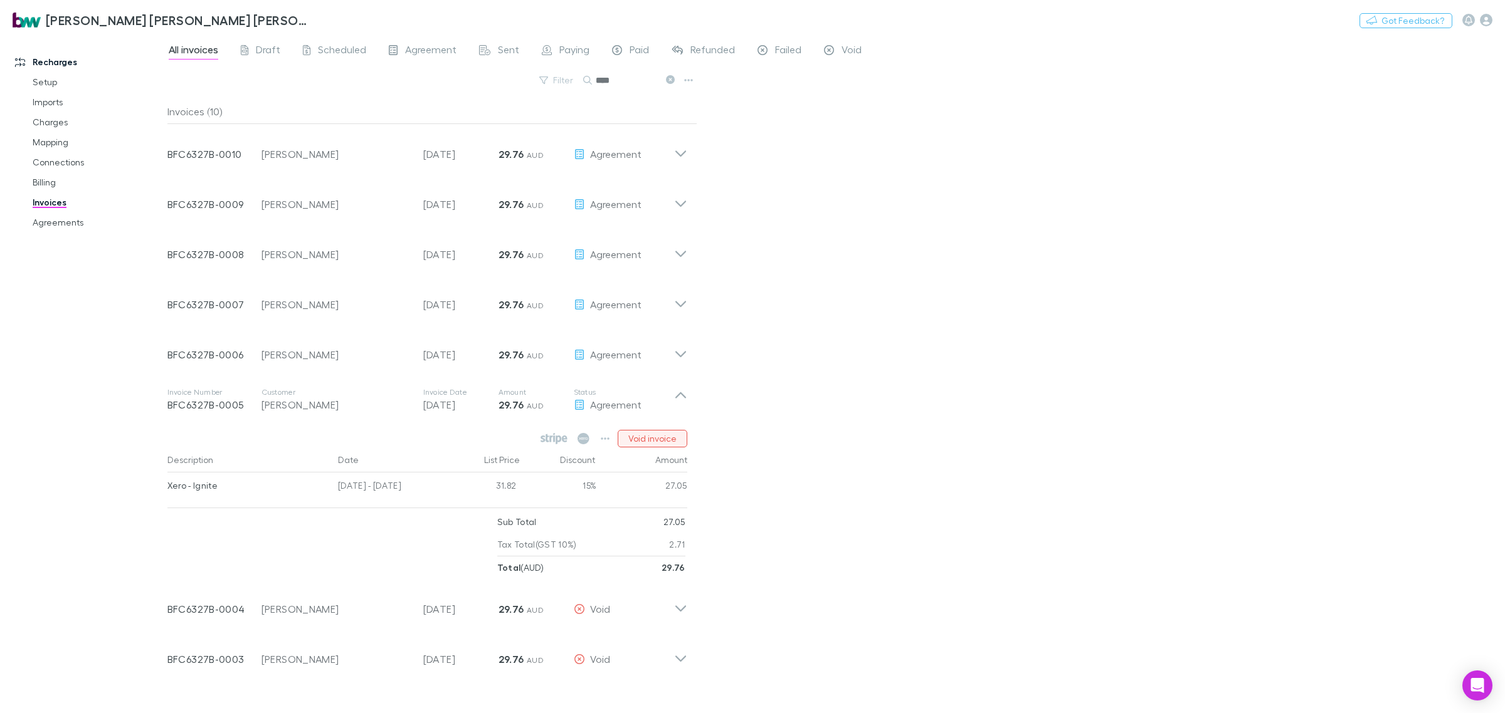
click at [673, 430] on button "Void invoice" at bounding box center [652, 439] width 70 height 18
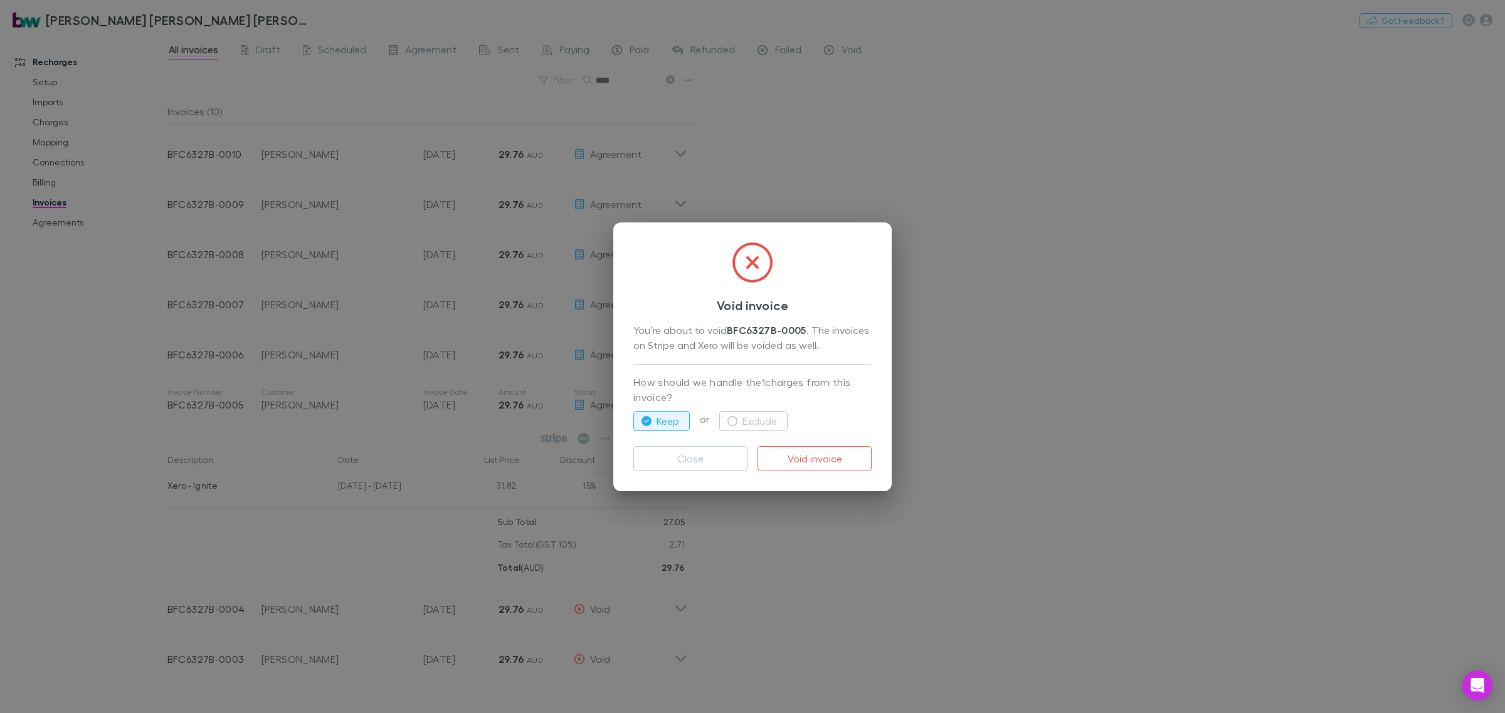
click at [732, 406] on div "Keep or Exclude" at bounding box center [752, 421] width 238 height 30
click at [745, 416] on button "Exclude" at bounding box center [753, 421] width 68 height 20
click at [841, 453] on button "Void invoice" at bounding box center [814, 458] width 114 height 25
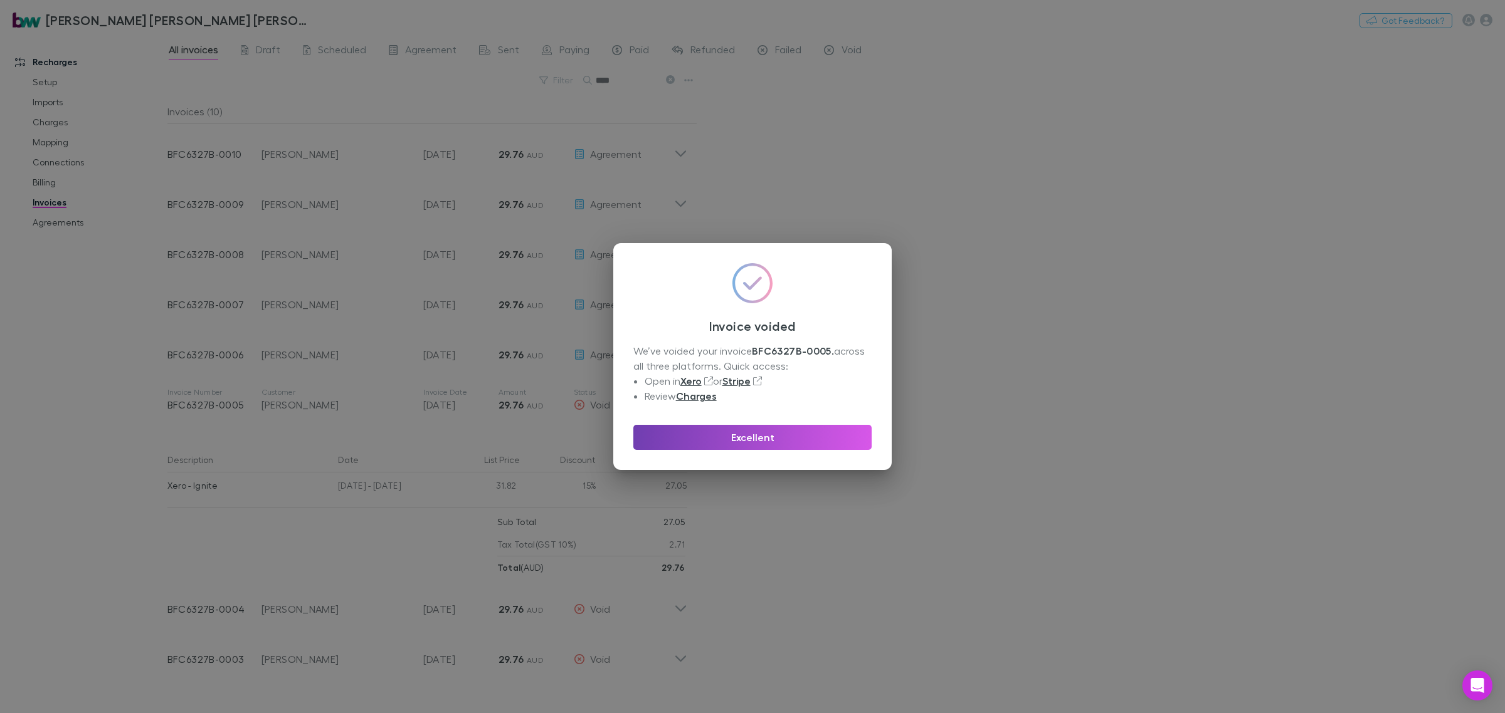
click at [784, 441] on button "Excellent" at bounding box center [752, 437] width 238 height 25
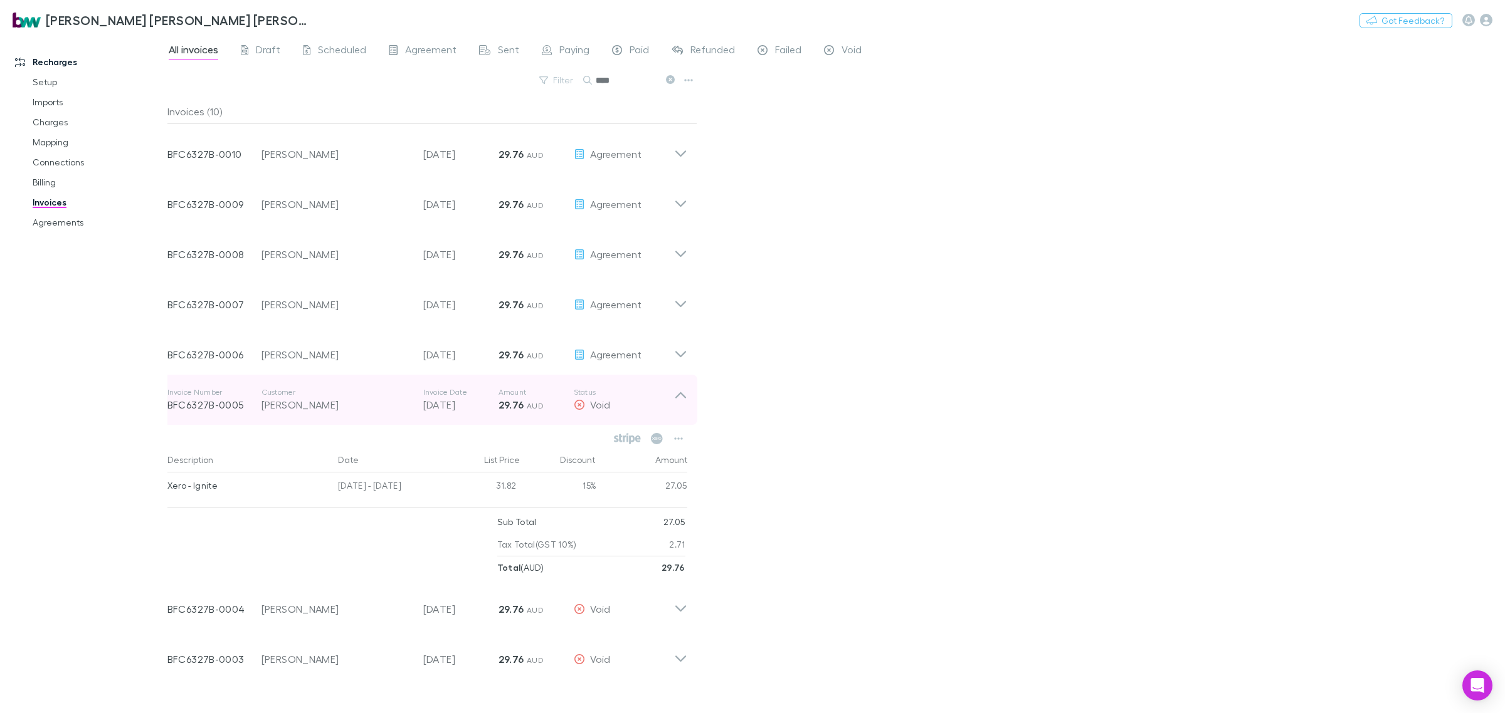
click at [685, 396] on icon at bounding box center [680, 399] width 13 height 25
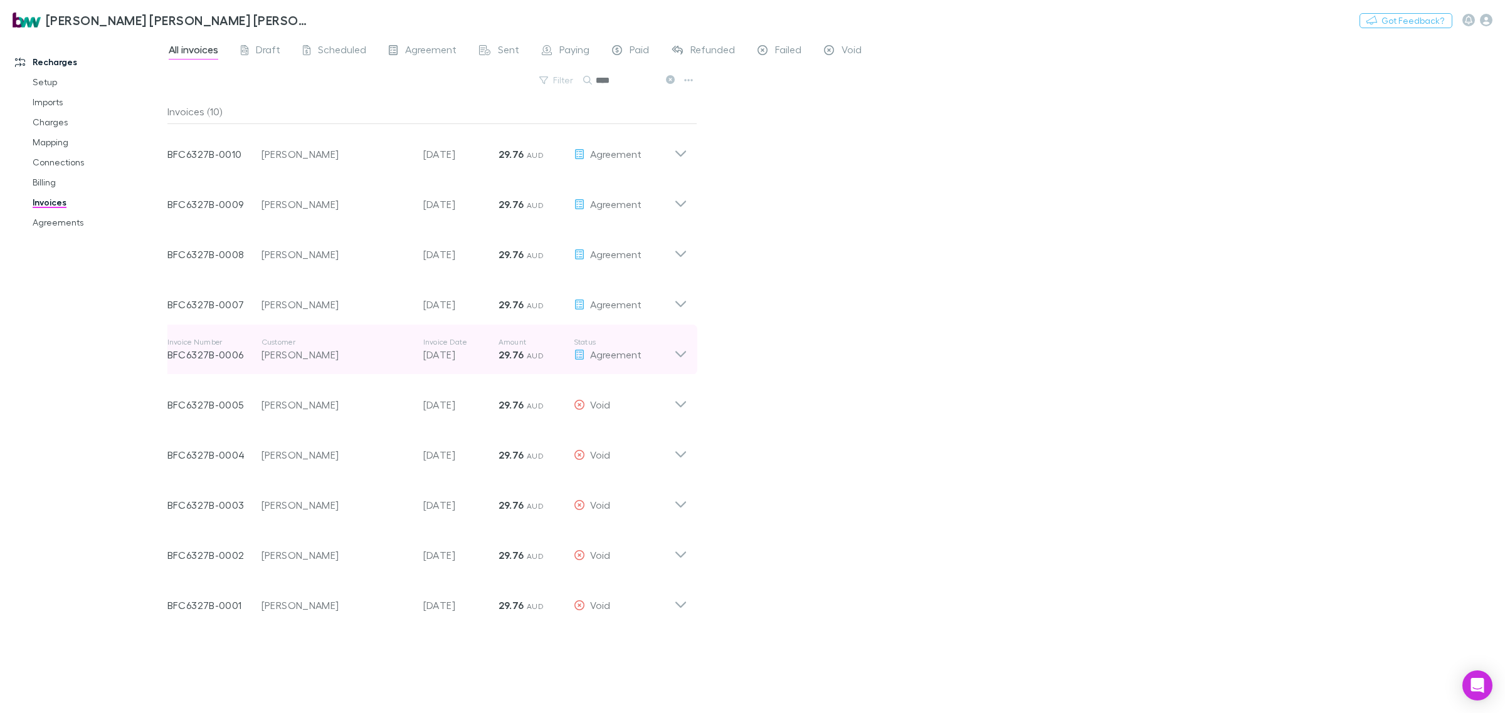
click at [684, 348] on icon at bounding box center [680, 349] width 13 height 25
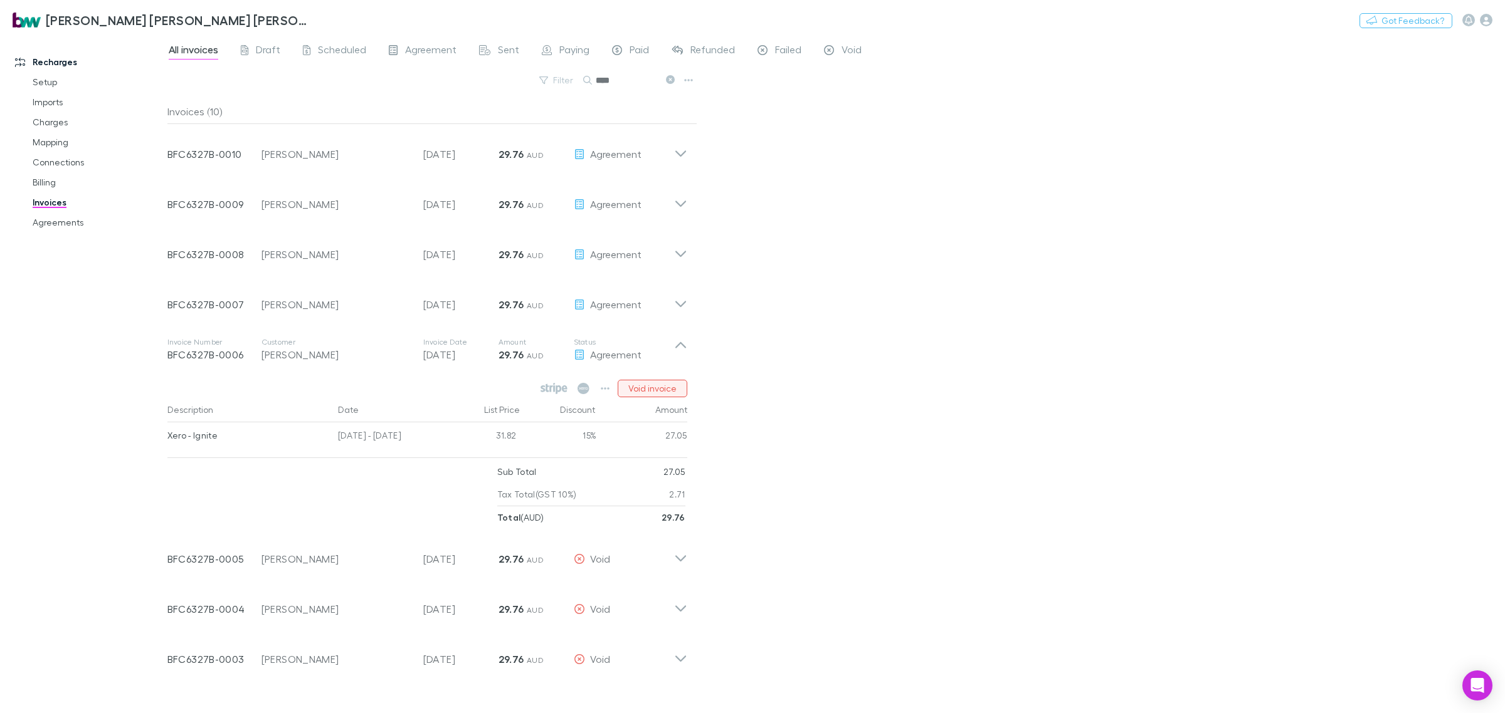
click at [670, 389] on button "Void invoice" at bounding box center [652, 389] width 70 height 18
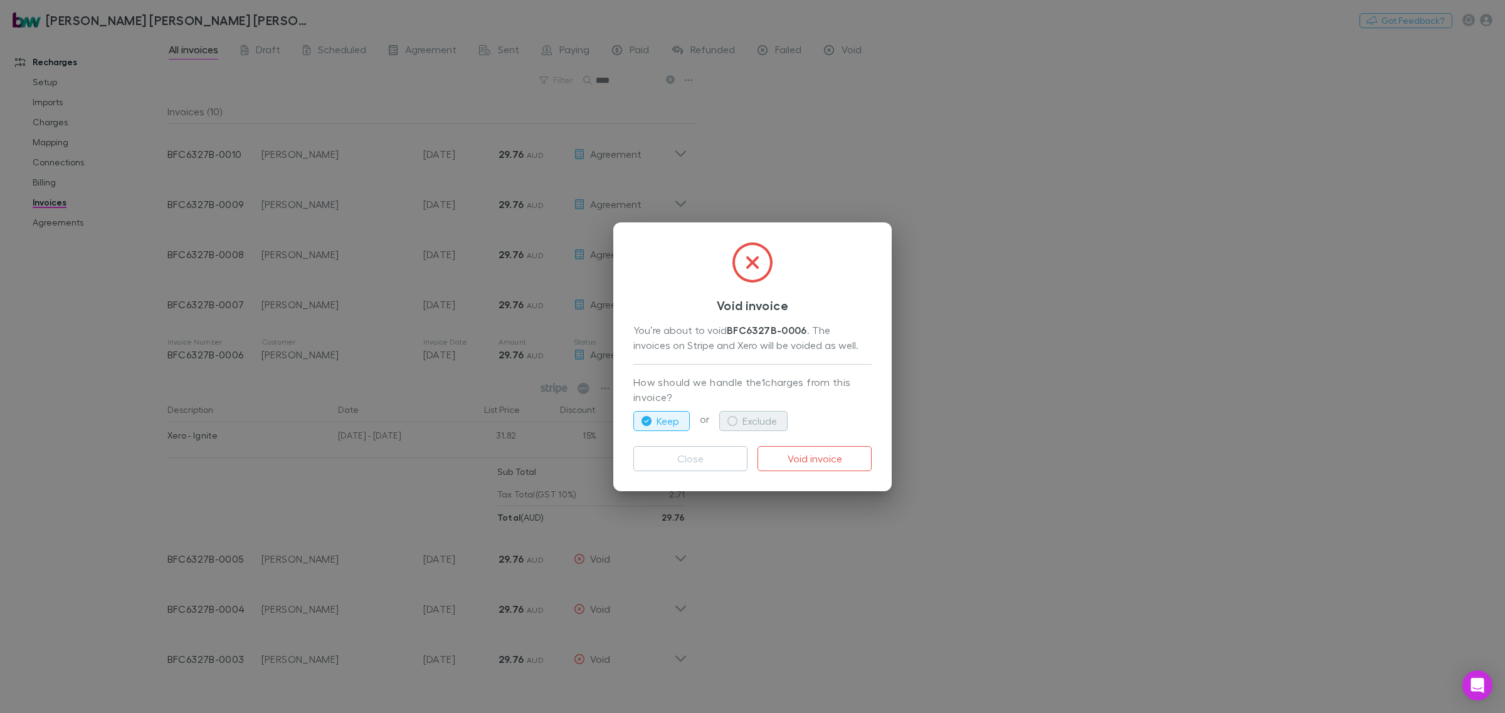
drag, startPoint x: 748, startPoint y: 424, endPoint x: 765, endPoint y: 425, distance: 16.9
click at [749, 424] on button "Exclude" at bounding box center [753, 421] width 68 height 20
click at [815, 455] on button "Void invoice" at bounding box center [814, 458] width 114 height 25
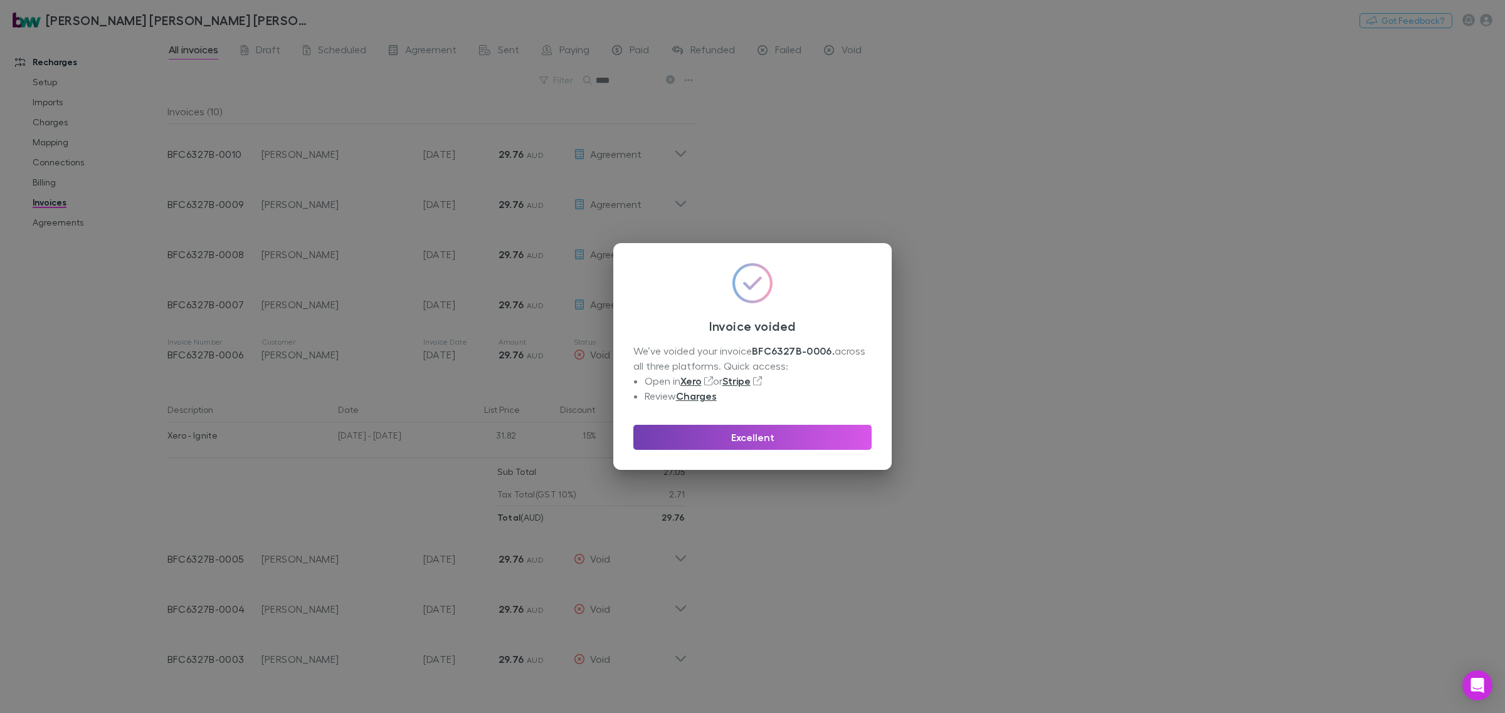
click at [782, 434] on button "Excellent" at bounding box center [752, 437] width 238 height 25
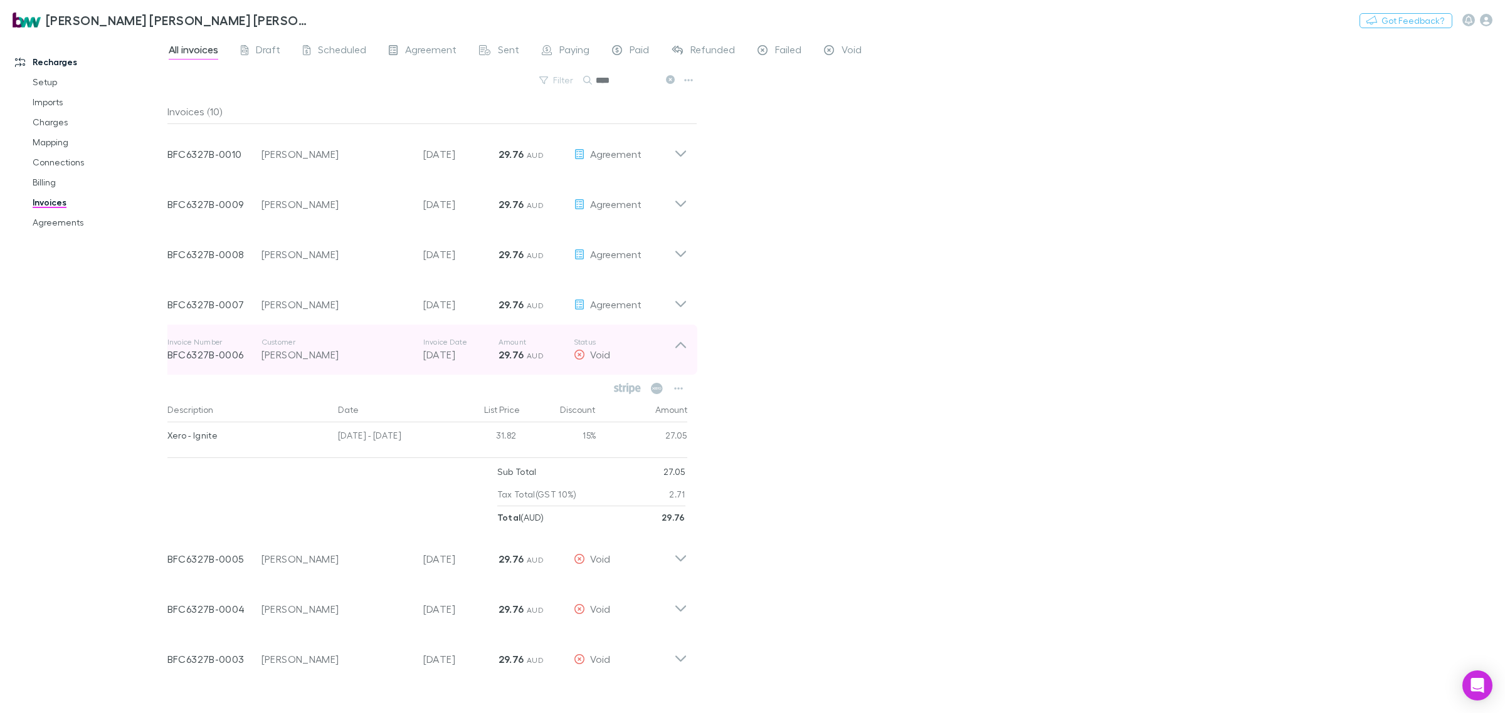
click at [681, 343] on icon at bounding box center [680, 345] width 11 height 6
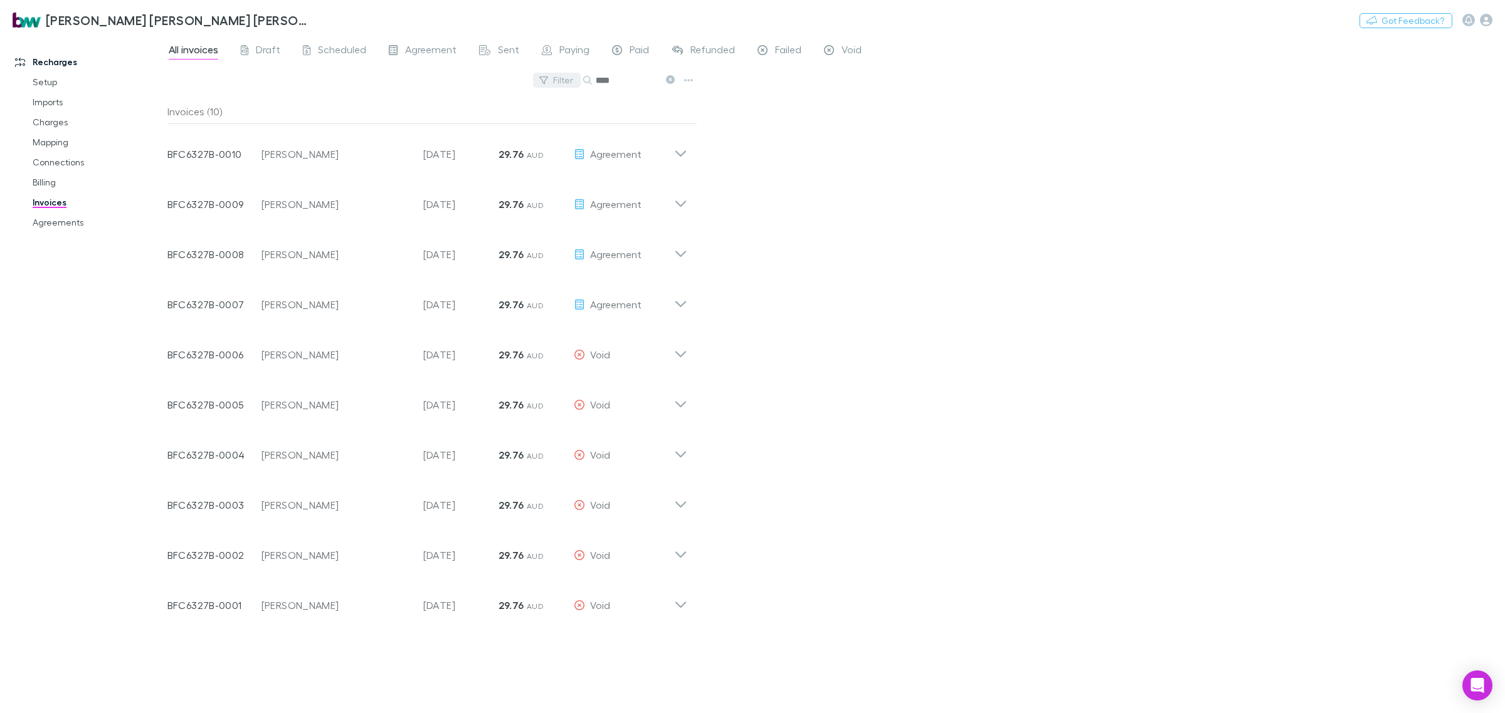
drag, startPoint x: 626, startPoint y: 80, endPoint x: 561, endPoint y: 79, distance: 64.6
click at [561, 79] on div "Filter Search ****" at bounding box center [432, 85] width 530 height 28
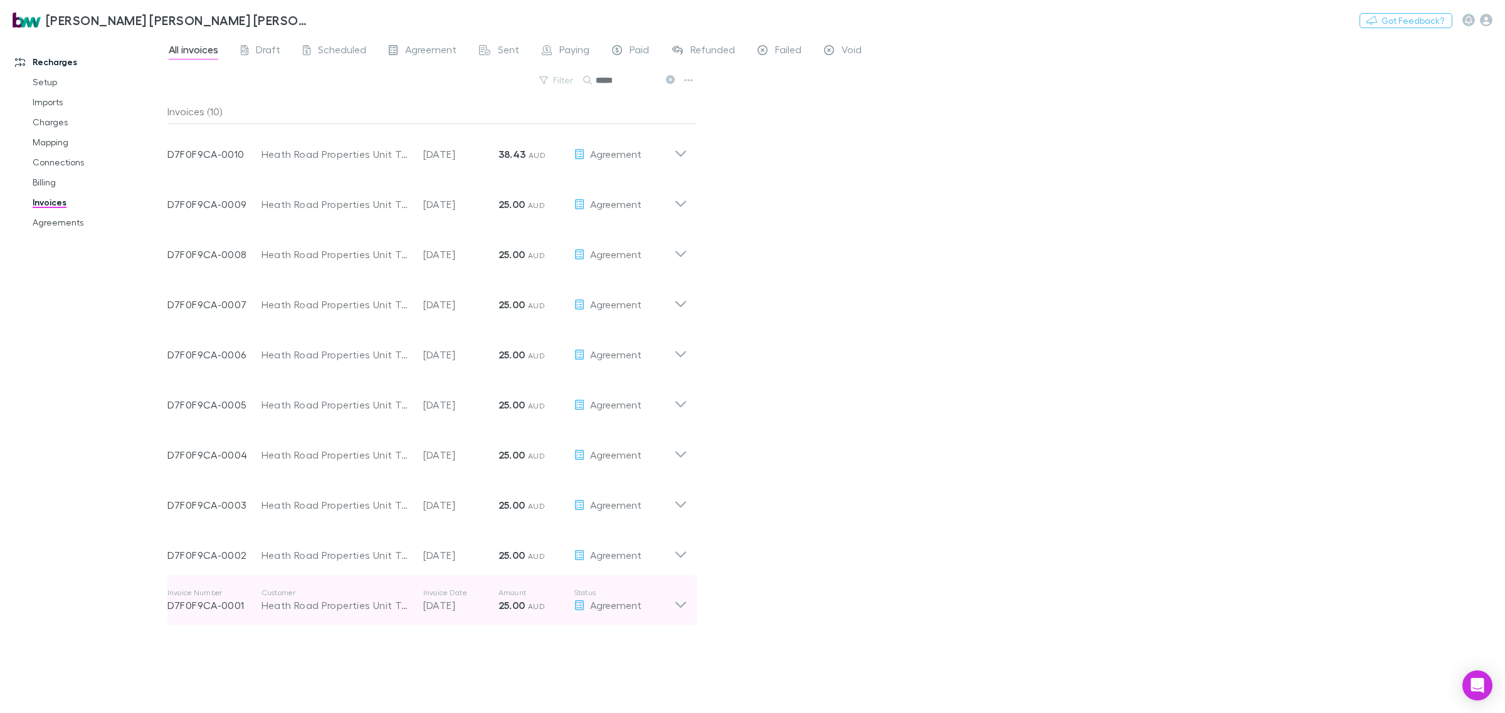
click at [681, 603] on icon at bounding box center [680, 600] width 13 height 25
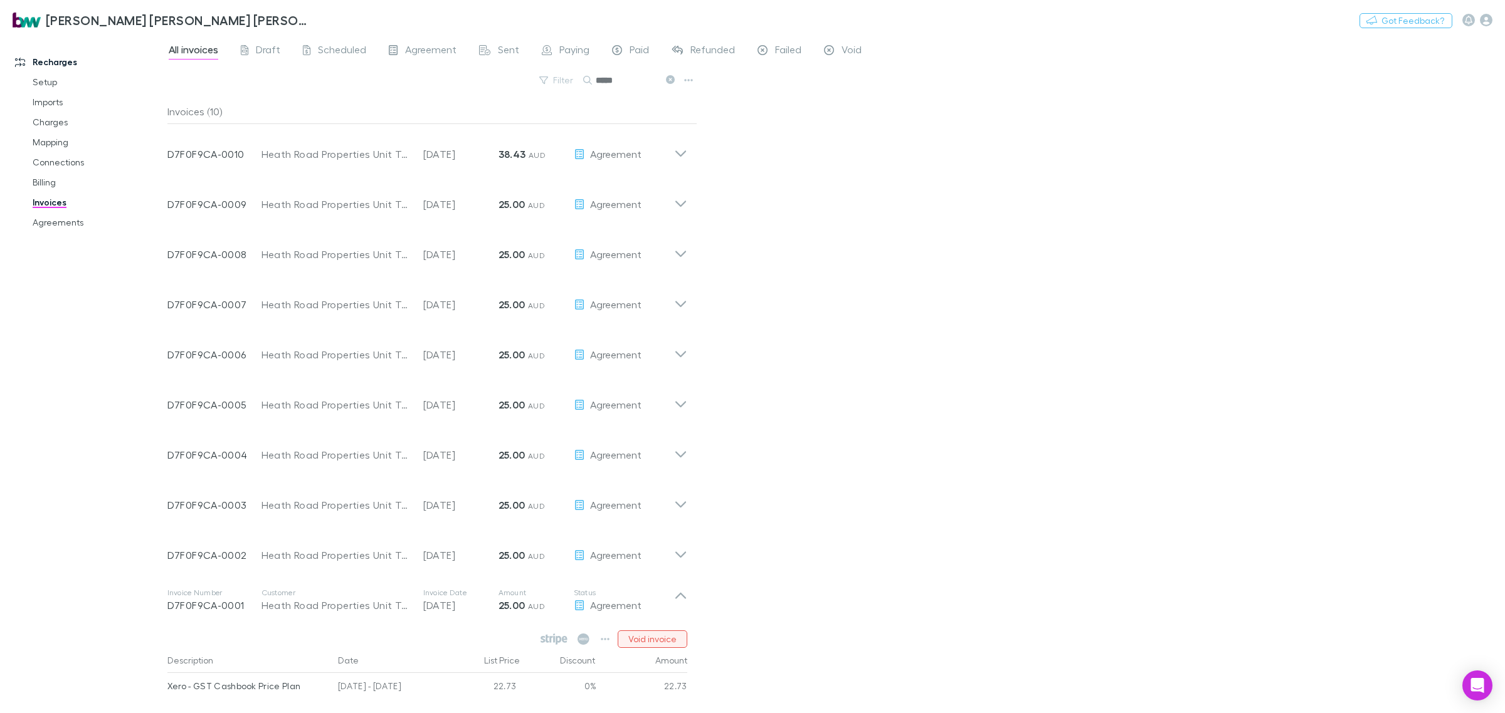
click at [666, 634] on button "Void invoice" at bounding box center [652, 640] width 70 height 18
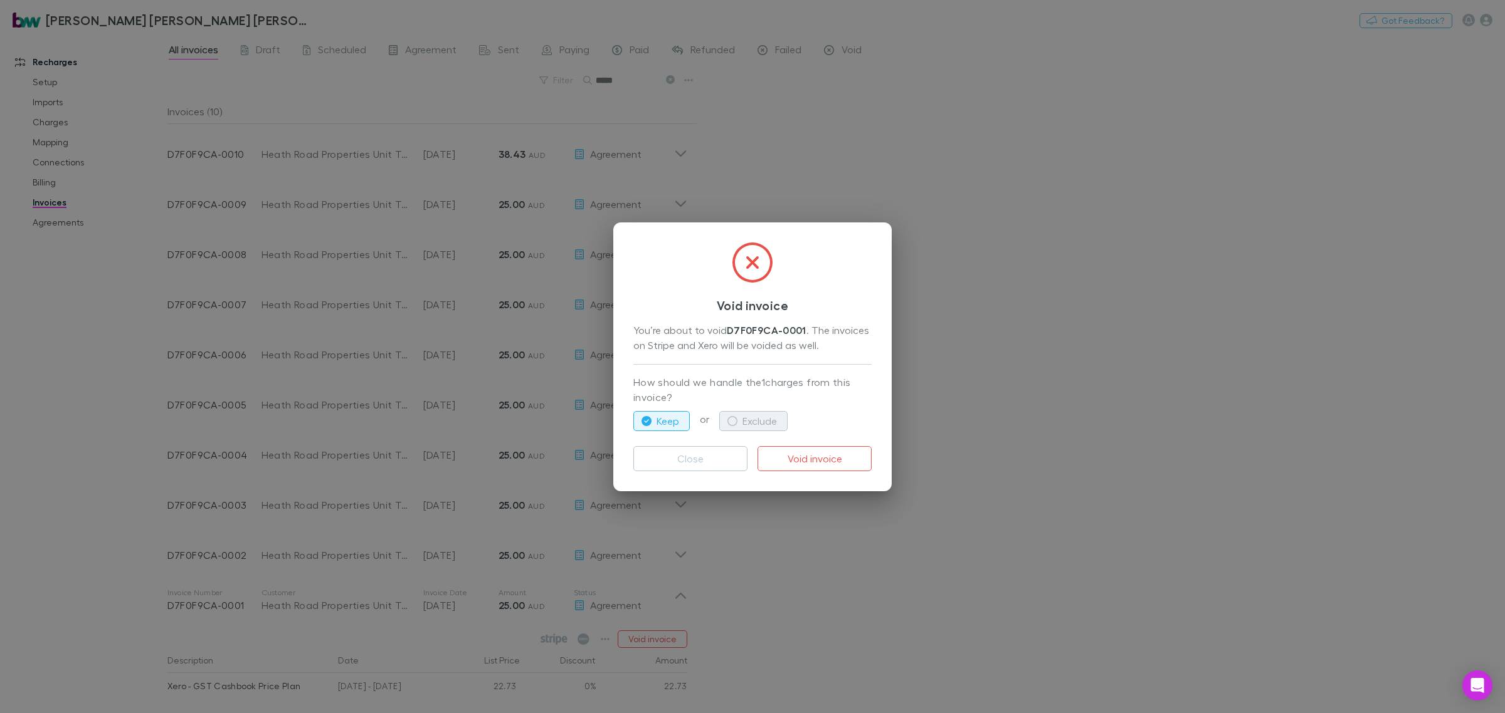
click at [759, 412] on button "Exclude" at bounding box center [753, 421] width 68 height 20
click at [795, 451] on button "Void invoice" at bounding box center [814, 458] width 114 height 25
click at [680, 552] on div "Void invoice You’re about to void D7F0F9CA-0001 . The invoices on Stripe and Xe…" at bounding box center [752, 356] width 1505 height 713
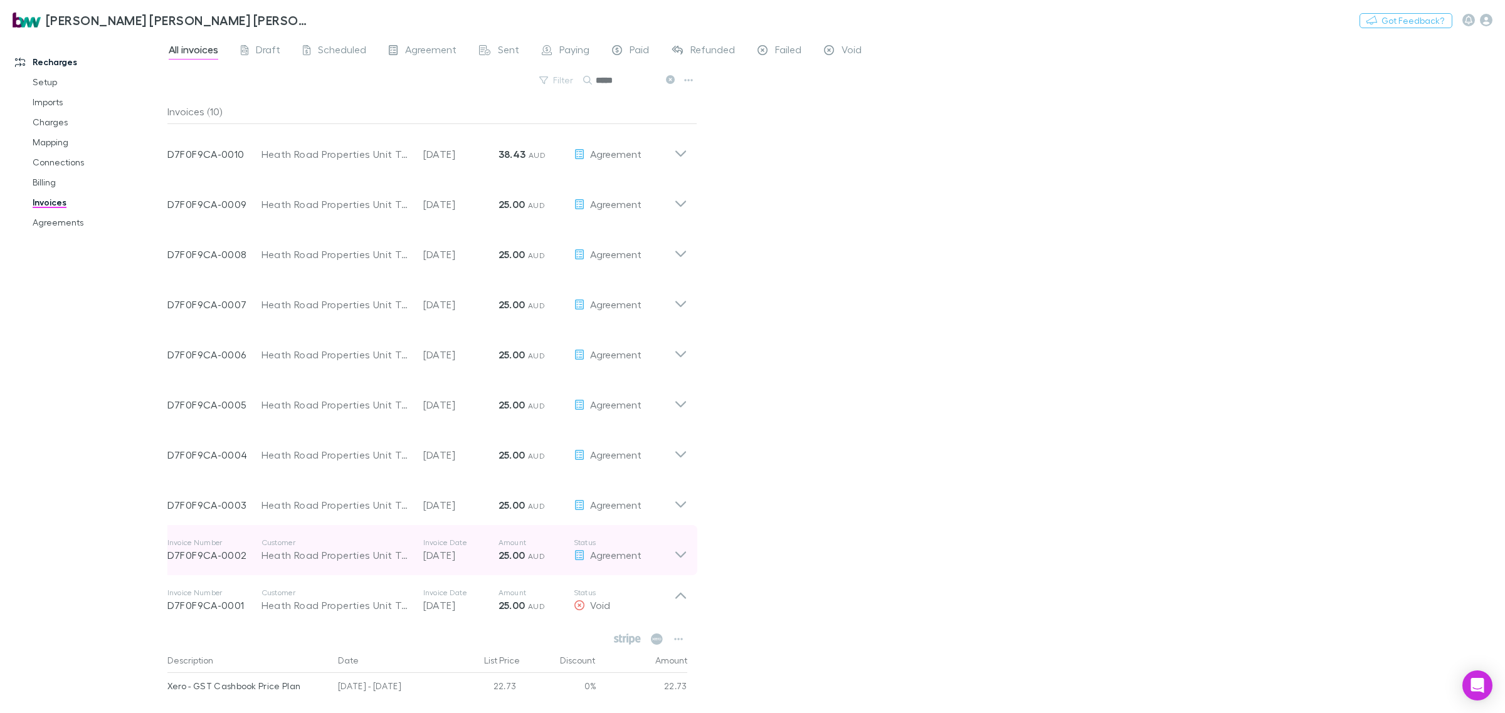
click at [681, 554] on icon at bounding box center [680, 550] width 13 height 25
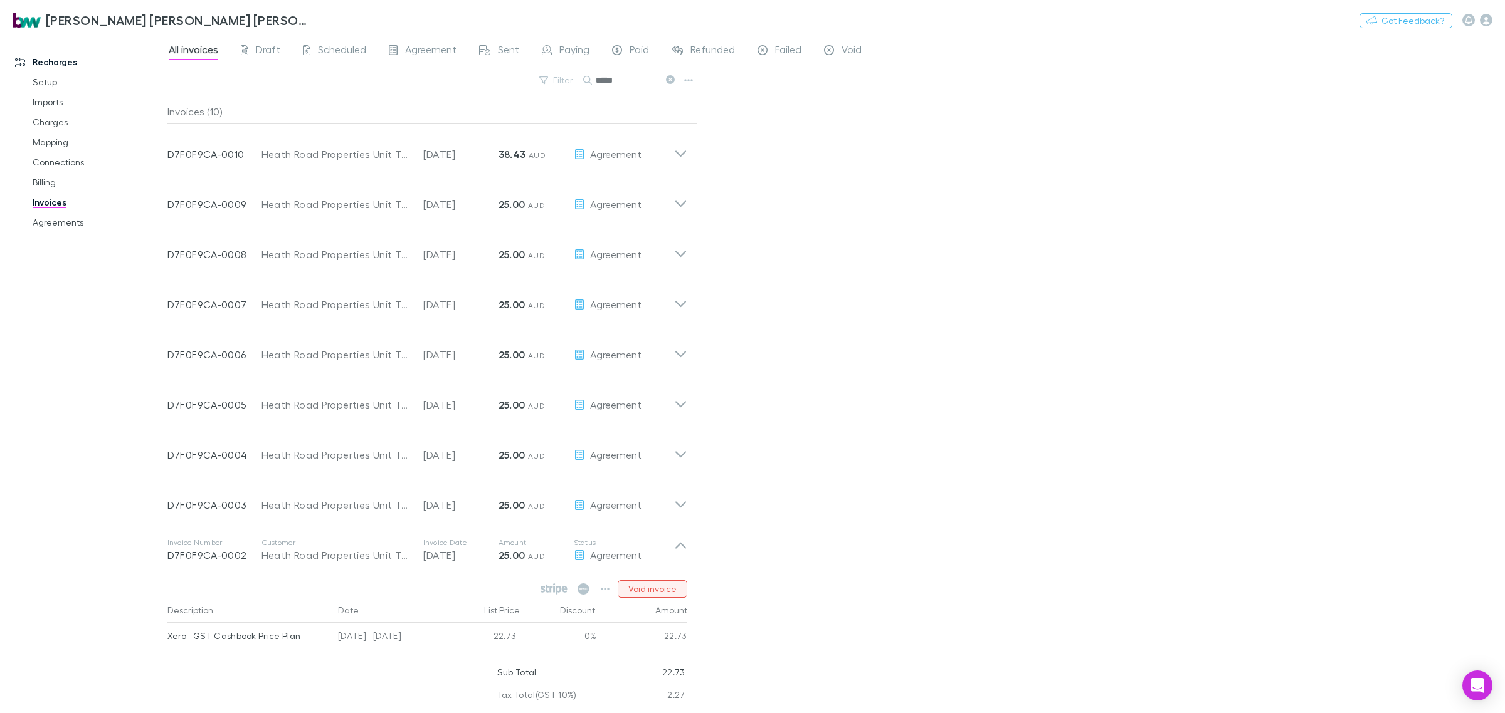
click at [664, 585] on button "Void invoice" at bounding box center [652, 589] width 70 height 18
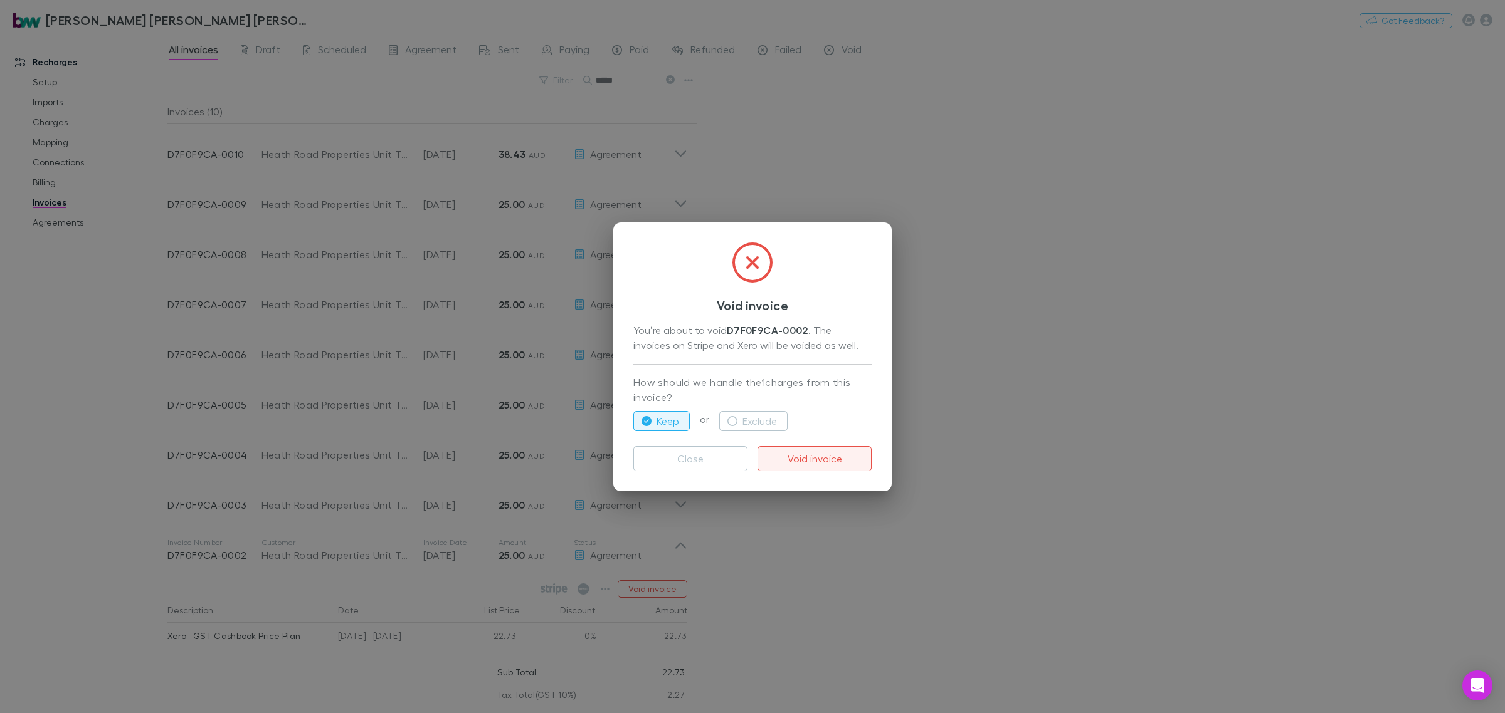
click at [755, 411] on button "Exclude" at bounding box center [753, 421] width 68 height 20
click at [751, 422] on button "Exclude" at bounding box center [753, 421] width 68 height 20
click at [800, 459] on button "Void invoice" at bounding box center [814, 458] width 114 height 25
click at [681, 547] on div "Void invoice You’re about to void D7F0F9CA-0002 . The invoices on Stripe and Xe…" at bounding box center [752, 356] width 1505 height 713
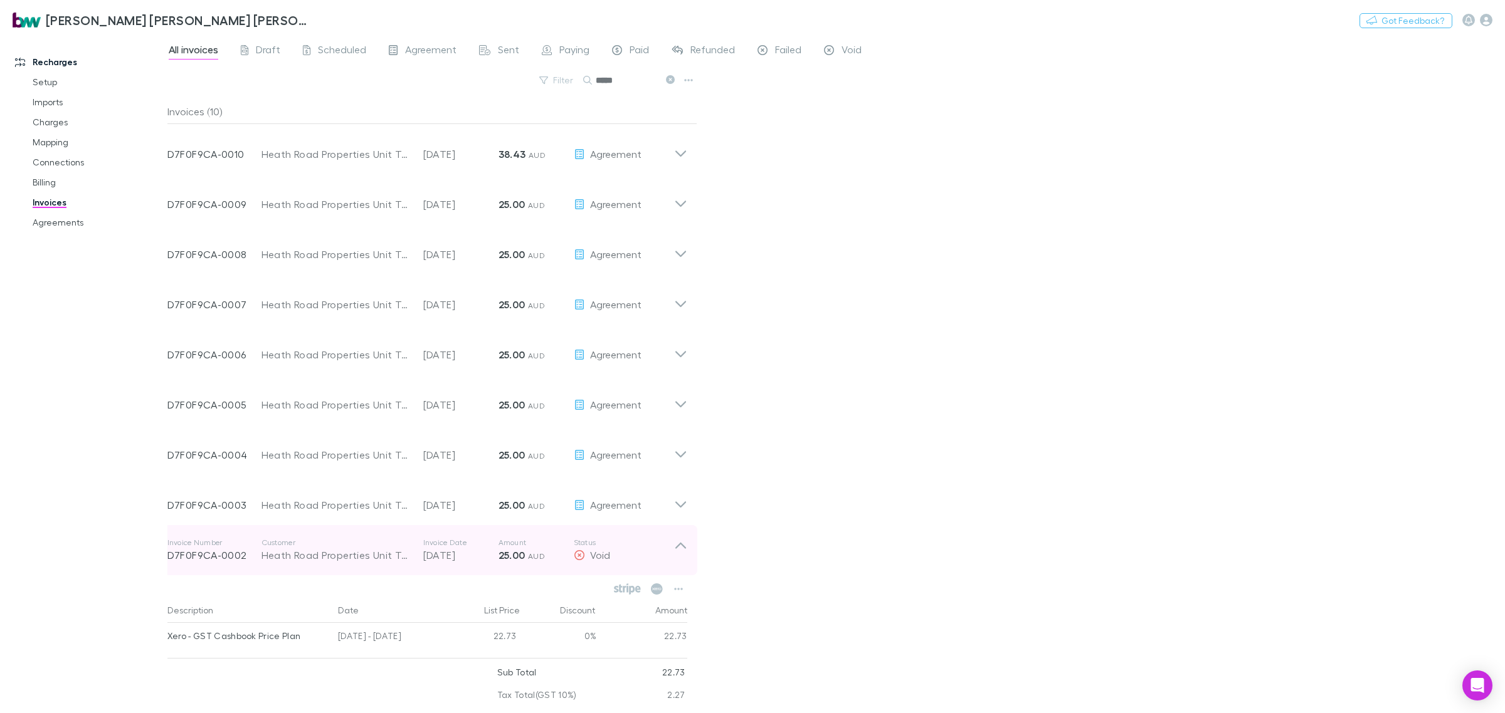
click at [686, 544] on icon at bounding box center [680, 550] width 13 height 25
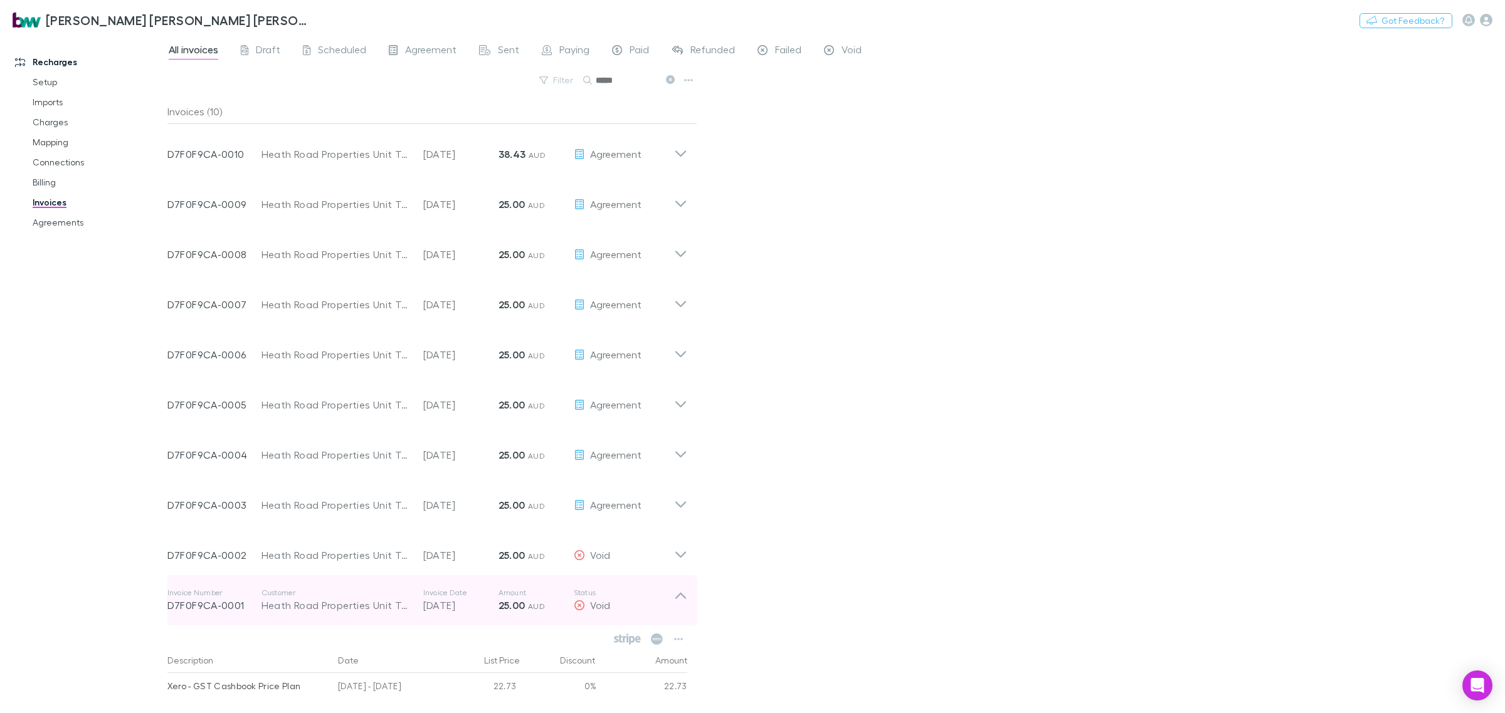
click at [680, 596] on icon at bounding box center [680, 600] width 13 height 25
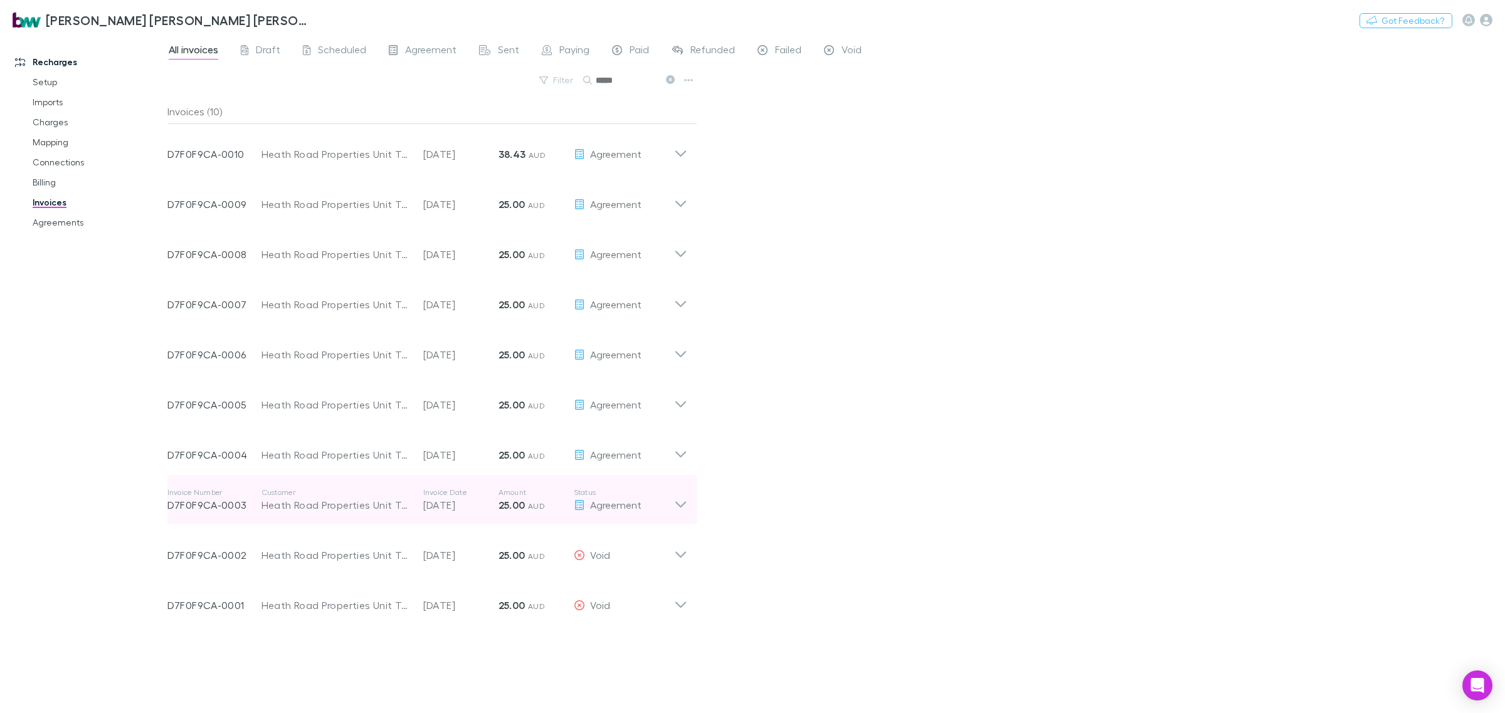
click at [674, 498] on icon at bounding box center [680, 500] width 13 height 25
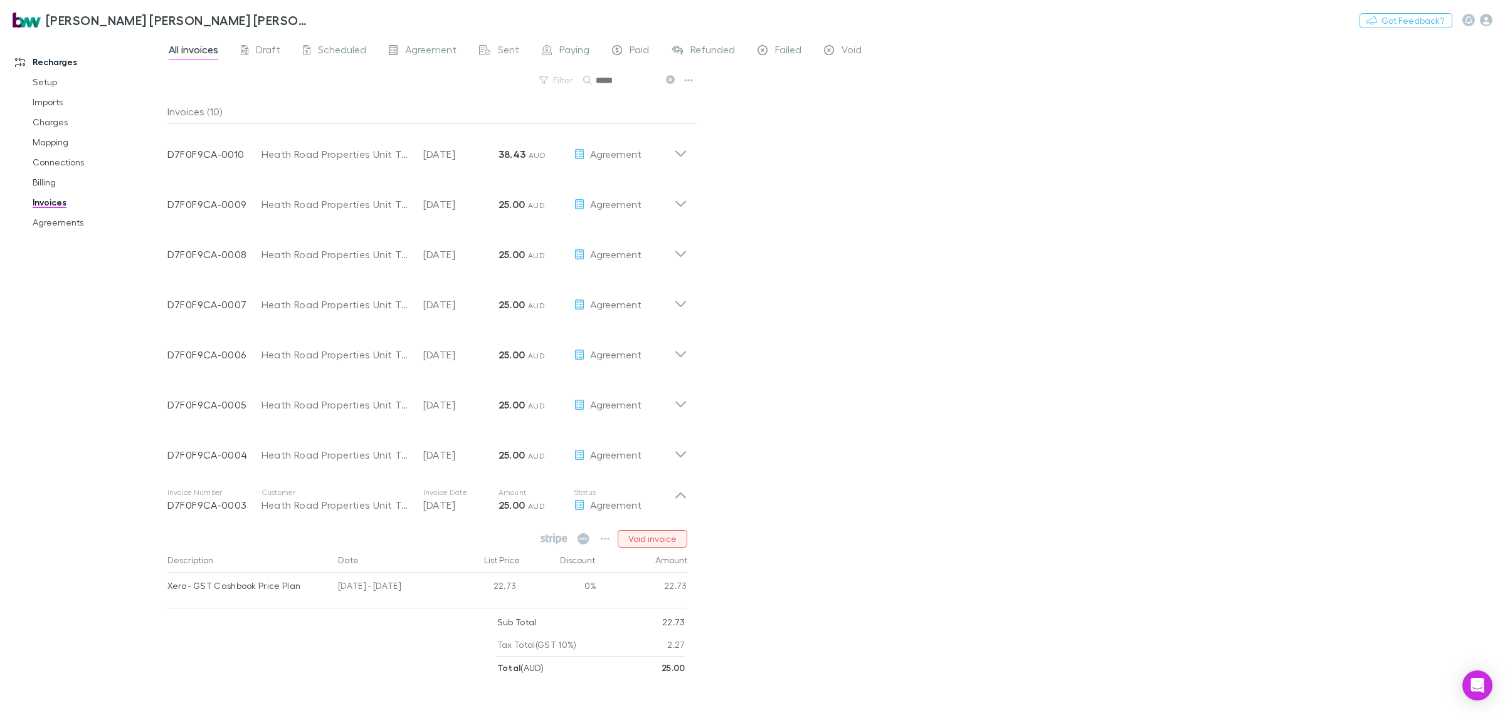
click at [646, 540] on button "Void invoice" at bounding box center [652, 539] width 70 height 18
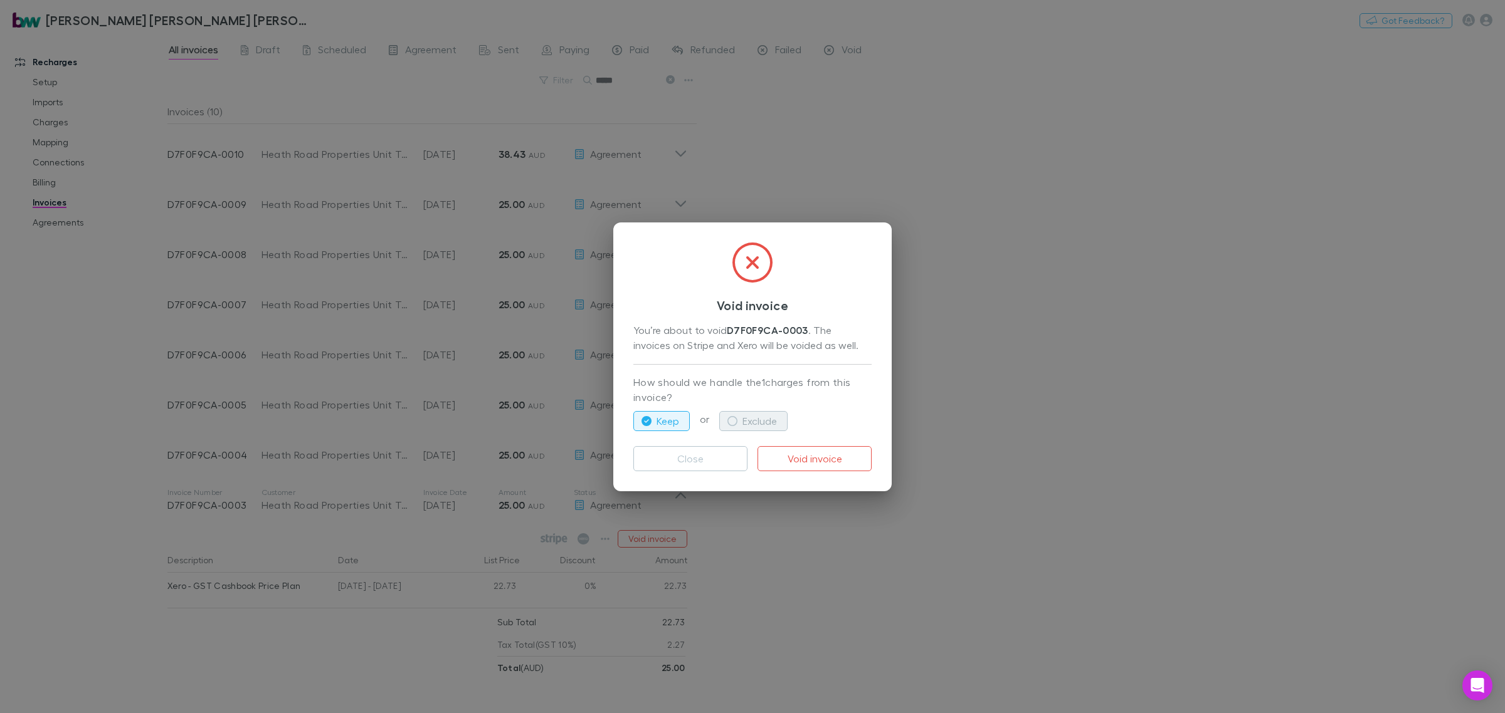
click at [759, 414] on button "Exclude" at bounding box center [753, 421] width 68 height 20
click at [795, 455] on button "Void invoice" at bounding box center [814, 458] width 114 height 25
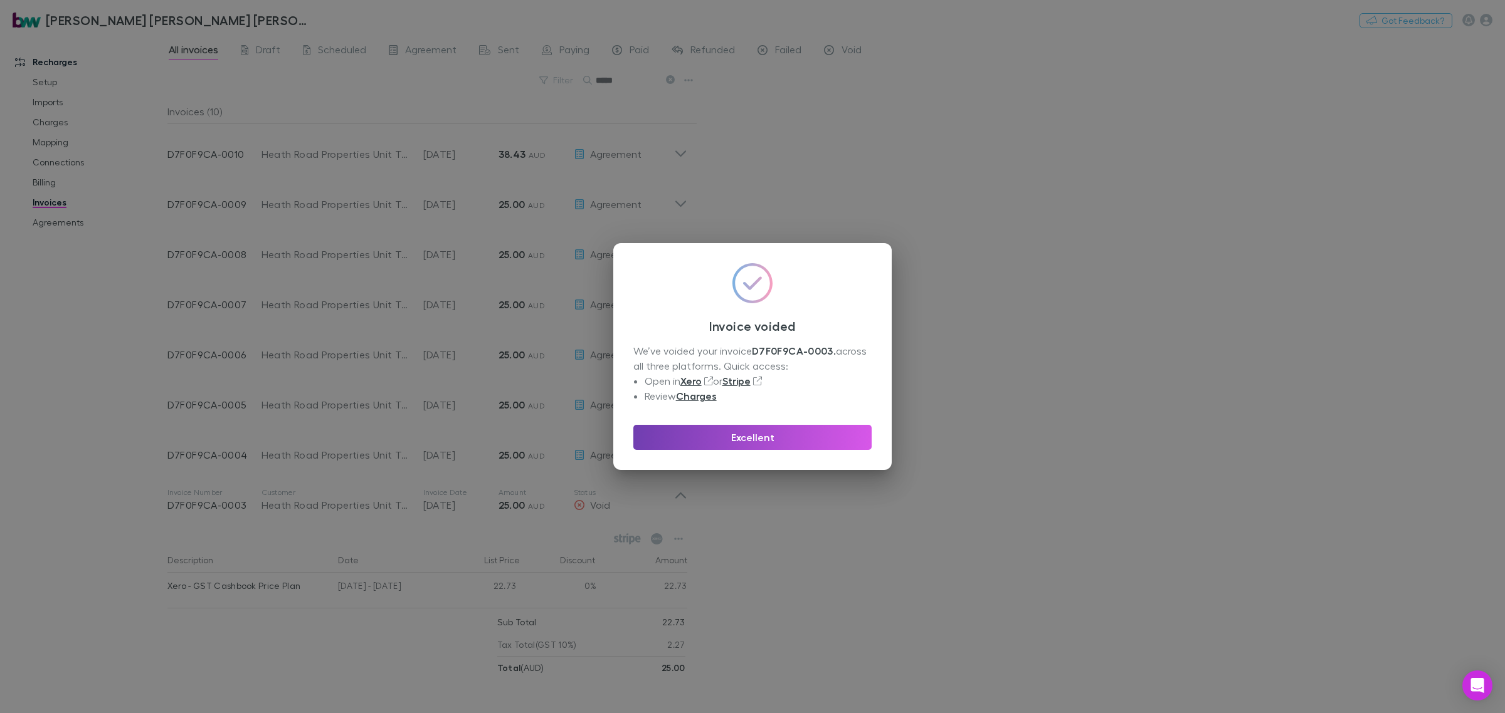
click at [759, 438] on button "Excellent" at bounding box center [752, 437] width 238 height 25
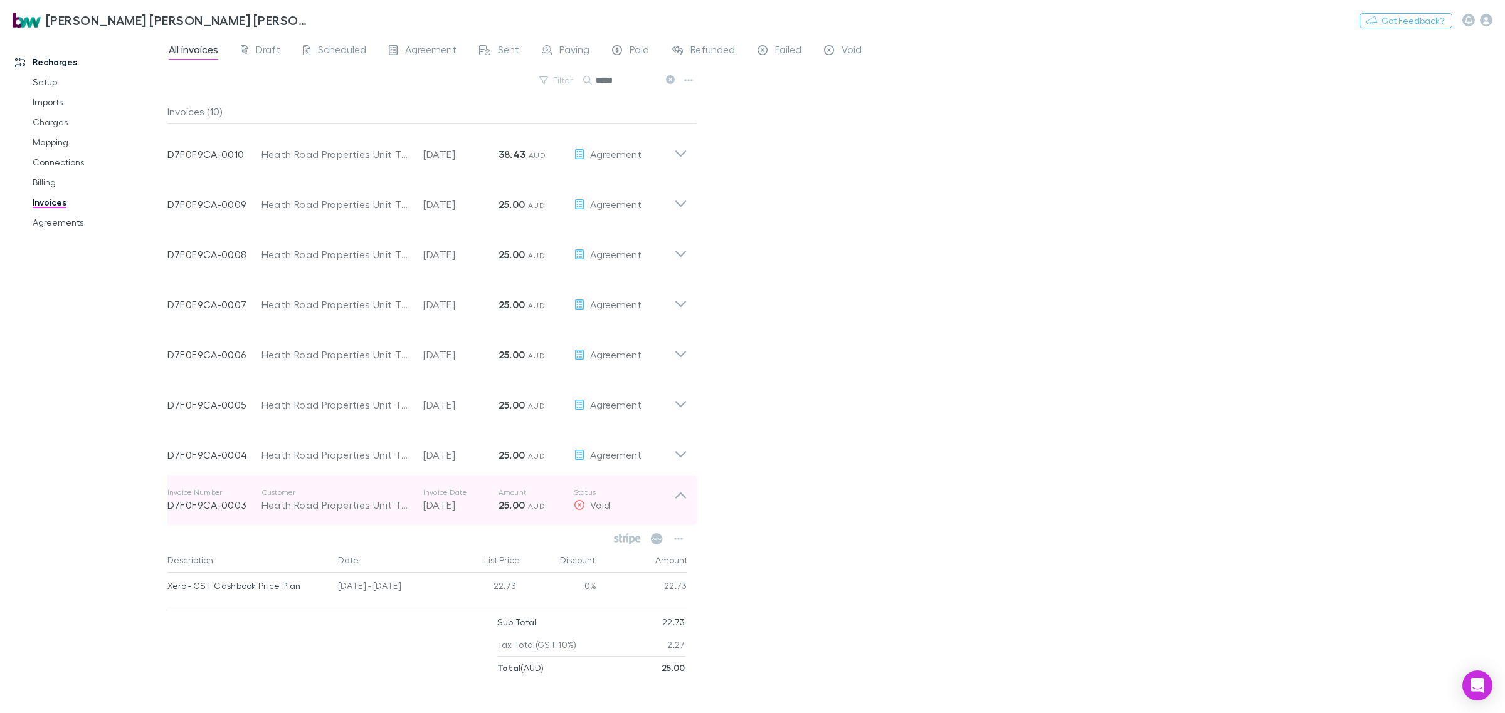
click at [683, 491] on icon at bounding box center [680, 500] width 13 height 25
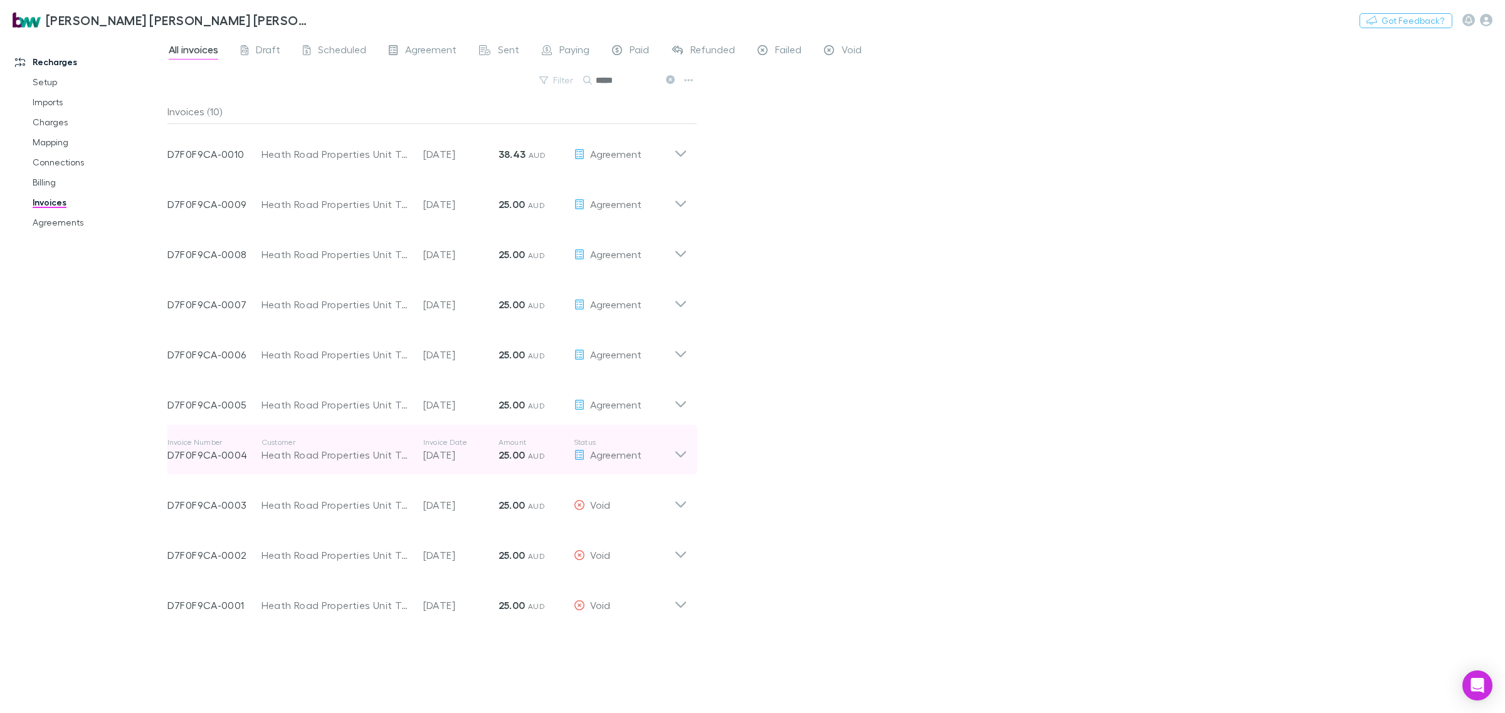
click at [685, 450] on icon at bounding box center [680, 450] width 13 height 25
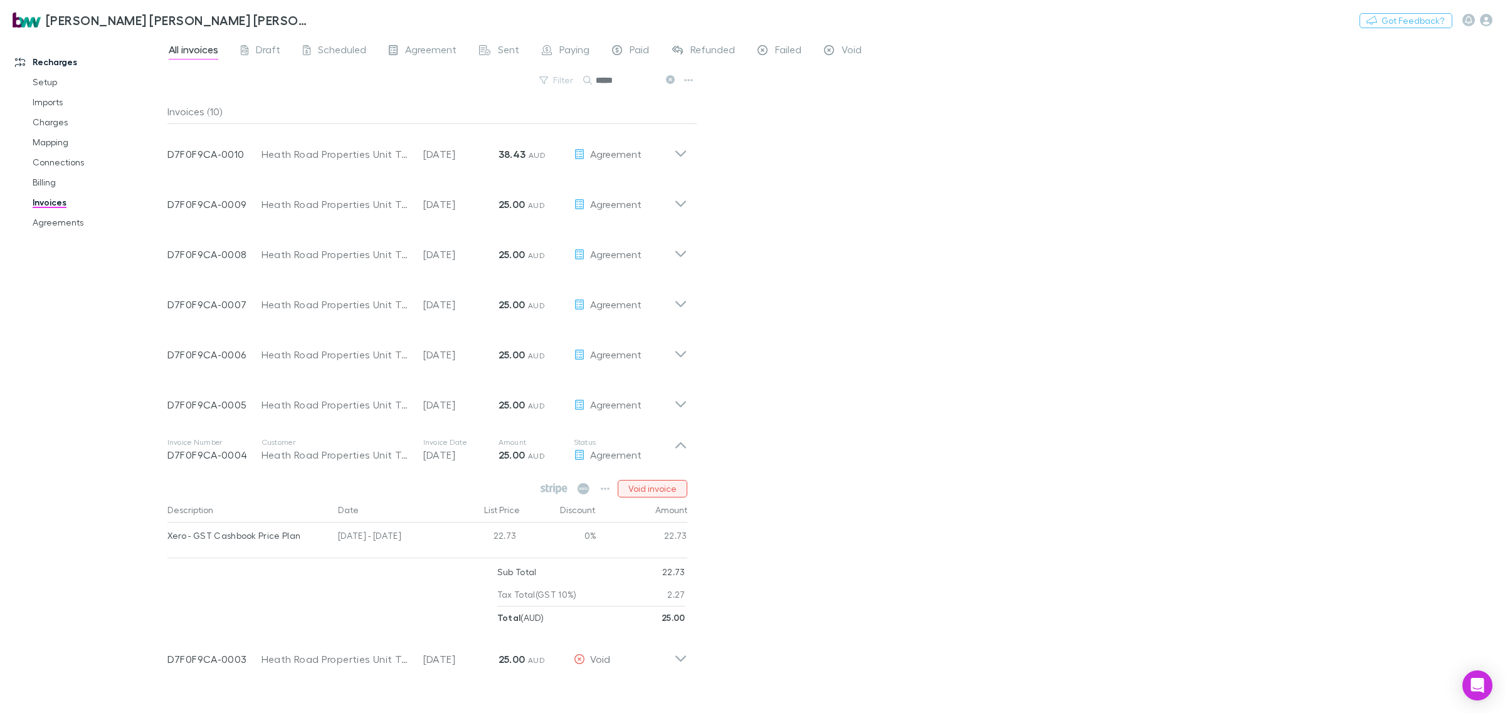
click at [680, 492] on button "Void invoice" at bounding box center [652, 489] width 70 height 18
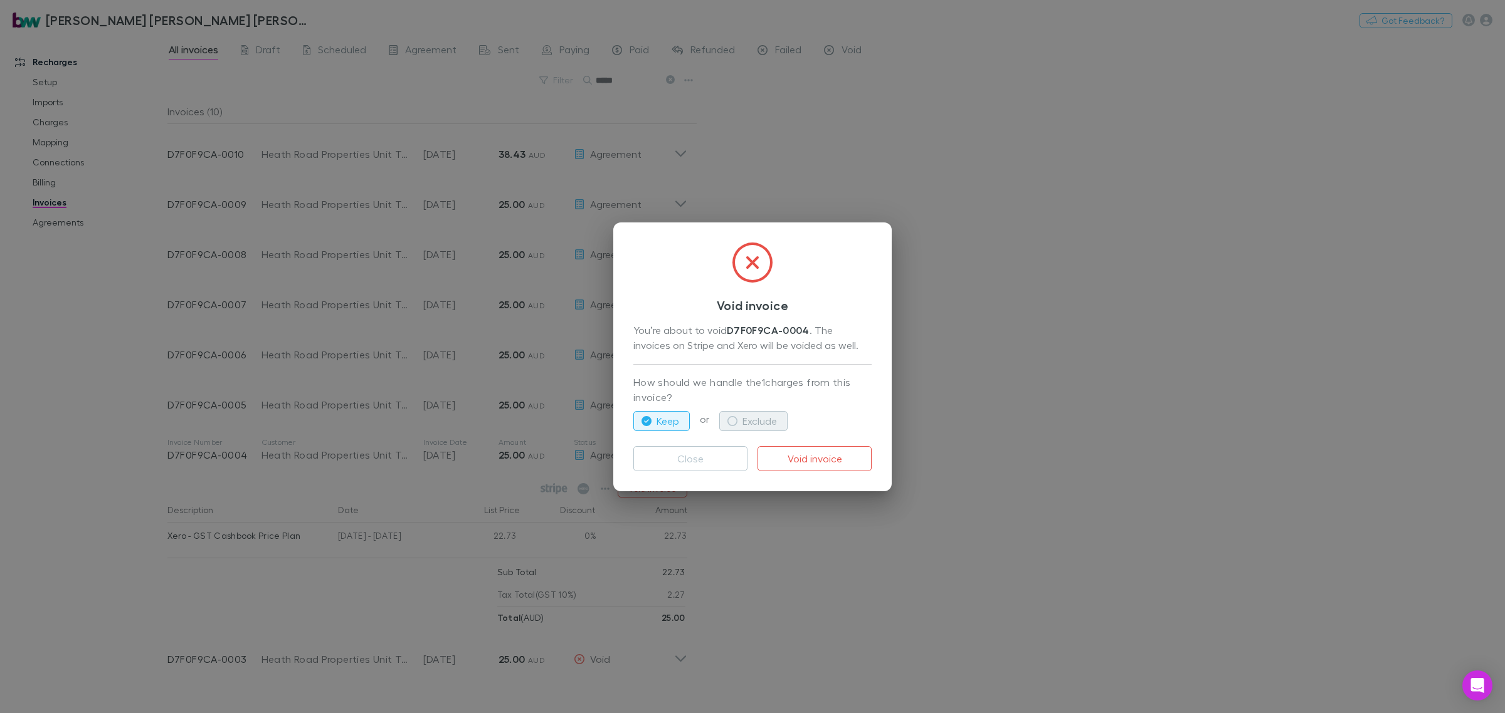
click at [743, 414] on button "Exclude" at bounding box center [753, 421] width 68 height 20
click at [813, 459] on button "Void invoice" at bounding box center [814, 458] width 114 height 25
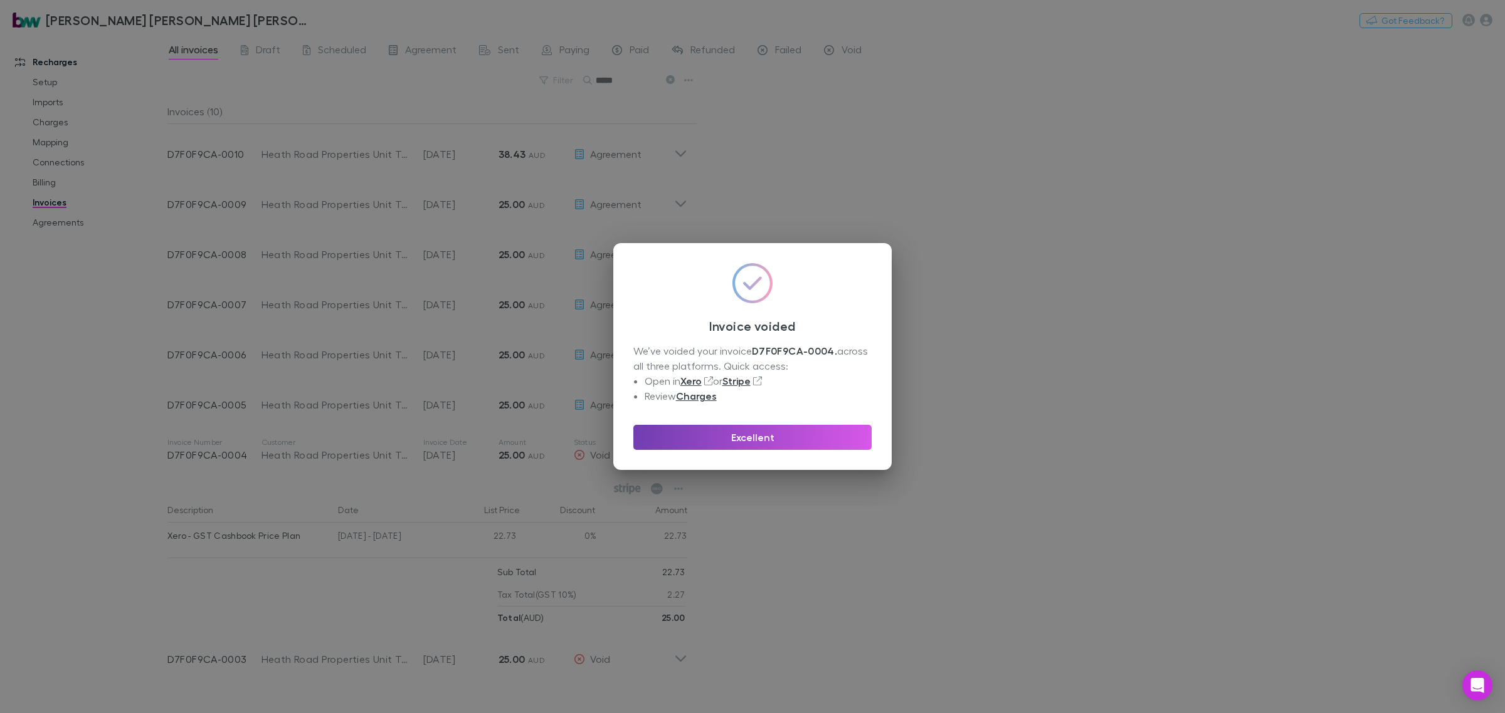
click at [780, 439] on button "Excellent" at bounding box center [752, 437] width 238 height 25
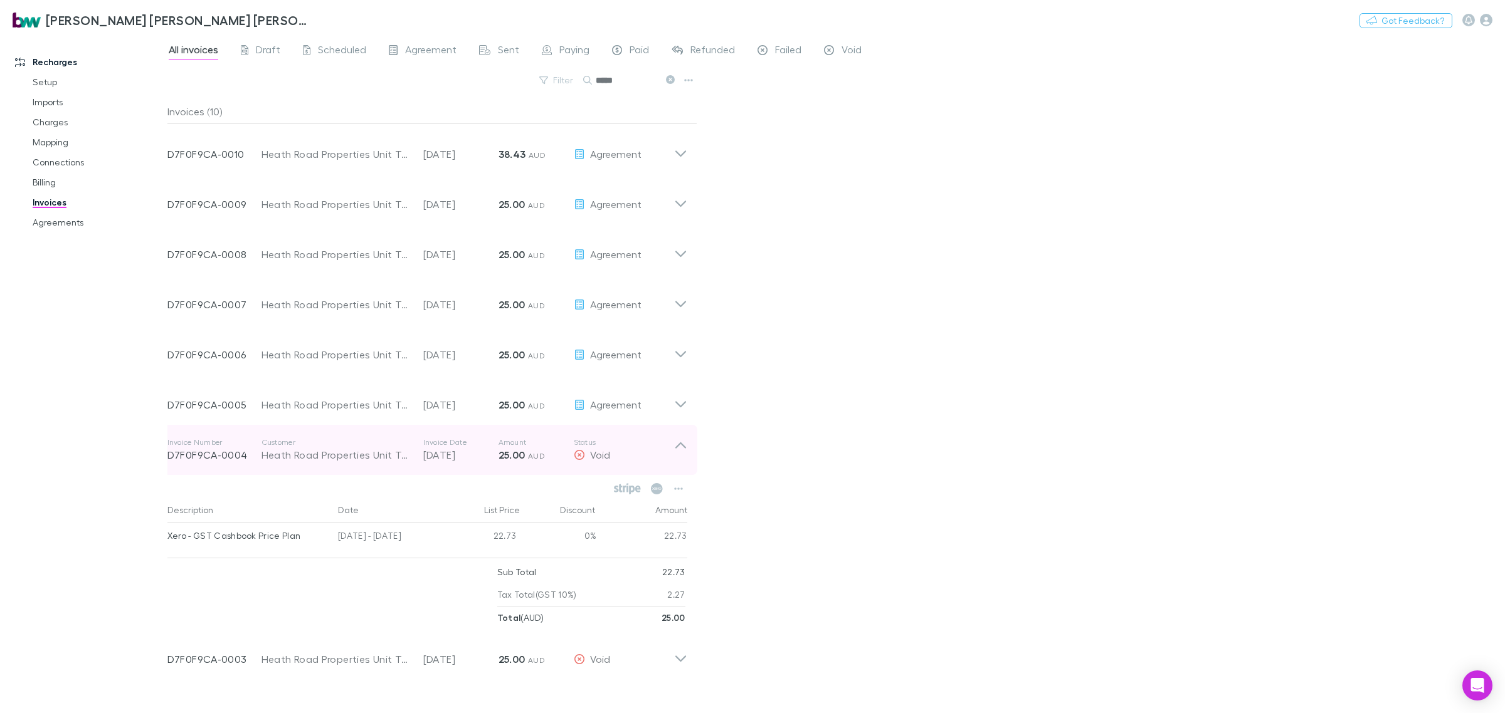
click at [685, 449] on icon at bounding box center [680, 450] width 13 height 25
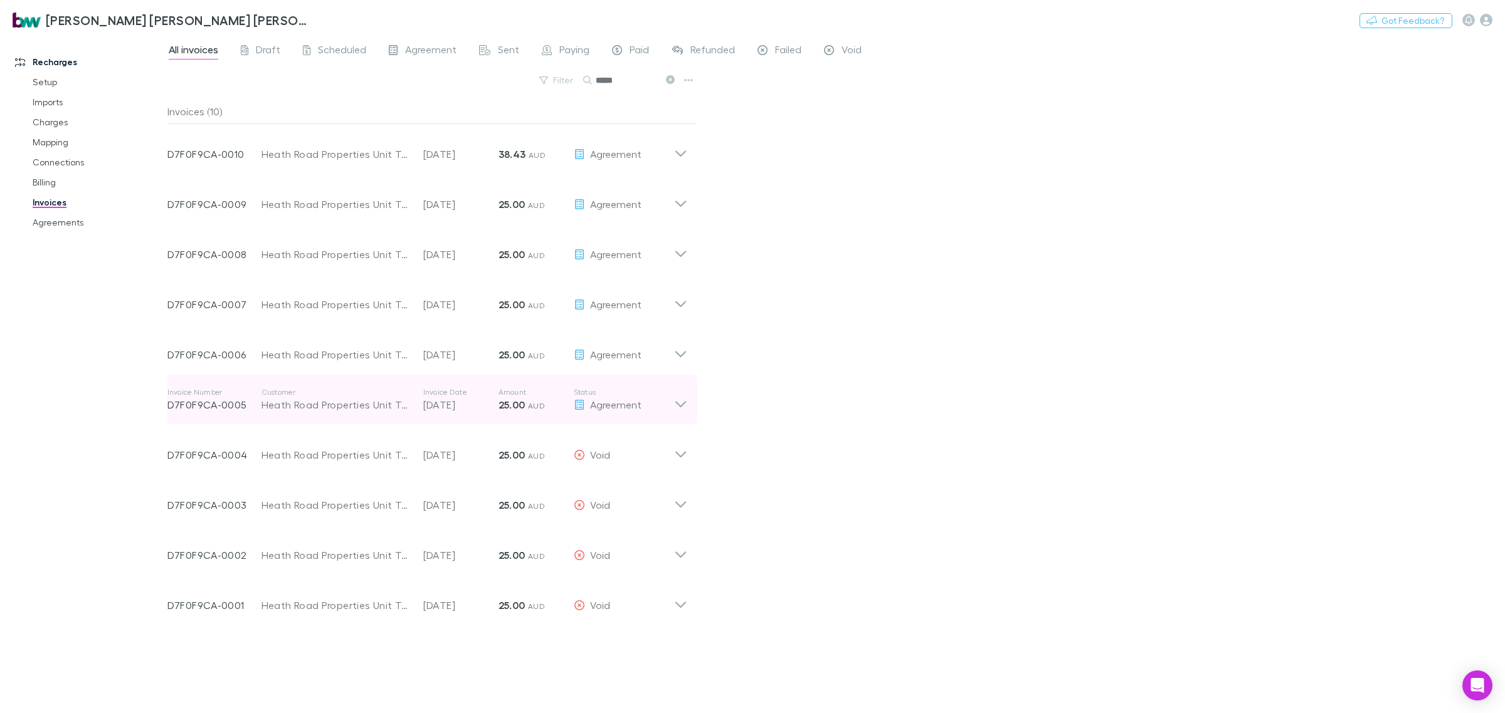
click at [688, 403] on div "Invoice Number D7F0F9CA-0005 Customer Heath Road Properties Unit Trust Invoice …" at bounding box center [427, 400] width 540 height 50
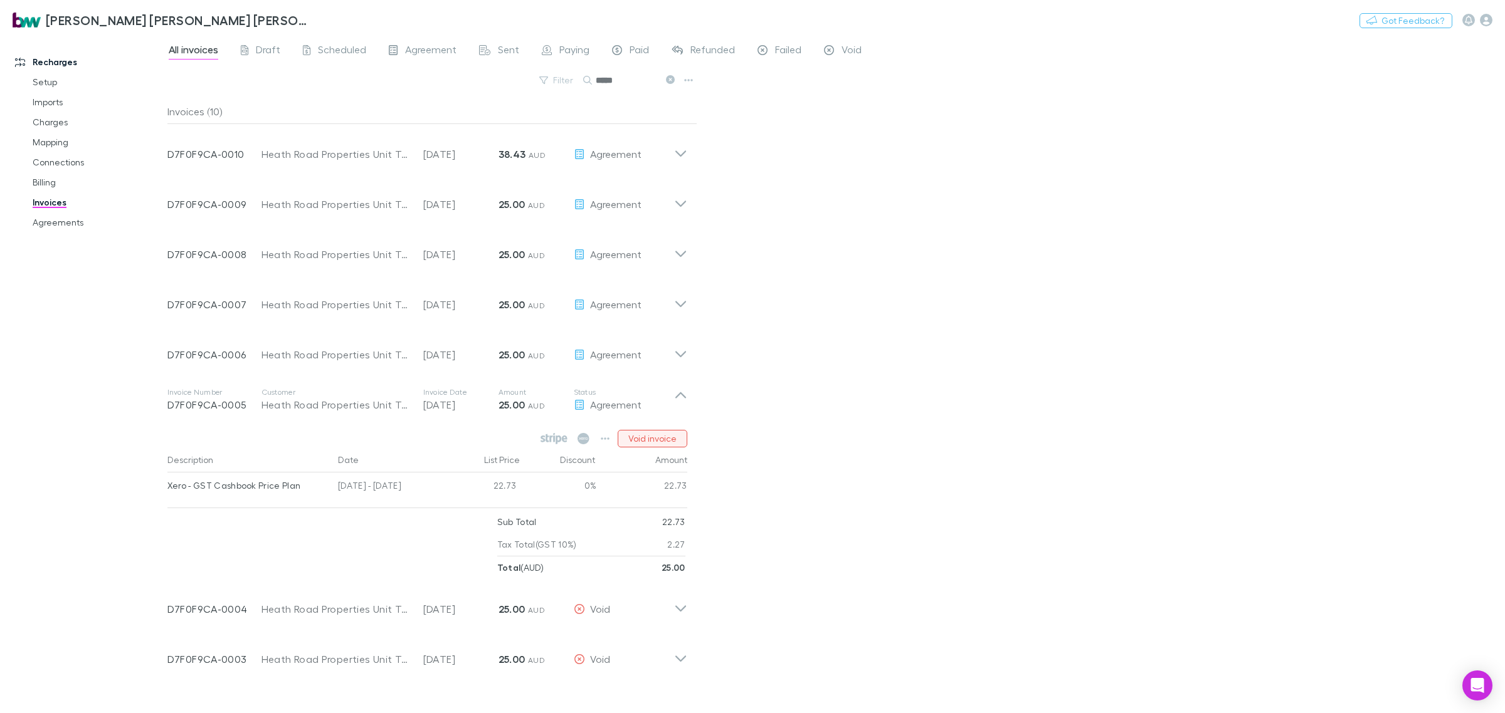
click at [672, 438] on button "Void invoice" at bounding box center [652, 439] width 70 height 18
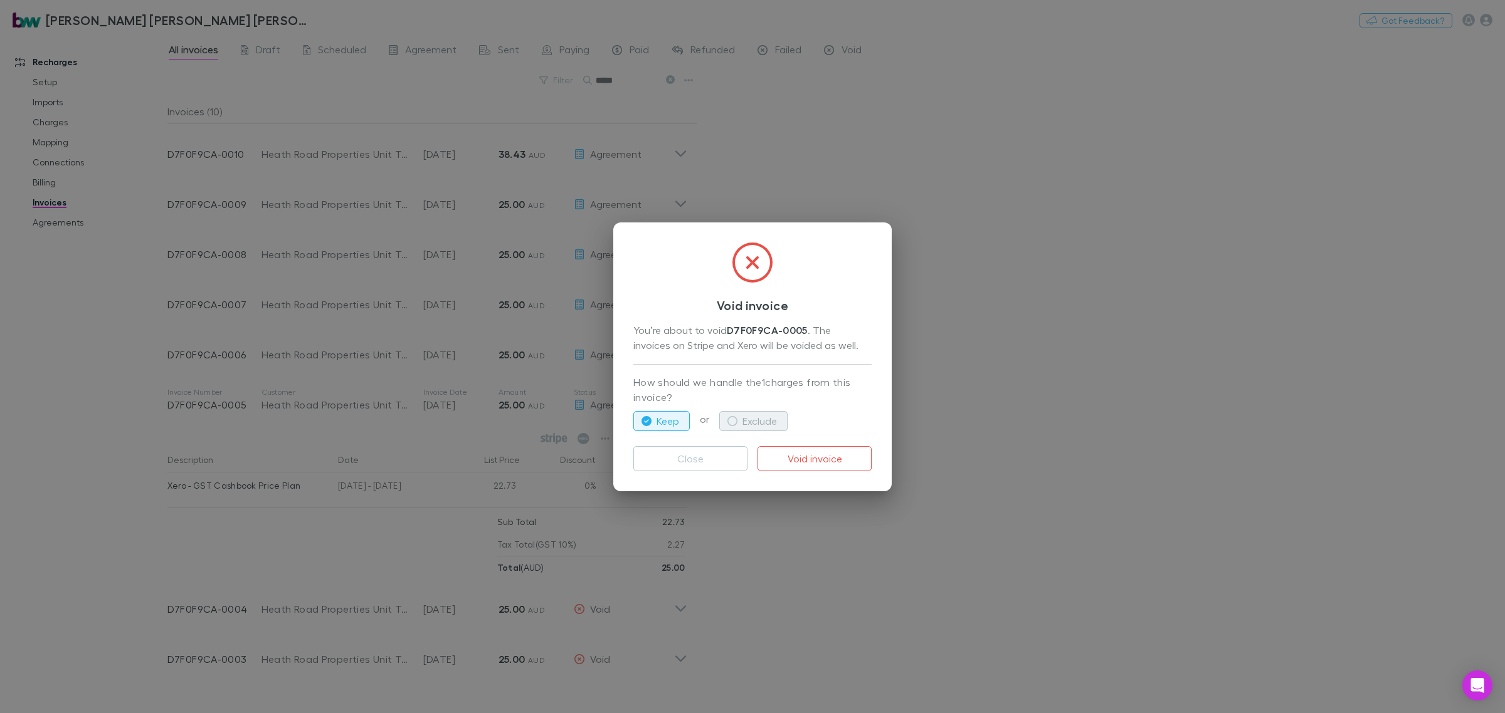
click at [747, 424] on button "Exclude" at bounding box center [753, 421] width 68 height 20
click at [792, 461] on button "Void invoice" at bounding box center [814, 458] width 114 height 25
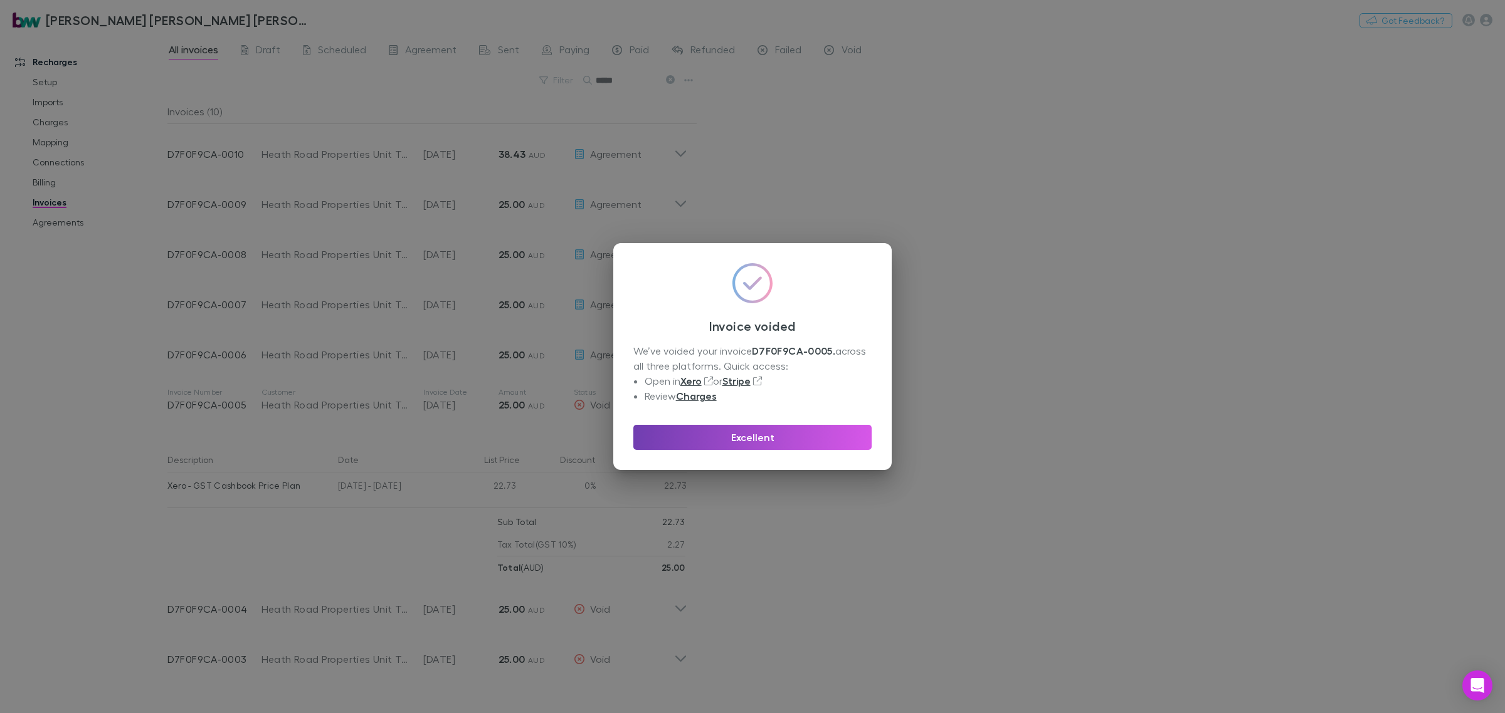
click at [784, 434] on button "Excellent" at bounding box center [752, 437] width 238 height 25
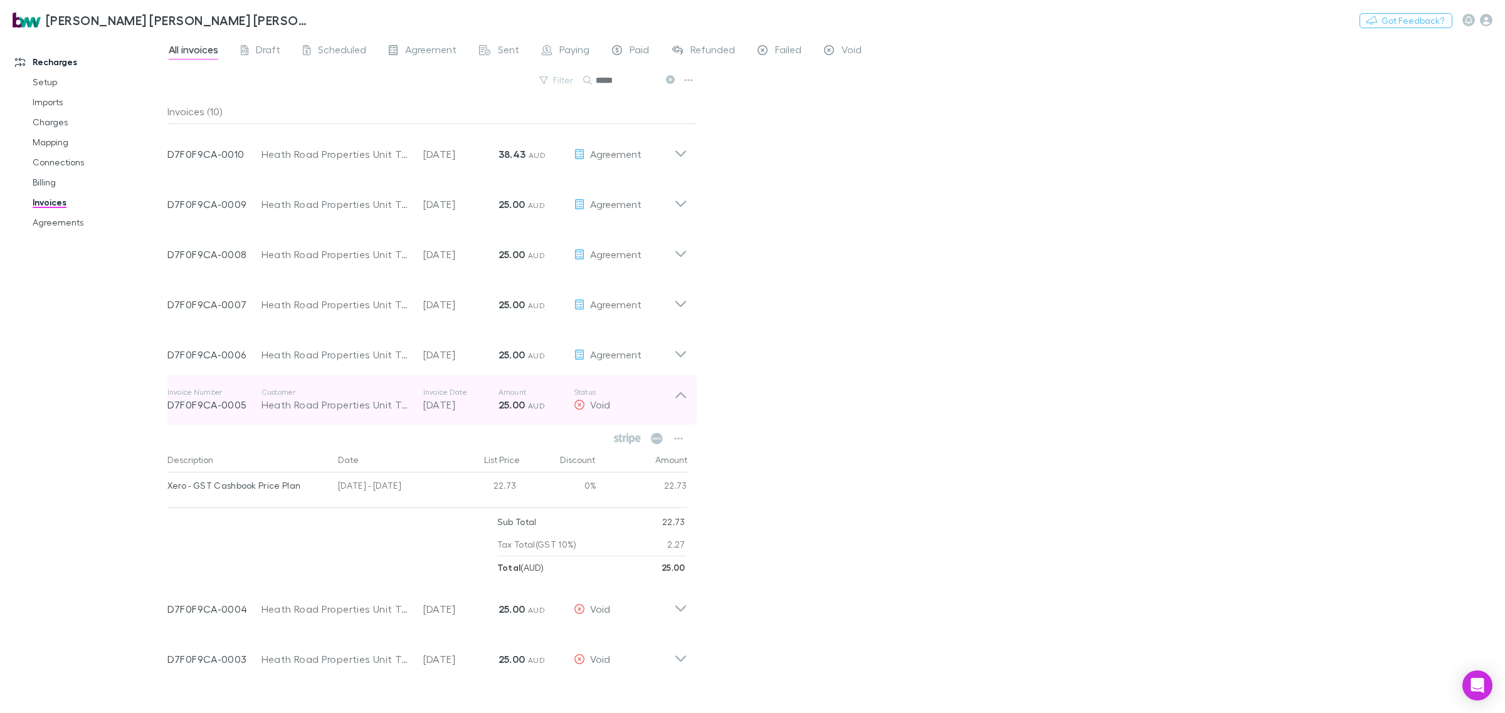
click at [682, 402] on icon at bounding box center [680, 399] width 13 height 25
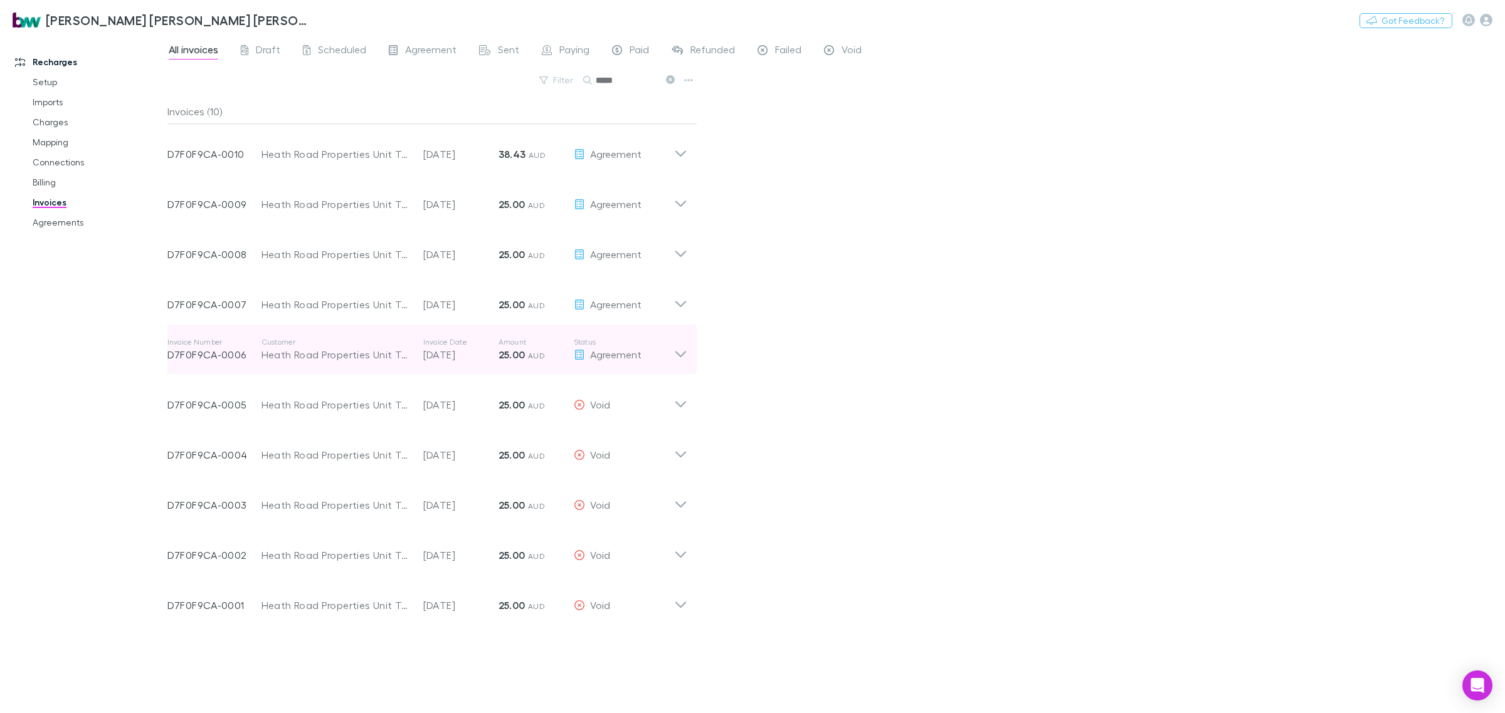
click at [684, 352] on icon at bounding box center [680, 349] width 13 height 25
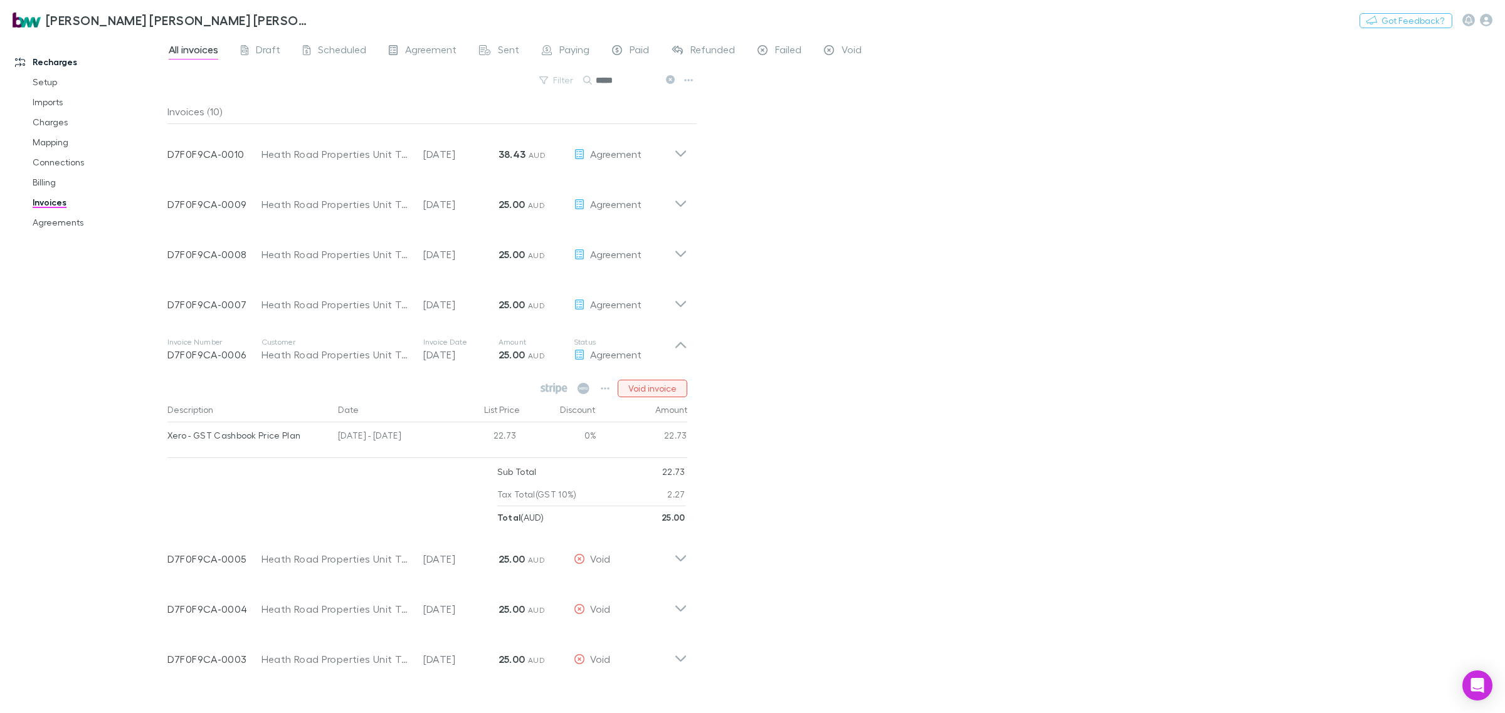
click at [674, 384] on button "Void invoice" at bounding box center [652, 389] width 70 height 18
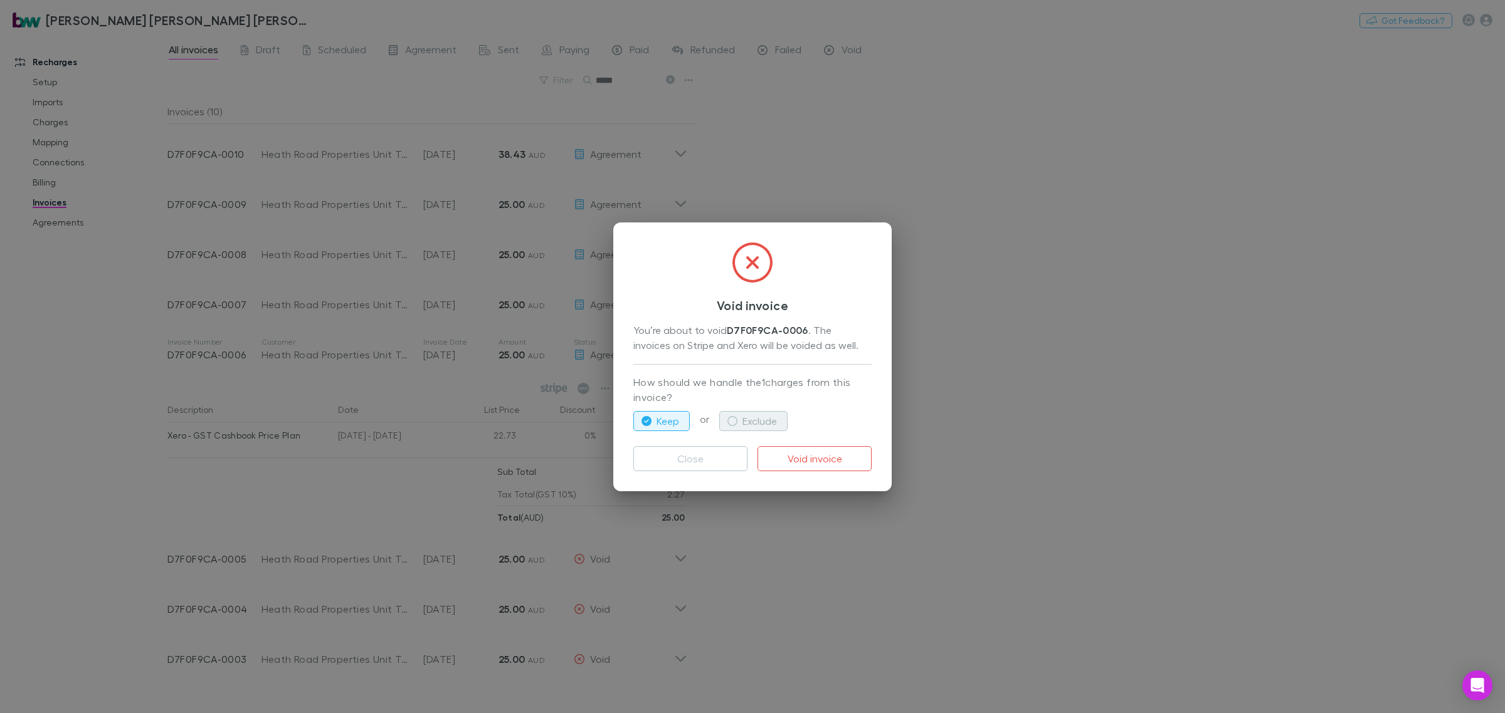
click at [751, 419] on button "Exclude" at bounding box center [753, 421] width 68 height 20
click at [820, 459] on button "Void invoice" at bounding box center [814, 458] width 114 height 25
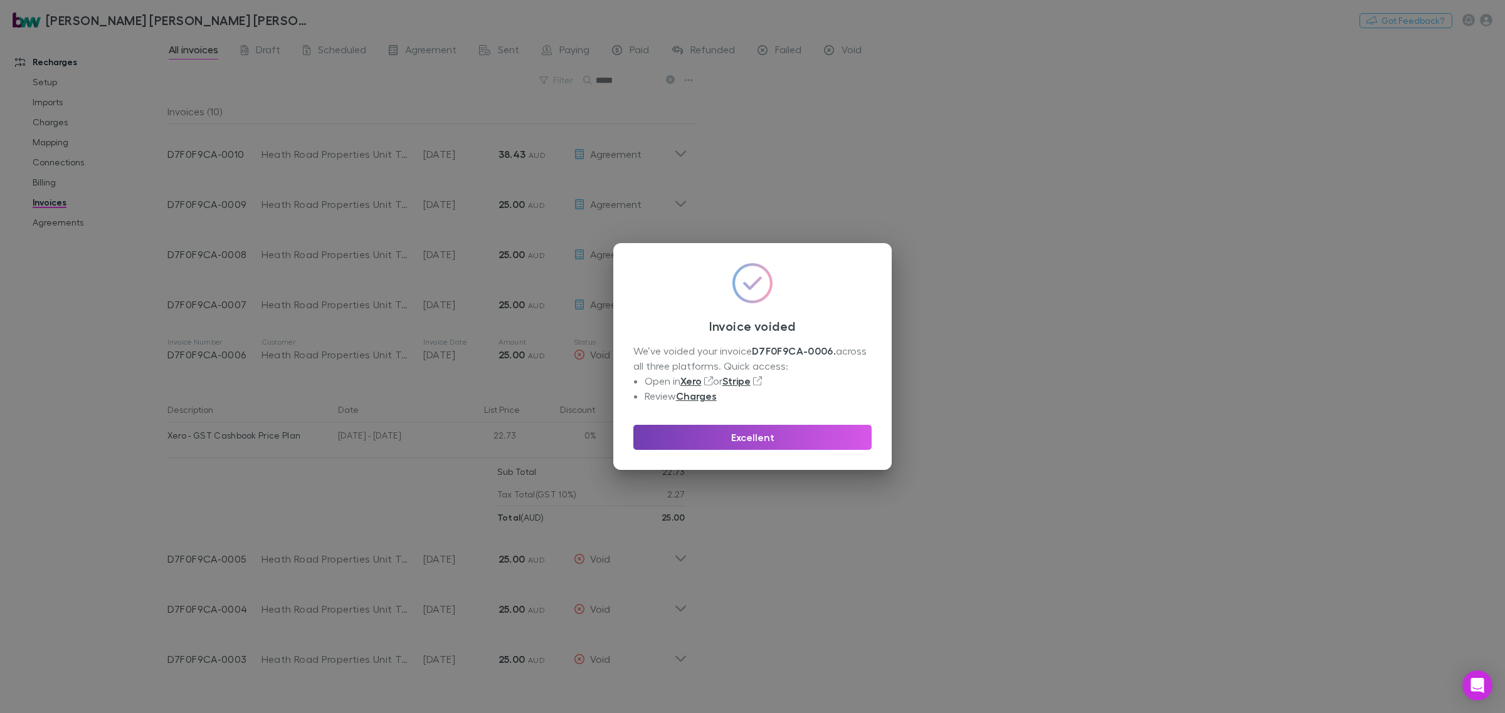
click at [777, 438] on button "Excellent" at bounding box center [752, 437] width 238 height 25
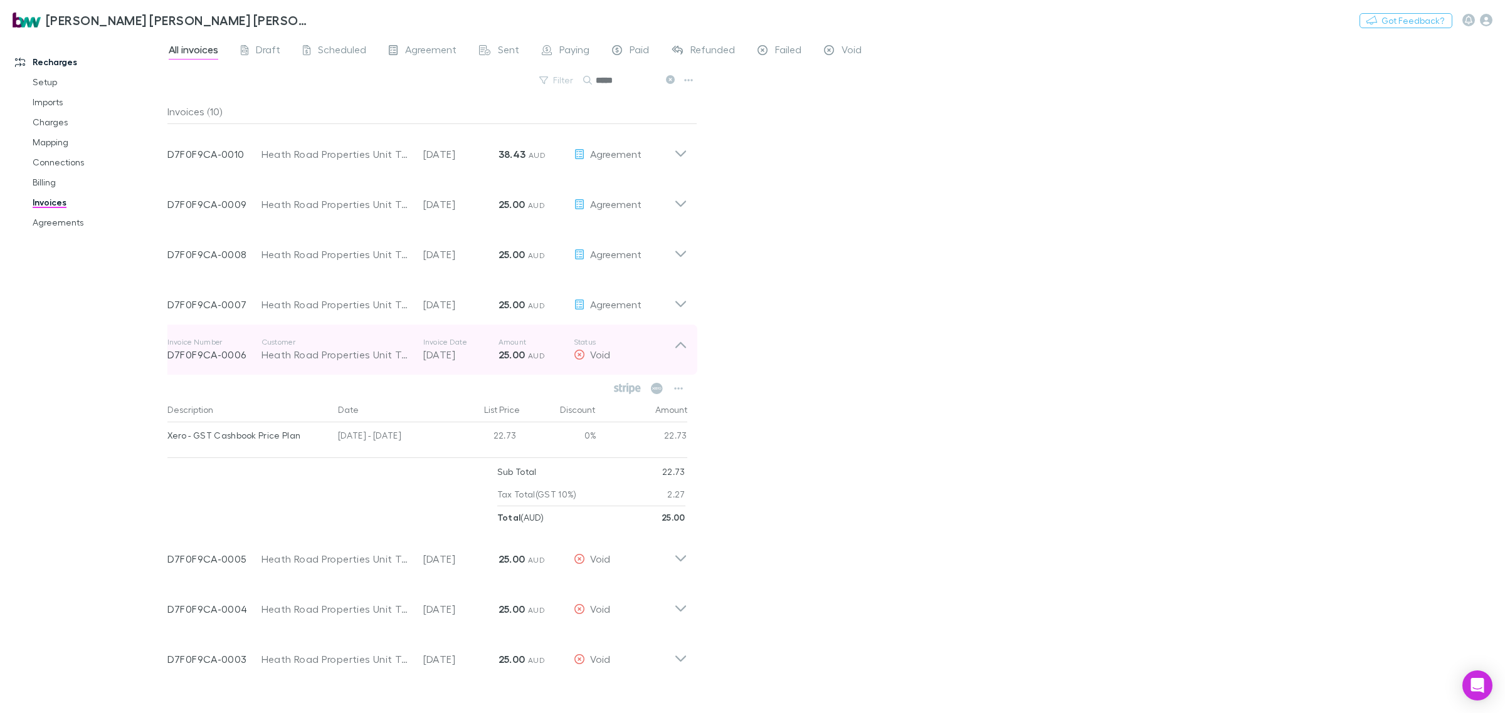
click at [671, 340] on p "Status" at bounding box center [624, 342] width 100 height 10
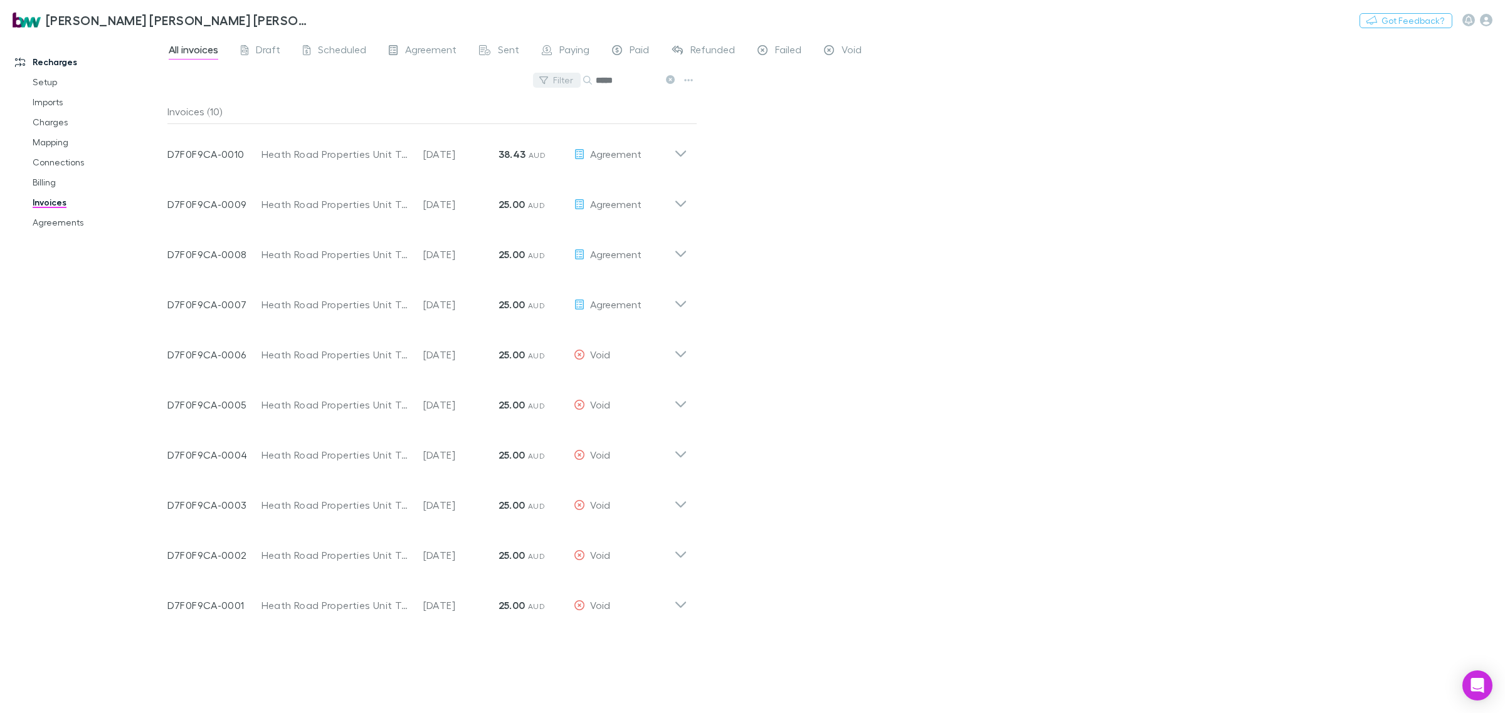
drag, startPoint x: 628, startPoint y: 82, endPoint x: 565, endPoint y: 82, distance: 62.7
click at [565, 82] on div "Filter Search *****" at bounding box center [432, 85] width 530 height 28
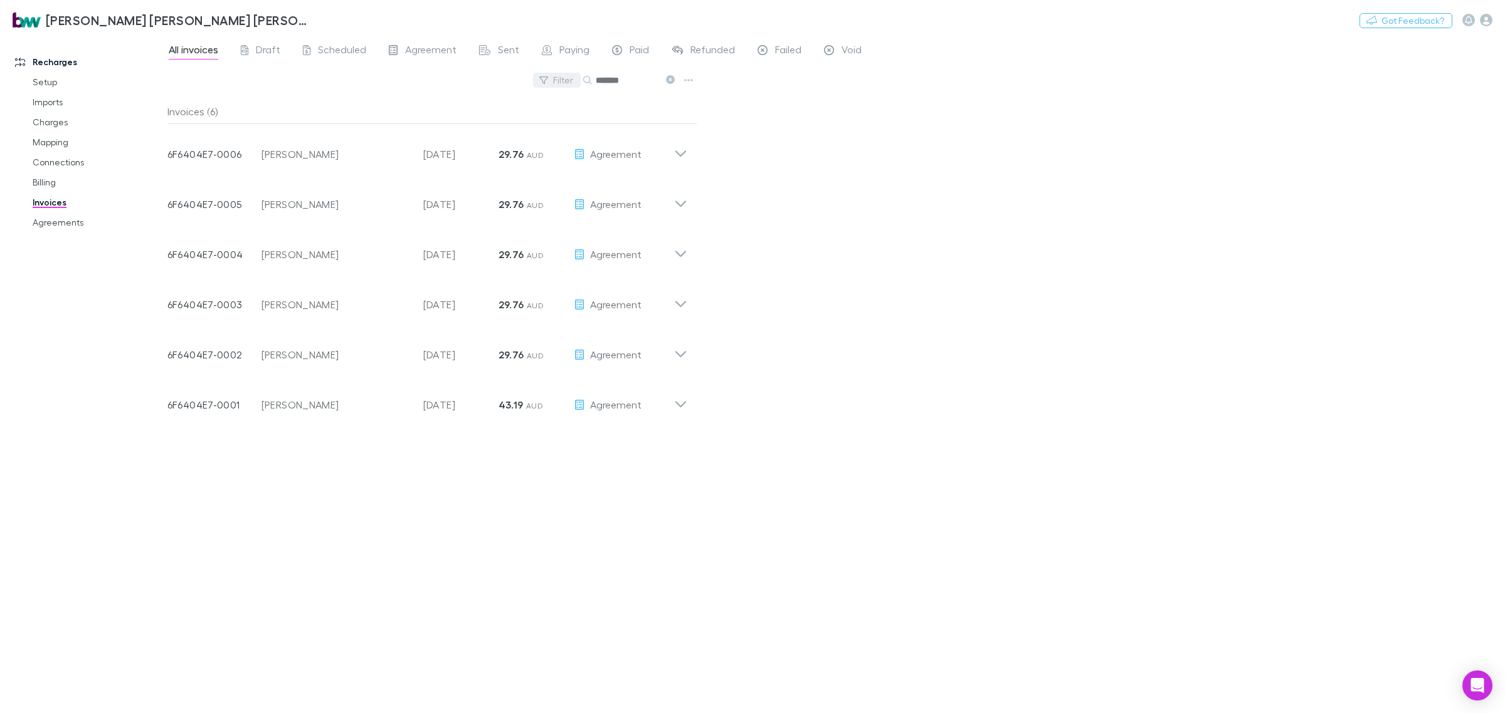
type input "*******"
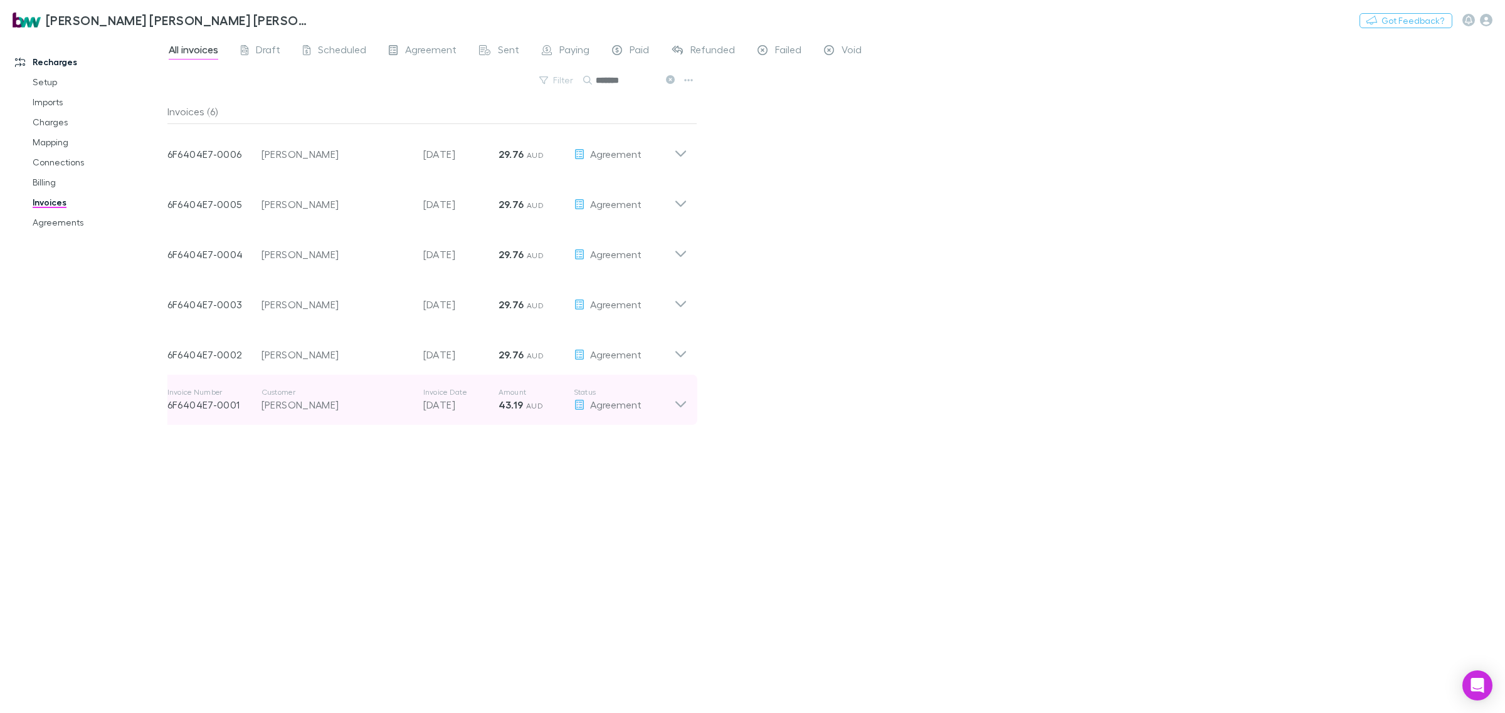
click at [681, 411] on icon at bounding box center [680, 399] width 13 height 25
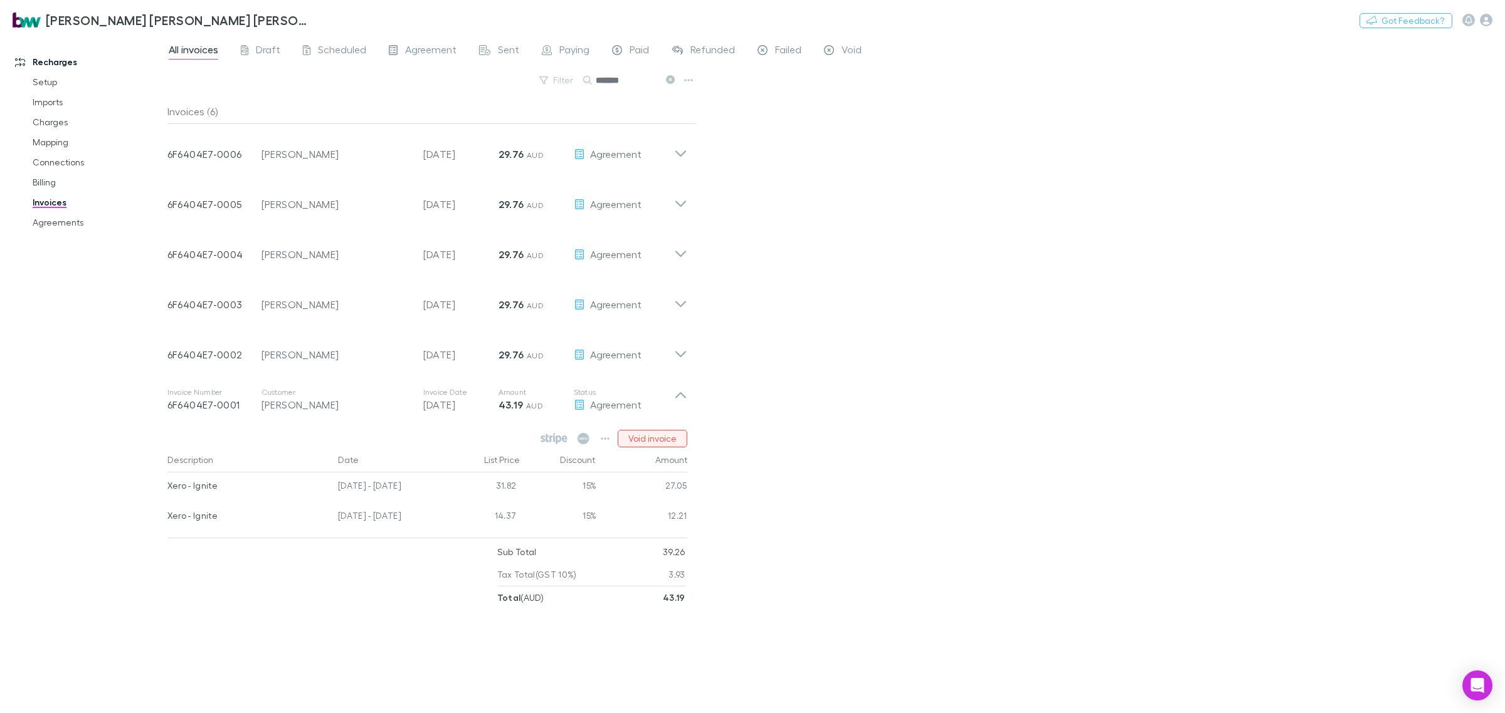
click at [656, 436] on button "Void invoice" at bounding box center [652, 439] width 70 height 18
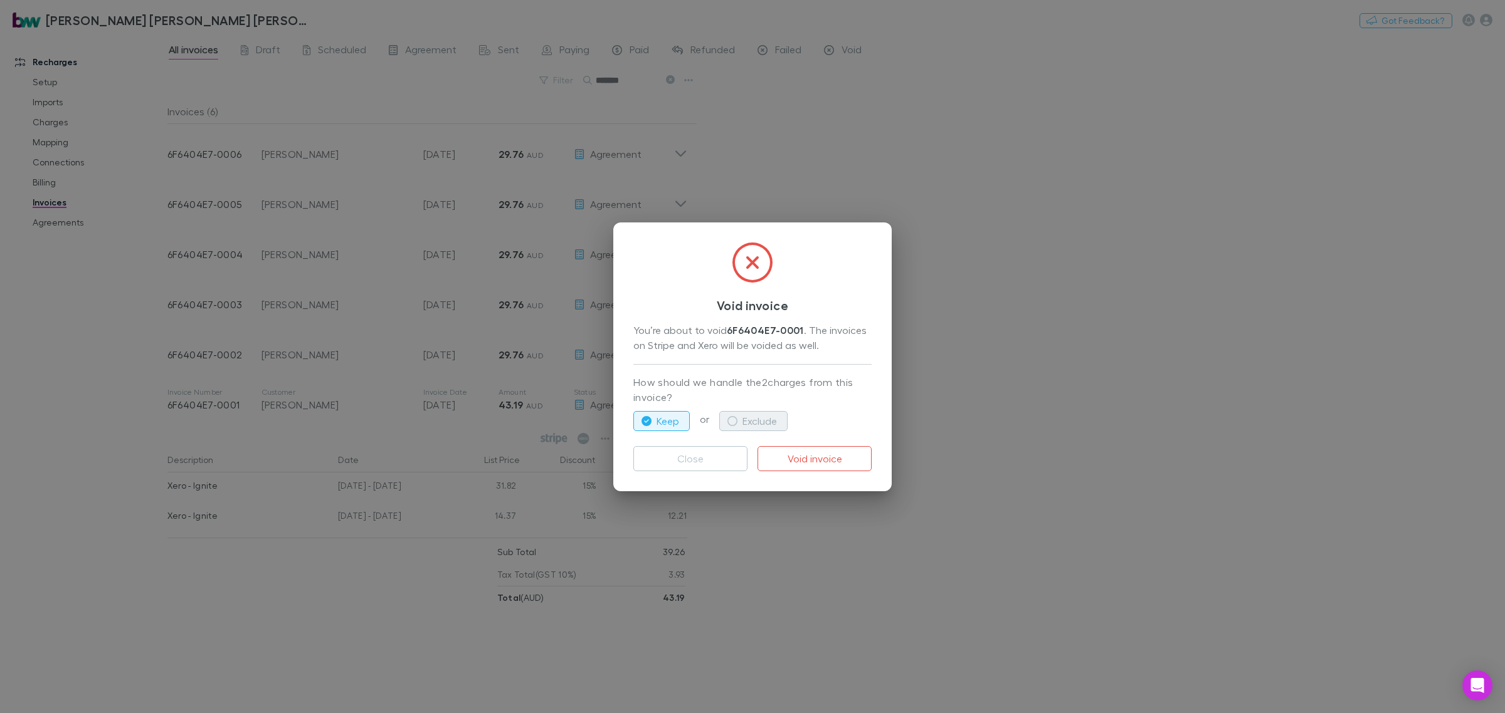
click at [740, 423] on button "Exclude" at bounding box center [753, 421] width 68 height 20
click at [817, 450] on button "Void invoice" at bounding box center [814, 458] width 114 height 25
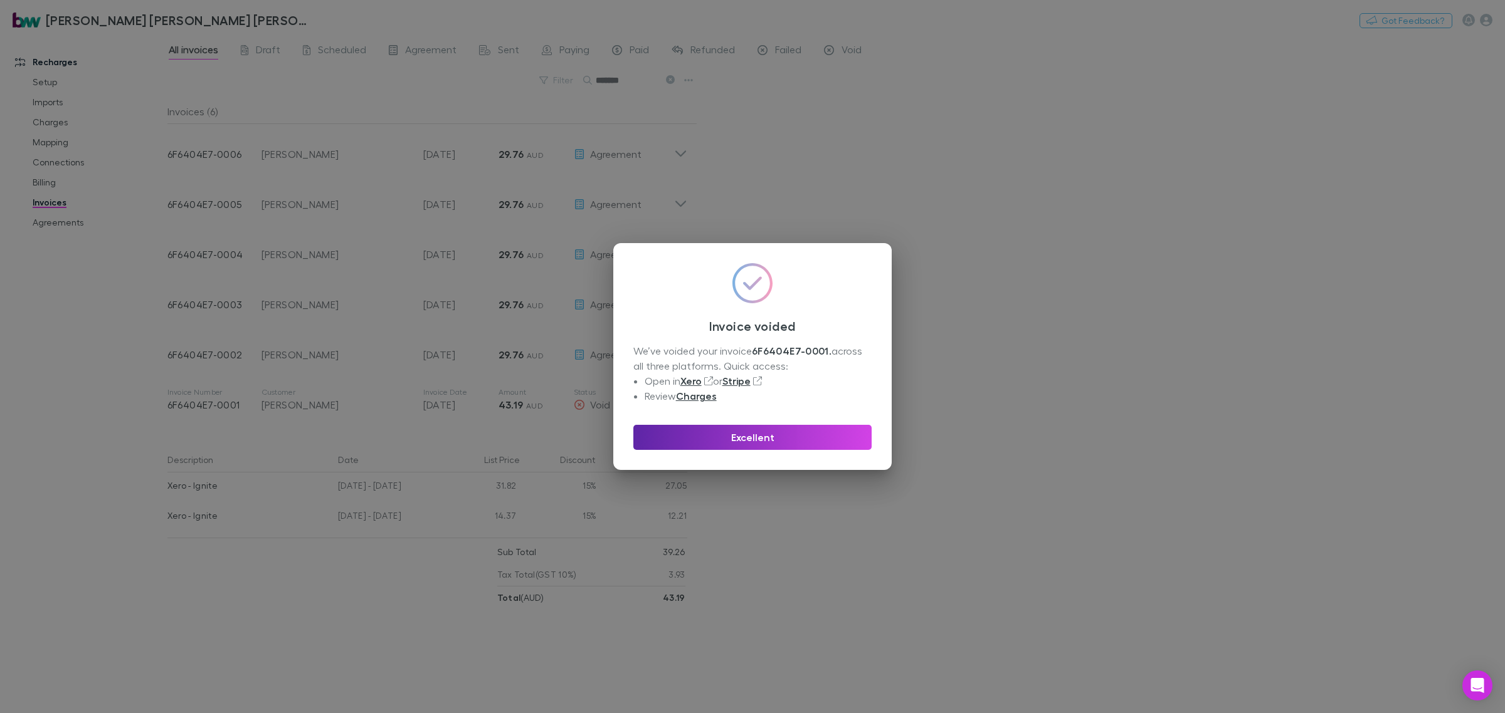
click at [1054, 458] on div "Invoice voided We’ve voided your invoice 6F6404E7-0001 . across all three platf…" at bounding box center [752, 356] width 1505 height 713
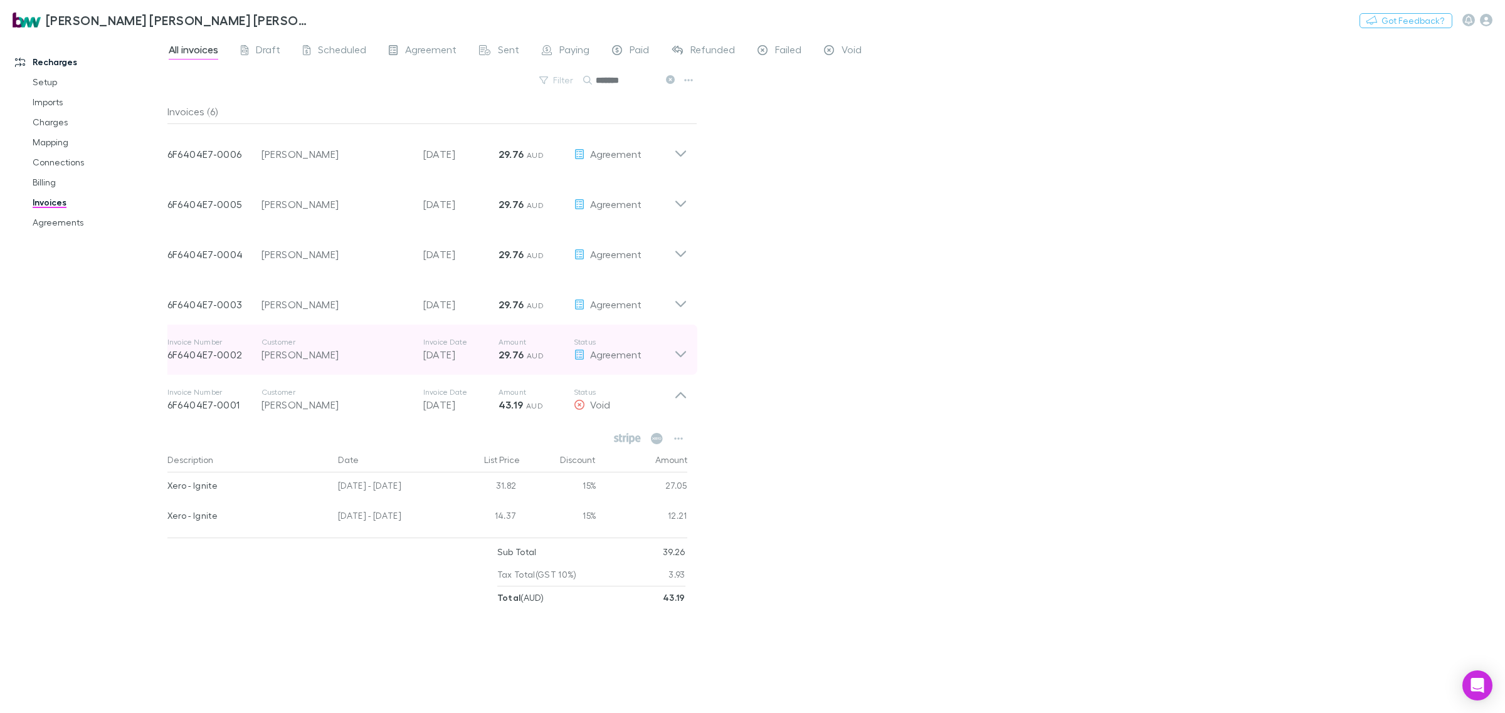
click at [680, 357] on icon at bounding box center [680, 354] width 11 height 6
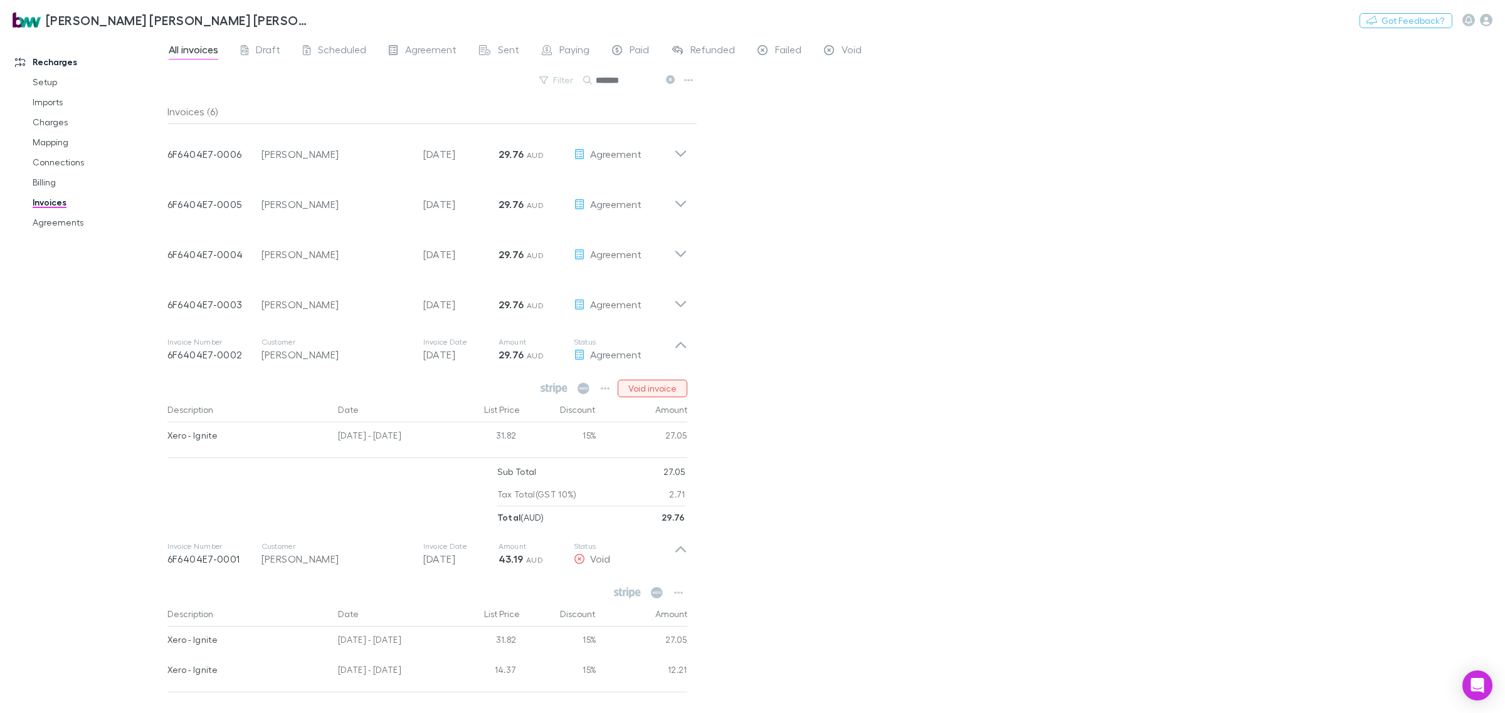
click at [659, 389] on button "Void invoice" at bounding box center [652, 389] width 70 height 18
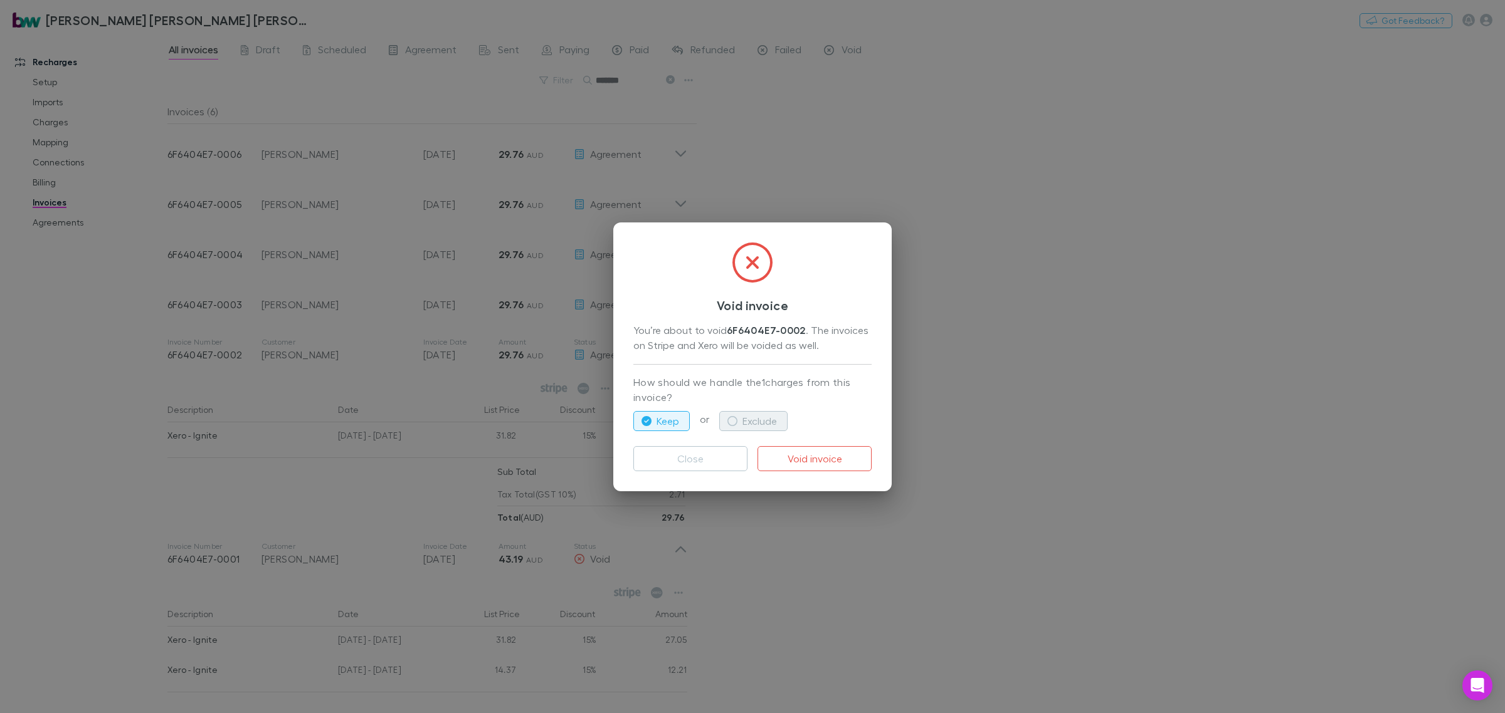
click at [755, 424] on button "Exclude" at bounding box center [753, 421] width 68 height 20
drag, startPoint x: 819, startPoint y: 454, endPoint x: 853, endPoint y: 461, distance: 34.4
click at [819, 453] on button "Void invoice" at bounding box center [814, 458] width 114 height 25
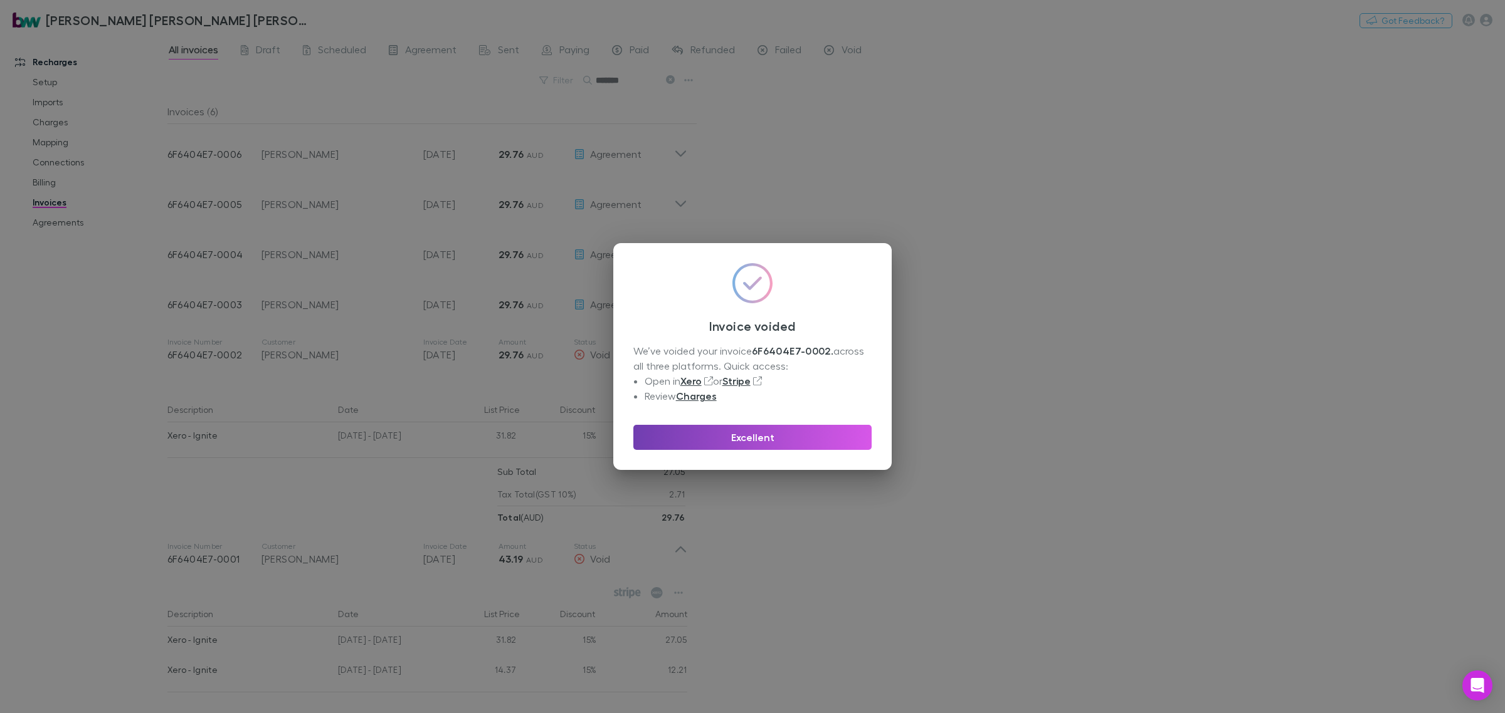
click at [757, 440] on button "Excellent" at bounding box center [752, 437] width 238 height 25
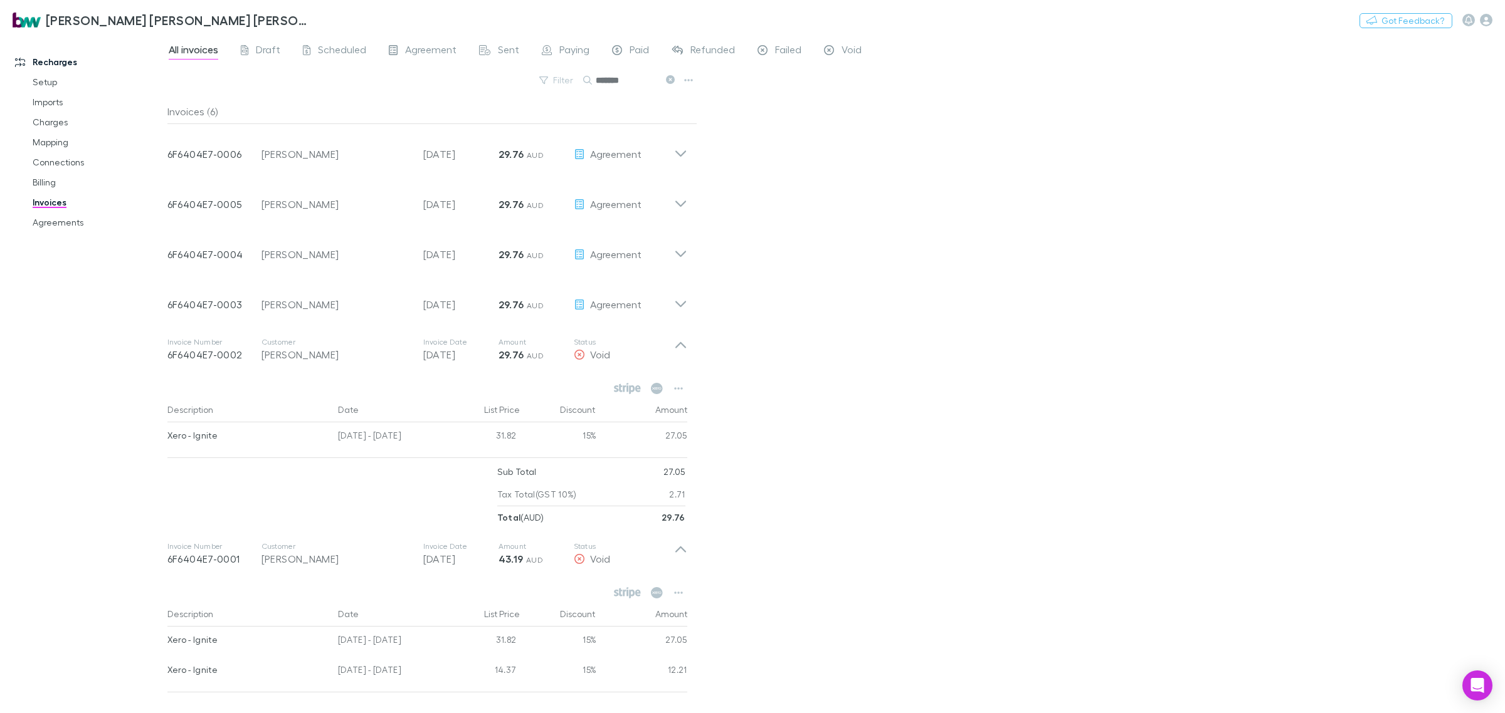
drag, startPoint x: 61, startPoint y: 224, endPoint x: 33, endPoint y: 265, distance: 49.7
click at [61, 224] on link "Agreements" at bounding box center [98, 223] width 157 height 20
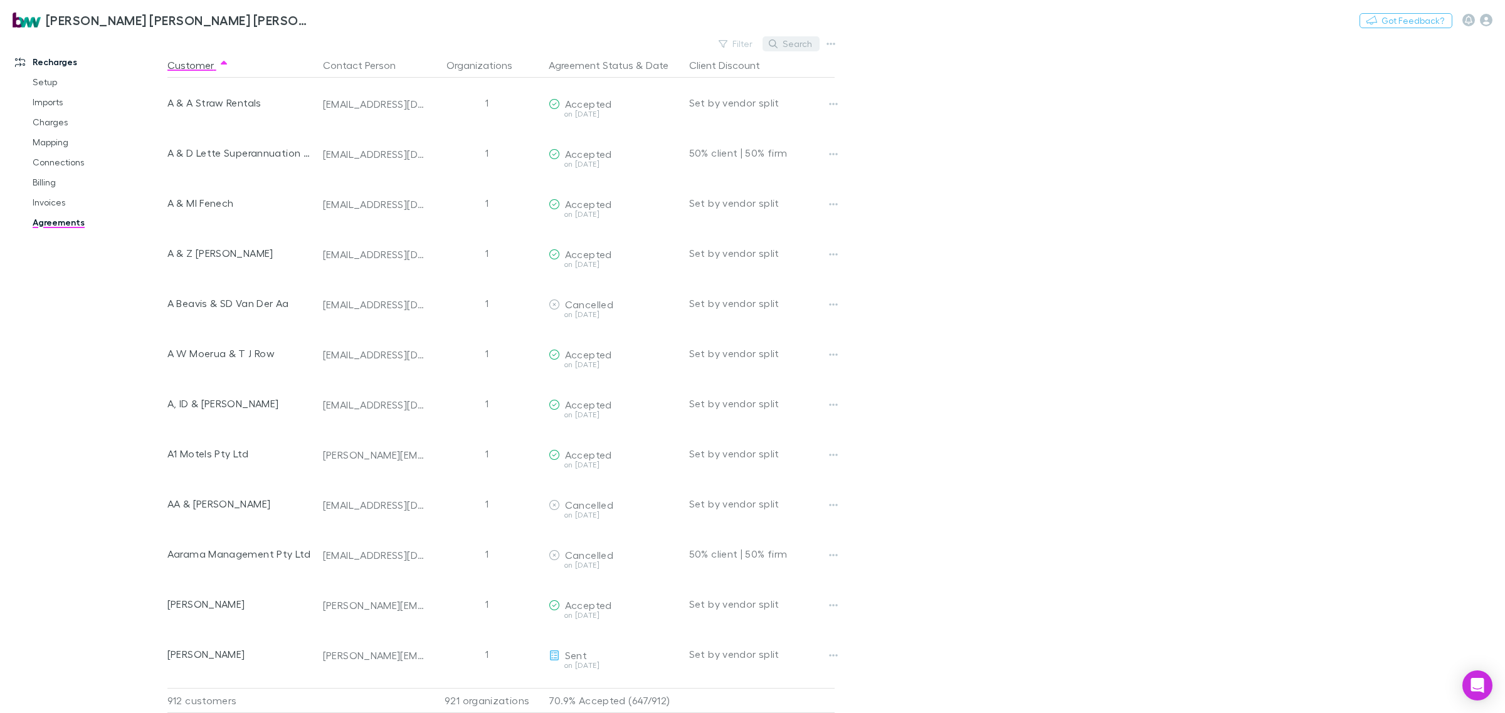
click at [811, 47] on button "Search" at bounding box center [790, 43] width 57 height 15
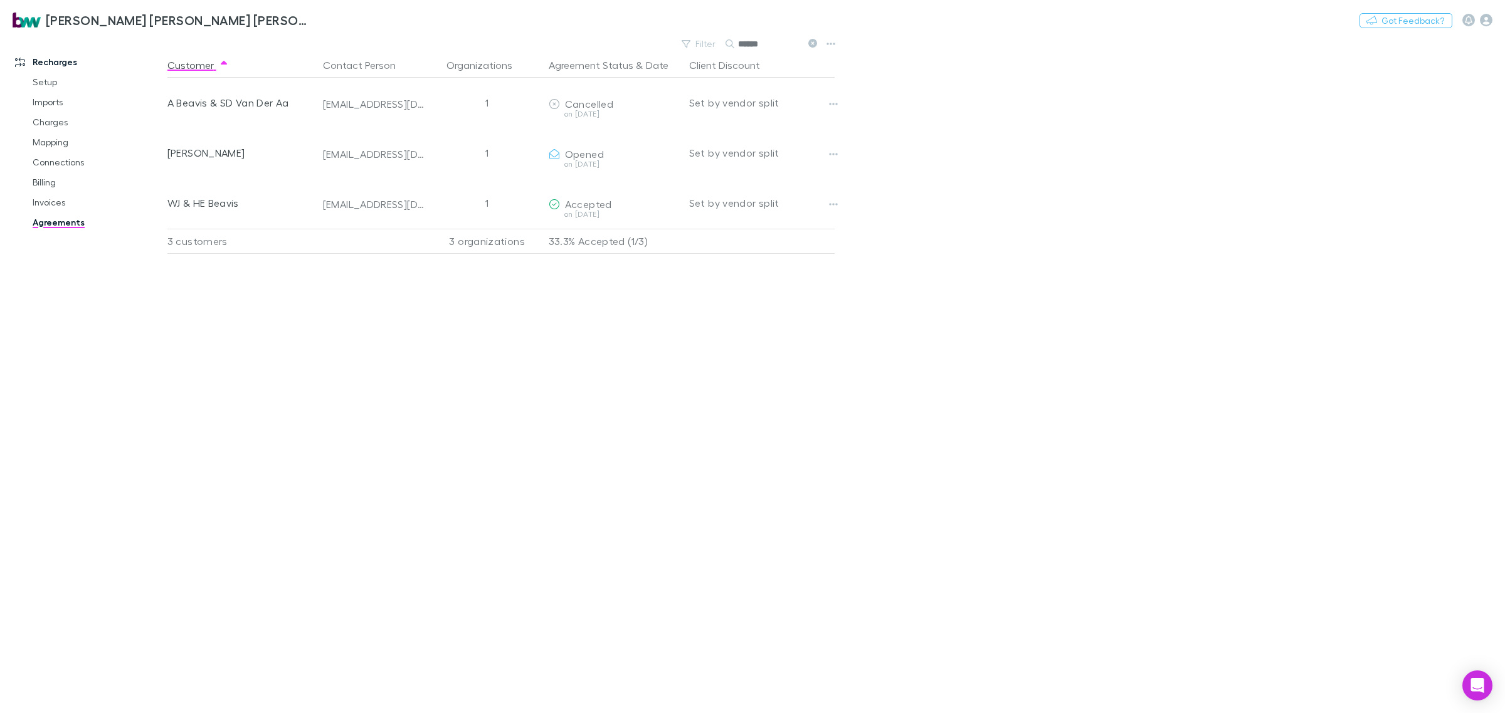
type input "******"
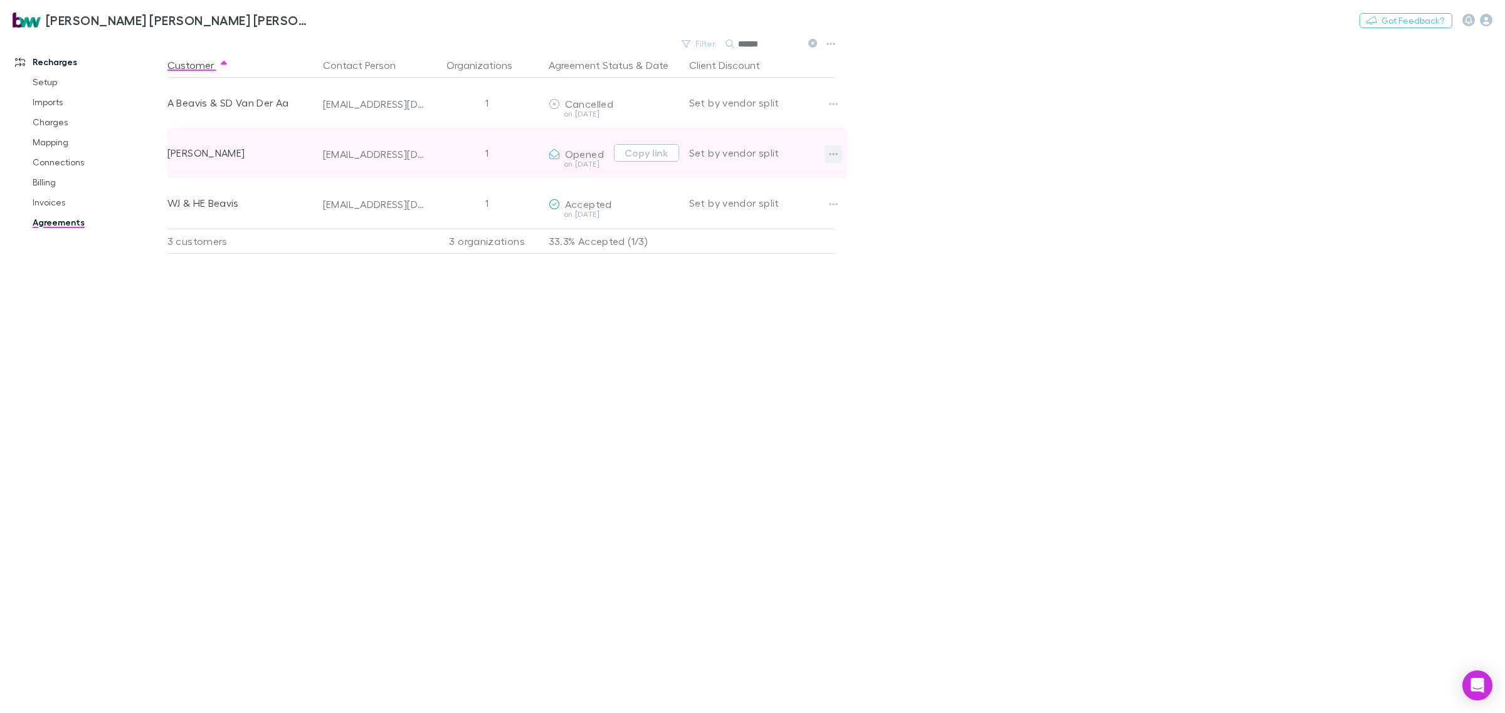
click at [832, 160] on button "button" at bounding box center [833, 154] width 18 height 18
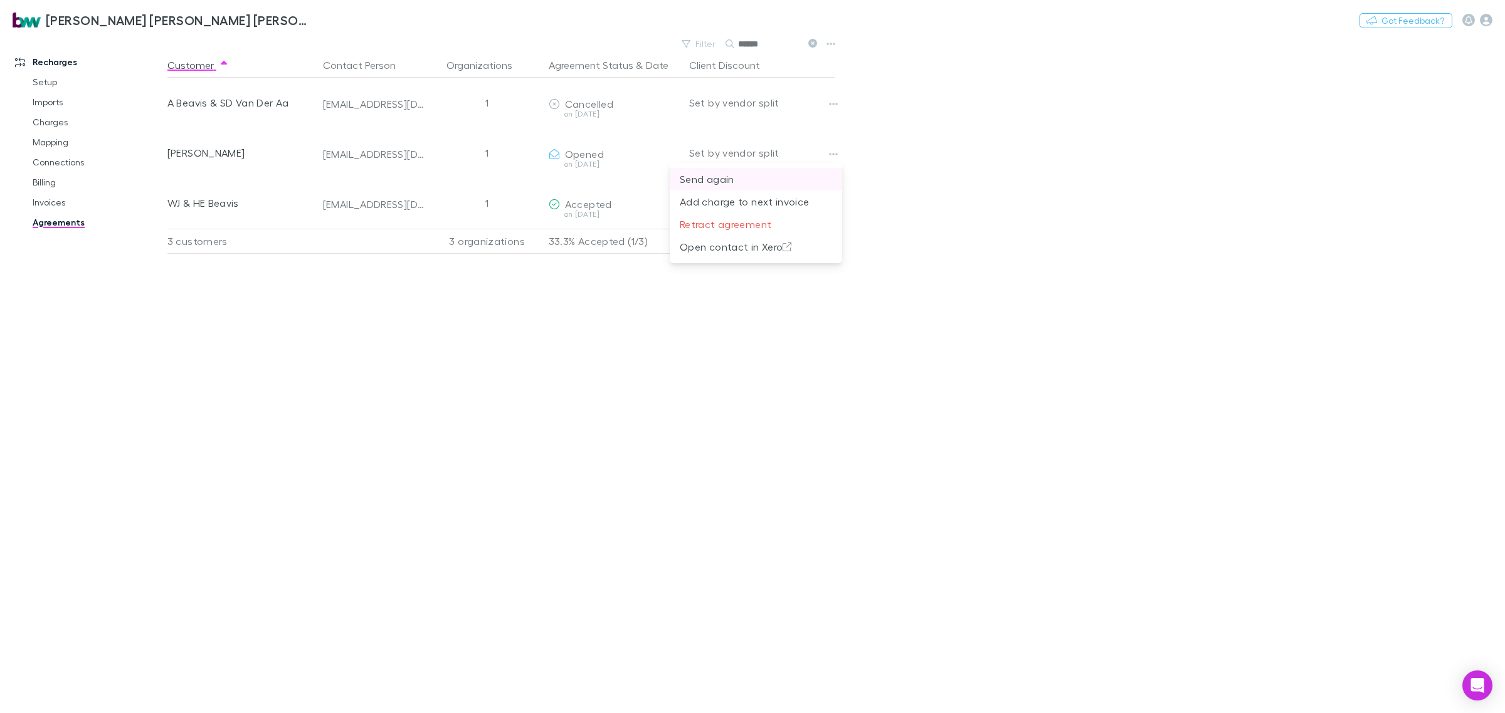
click at [747, 180] on p "Send again" at bounding box center [756, 179] width 152 height 15
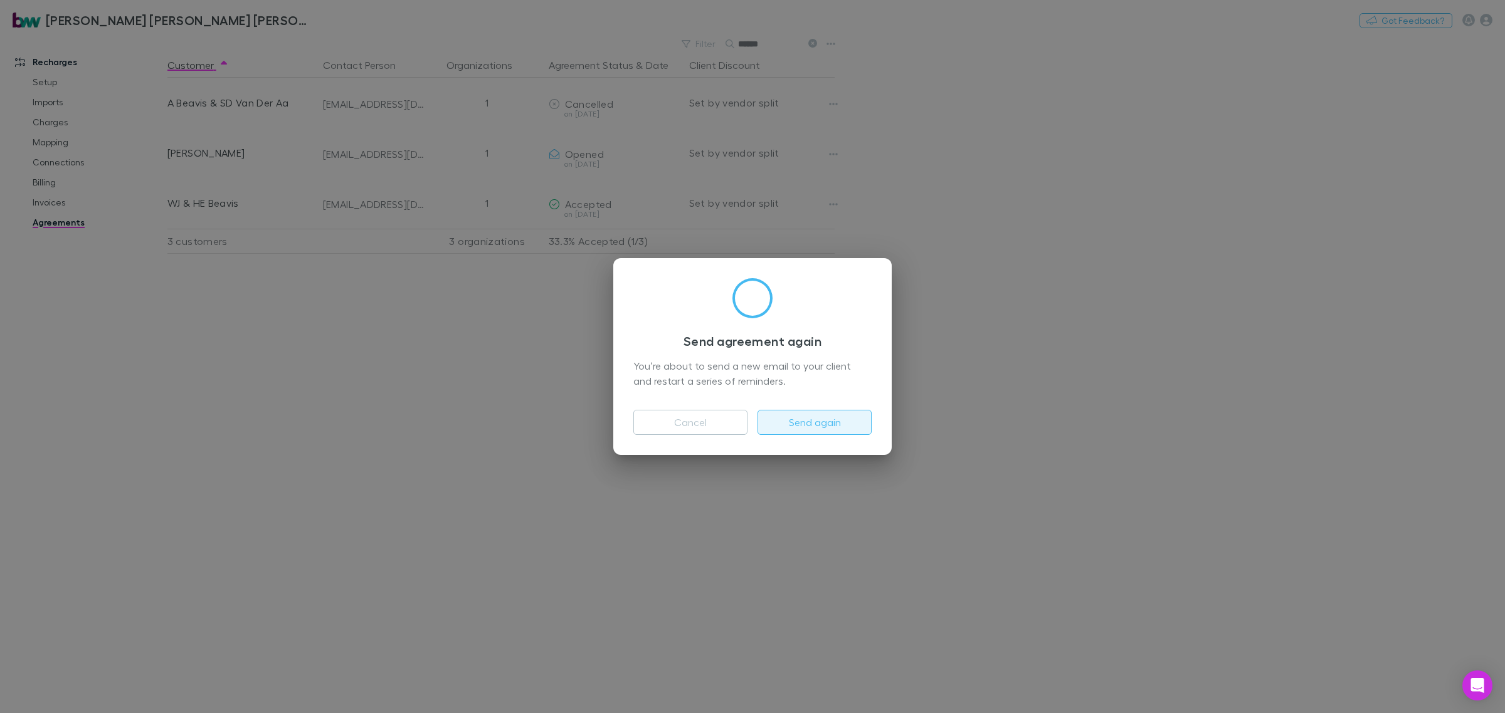
click at [801, 416] on button "Send again" at bounding box center [814, 422] width 114 height 25
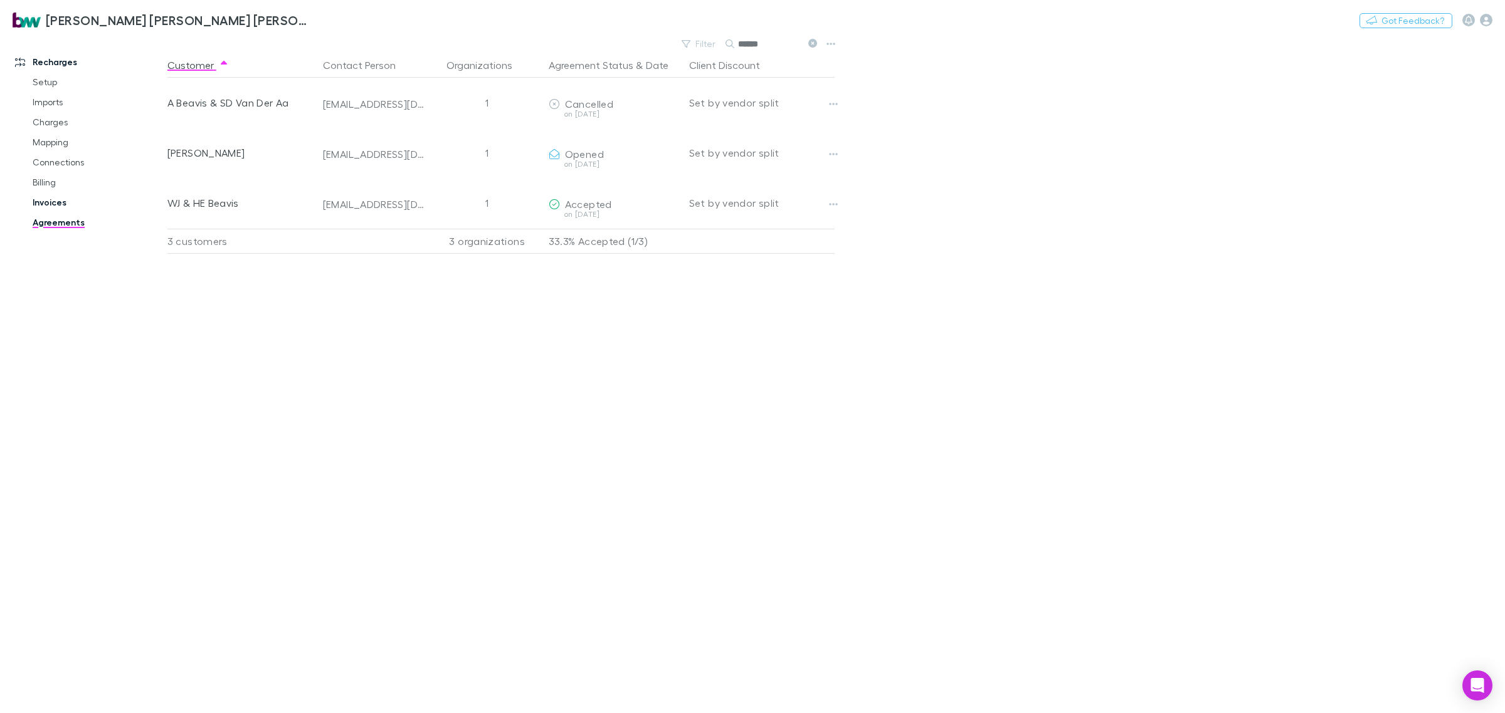
click at [60, 205] on link "Invoices" at bounding box center [98, 202] width 157 height 20
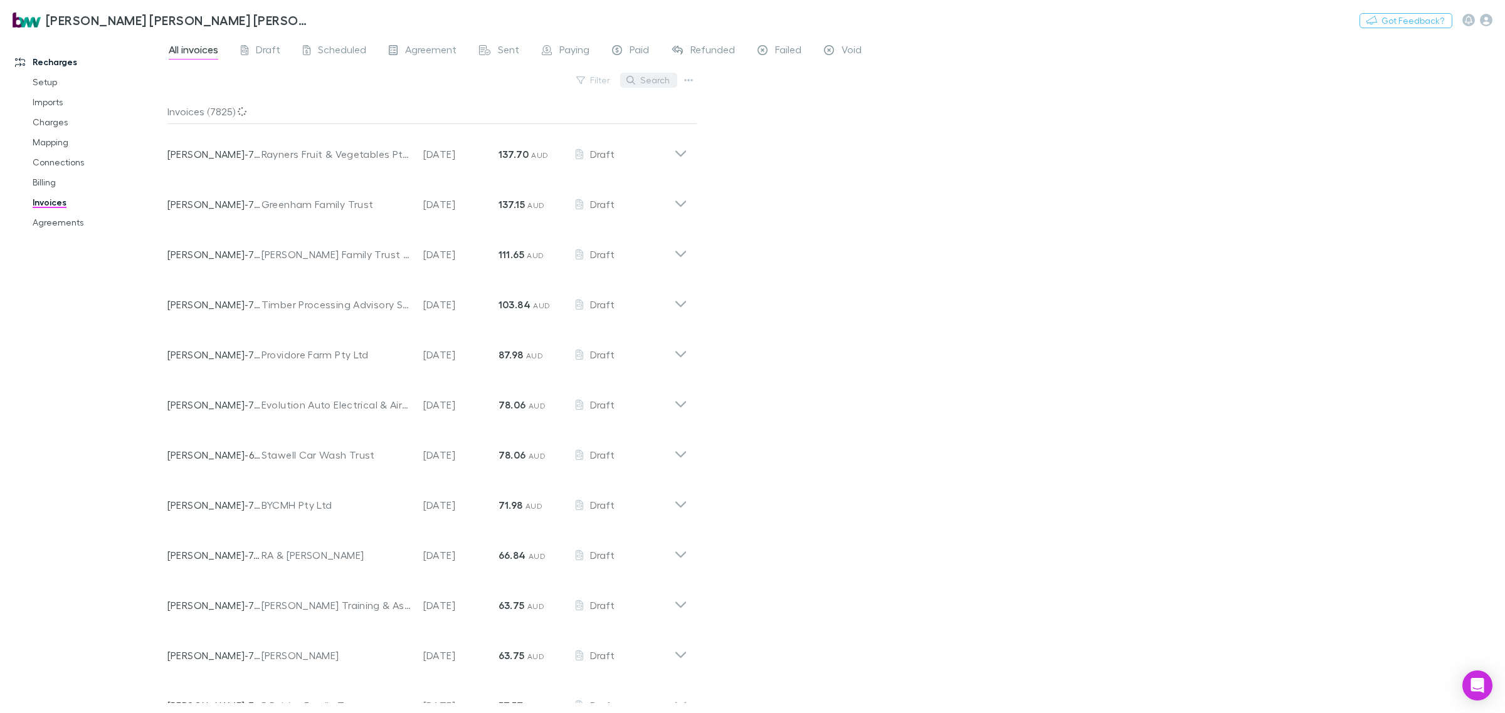
click at [662, 76] on button "Search" at bounding box center [648, 80] width 57 height 15
type input "*******"
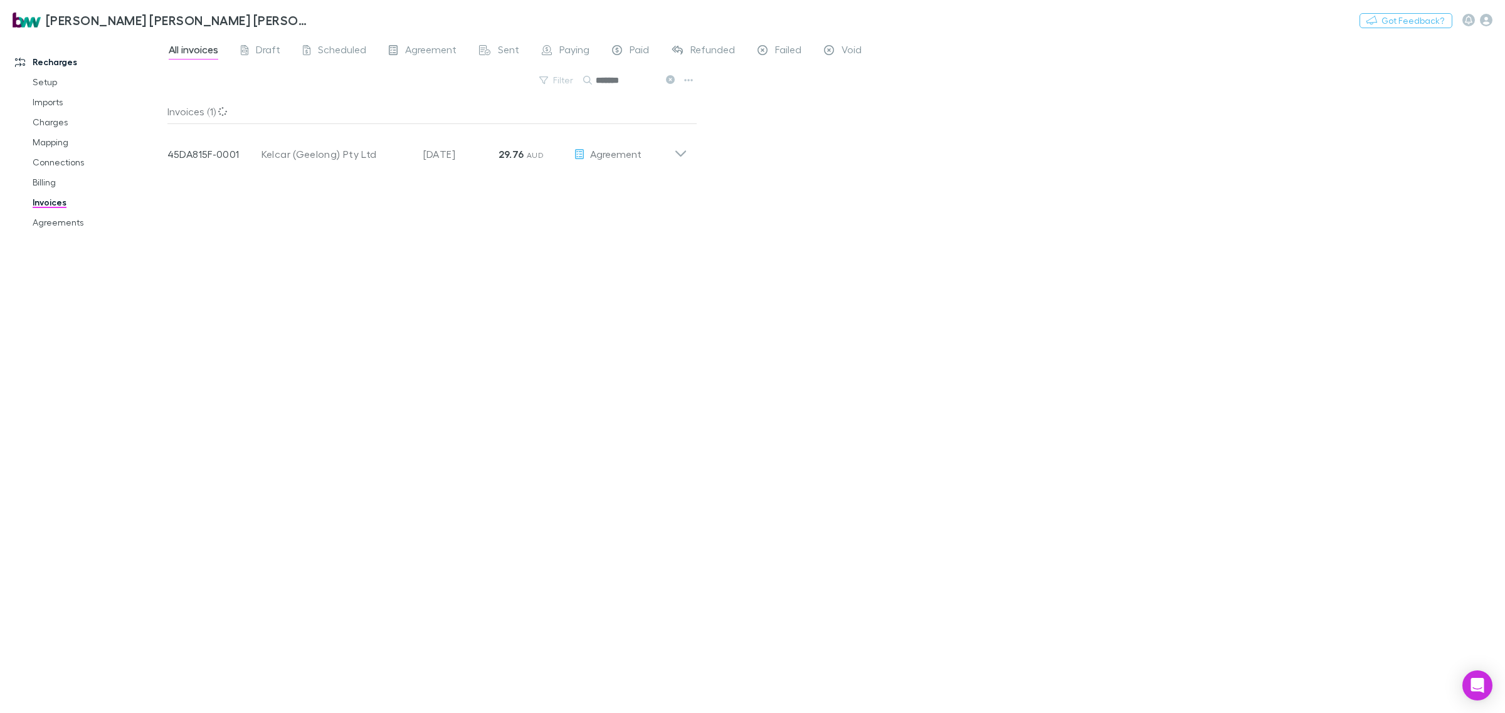
click at [628, 79] on input "*******" at bounding box center [627, 80] width 63 height 18
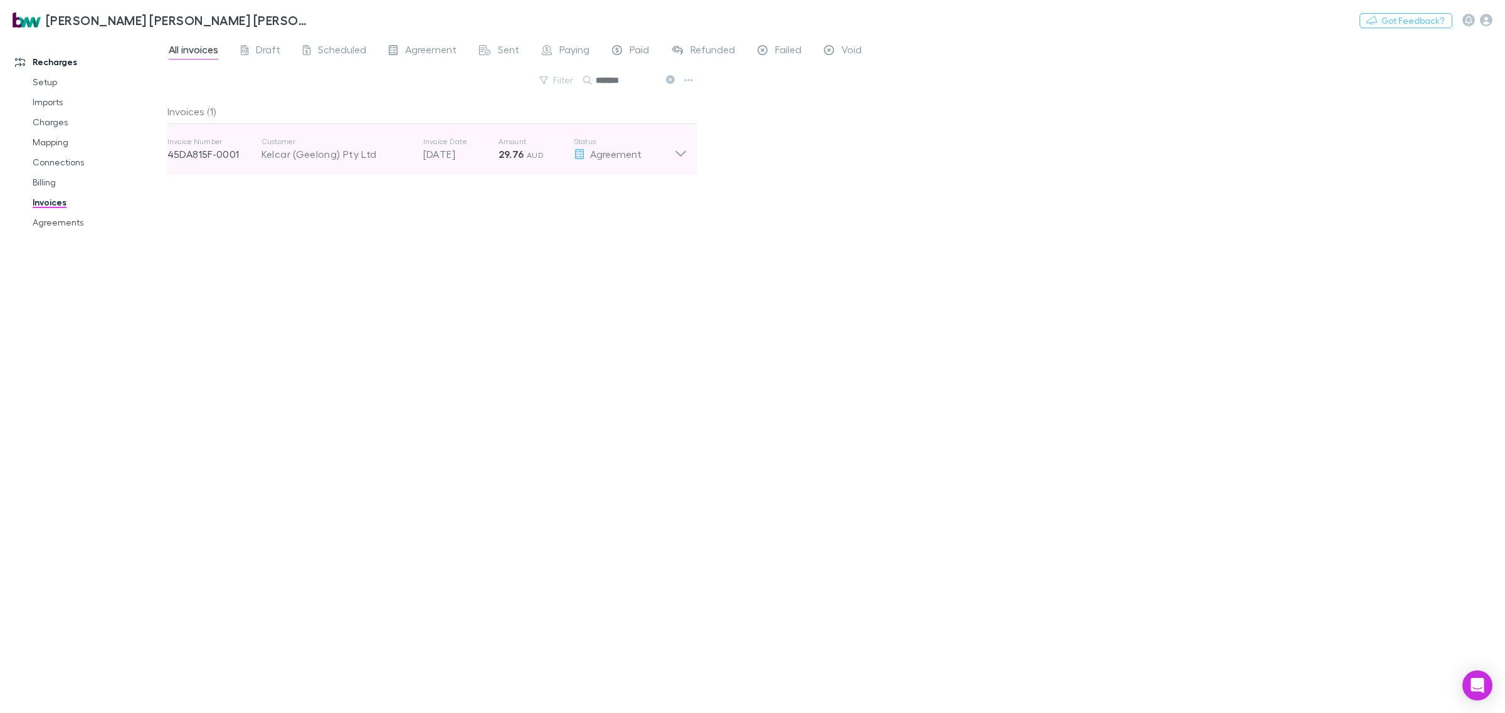
click at [676, 159] on icon at bounding box center [680, 149] width 13 height 25
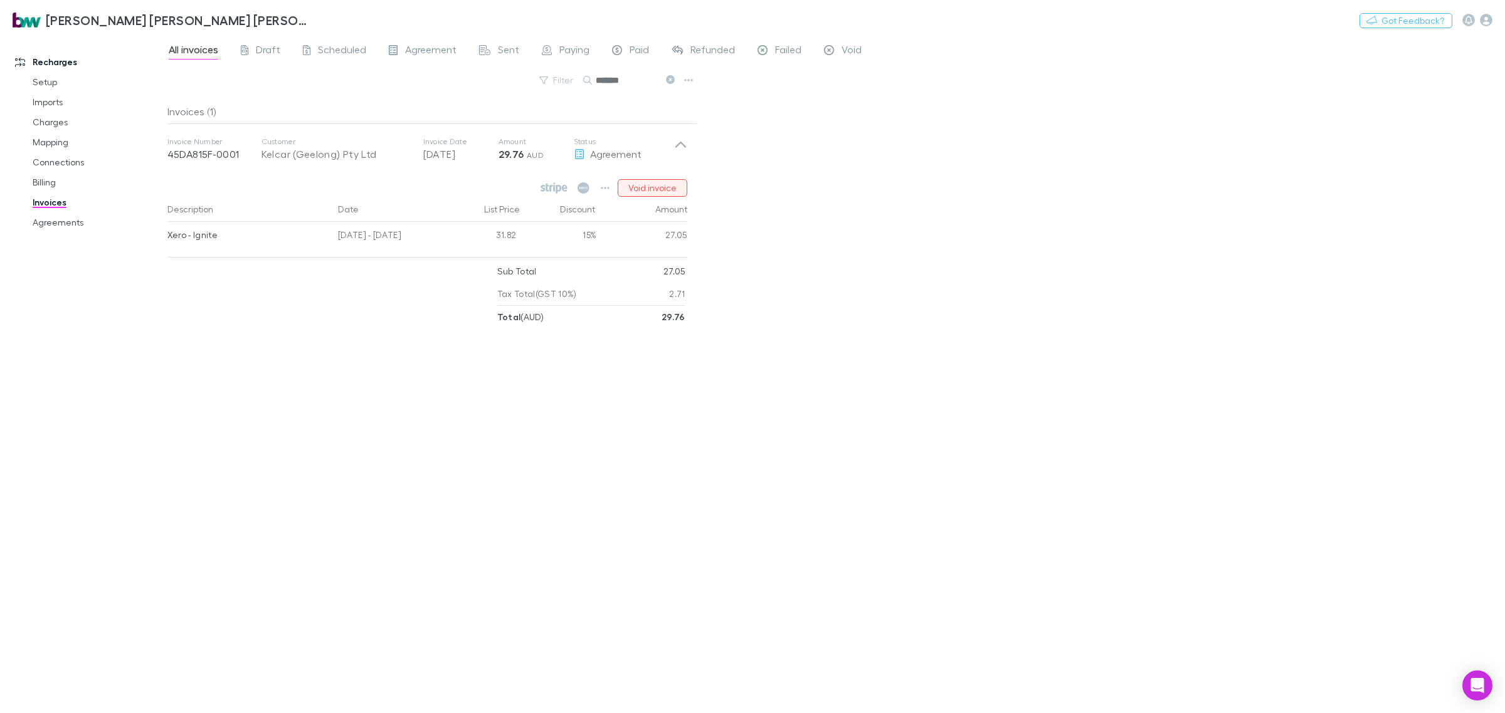
click at [666, 193] on button "Void invoice" at bounding box center [652, 188] width 70 height 18
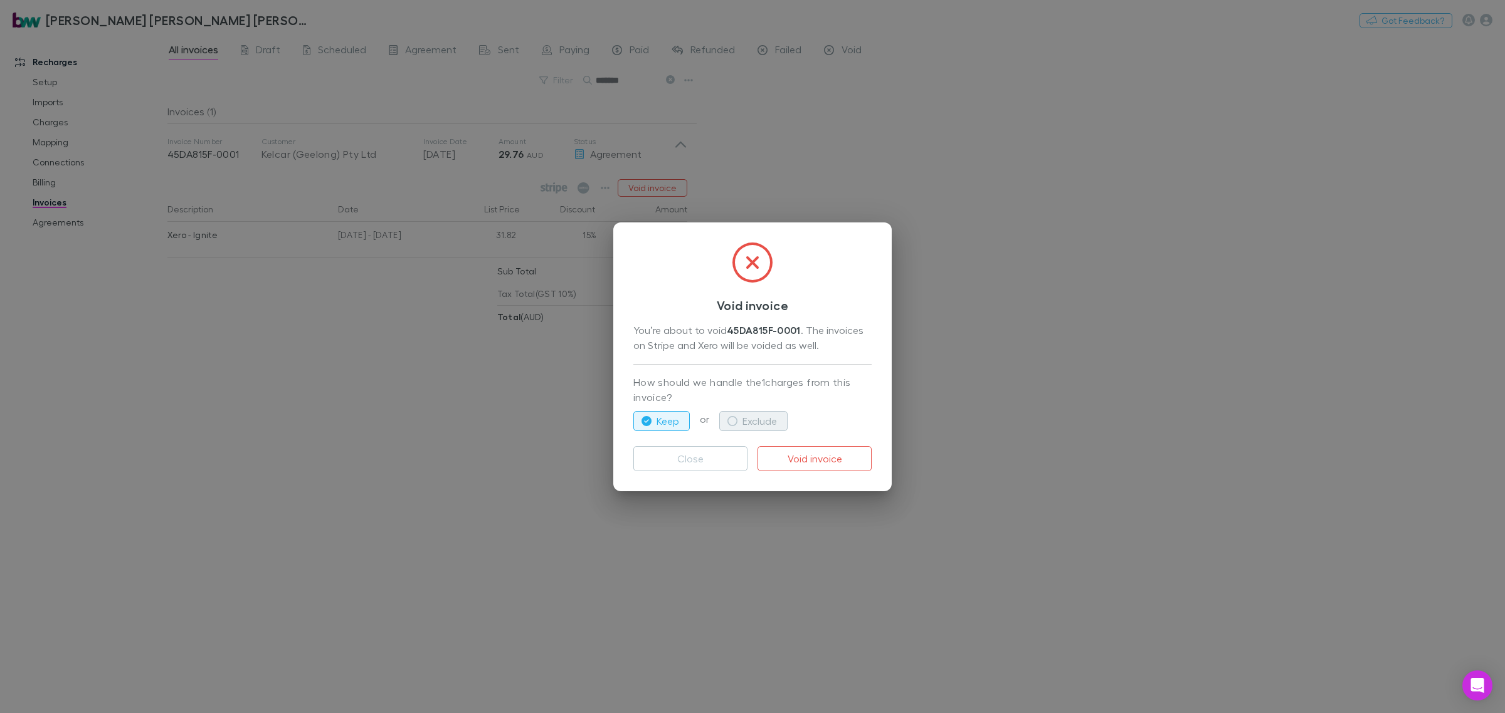
click at [745, 422] on button "Exclude" at bounding box center [753, 421] width 68 height 20
click at [831, 461] on button "Void invoice" at bounding box center [814, 458] width 114 height 25
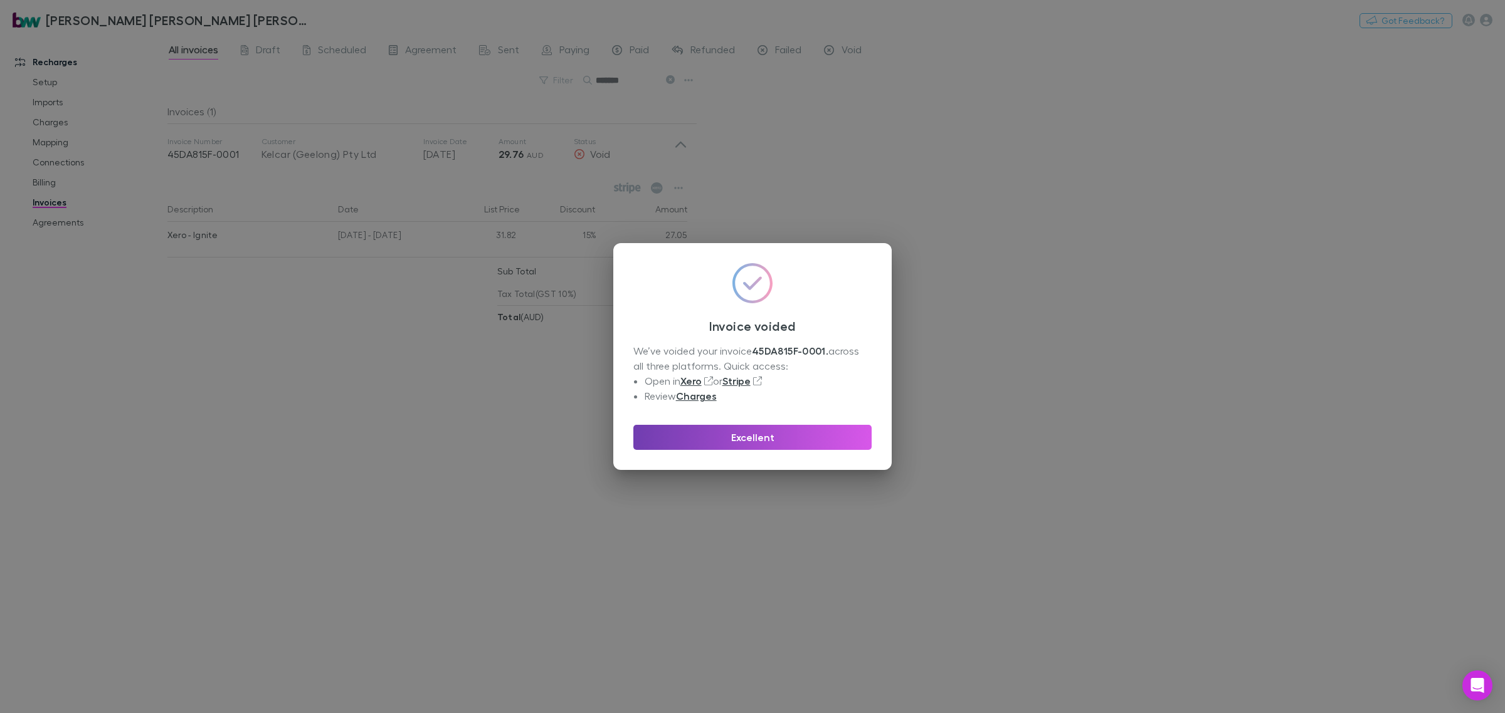
click at [737, 431] on button "Excellent" at bounding box center [752, 437] width 238 height 25
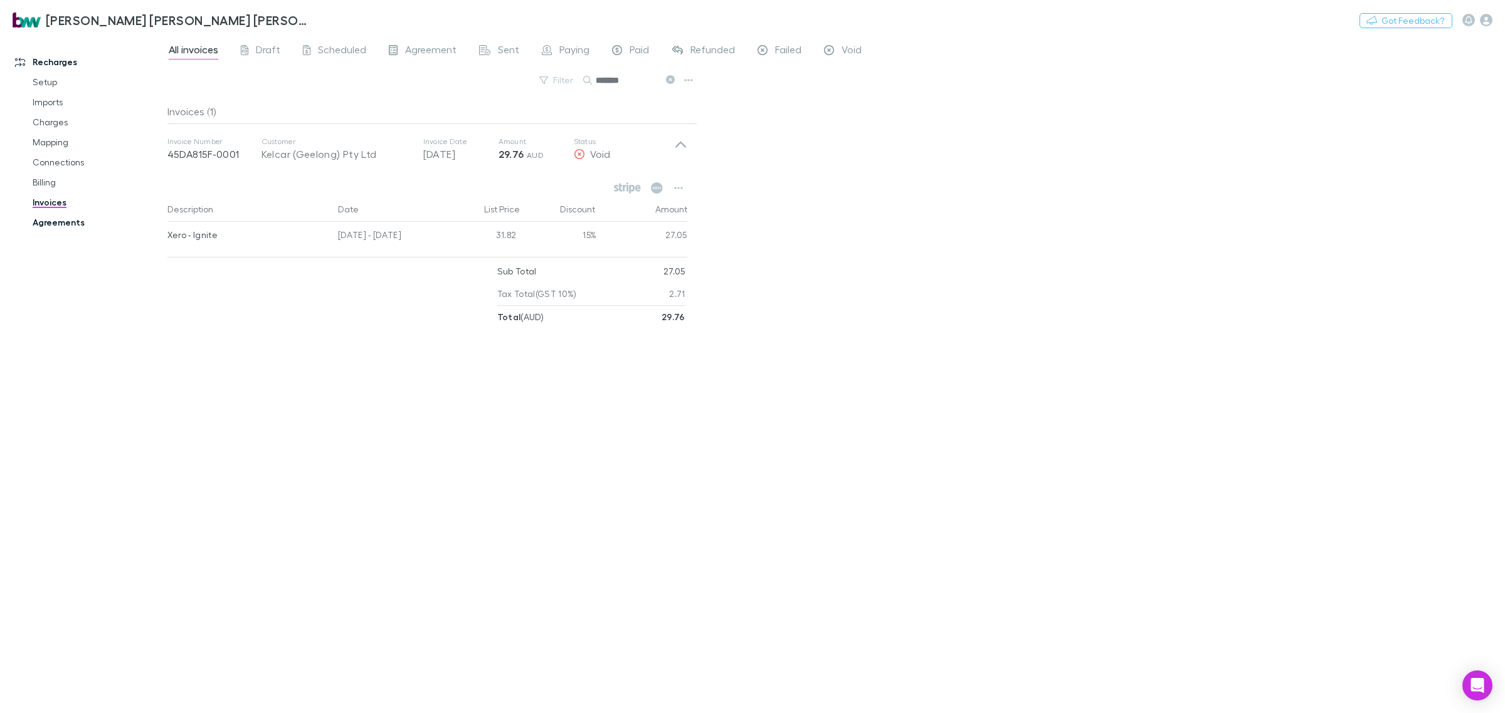
click at [61, 218] on link "Agreements" at bounding box center [98, 223] width 157 height 20
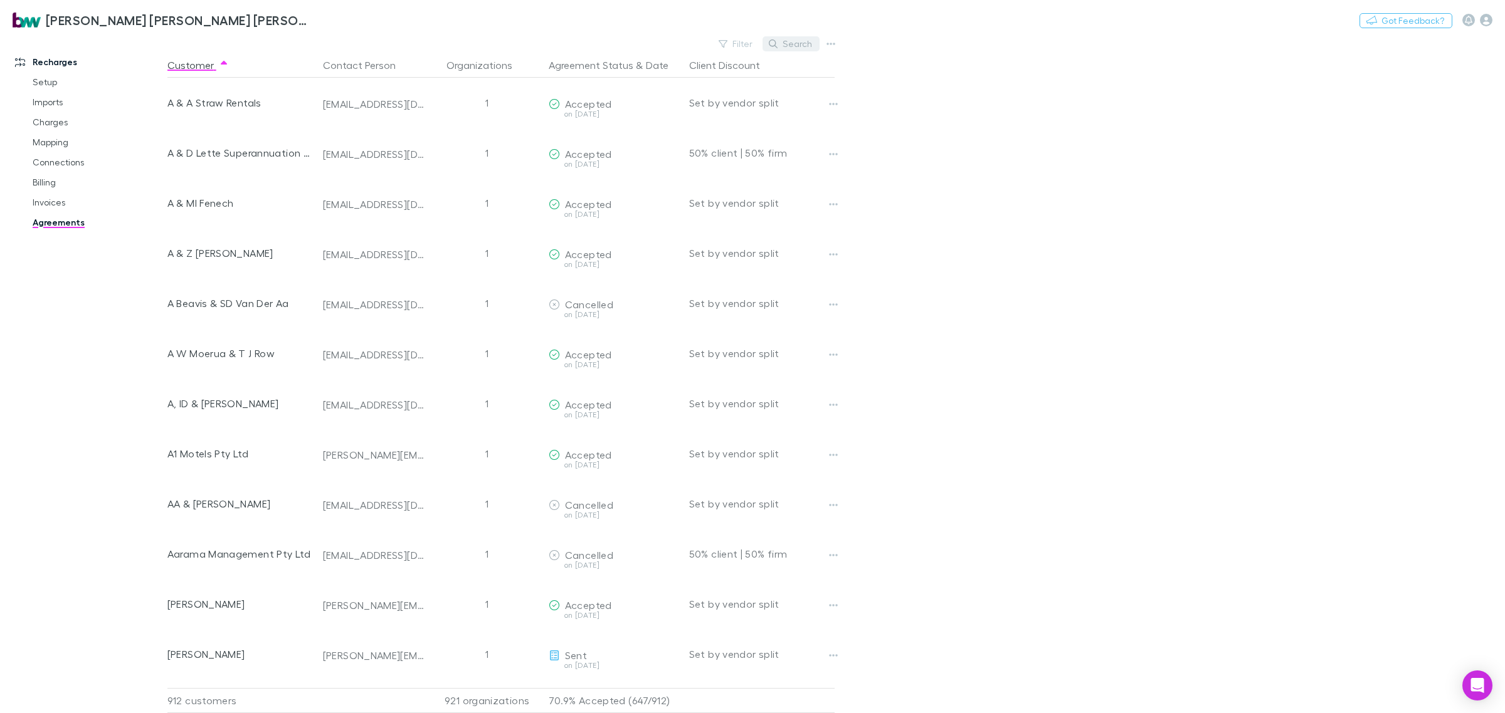
click at [799, 39] on button "Search" at bounding box center [790, 43] width 57 height 15
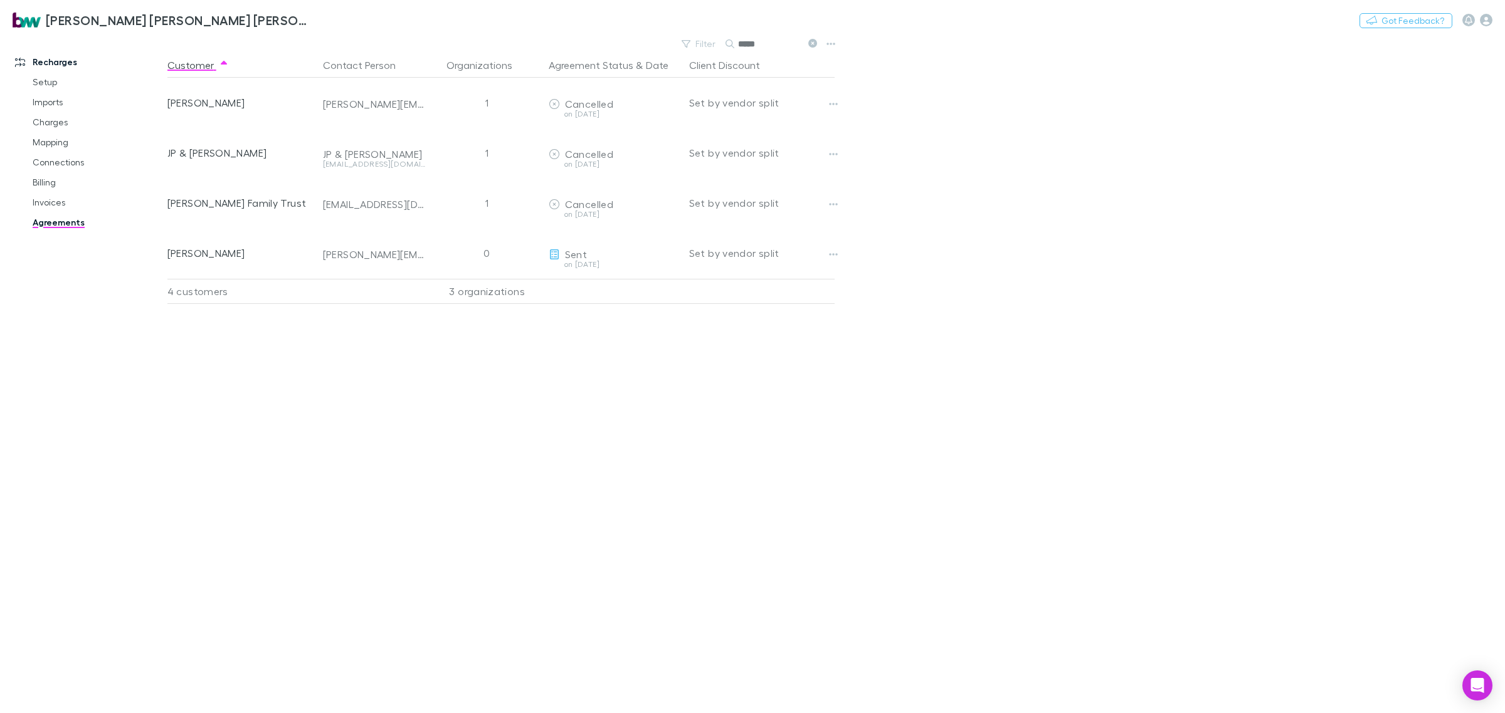
type input "*****"
click at [664, 556] on div "Customer Contact Person Organizations Agreement Status & Date Client Discount […" at bounding box center [512, 383] width 690 height 661
click at [58, 201] on link "Invoices" at bounding box center [98, 202] width 157 height 20
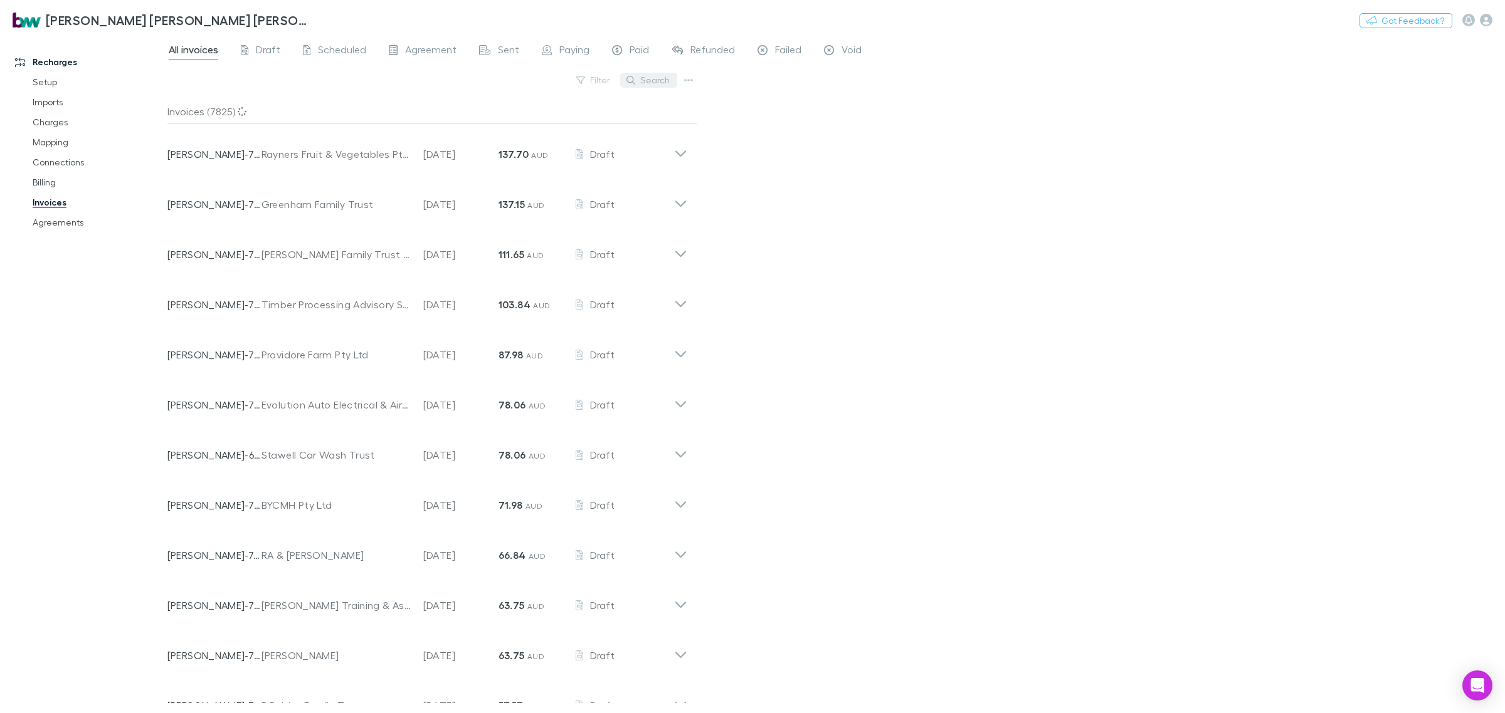
click at [656, 82] on button "Search" at bounding box center [648, 80] width 57 height 15
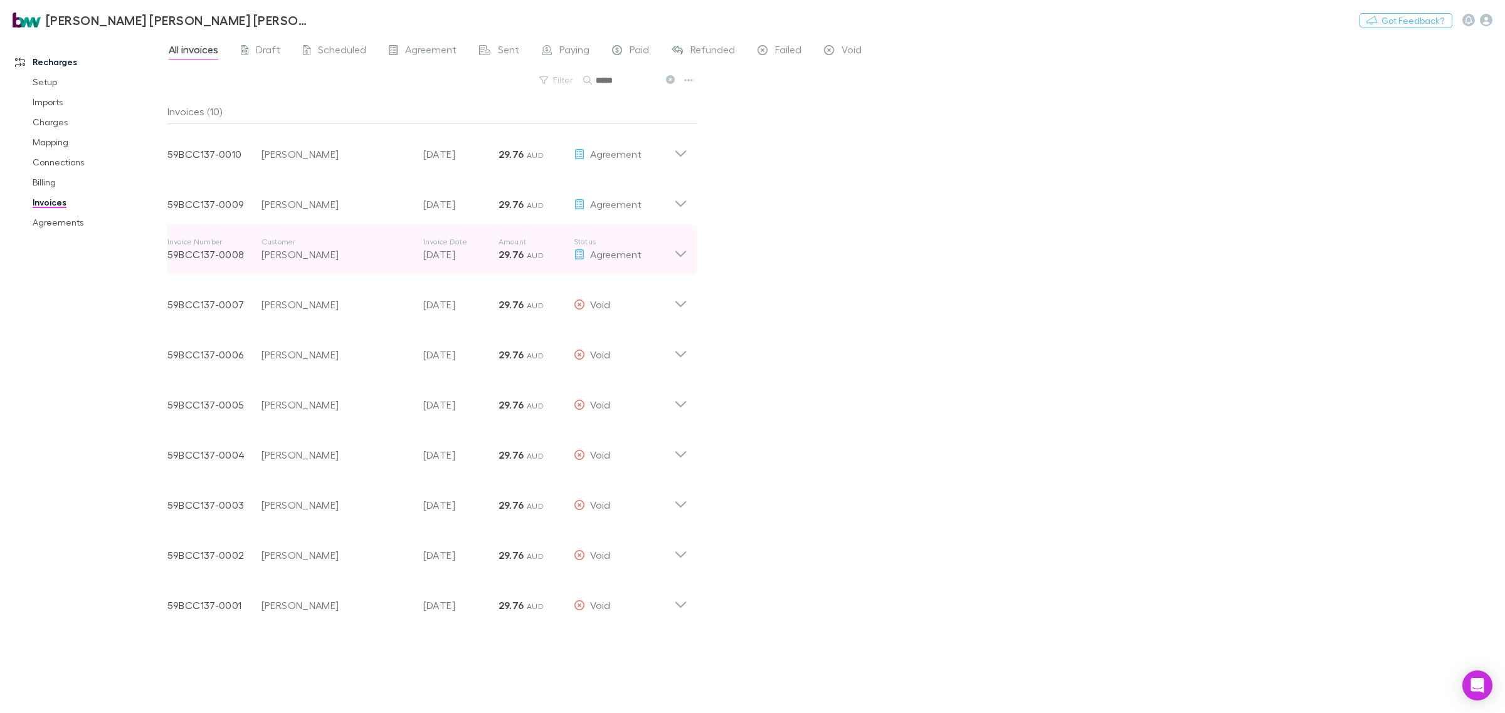
type input "*****"
click at [683, 260] on icon at bounding box center [680, 249] width 13 height 25
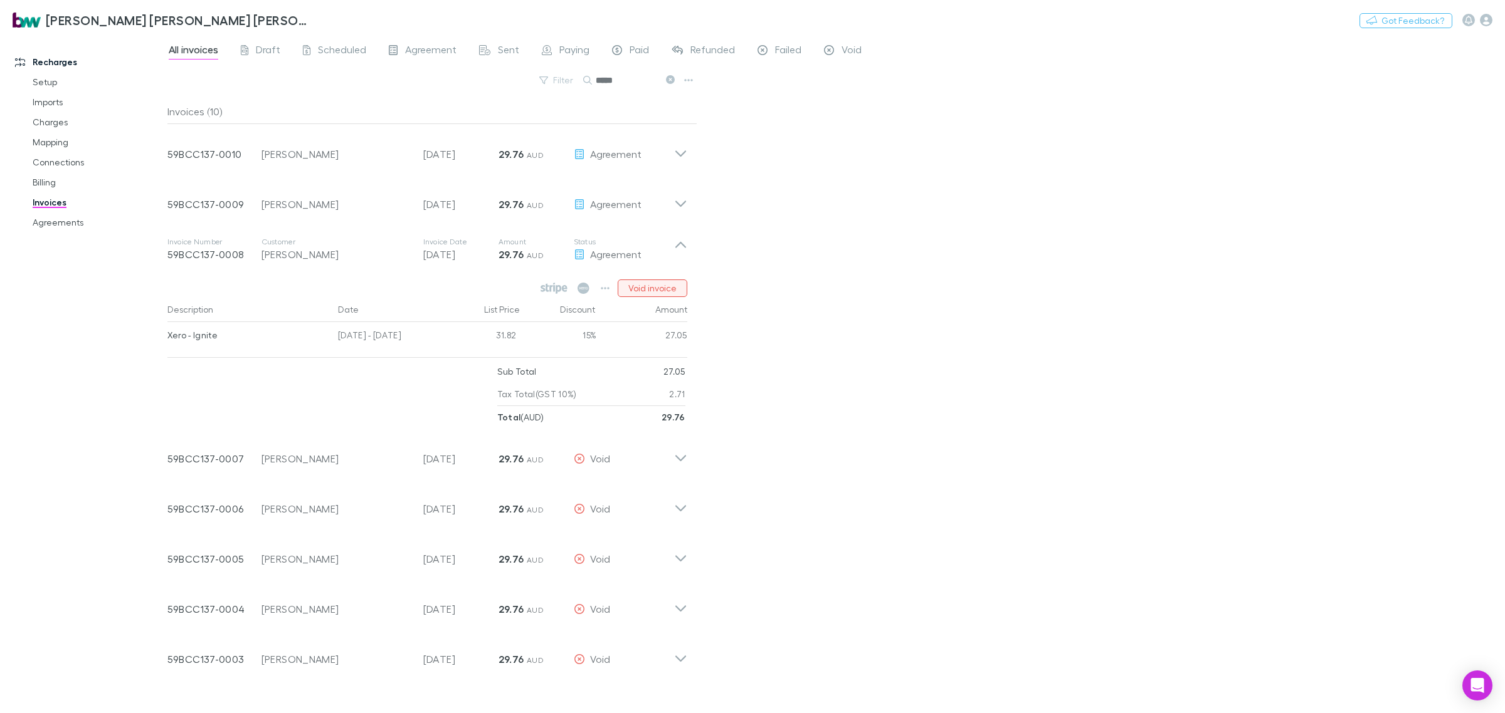
click at [666, 286] on button "Void invoice" at bounding box center [652, 289] width 70 height 18
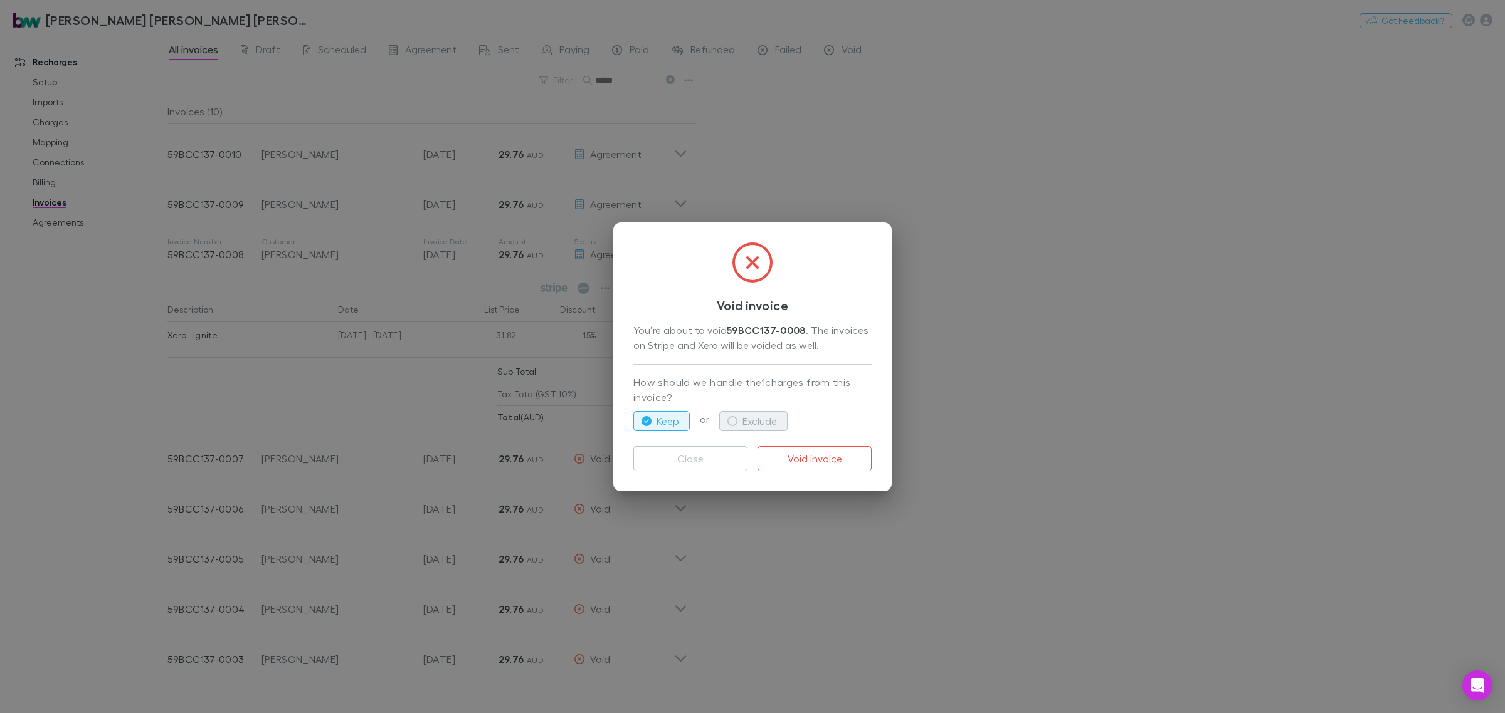
click at [775, 418] on button "Exclude" at bounding box center [753, 421] width 68 height 20
click at [809, 453] on button "Void invoice" at bounding box center [814, 458] width 114 height 25
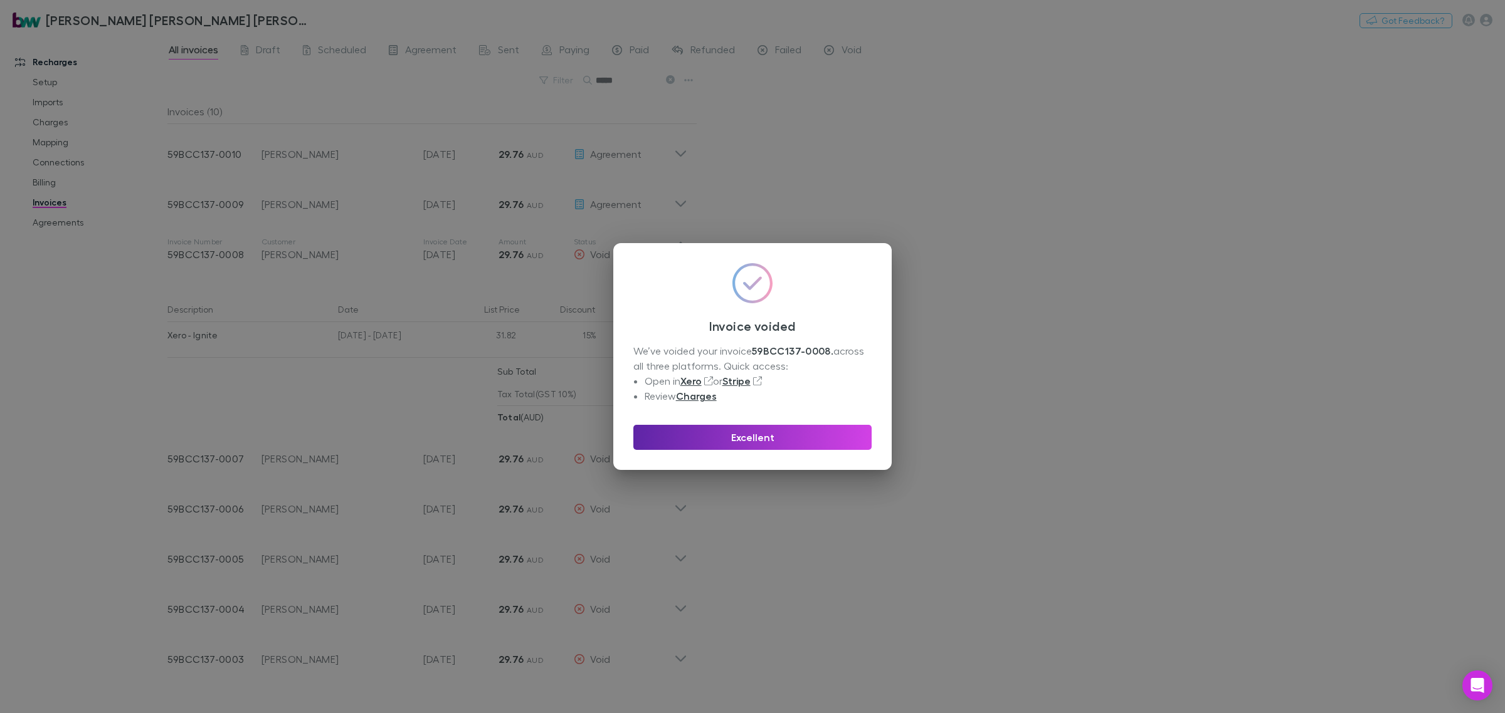
click at [683, 201] on div "Invoice voided We’ve voided your invoice 59BCC137-0008 . across all three platf…" at bounding box center [752, 356] width 1505 height 713
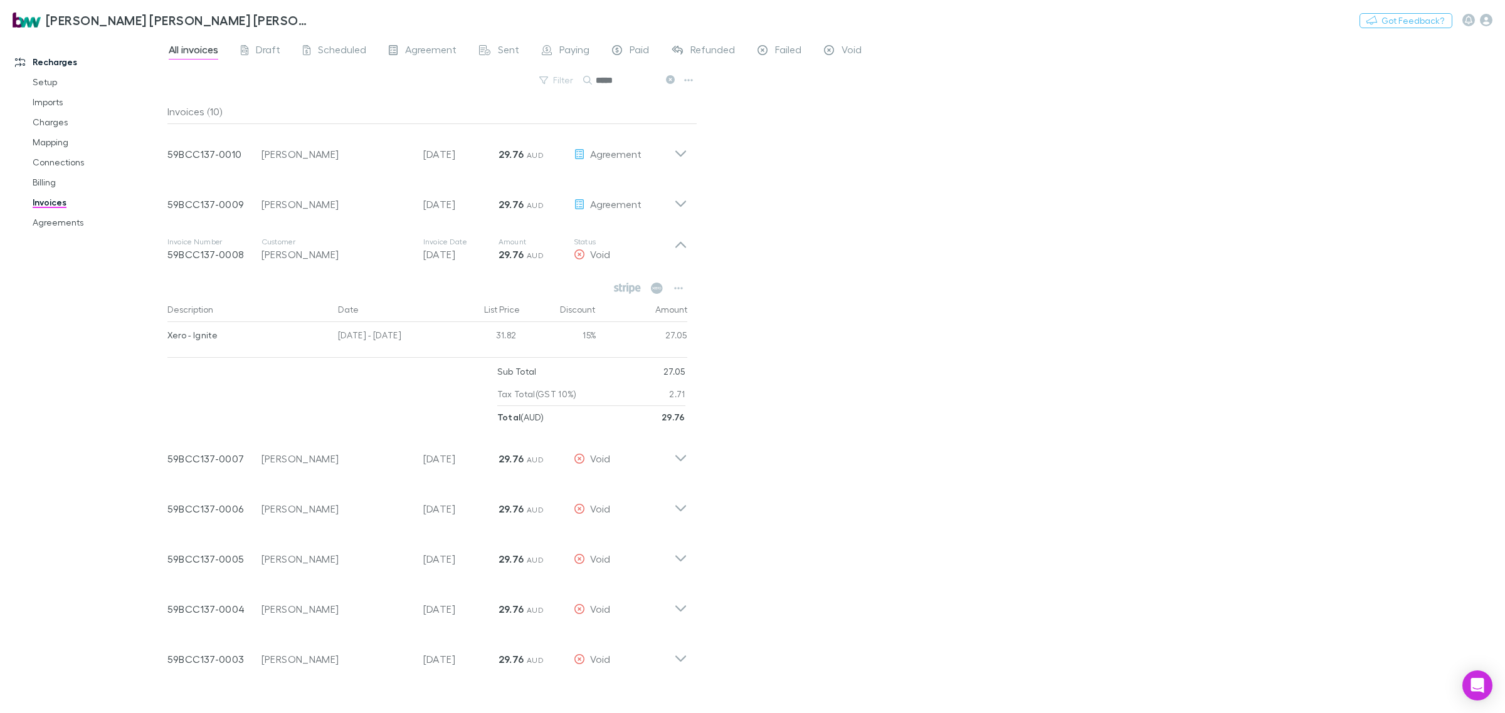
click at [683, 201] on icon at bounding box center [680, 199] width 13 height 25
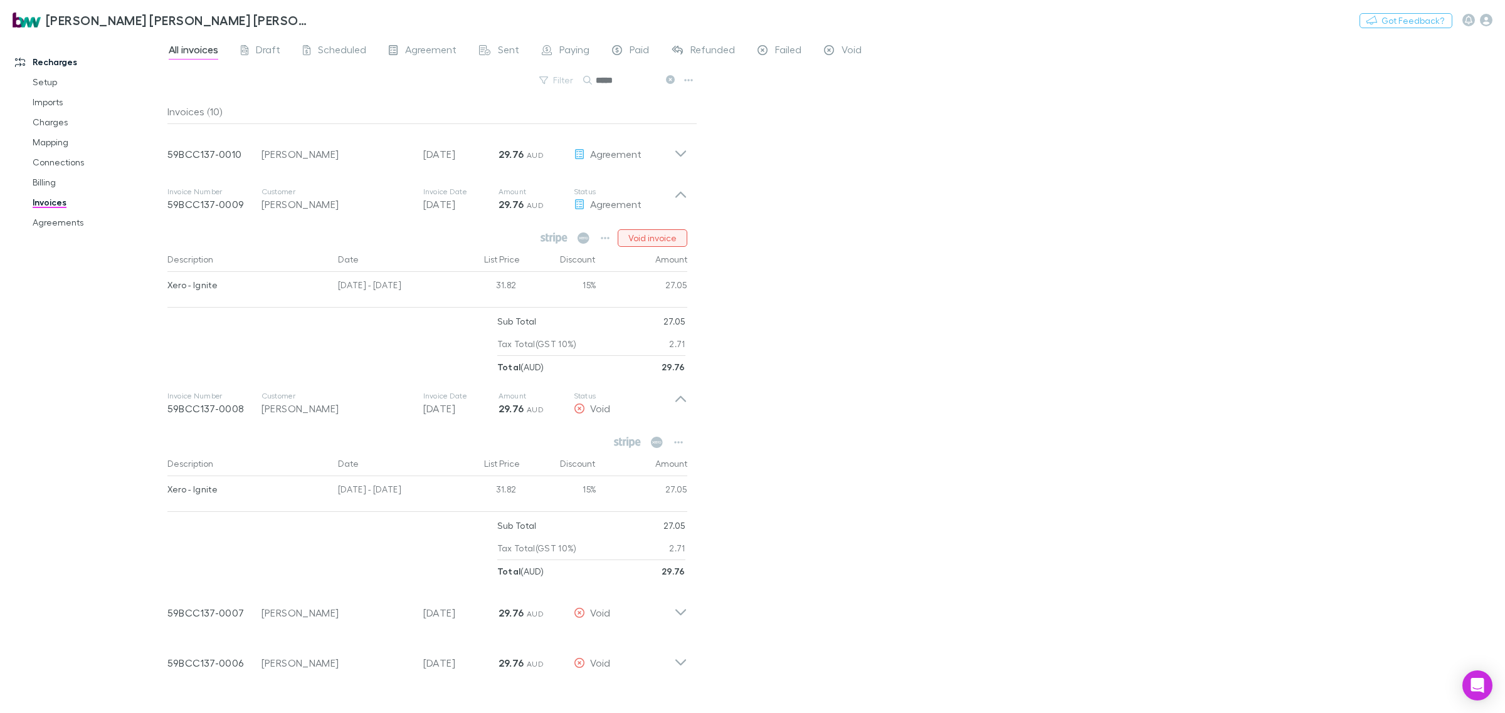
click at [664, 234] on button "Void invoice" at bounding box center [652, 238] width 70 height 18
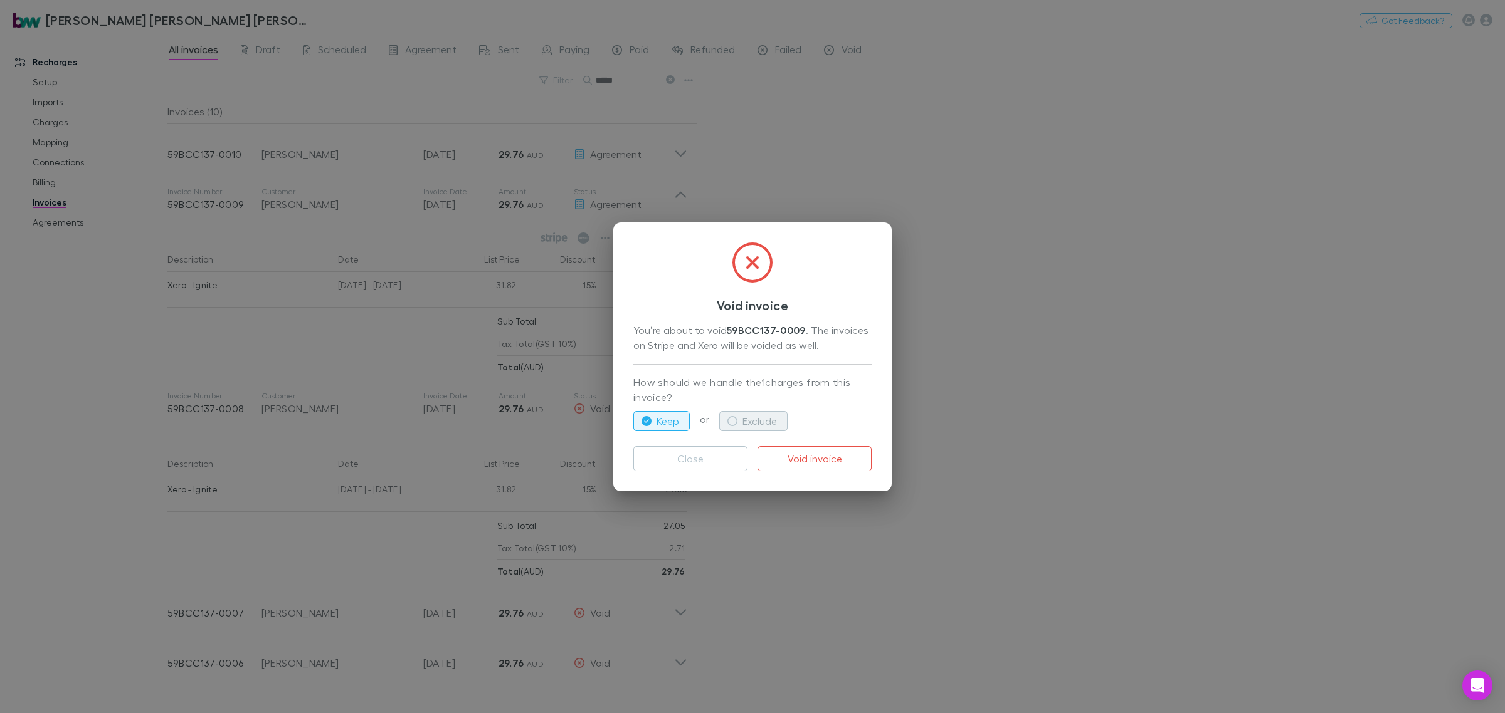
click at [753, 423] on button "Exclude" at bounding box center [753, 421] width 68 height 20
click at [801, 453] on button "Void invoice" at bounding box center [814, 458] width 114 height 25
click at [679, 147] on div "Void invoice You’re about to void 59BCC137-0009 . The invoices on Stripe and Xe…" at bounding box center [752, 356] width 1505 height 713
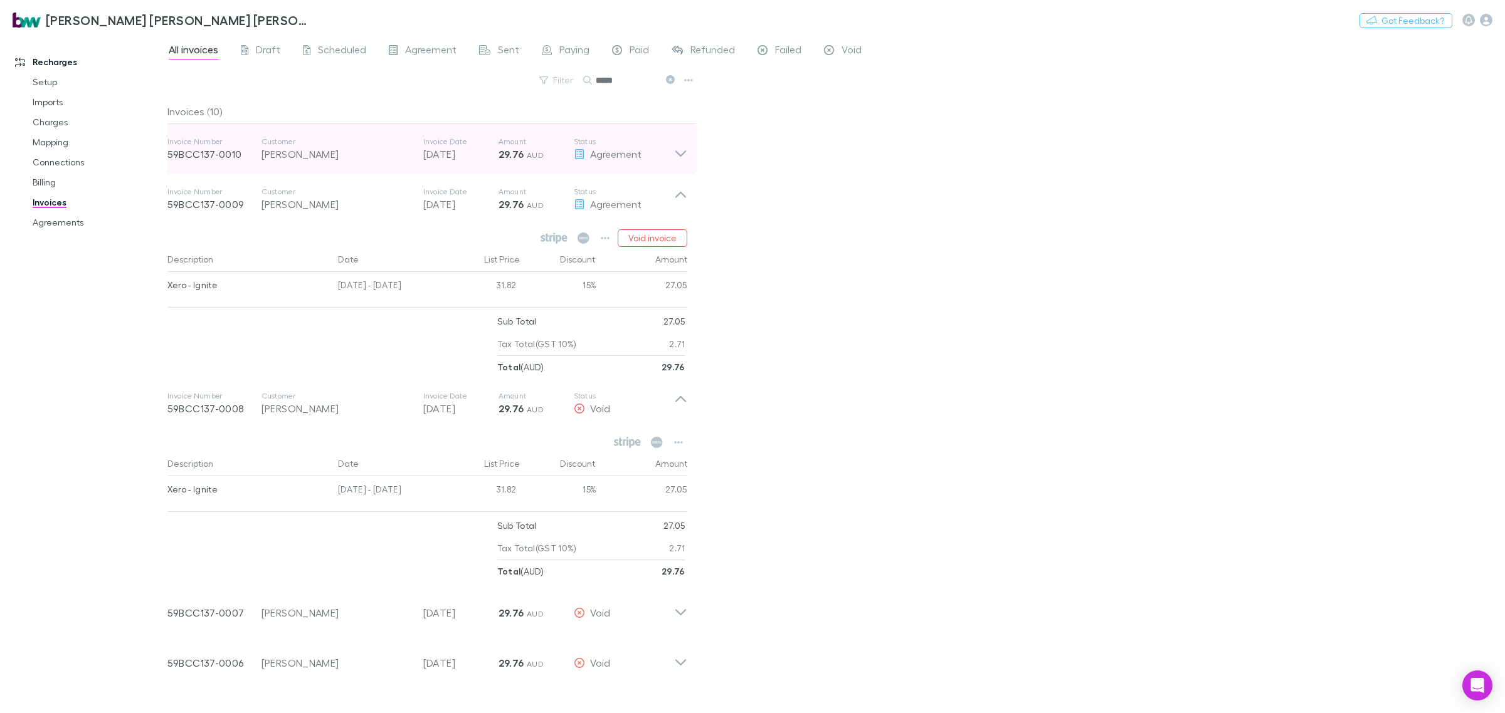
click at [676, 150] on icon at bounding box center [680, 149] width 13 height 25
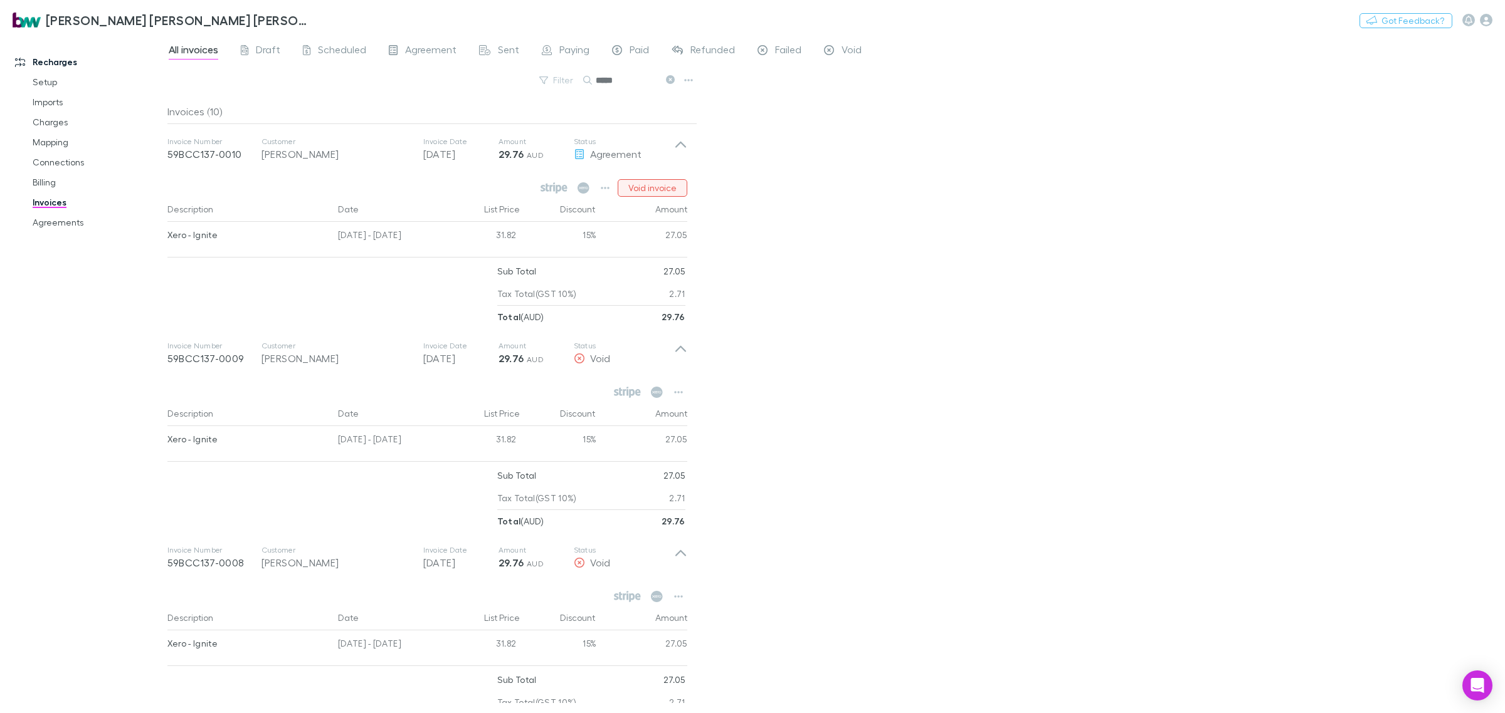
click at [670, 188] on button "Void invoice" at bounding box center [652, 188] width 70 height 18
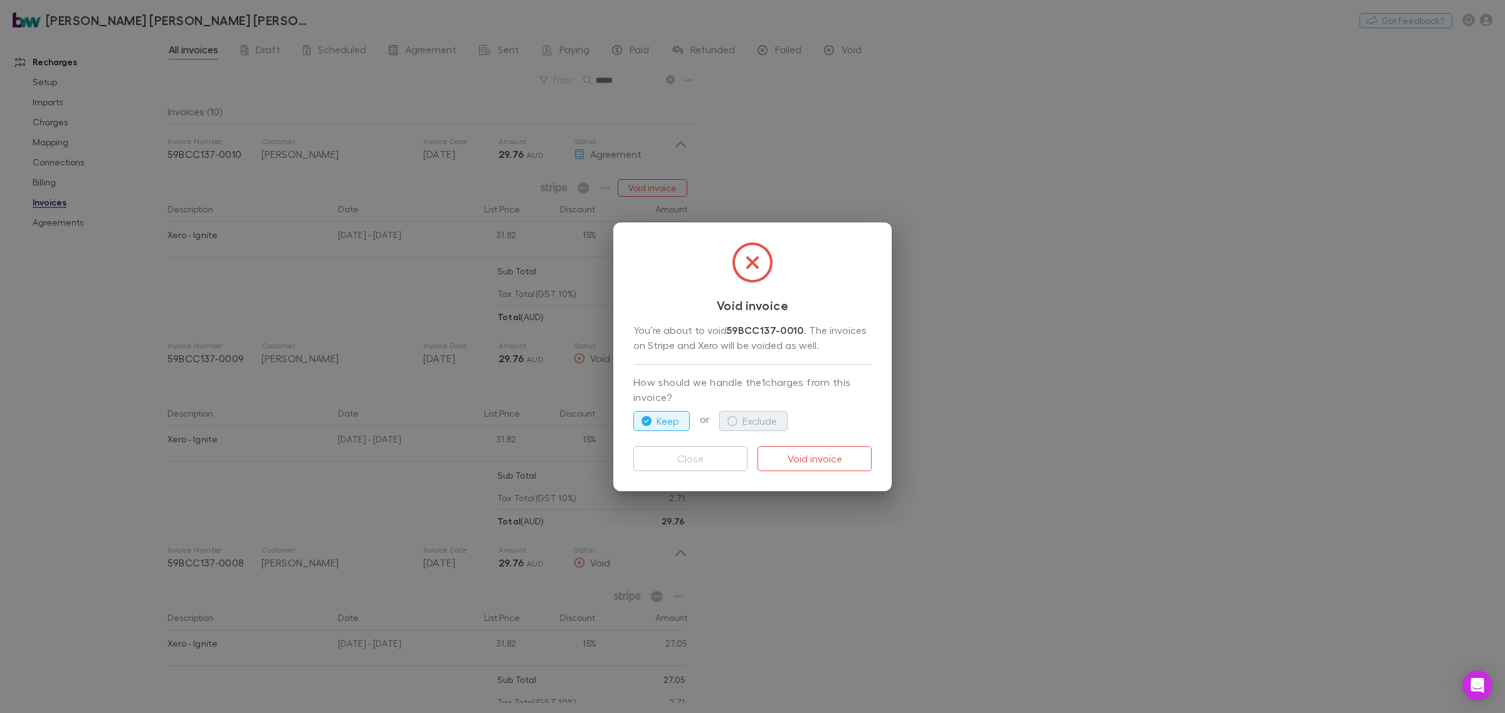
click at [745, 422] on button "Exclude" at bounding box center [753, 421] width 68 height 20
click at [801, 467] on button "Void invoice" at bounding box center [814, 458] width 114 height 25
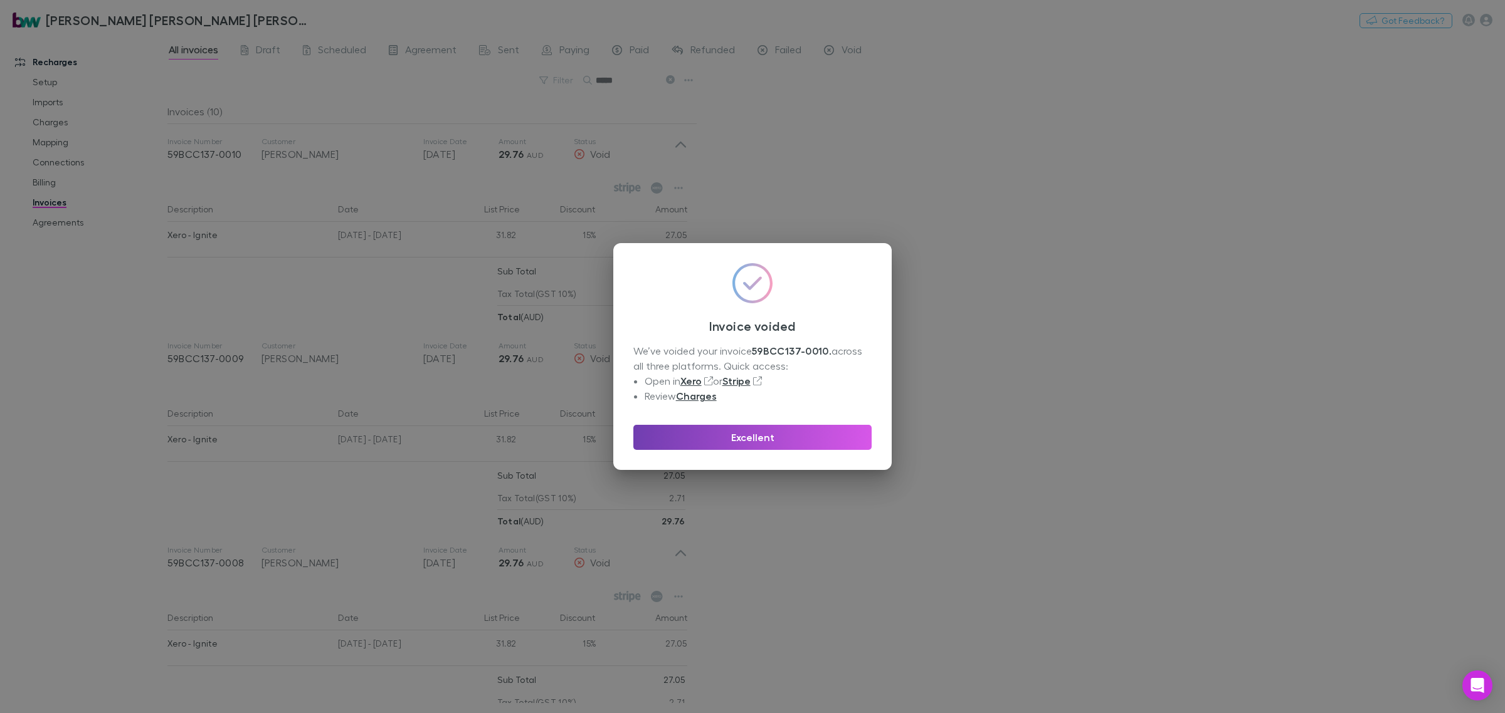
click at [779, 438] on button "Excellent" at bounding box center [752, 437] width 238 height 25
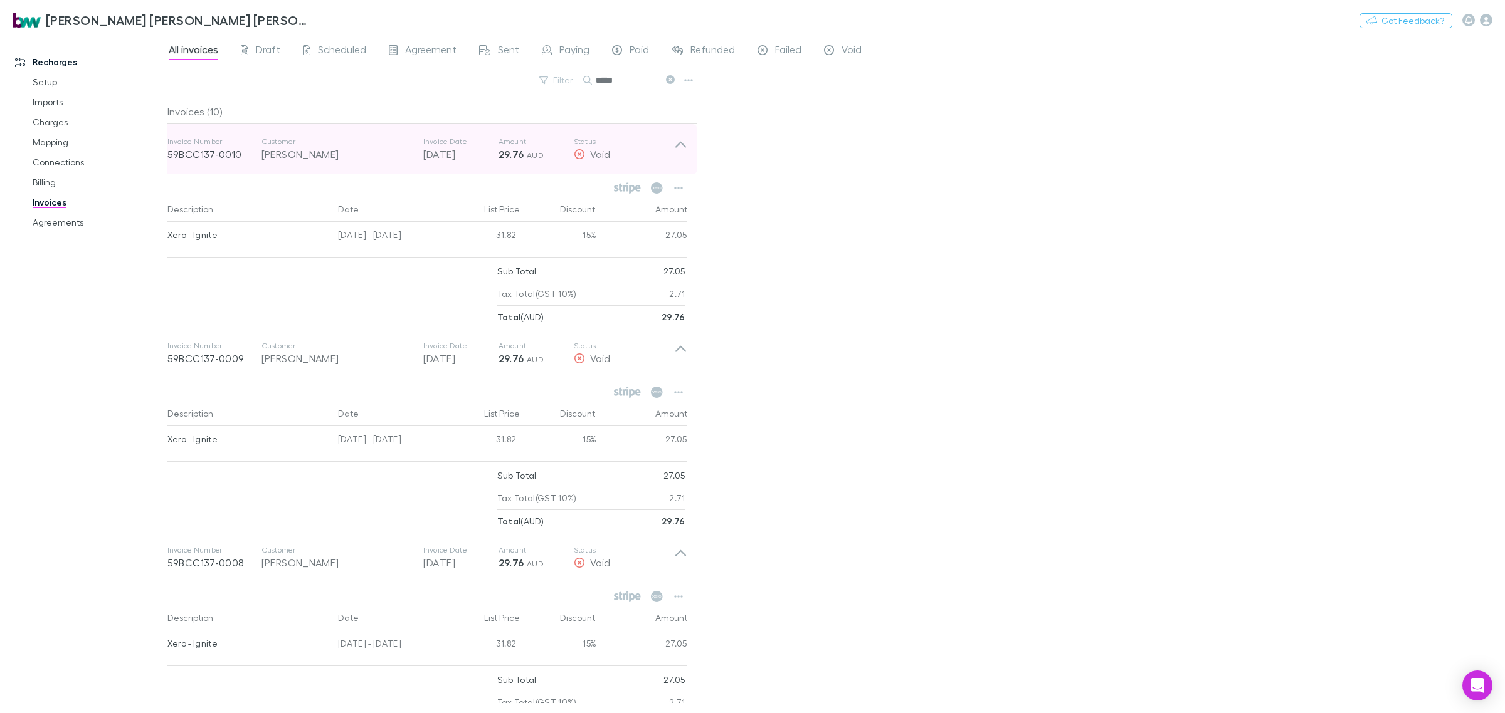
click at [675, 142] on icon at bounding box center [680, 149] width 13 height 25
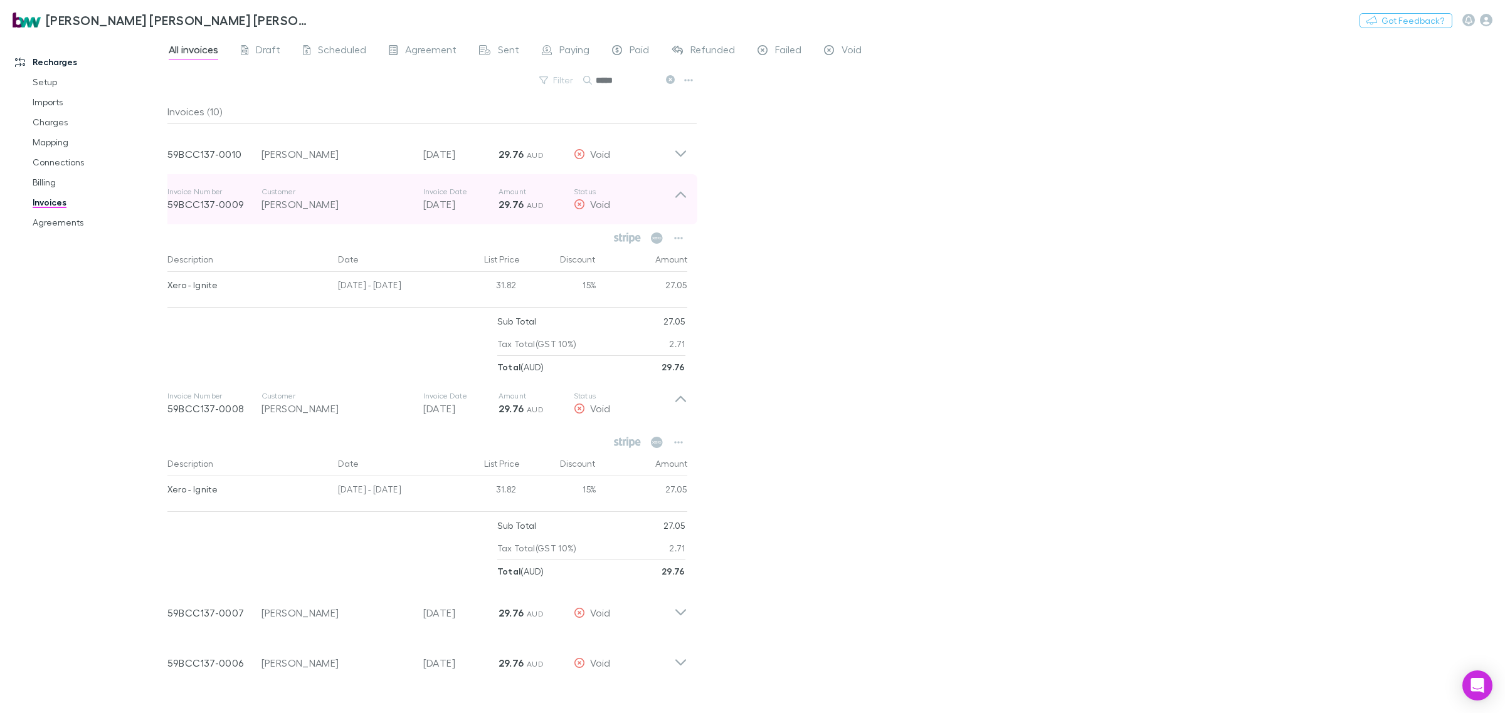
click at [683, 192] on icon at bounding box center [680, 199] width 13 height 25
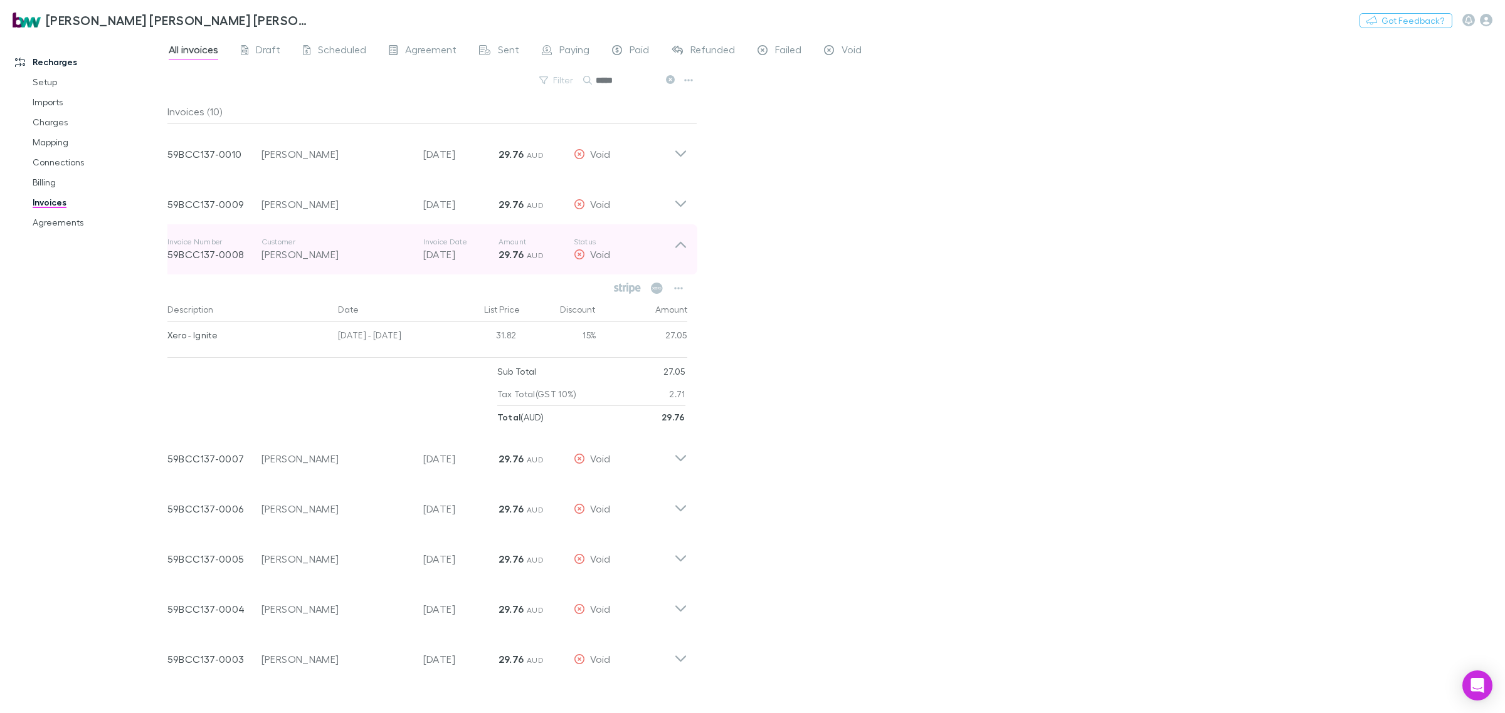
click at [681, 254] on icon at bounding box center [680, 249] width 13 height 25
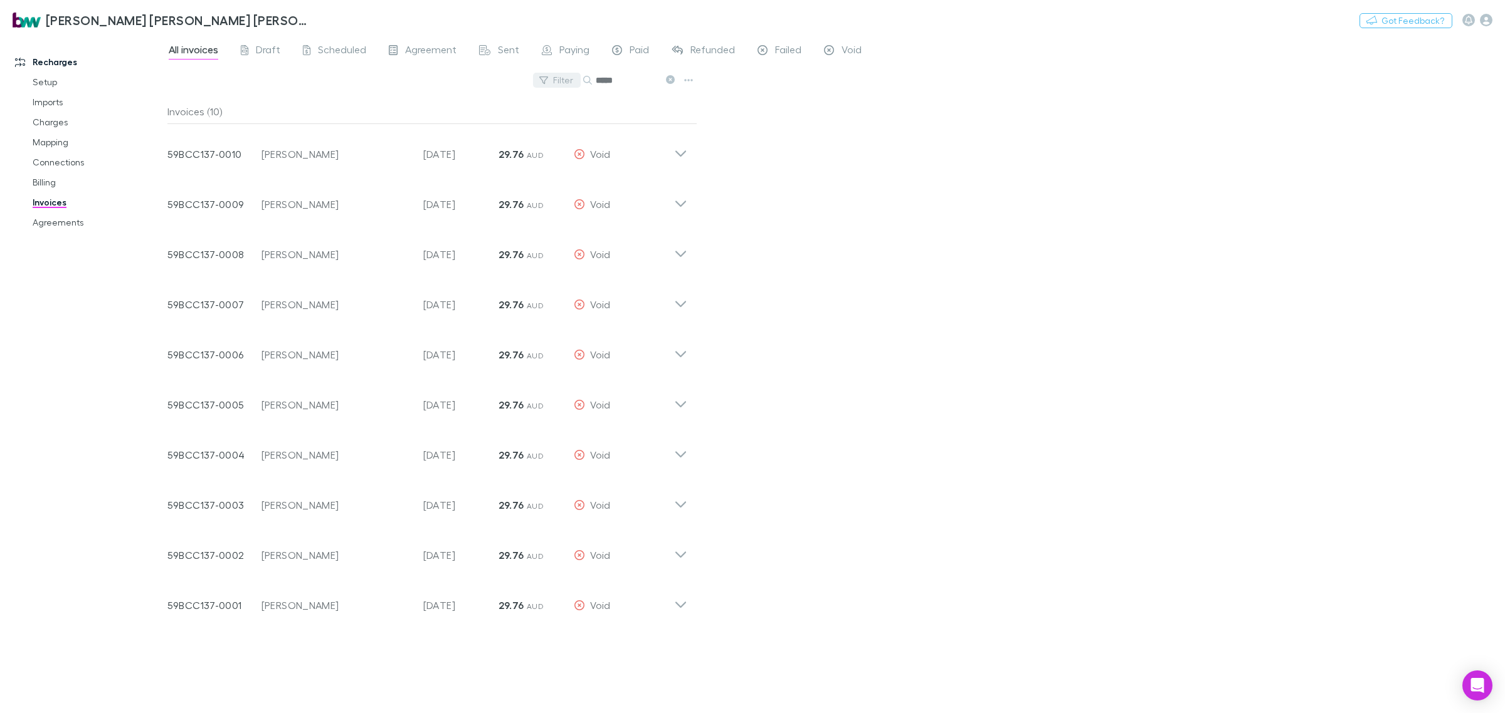
drag, startPoint x: 632, startPoint y: 83, endPoint x: 580, endPoint y: 81, distance: 52.1
click at [580, 81] on div "Filter Search *****" at bounding box center [432, 85] width 530 height 28
click at [875, 227] on div "All invoices Draft Scheduled Agreement Sent Paying Paid Refunded Failed Void Fi…" at bounding box center [835, 374] width 1337 height 678
click at [80, 215] on link "Agreements" at bounding box center [98, 223] width 157 height 20
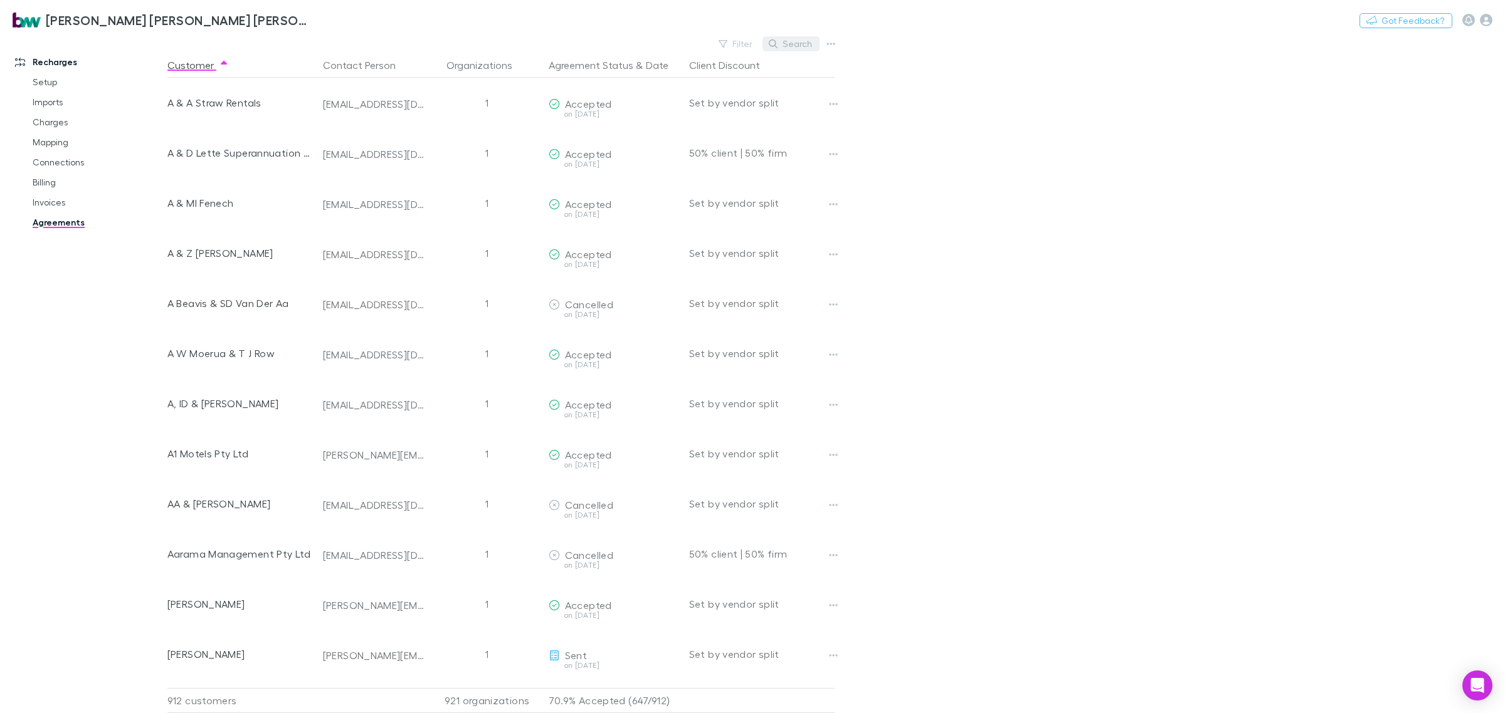
click at [804, 38] on button "Search" at bounding box center [790, 43] width 57 height 15
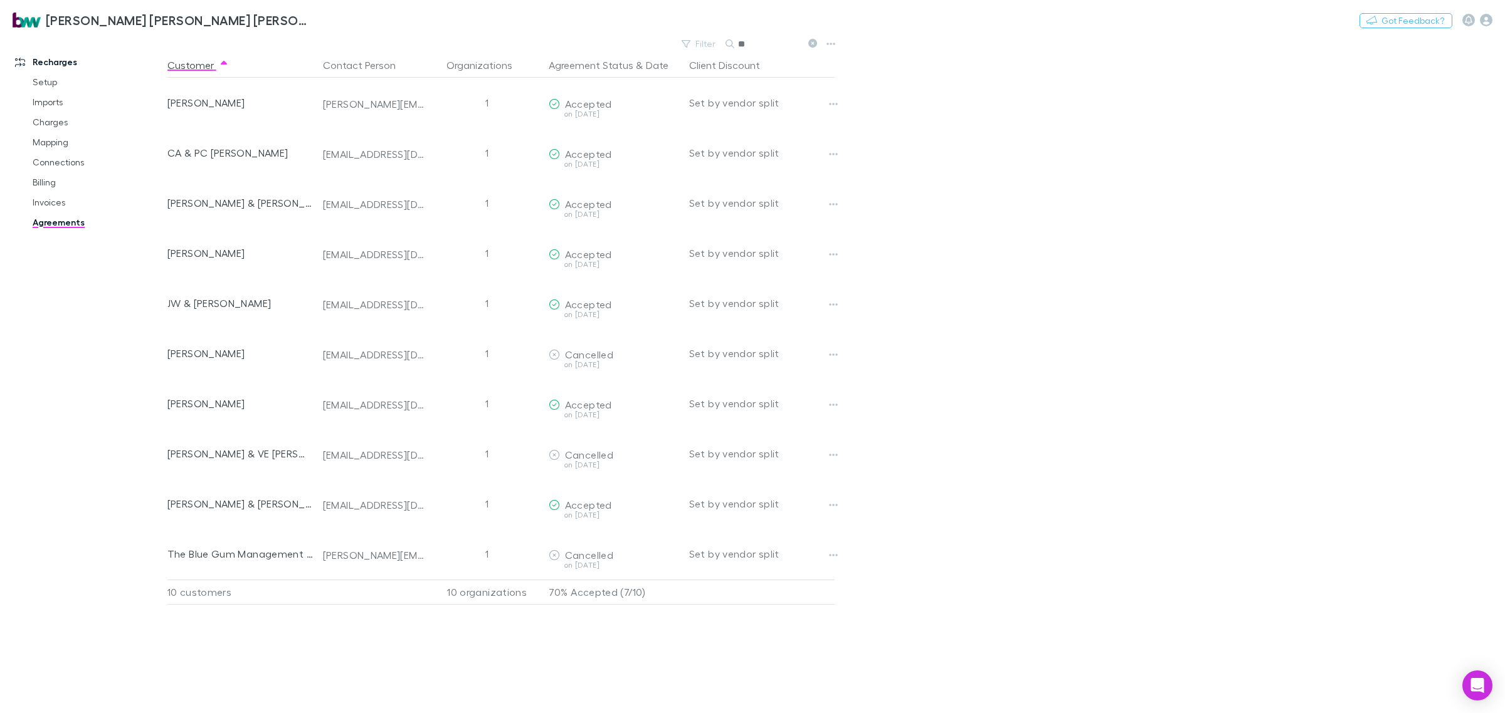
type input "*"
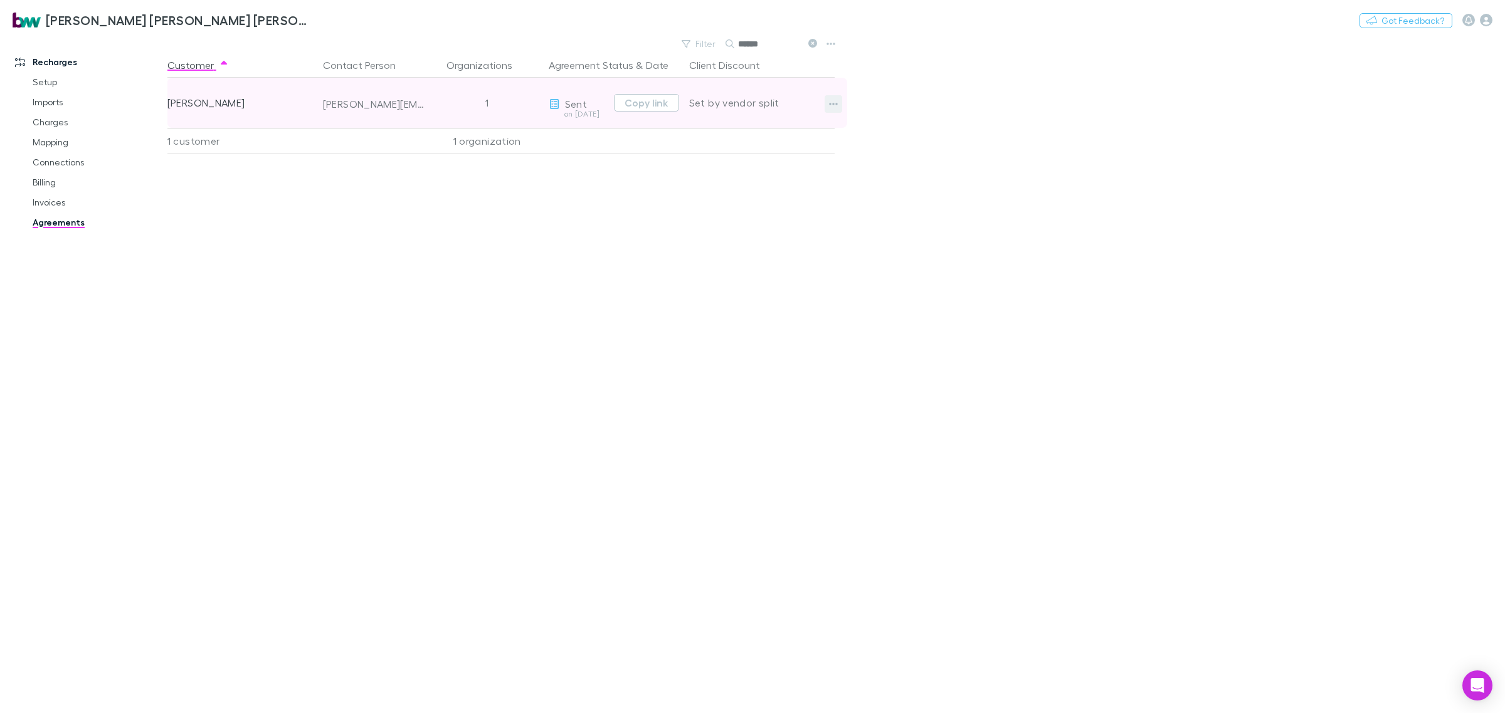
type input "******"
click at [831, 107] on icon "button" at bounding box center [833, 104] width 9 height 10
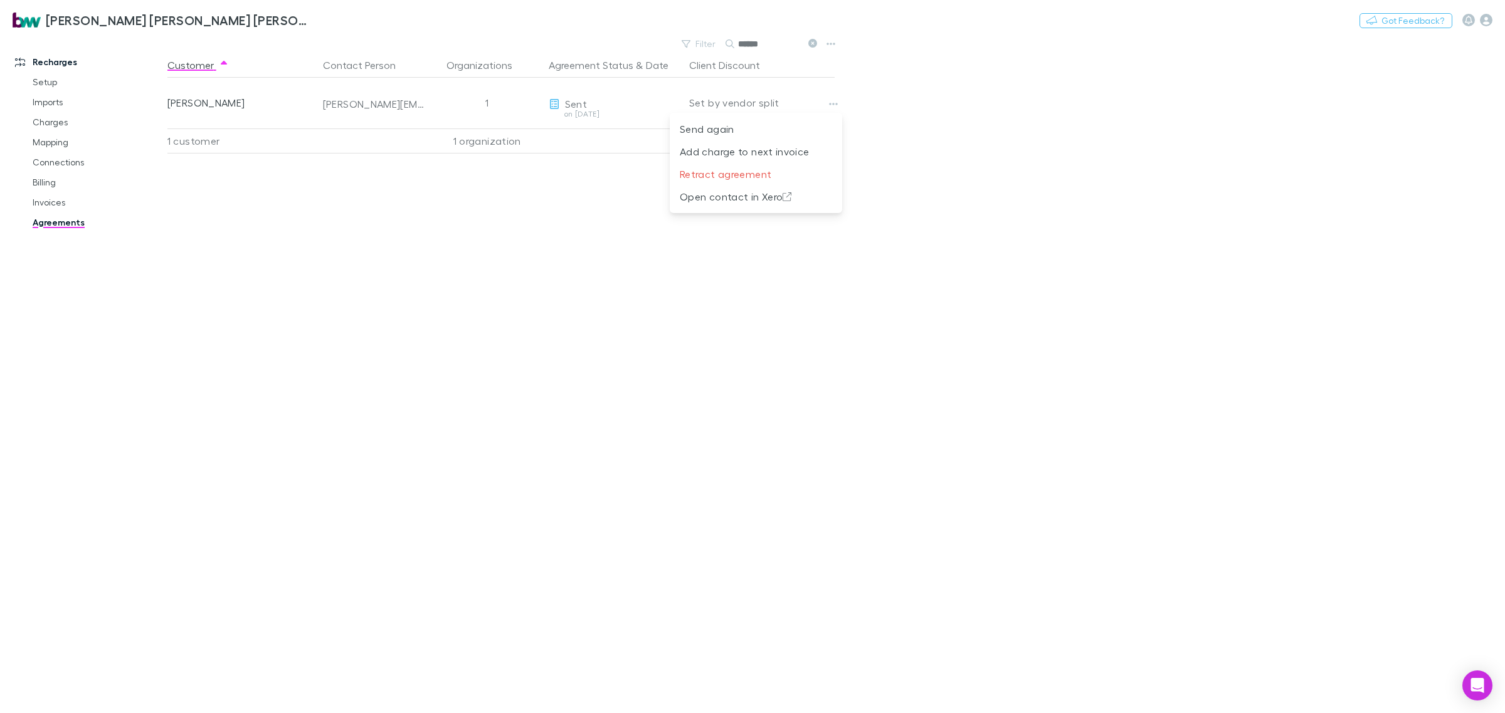
click at [478, 364] on div at bounding box center [752, 356] width 1505 height 713
click at [386, 375] on div "Customer Contact Person Organizations Agreement Status & Date Client Discount […" at bounding box center [512, 383] width 690 height 661
click at [46, 139] on link "Mapping" at bounding box center [98, 142] width 157 height 20
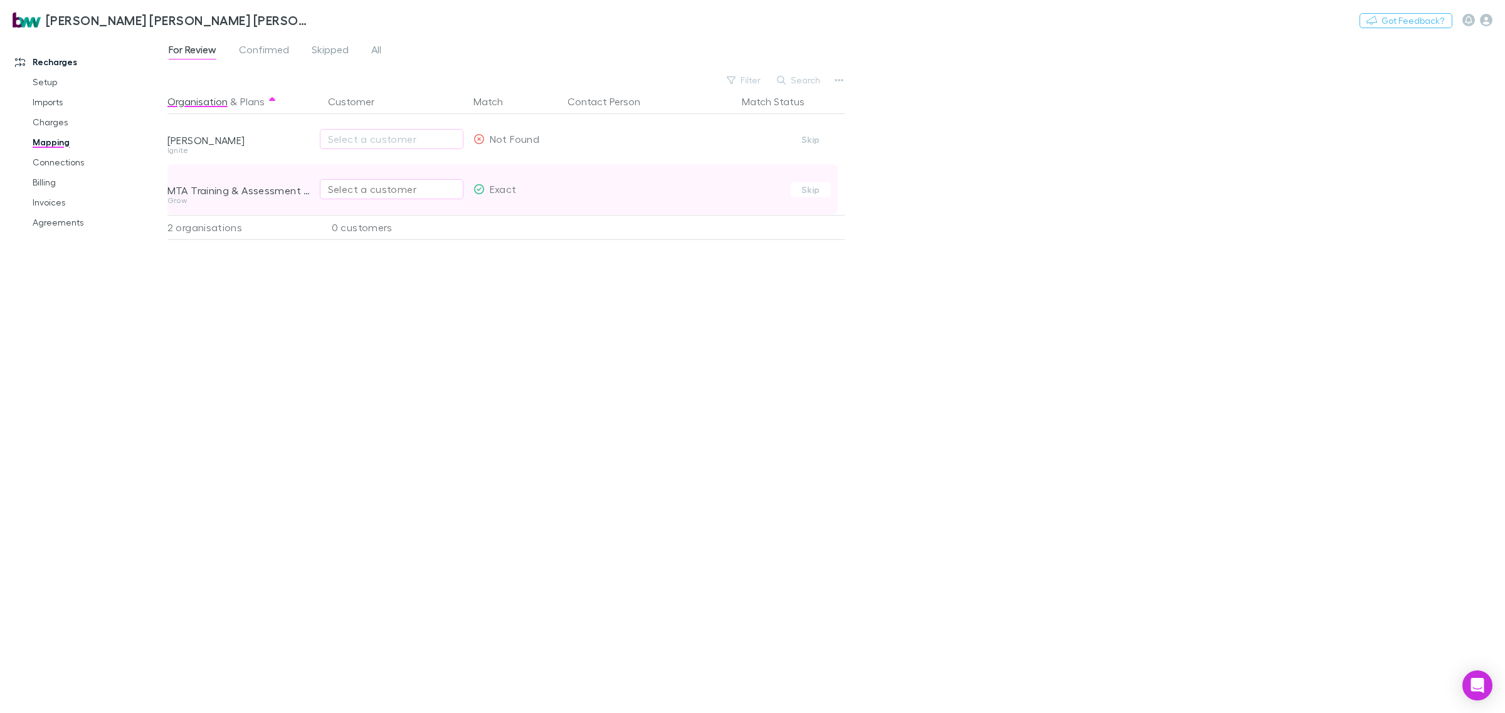
click at [392, 192] on div "Select a customer" at bounding box center [391, 189] width 127 height 15
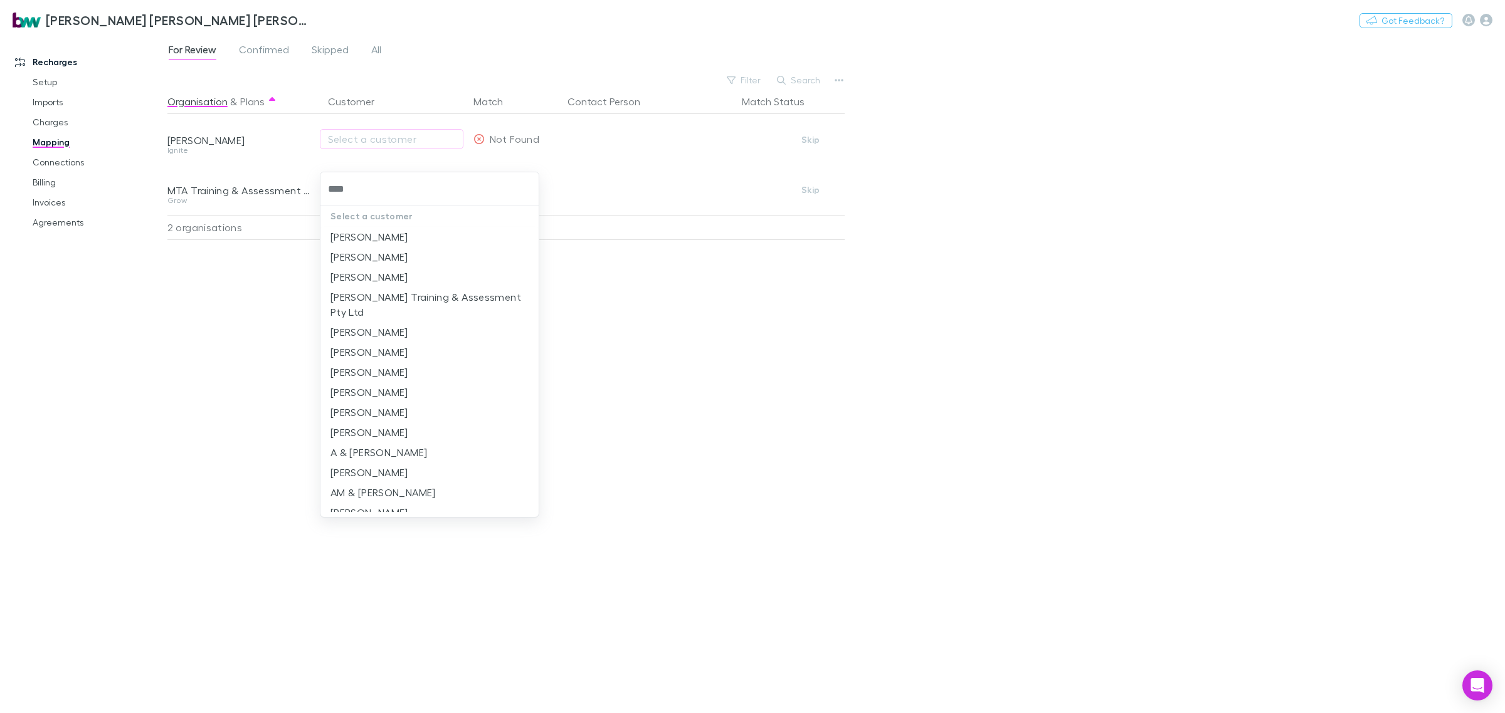
type input "*****"
click at [447, 295] on li "[PERSON_NAME] Training & Assessment Pty Ltd" at bounding box center [429, 304] width 218 height 35
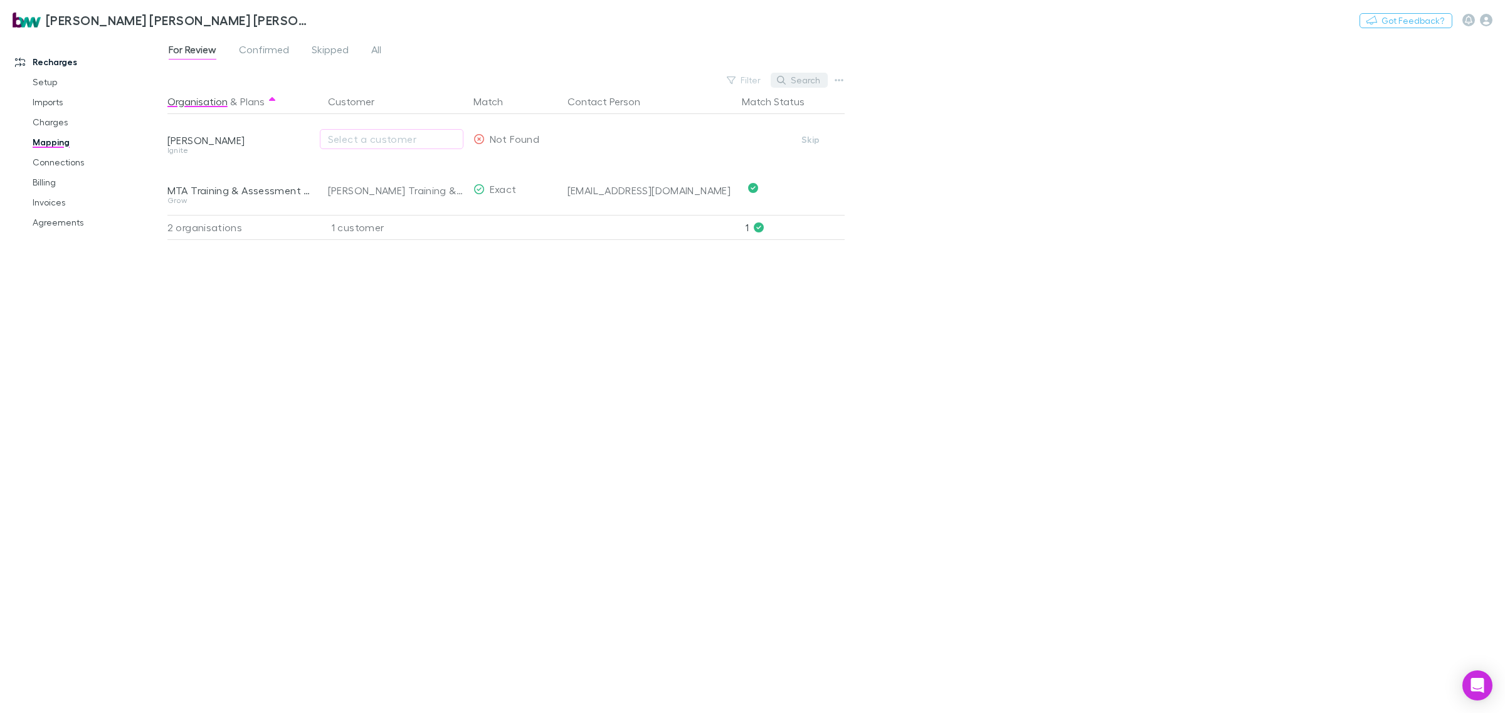
click at [809, 79] on button "Search" at bounding box center [798, 80] width 57 height 15
click at [785, 80] on input "text" at bounding box center [777, 80] width 63 height 18
type input "******"
click at [65, 163] on link "Connections" at bounding box center [98, 162] width 157 height 20
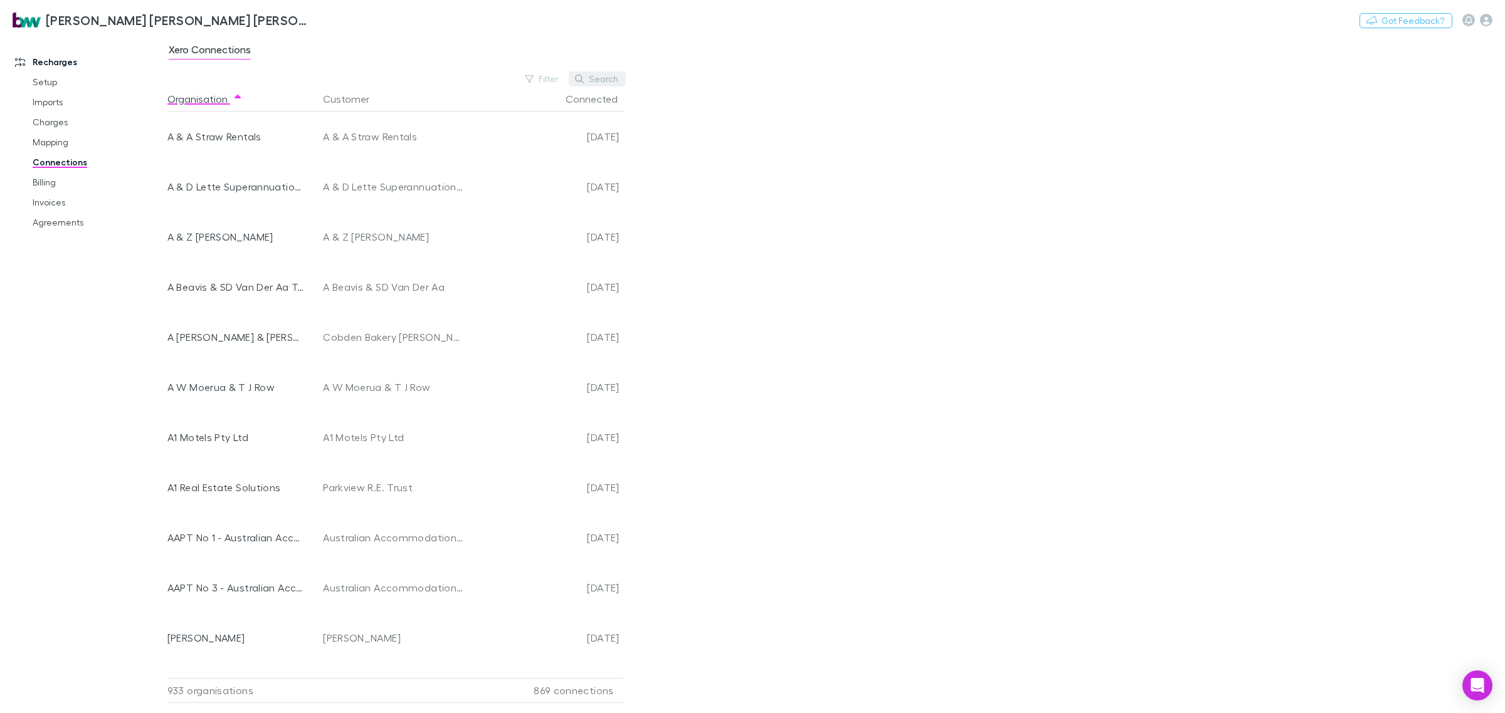
click at [603, 76] on button "Search" at bounding box center [597, 78] width 57 height 15
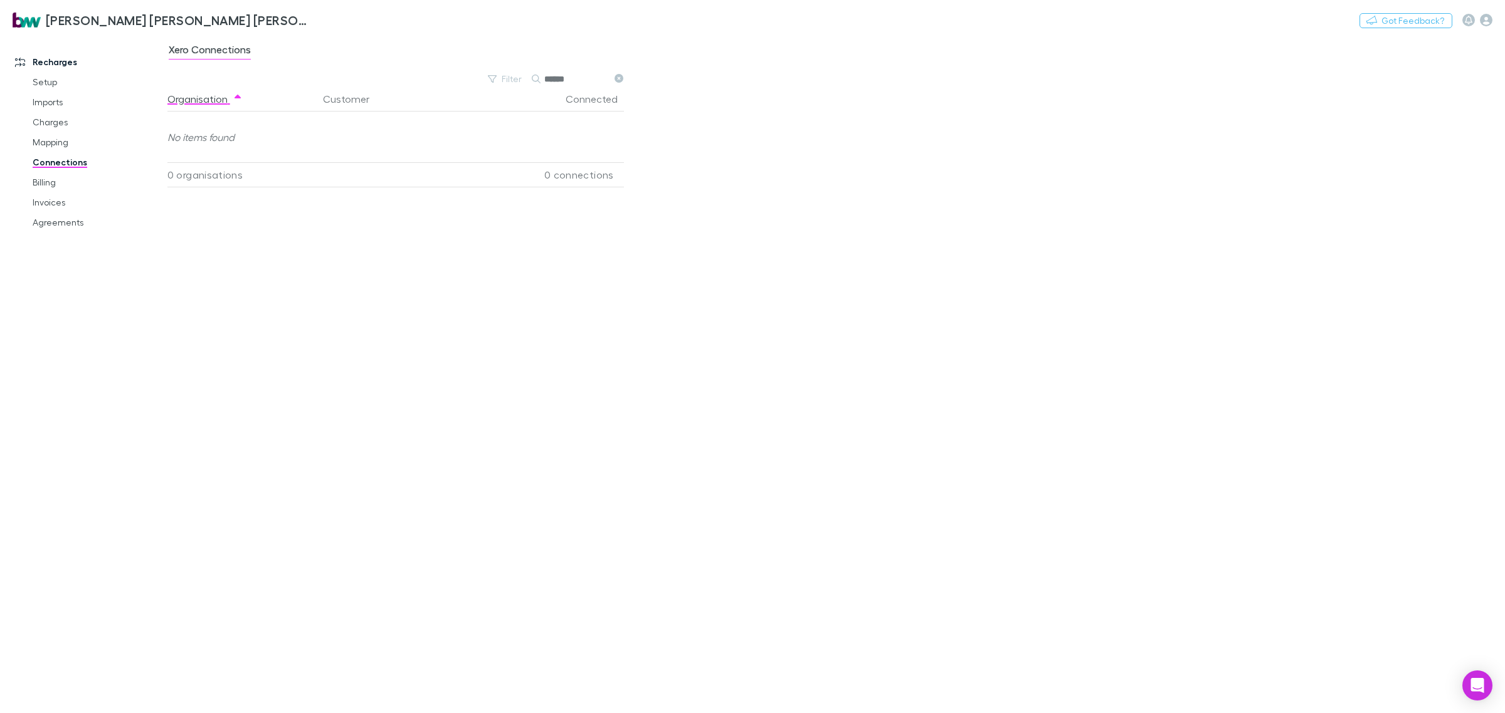
type input "******"
click at [42, 179] on link "Billing" at bounding box center [98, 182] width 157 height 20
click at [47, 204] on link "Invoices" at bounding box center [98, 202] width 157 height 20
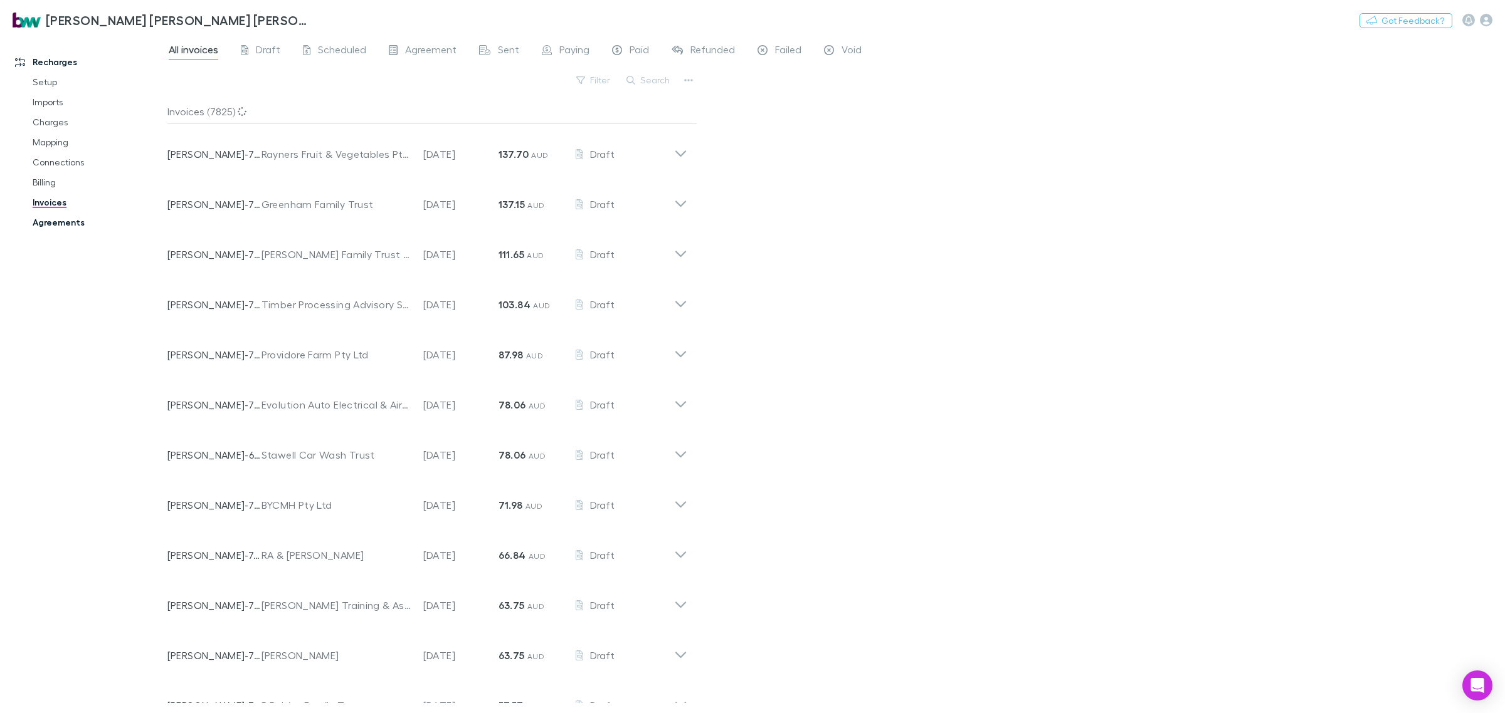
click at [57, 214] on link "Agreements" at bounding box center [98, 223] width 157 height 20
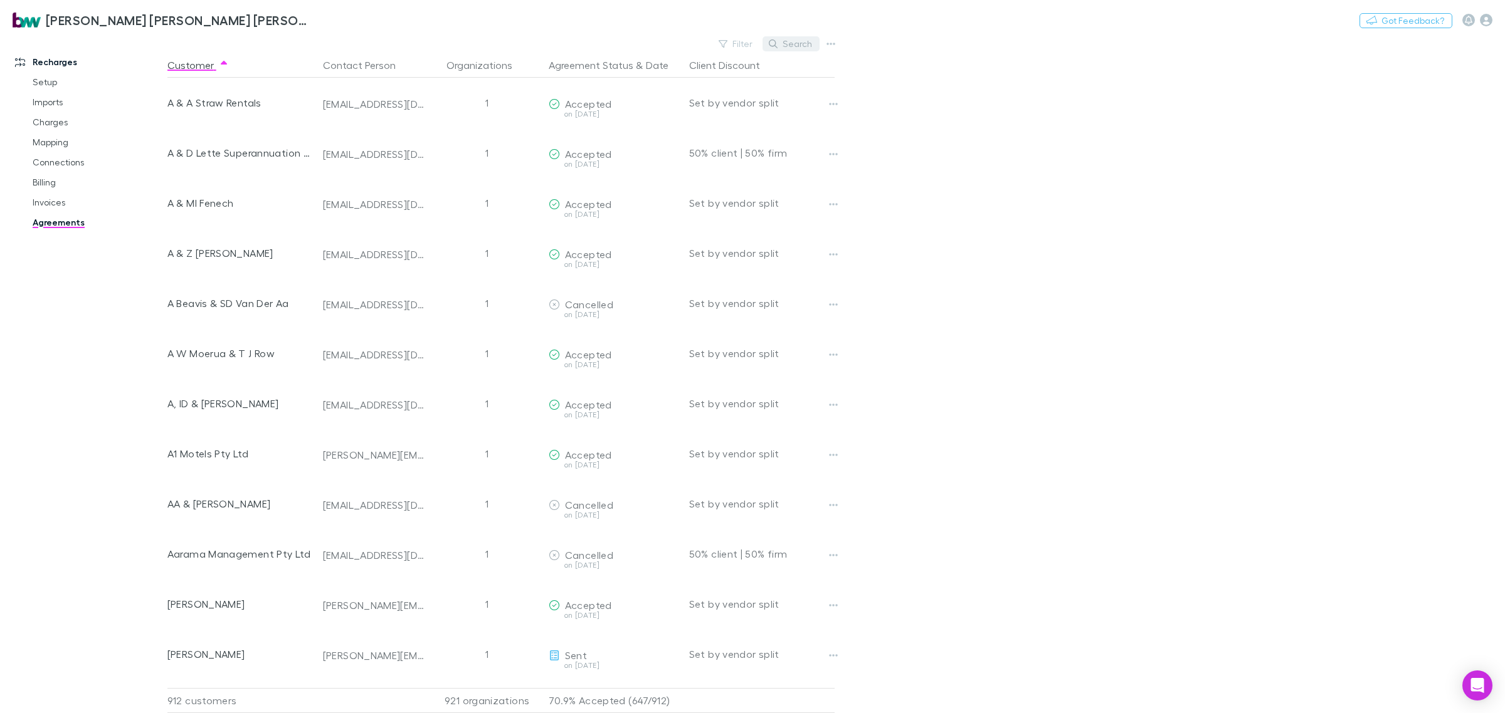
click at [788, 45] on button "Search" at bounding box center [790, 43] width 57 height 15
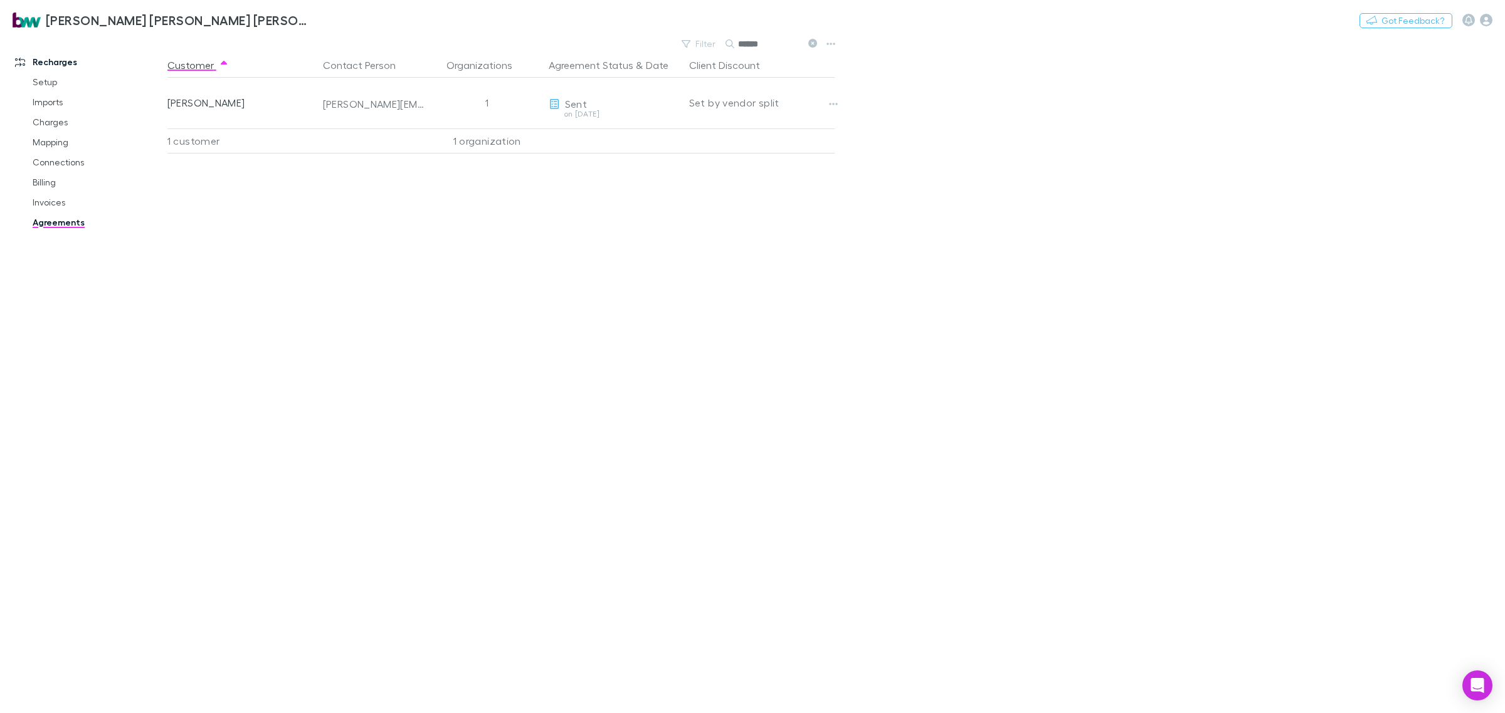
type input "******"
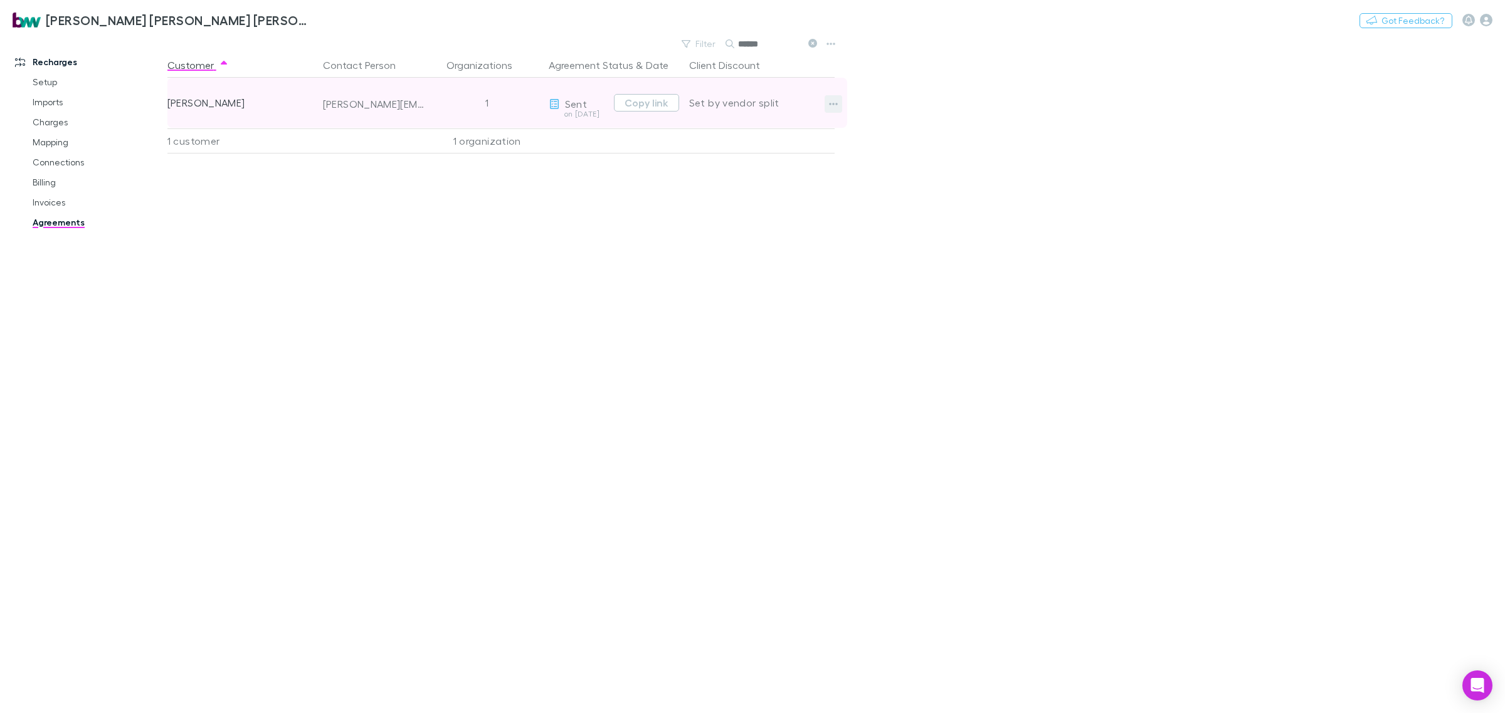
click at [834, 108] on icon "button" at bounding box center [833, 104] width 9 height 10
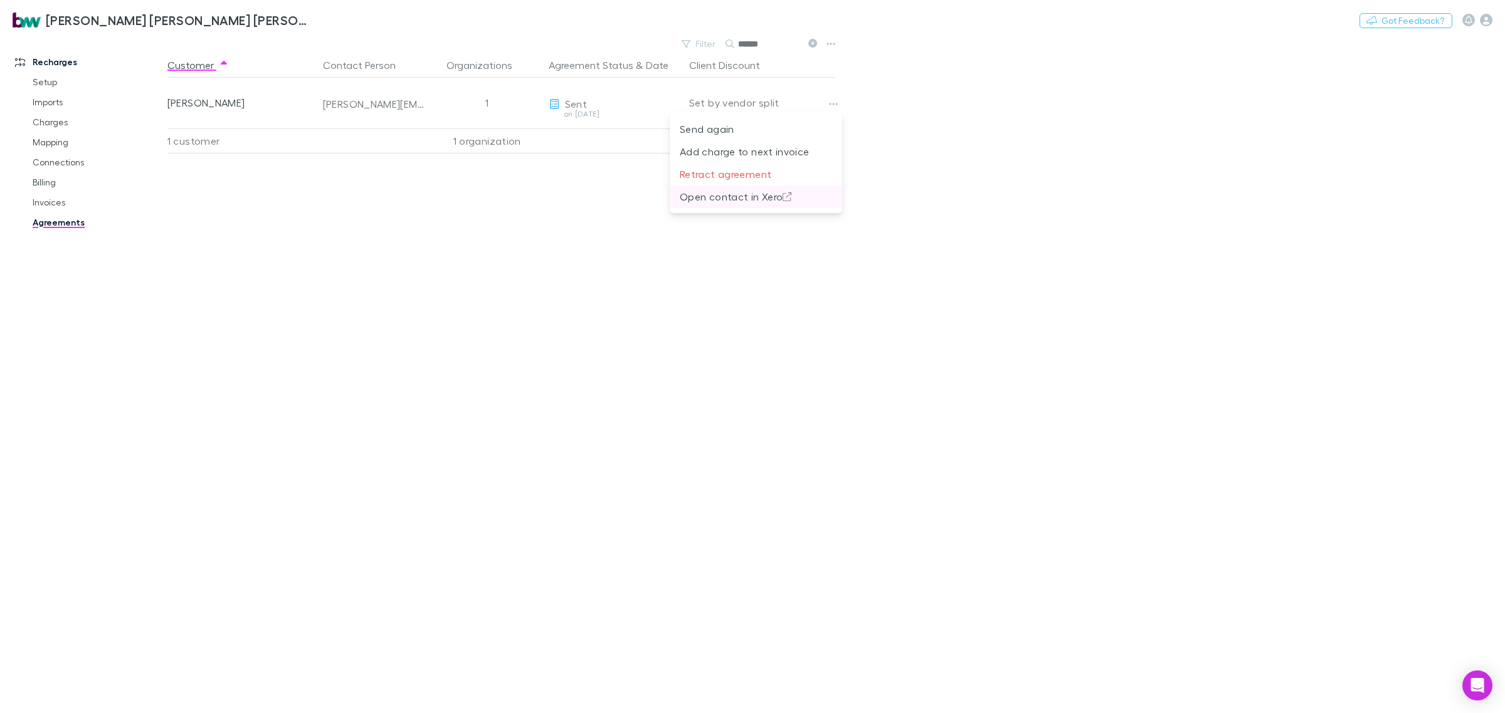
click at [716, 198] on p "Open contact in Xero" at bounding box center [756, 196] width 152 height 15
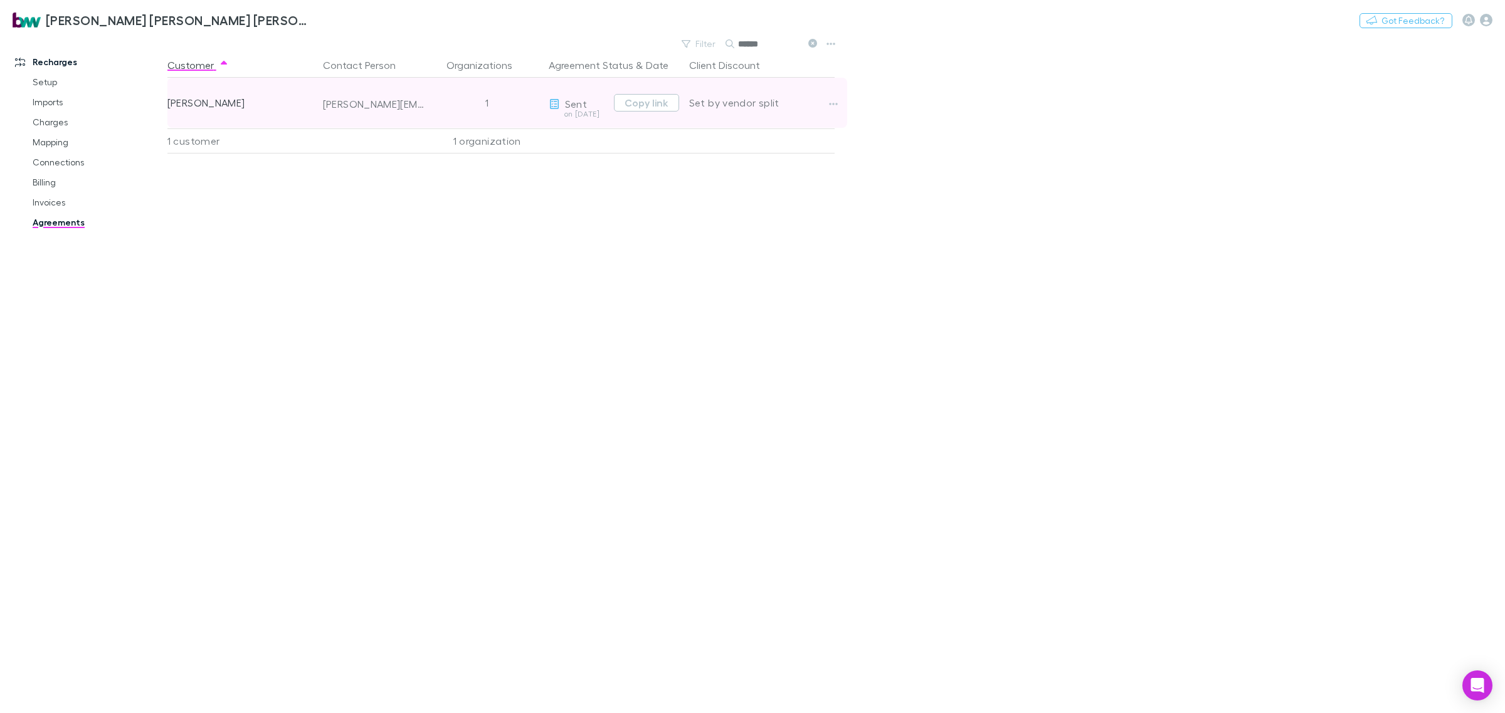
click at [195, 110] on div "[PERSON_NAME]" at bounding box center [239, 103] width 145 height 50
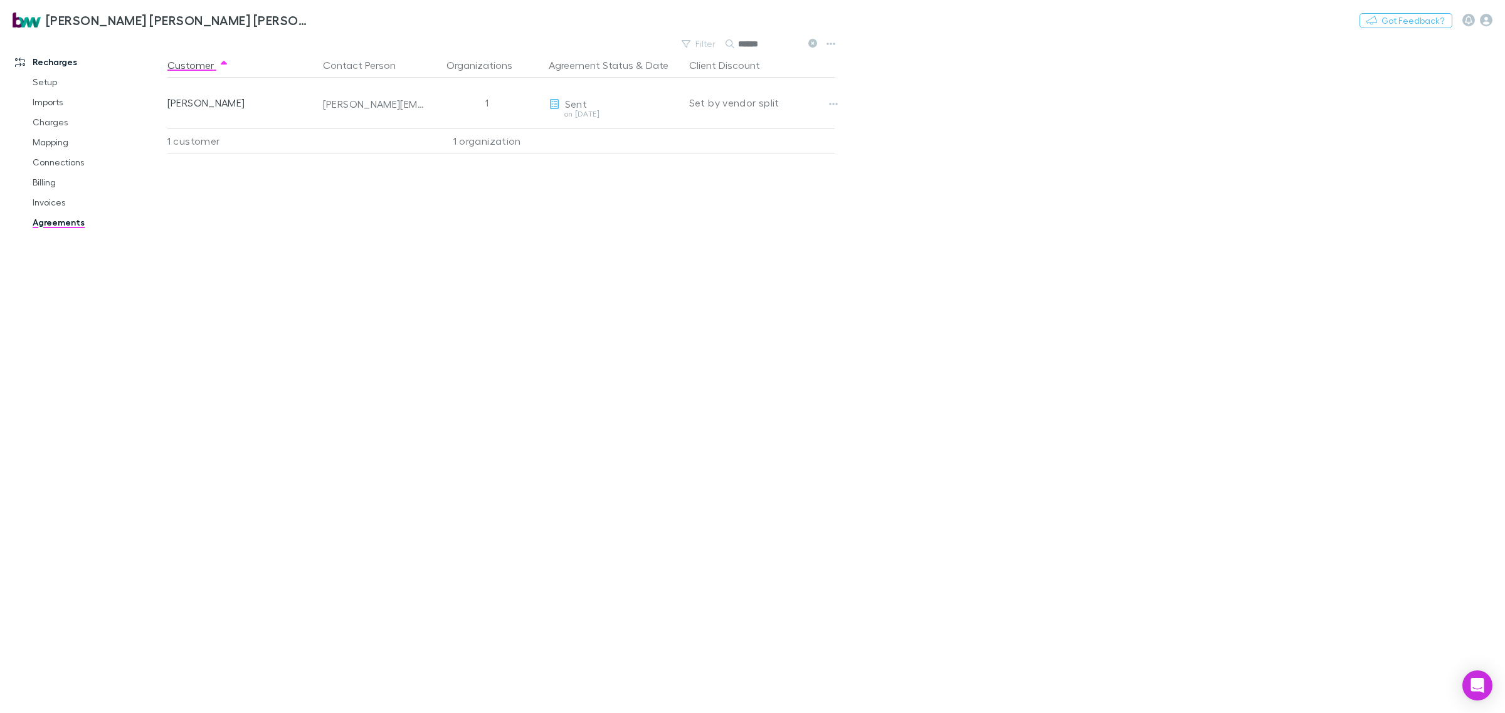
click at [380, 224] on div "Customer Contact Person Organizations Agreement Status & Date Client Discount […" at bounding box center [512, 383] width 690 height 661
click at [50, 201] on link "Invoices" at bounding box center [98, 202] width 157 height 20
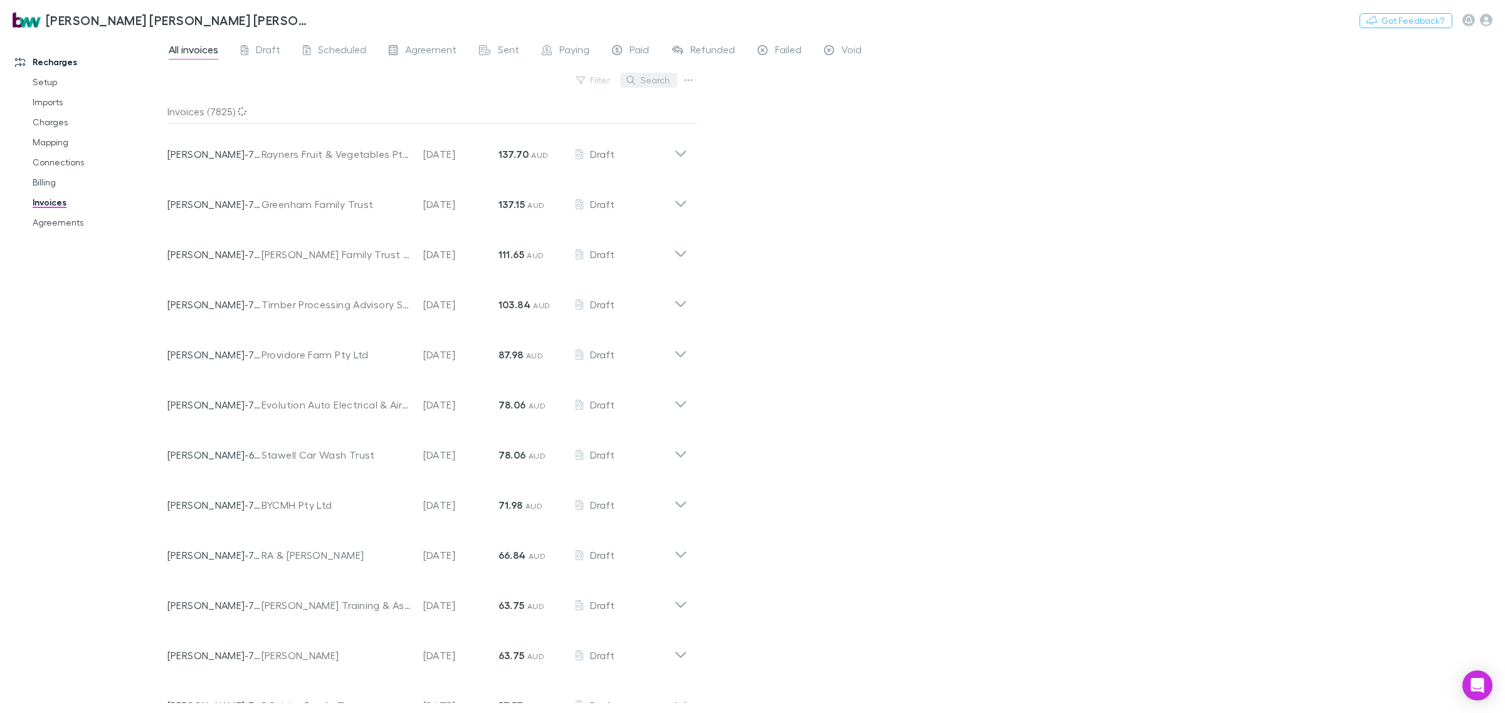
click at [644, 83] on button "Search" at bounding box center [648, 80] width 57 height 15
type input "*"
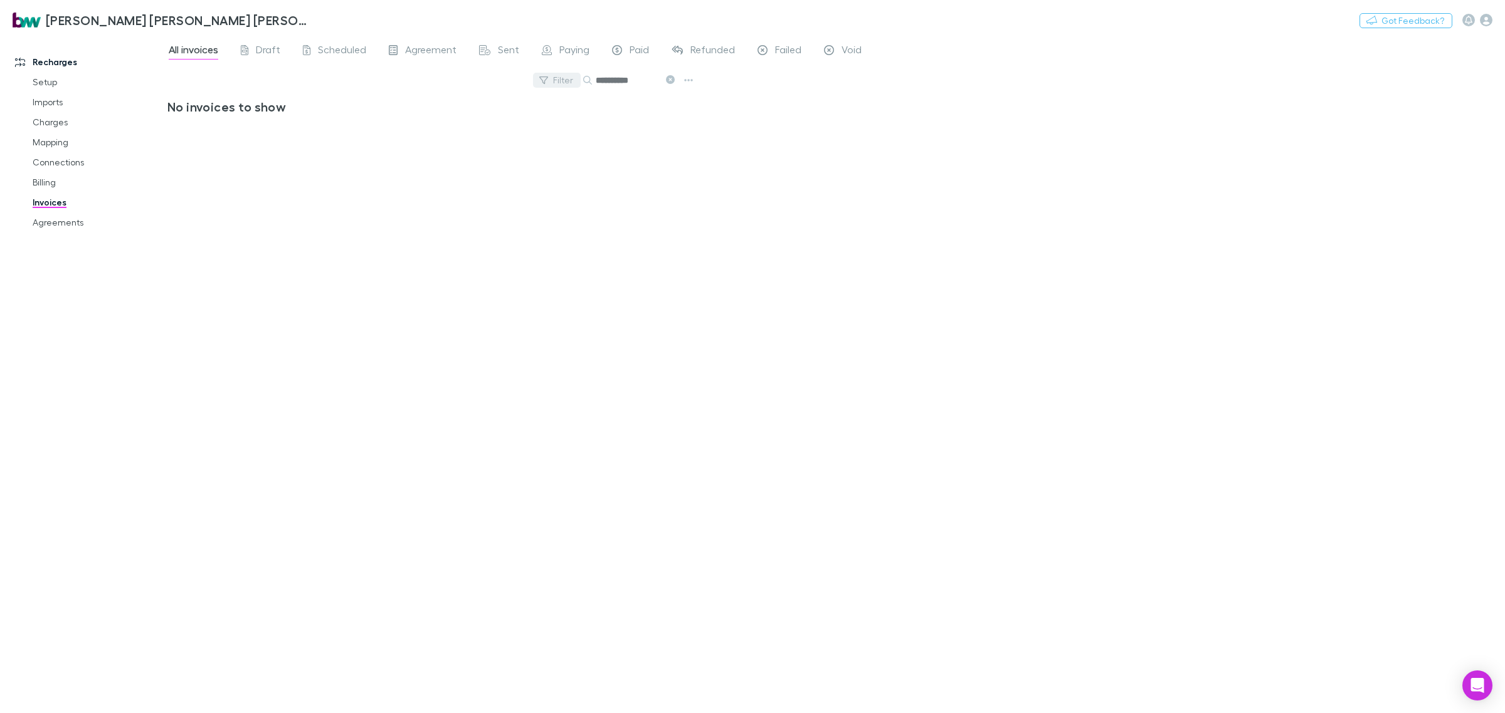
drag, startPoint x: 638, startPoint y: 78, endPoint x: 536, endPoint y: 80, distance: 101.6
click at [537, 79] on div "**********" at bounding box center [432, 85] width 530 height 28
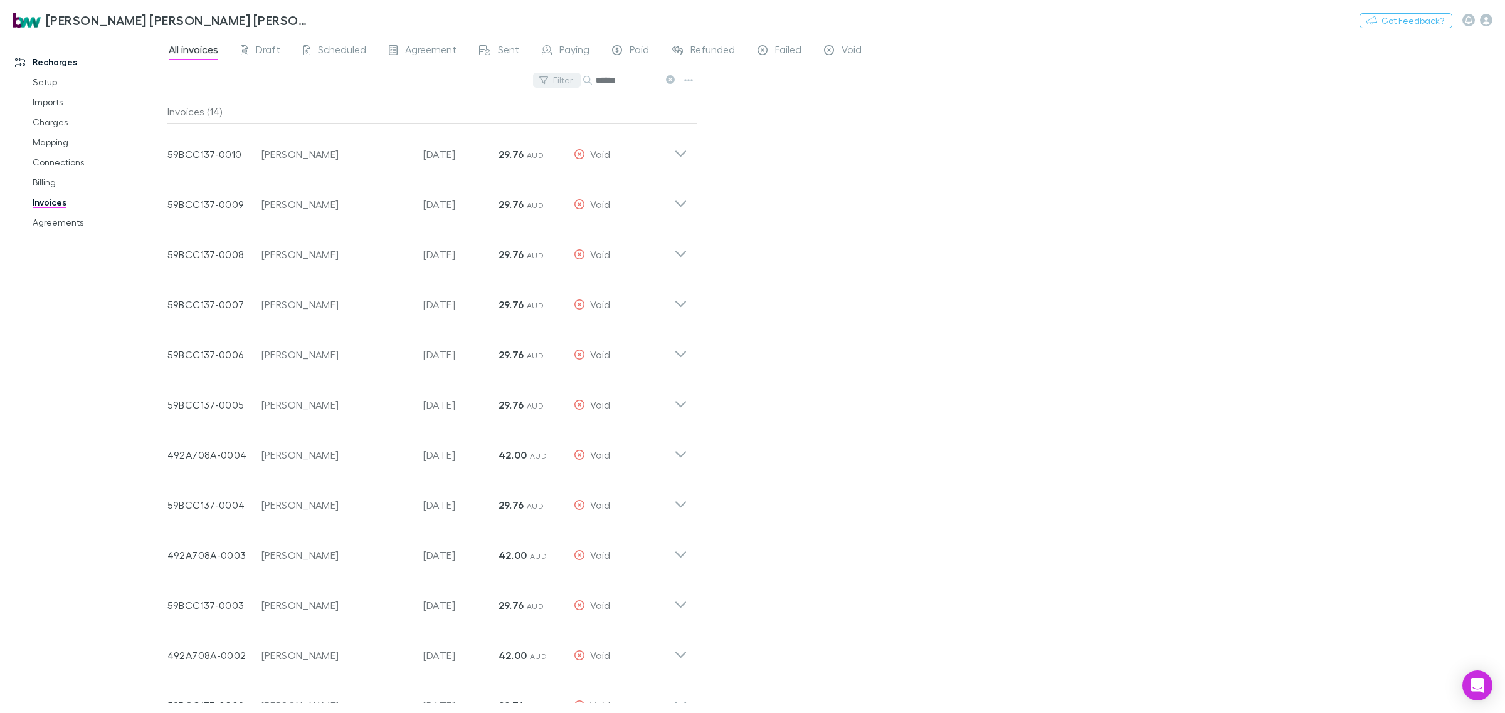
type input "******"
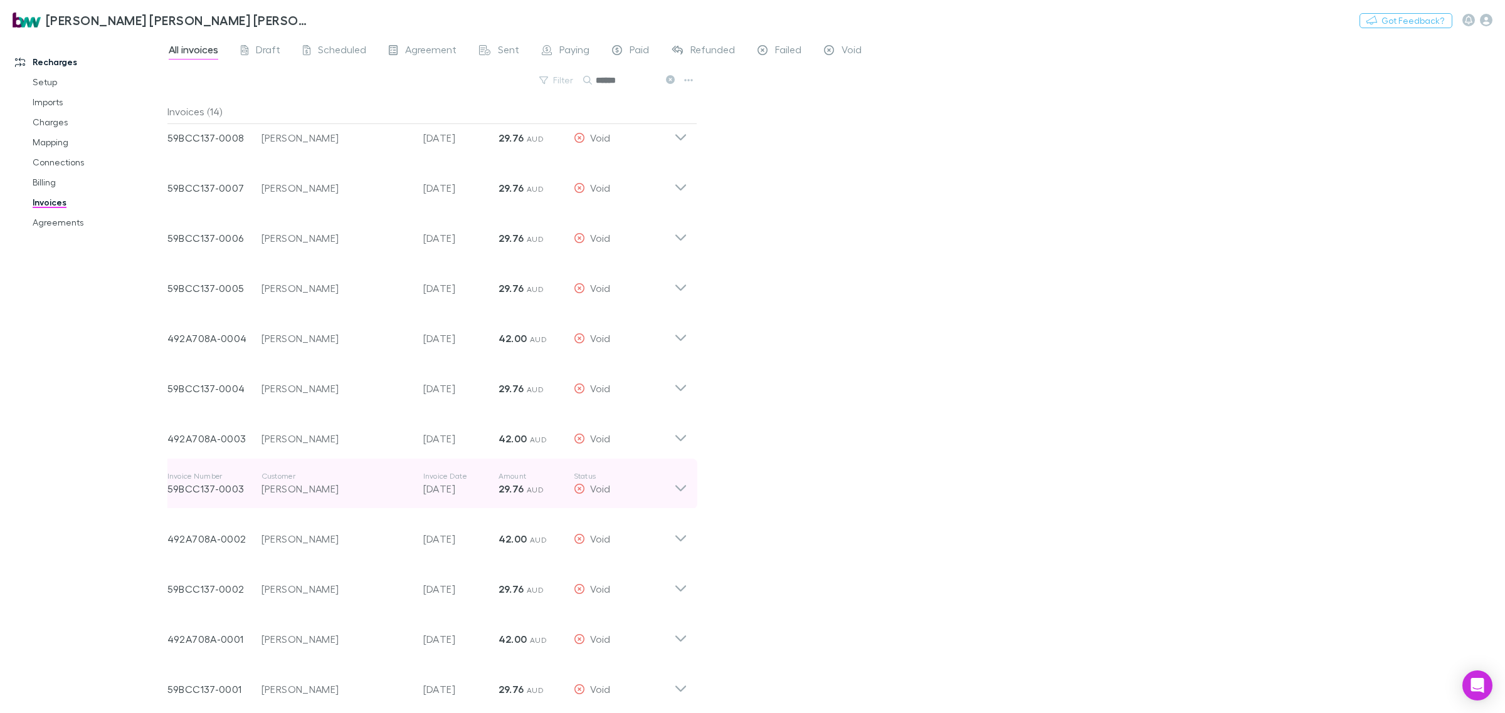
scroll to position [122, 0]
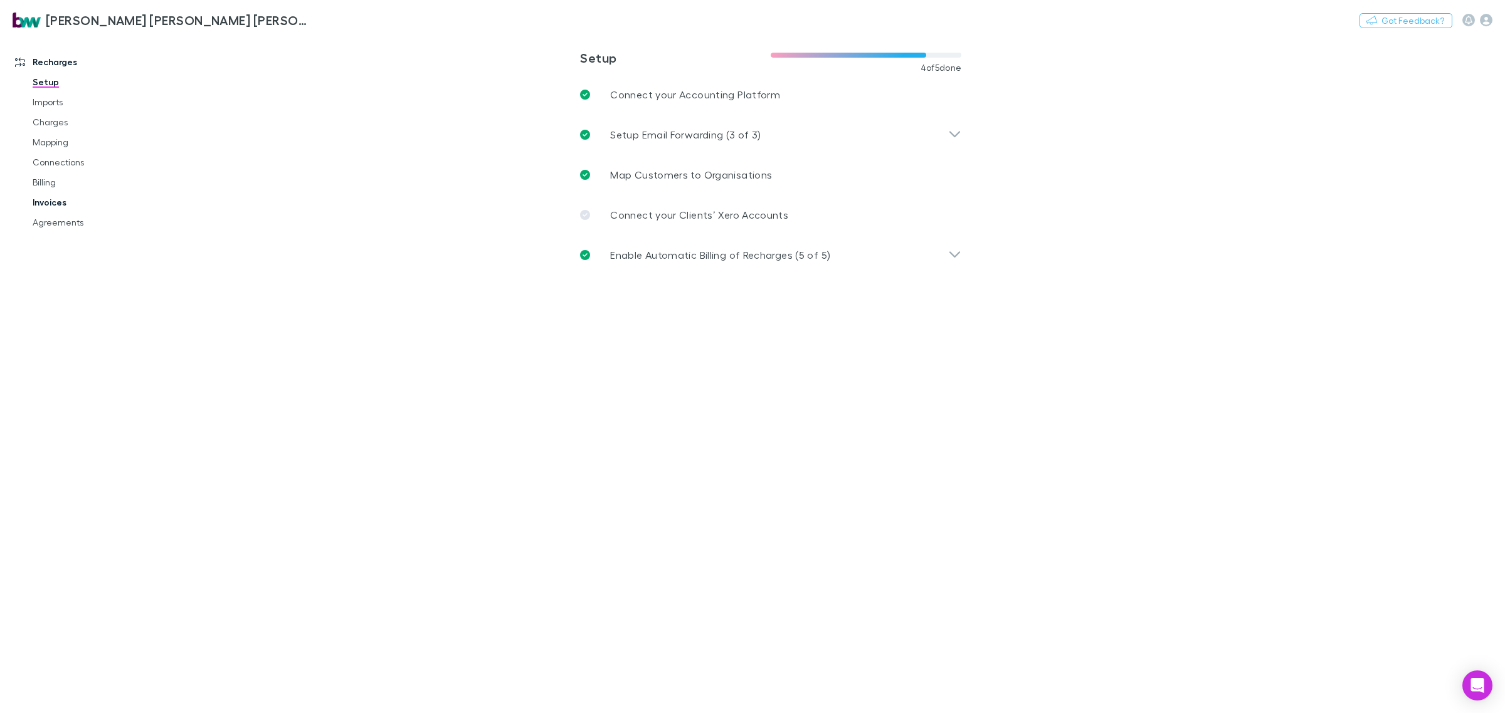
click at [53, 198] on link "Invoices" at bounding box center [98, 202] width 157 height 20
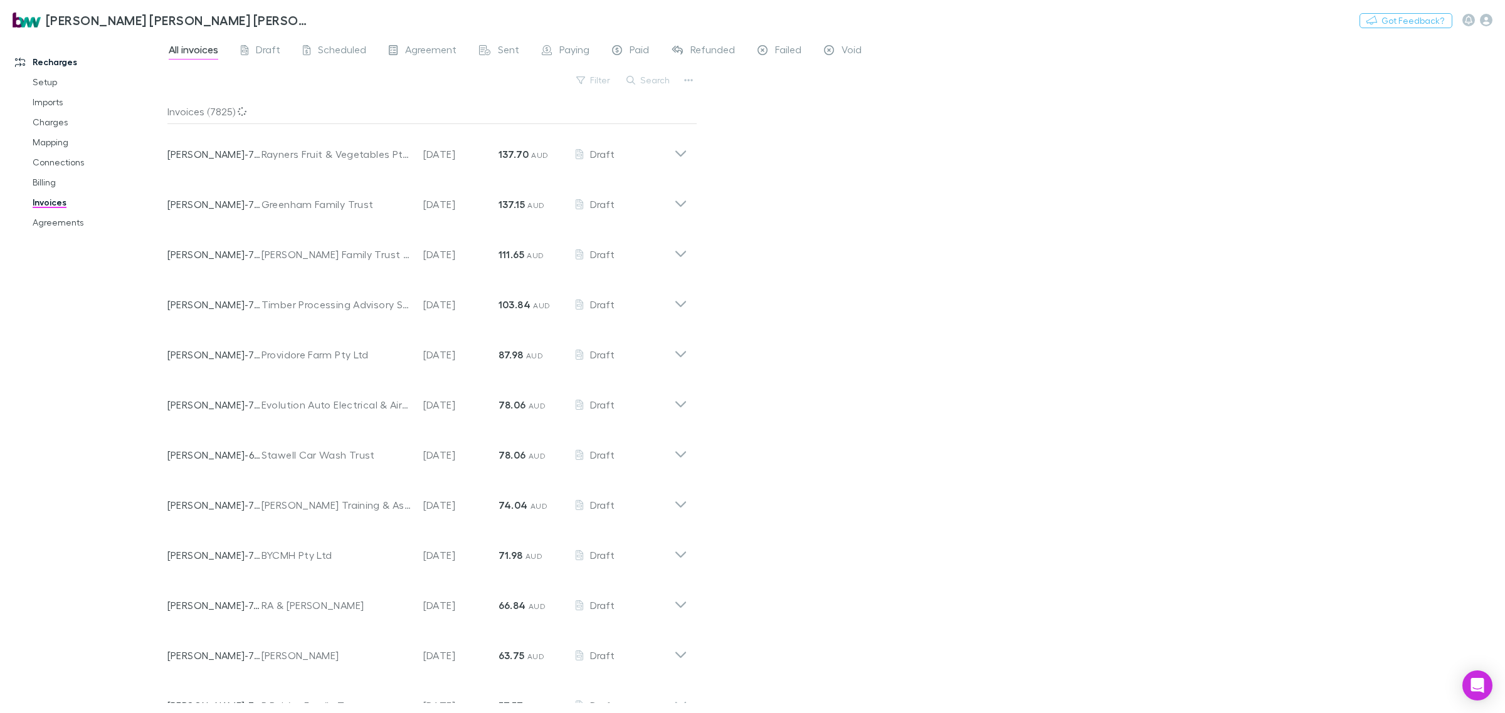
click at [652, 81] on button "Search" at bounding box center [648, 80] width 57 height 15
click at [0, 0] on input "text" at bounding box center [0, 0] width 0 height 0
click at [644, 80] on input "text" at bounding box center [627, 80] width 63 height 18
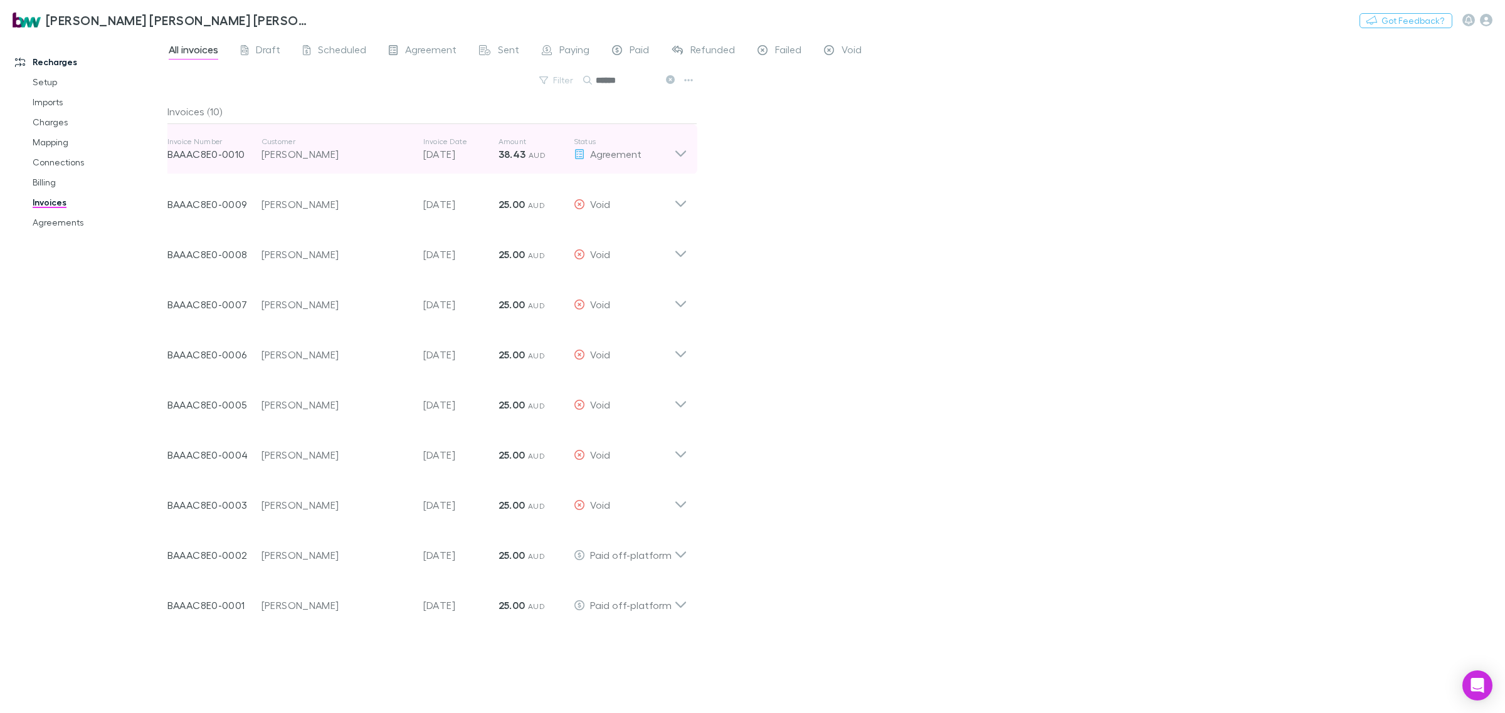
click at [312, 149] on div "[PERSON_NAME]" at bounding box center [335, 154] width 149 height 15
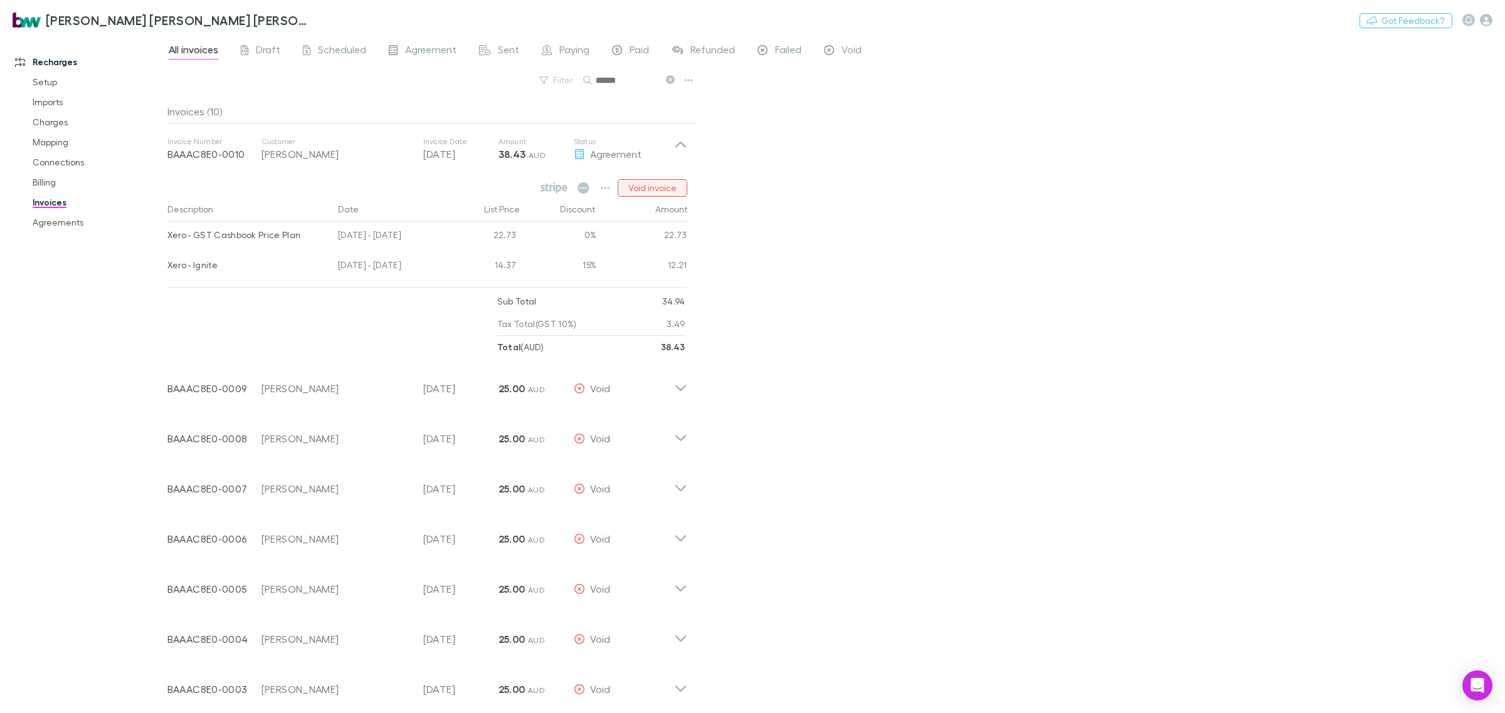
click at [666, 187] on button "Void invoice" at bounding box center [652, 188] width 70 height 18
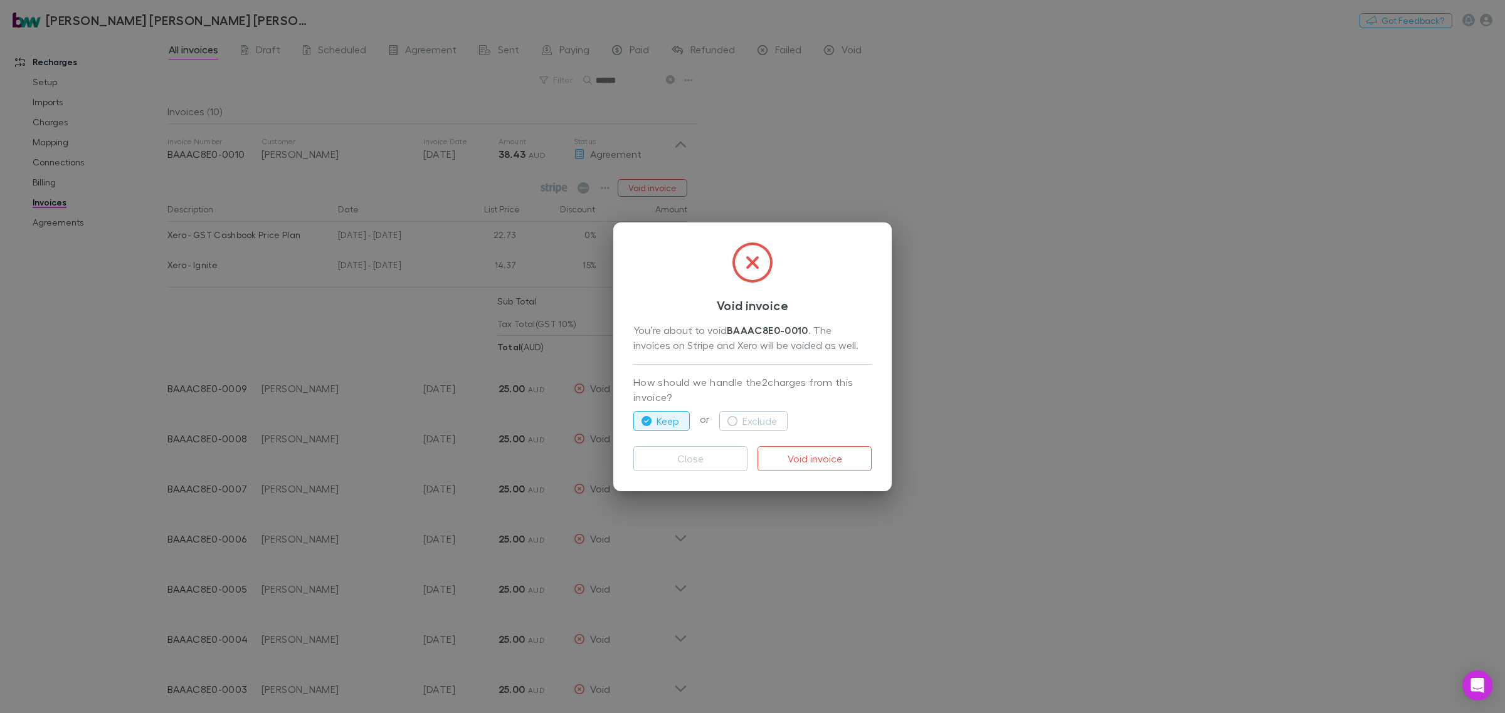
click at [755, 407] on div "Keep or Exclude" at bounding box center [752, 421] width 238 height 30
click at [748, 418] on button "Exclude" at bounding box center [753, 421] width 68 height 20
click at [838, 461] on button "Void invoice" at bounding box center [814, 458] width 114 height 25
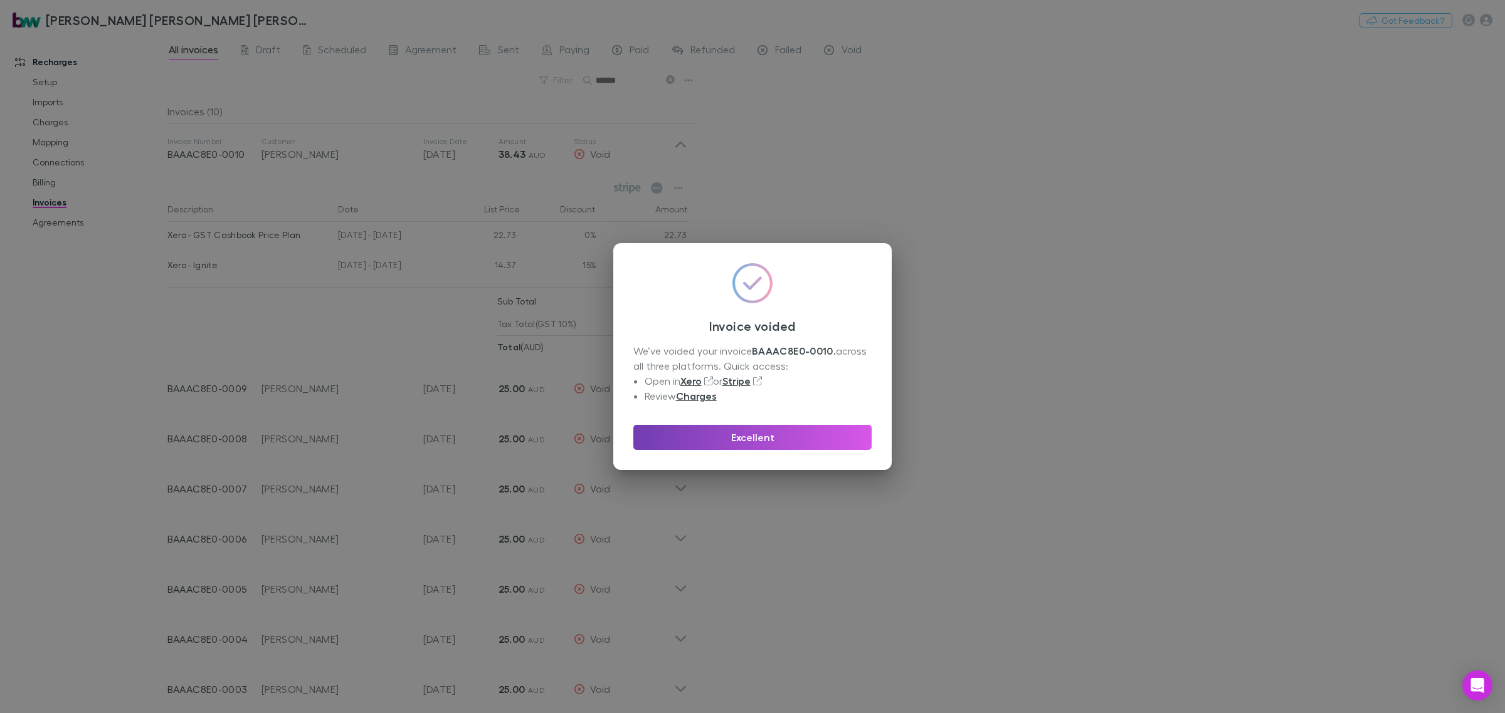
click at [678, 428] on button "Excellent" at bounding box center [752, 437] width 238 height 25
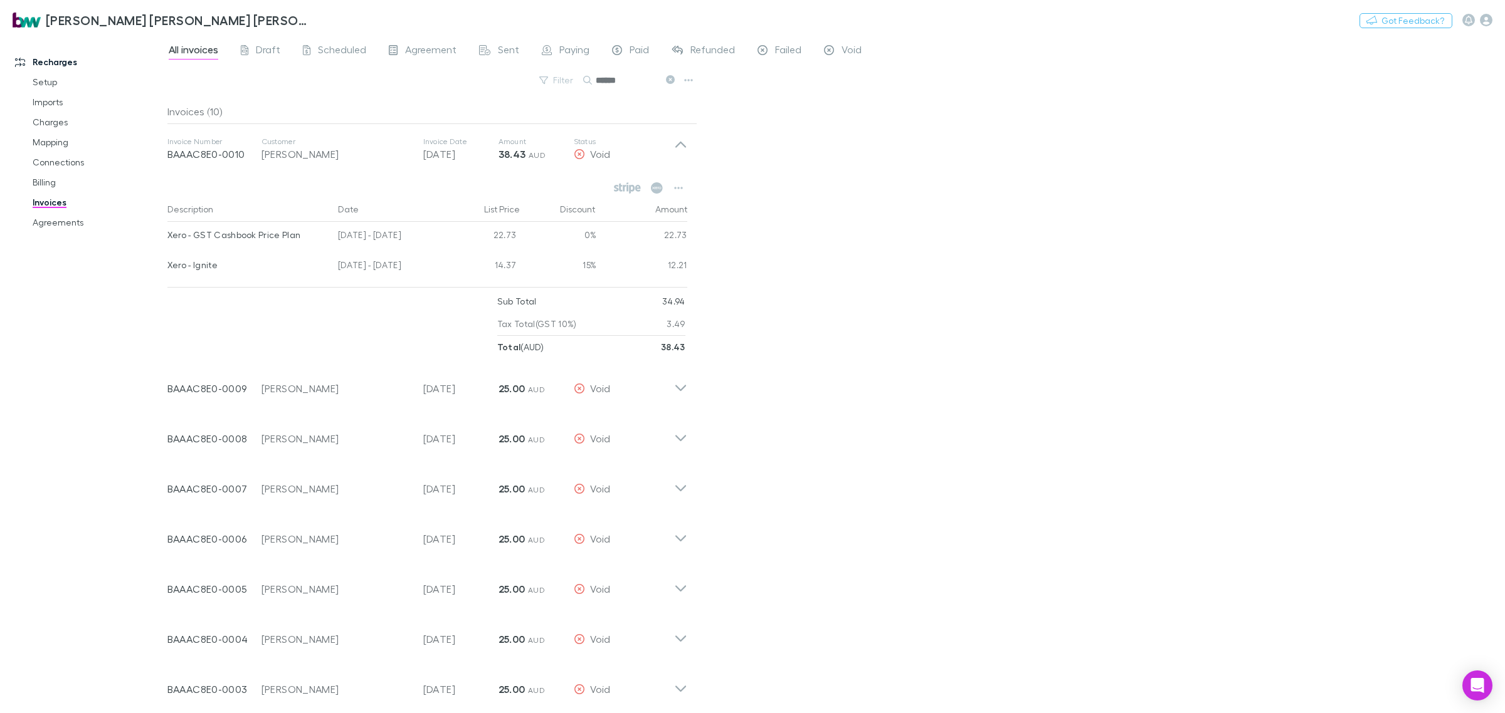
click at [101, 411] on div "Recharges Setup Imports Charges Mapping Connections Billing Invoices Agreements" at bounding box center [89, 372] width 179 height 666
click at [634, 79] on input "******" at bounding box center [627, 80] width 63 height 18
drag, startPoint x: 612, startPoint y: 78, endPoint x: 560, endPoint y: 88, distance: 52.9
click at [561, 87] on div "Filter Search ******" at bounding box center [432, 85] width 530 height 28
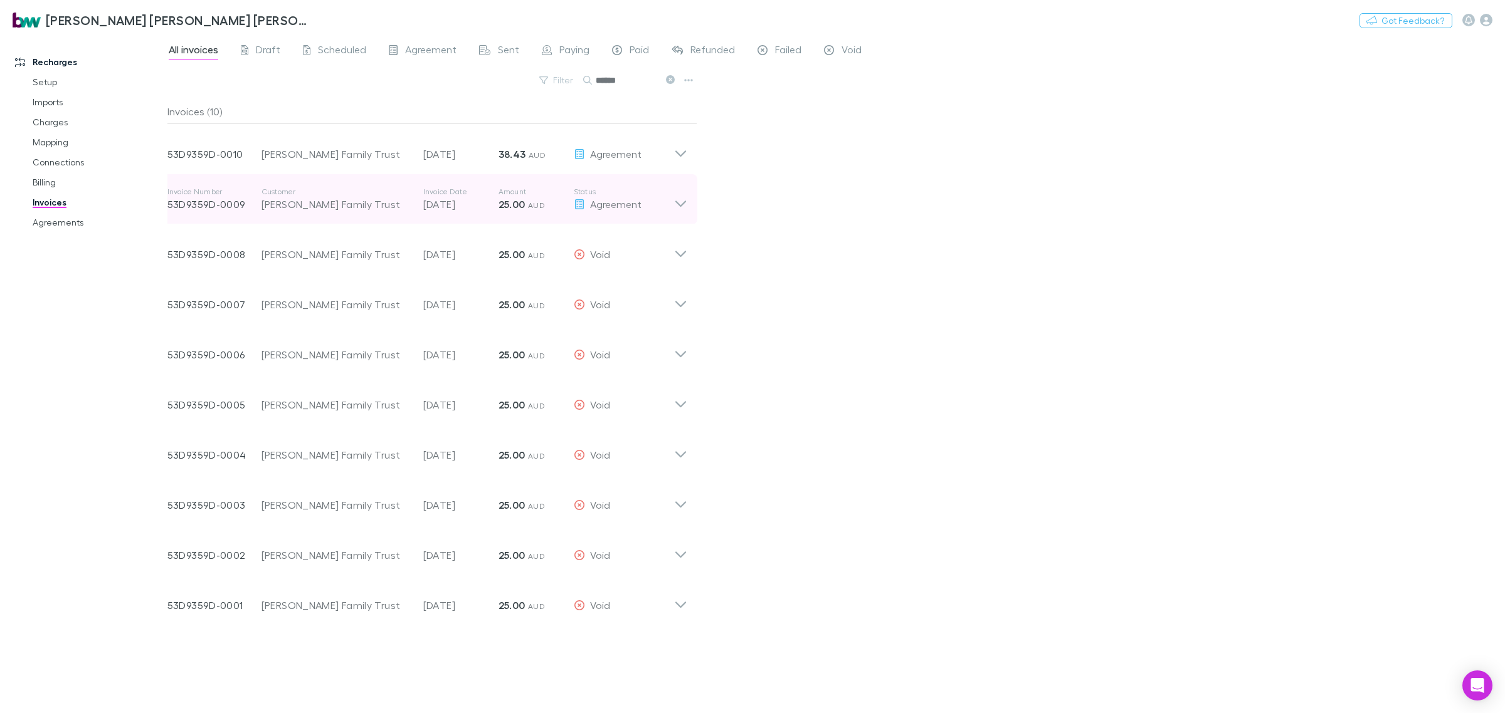
type input "******"
click at [681, 201] on icon at bounding box center [680, 199] width 13 height 25
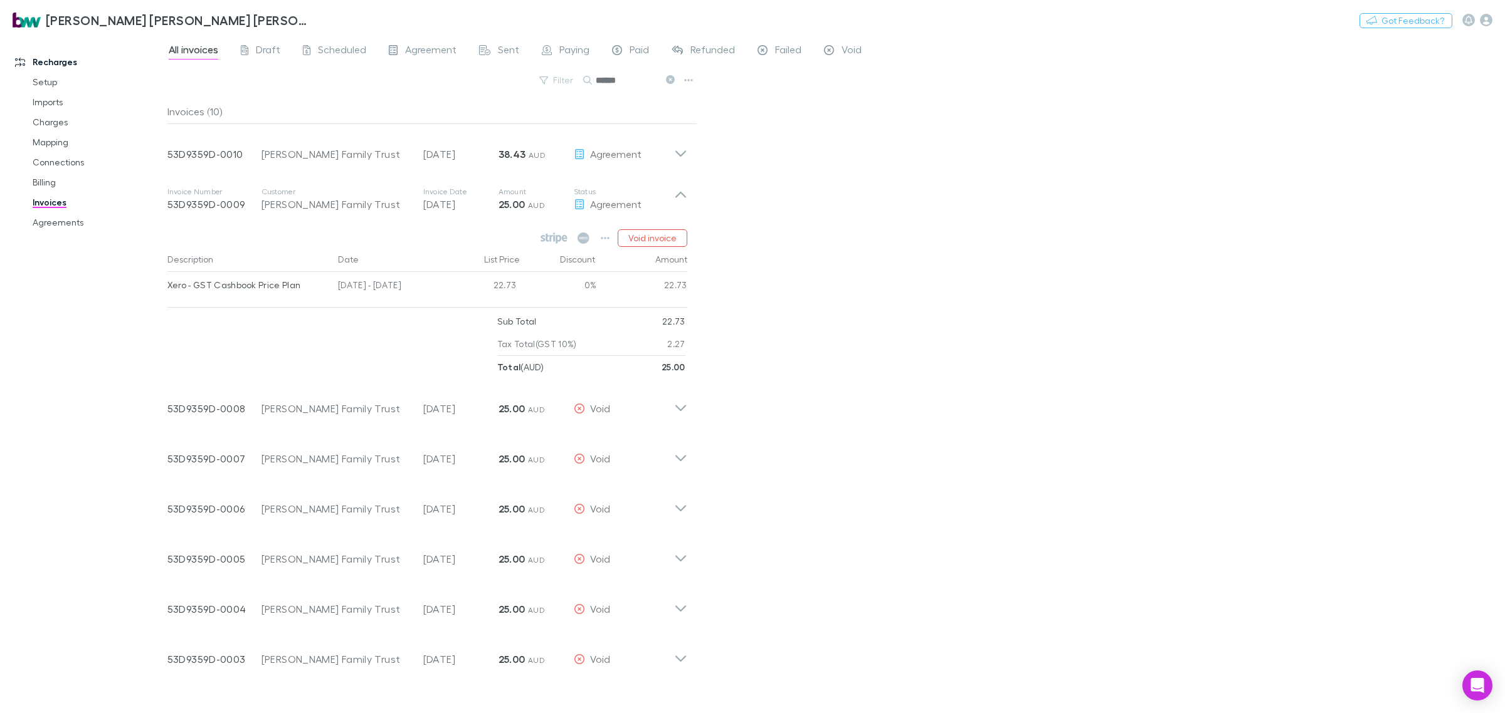
click at [56, 202] on link "Invoices" at bounding box center [98, 202] width 157 height 20
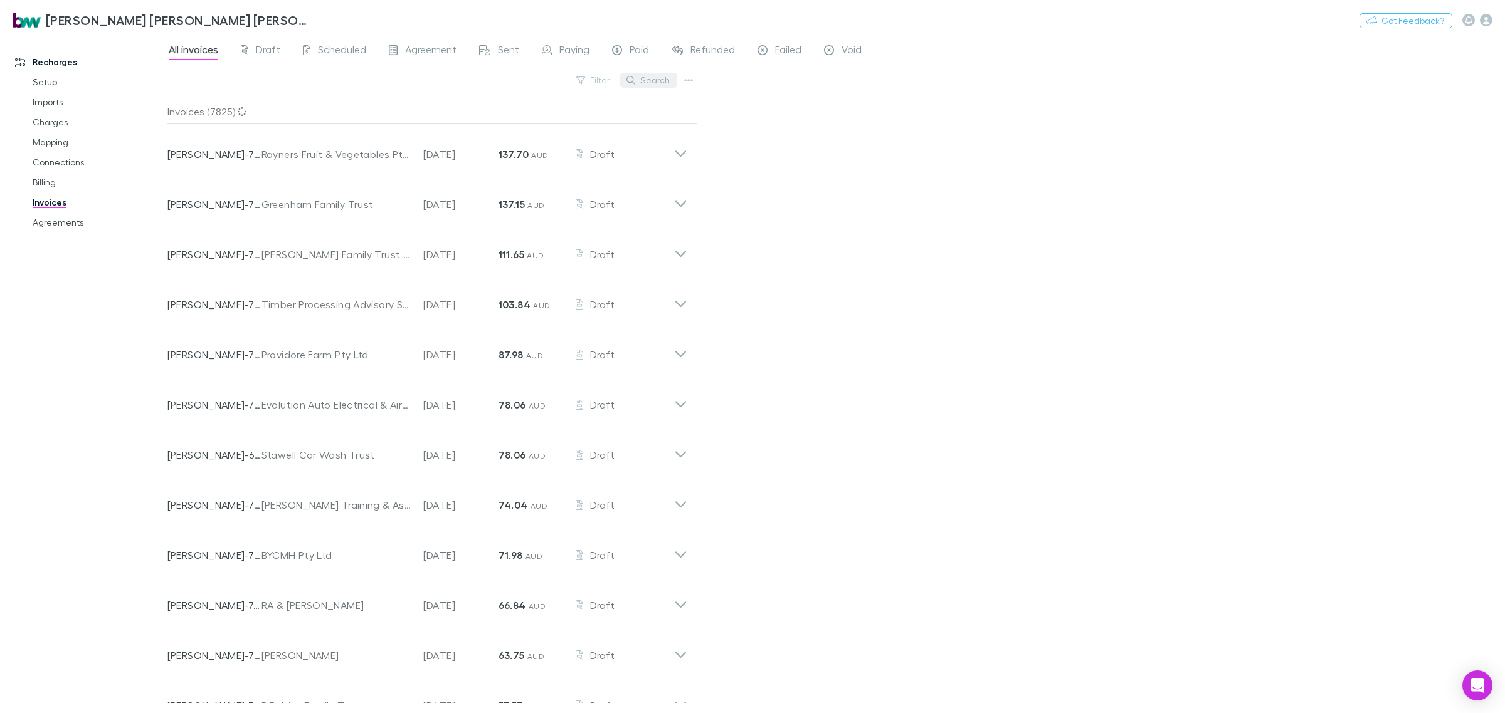
click at [659, 76] on button "Search" at bounding box center [648, 80] width 57 height 15
click at [656, 76] on input "text" at bounding box center [627, 80] width 63 height 18
type input "******"
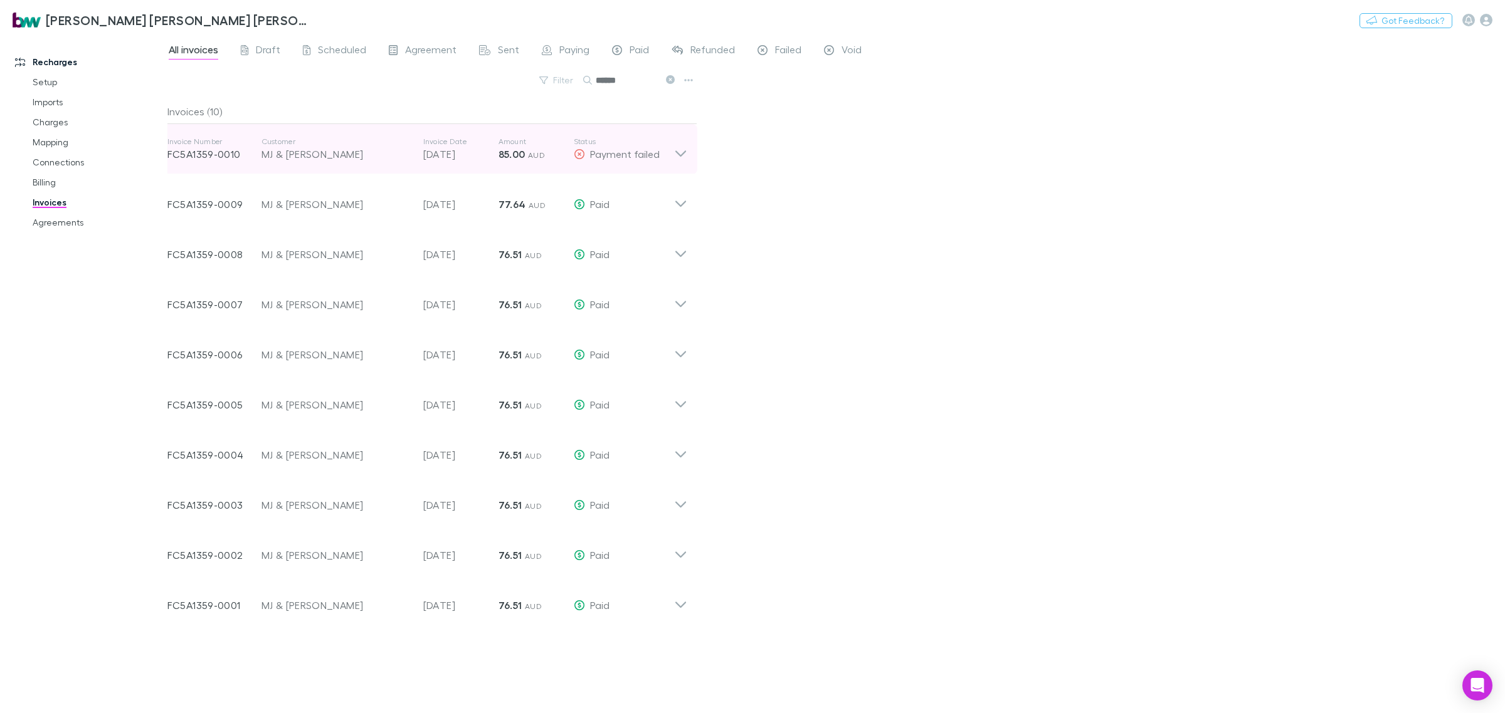
click at [678, 161] on icon at bounding box center [680, 149] width 13 height 25
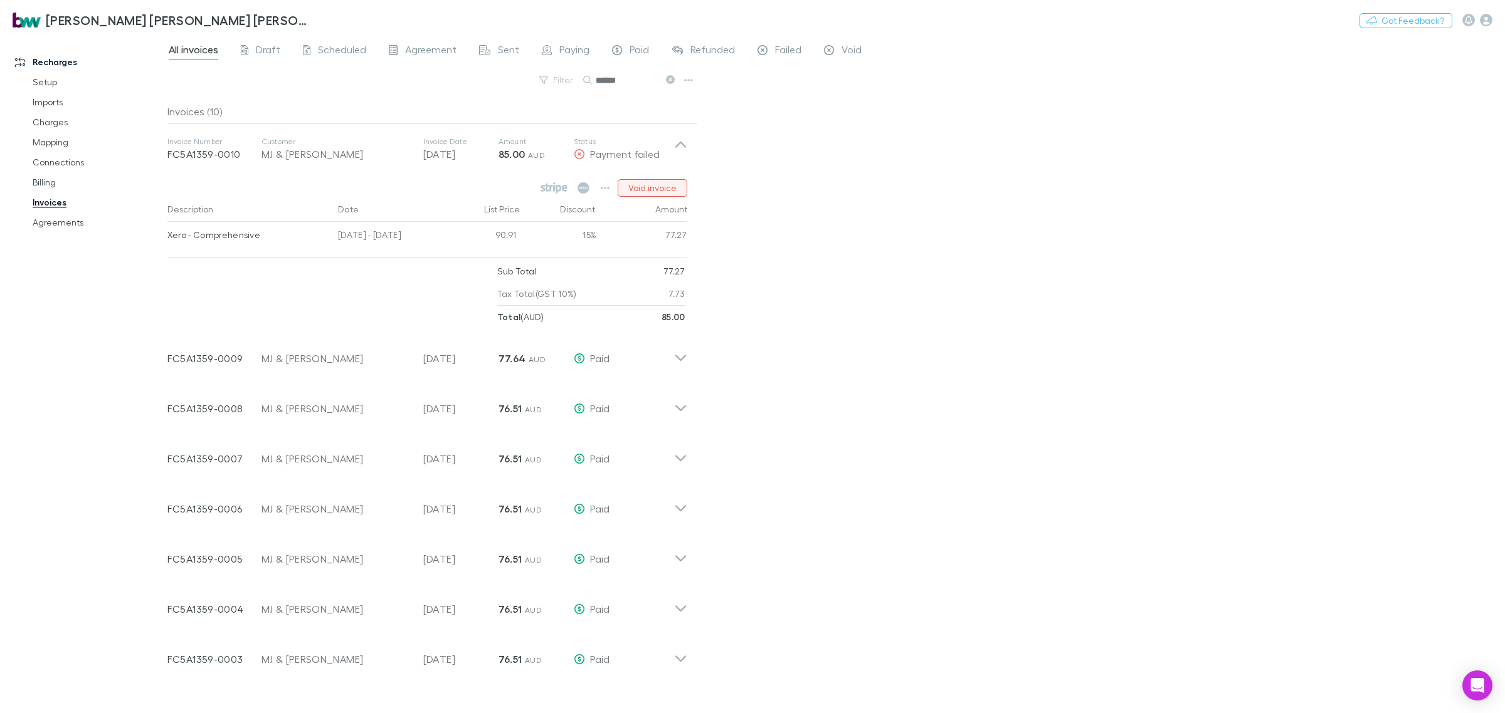
click at [646, 192] on button "Void invoice" at bounding box center [652, 188] width 70 height 18
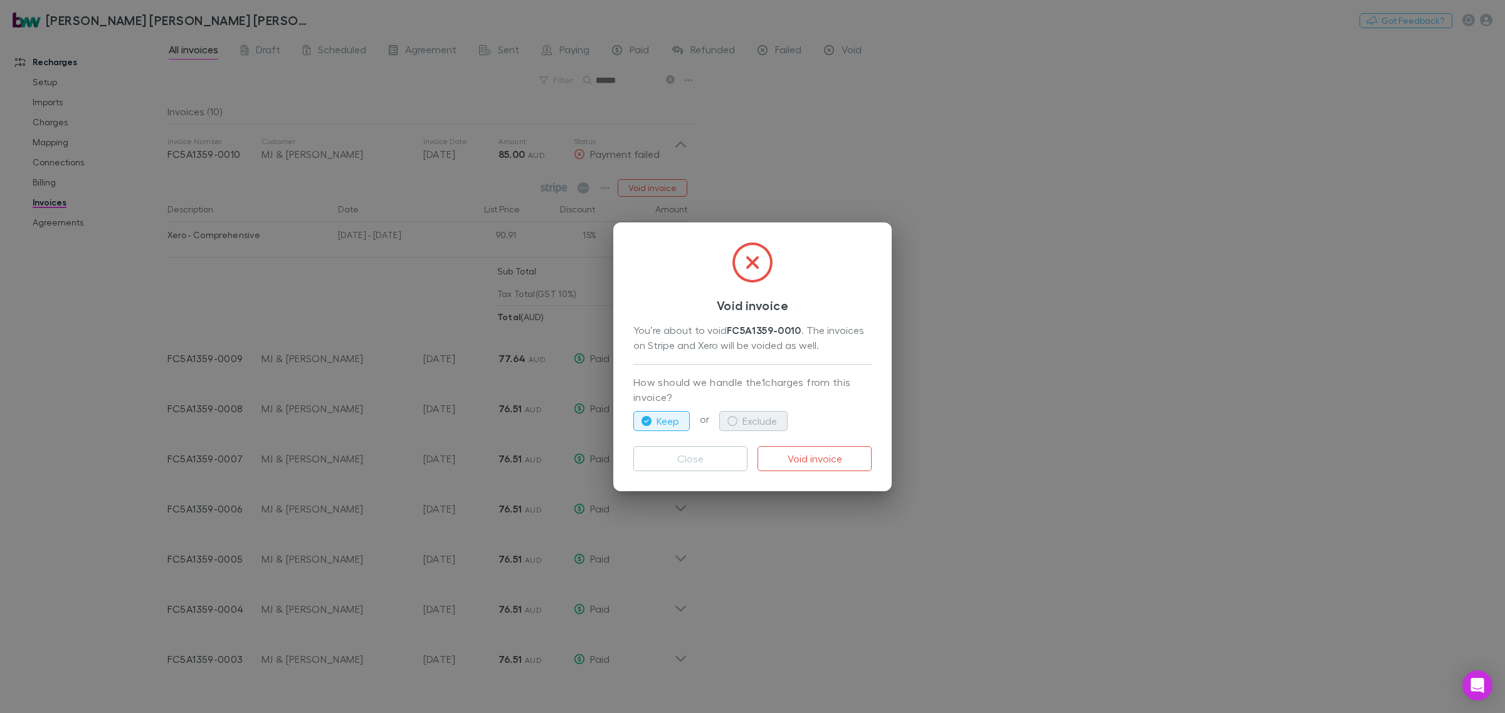
click at [745, 422] on button "Exclude" at bounding box center [753, 421] width 68 height 20
click at [819, 456] on button "Void invoice" at bounding box center [814, 458] width 114 height 25
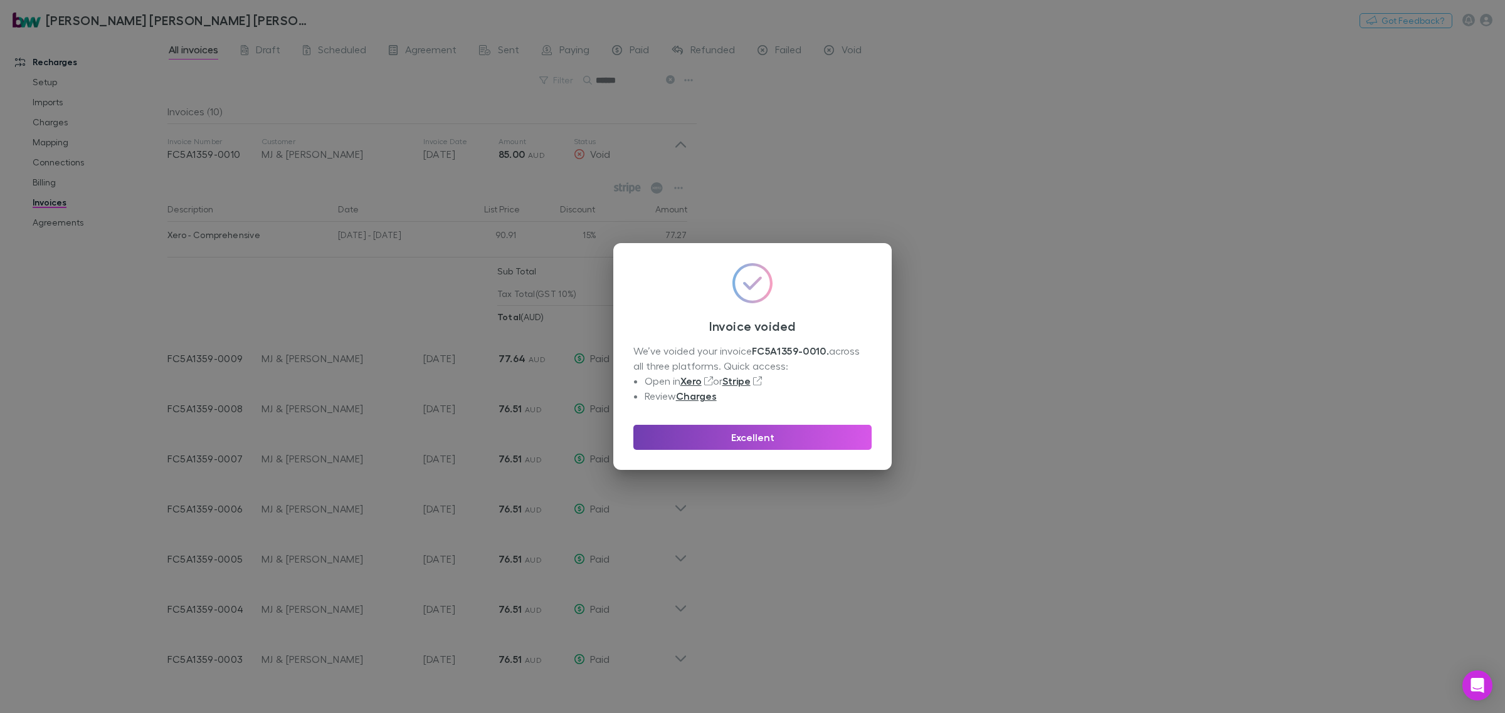
click at [772, 443] on button "Excellent" at bounding box center [752, 437] width 238 height 25
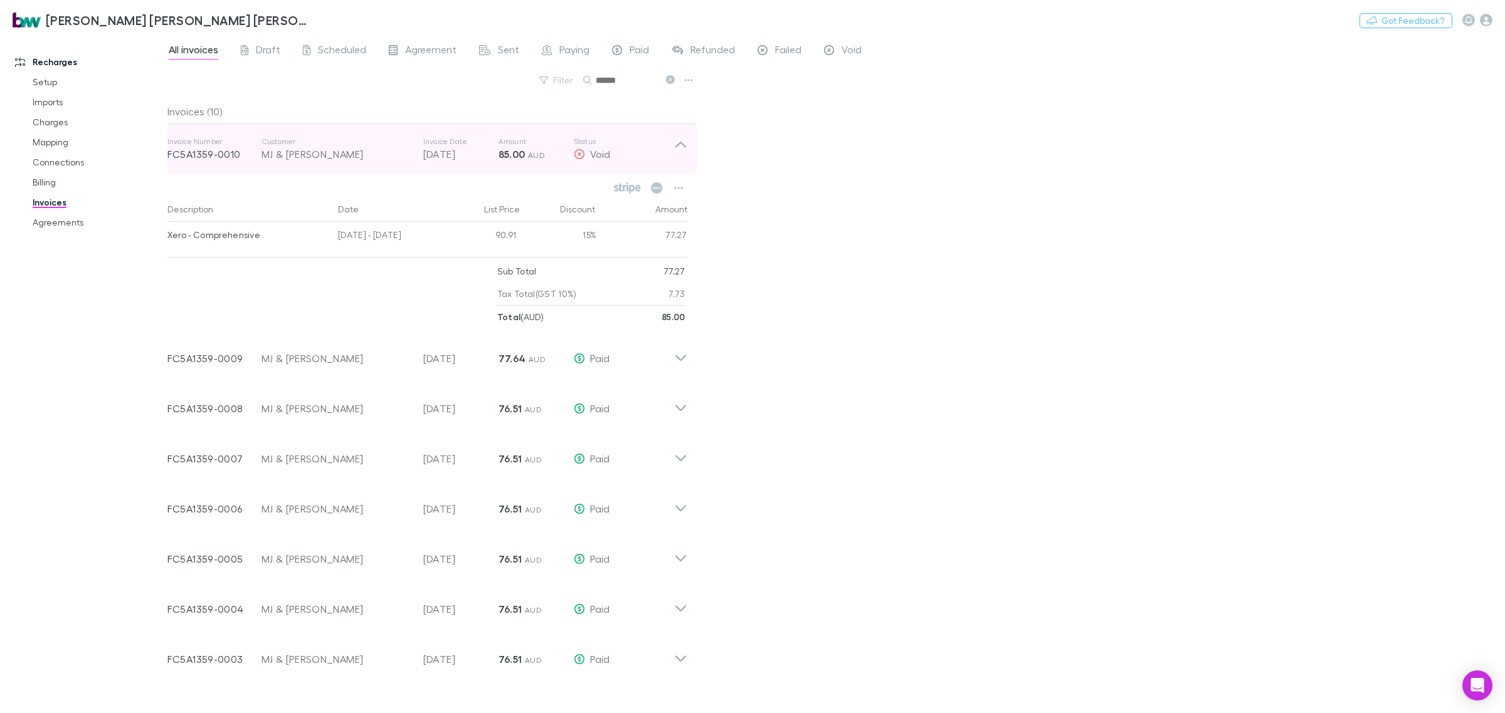
click at [669, 147] on div "Void" at bounding box center [624, 154] width 100 height 15
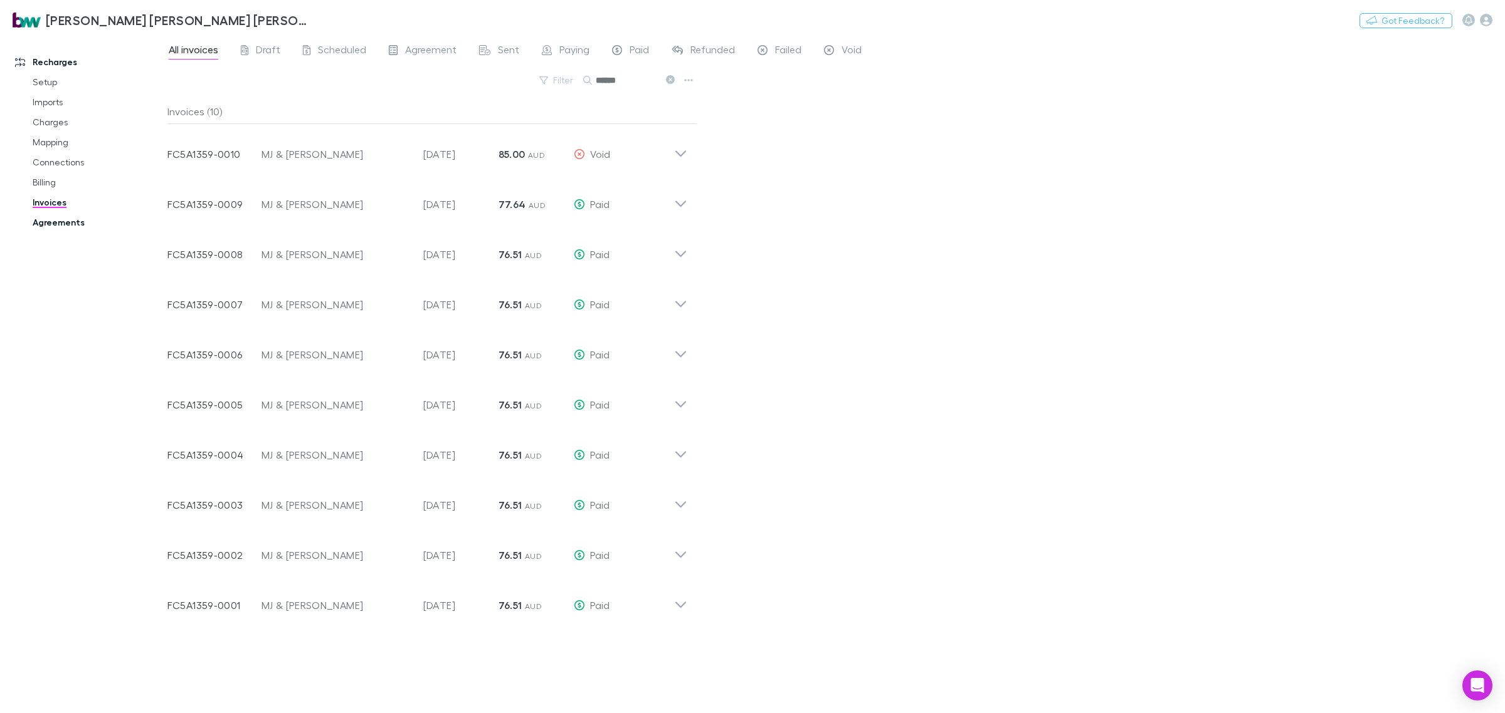
click at [58, 226] on link "Agreements" at bounding box center [98, 223] width 157 height 20
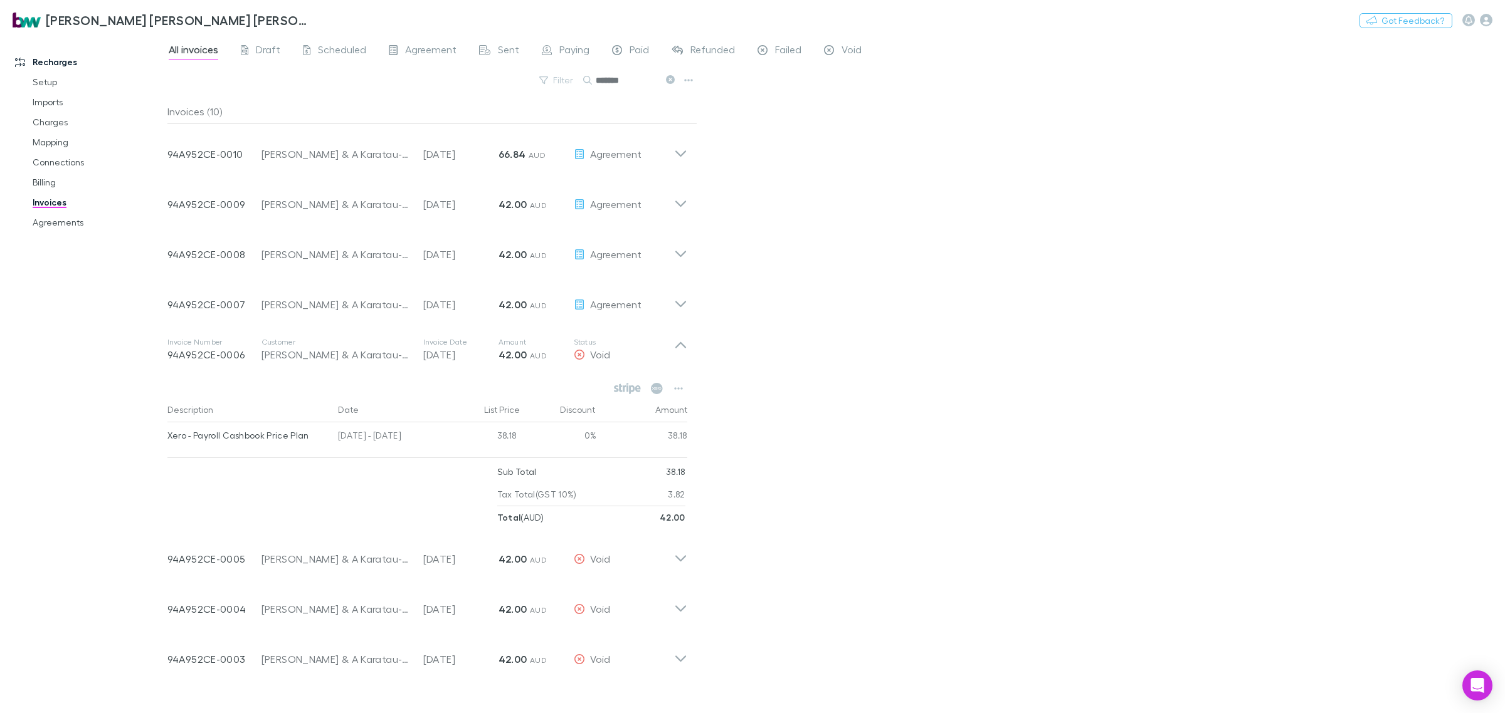
scroll to position [1, 0]
